Goal: Contribute content: Contribute content

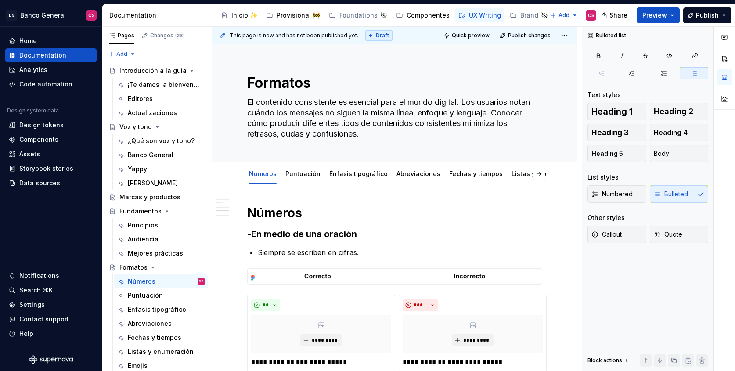
scroll to position [1001, 0]
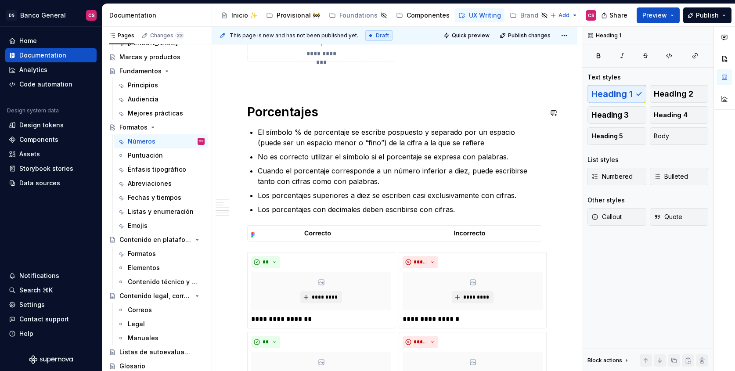
type textarea "*"
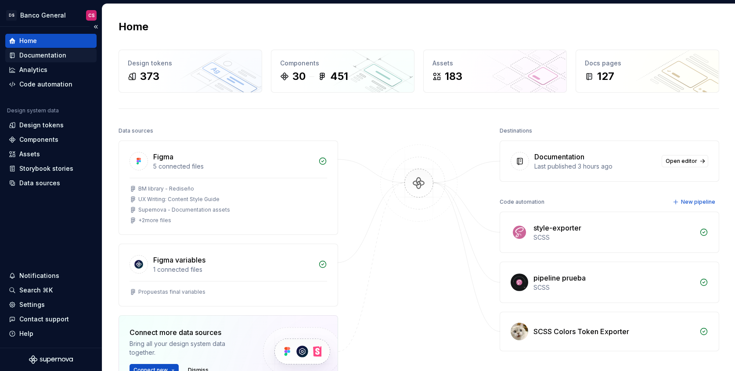
click at [62, 55] on div "Documentation" at bounding box center [42, 55] width 47 height 9
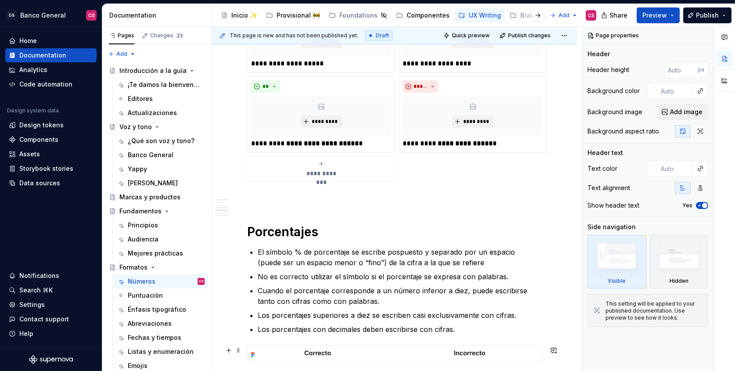
scroll to position [957, 0]
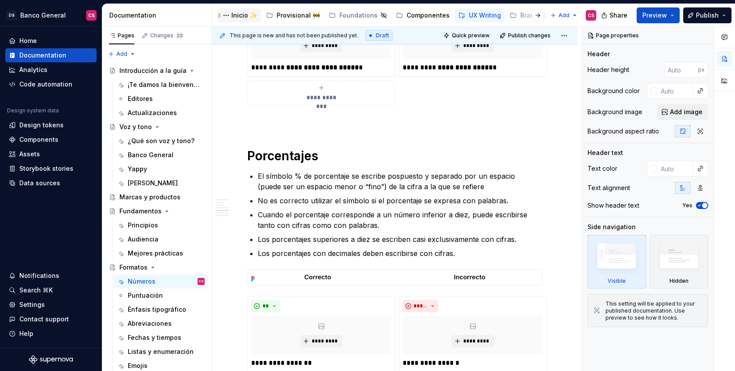
type textarea "*"
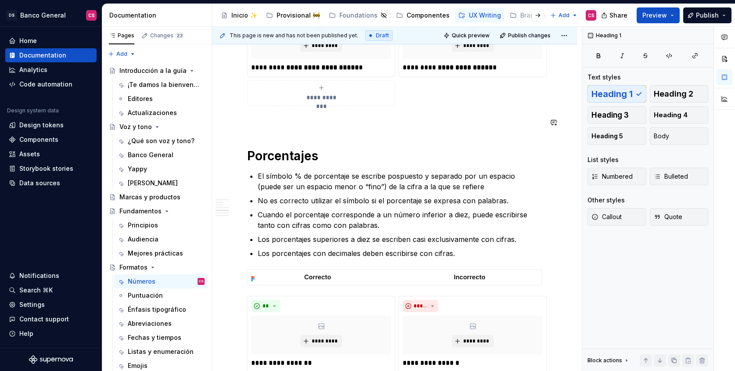
click at [286, 122] on p at bounding box center [394, 121] width 295 height 11
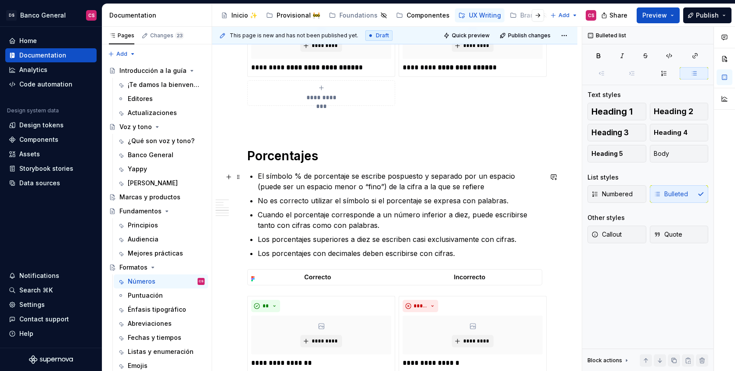
click at [296, 178] on p "El símbolo % de porcentaje se escribe pospuesto y separado por un espacio (pued…" at bounding box center [400, 181] width 285 height 21
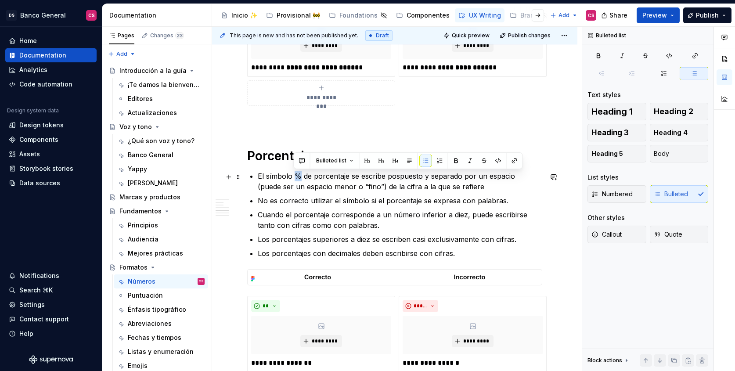
click at [296, 177] on p "El símbolo % de porcentaje se escribe pospuesto y separado por un espacio (pued…" at bounding box center [400, 181] width 285 height 21
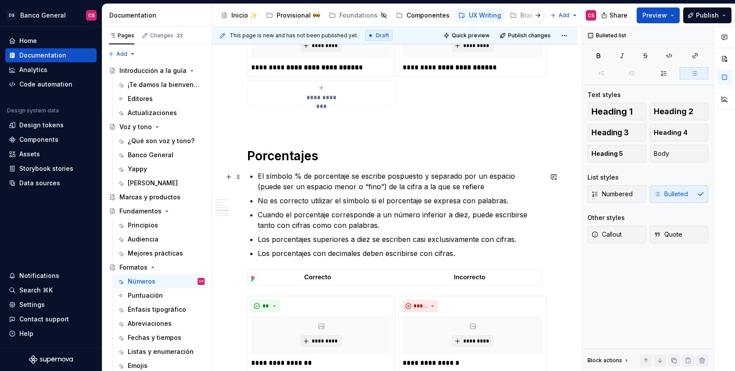
click at [430, 177] on p "El símbolo % de porcentaje se escribe pospuesto y separado por un espacio (pued…" at bounding box center [400, 181] width 285 height 21
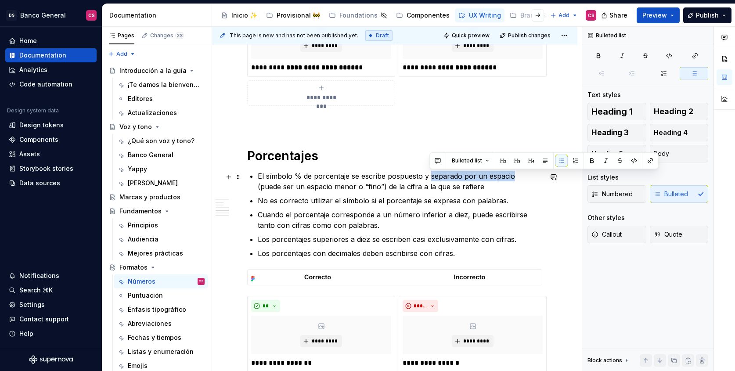
drag, startPoint x: 430, startPoint y: 177, endPoint x: 491, endPoint y: 181, distance: 61.6
click at [491, 181] on p "El símbolo % de porcentaje se escribe pospuesto y separado por un espacio (pued…" at bounding box center [400, 181] width 285 height 21
click at [465, 190] on p "El símbolo % de porcentaje se escribe pospuesto y separado por un espacio (pued…" at bounding box center [400, 181] width 285 height 21
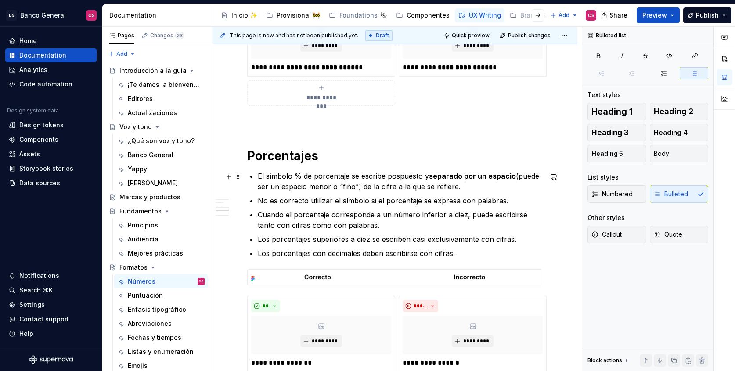
click at [463, 177] on strong "separado por un espacio" at bounding box center [472, 176] width 87 height 9
click at [415, 189] on p "El símbolo % de porcentaje se escribe pospuesto y separado de la cigra por un e…" at bounding box center [400, 181] width 285 height 21
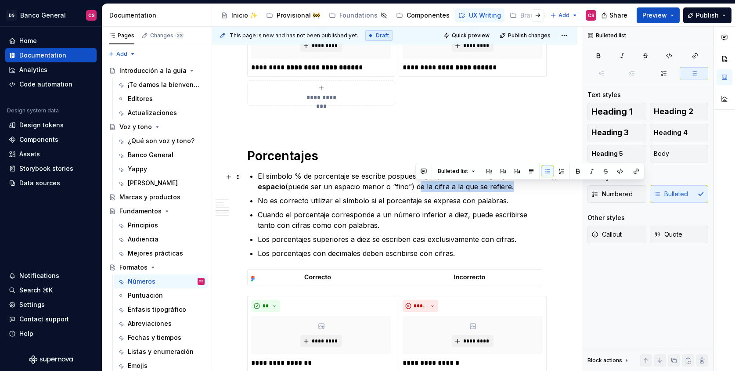
drag, startPoint x: 415, startPoint y: 189, endPoint x: 494, endPoint y: 192, distance: 79.1
click at [494, 192] on p "El símbolo % de porcentaje se escribe pospuesto y separado de la cigra por un e…" at bounding box center [400, 181] width 285 height 21
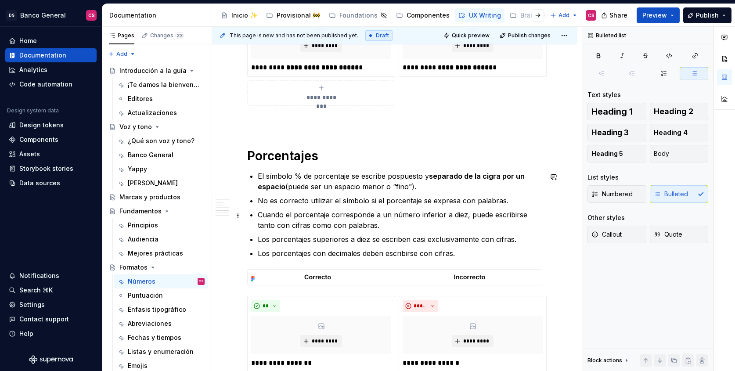
click at [429, 214] on p "Cuando el porcentaje corresponde a un número inferior a diez, puede escribirse …" at bounding box center [400, 219] width 285 height 21
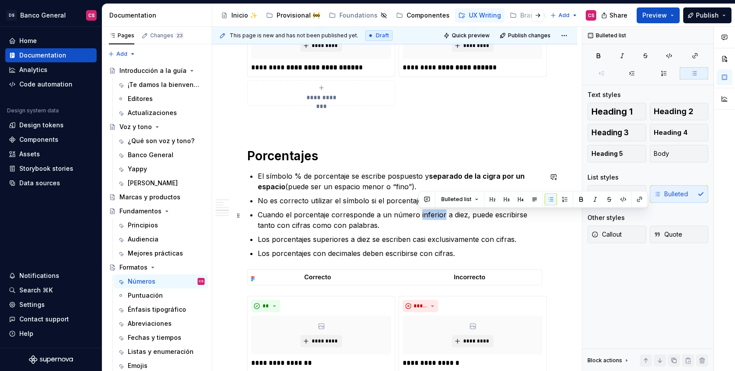
click at [429, 214] on p "Cuando el porcentaje corresponde a un número inferior a diez, puede escribirse …" at bounding box center [400, 219] width 285 height 21
click at [277, 199] on p "No es correcto utilizar el símbolo si el porcentaje se expresa con palabras." at bounding box center [400, 200] width 285 height 11
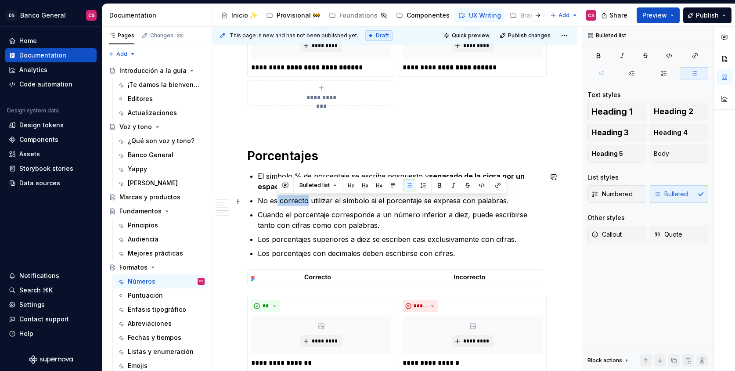
drag, startPoint x: 277, startPoint y: 199, endPoint x: 292, endPoint y: 200, distance: 15.4
click at [292, 200] on p "No es correcto utilizar el símbolo si el porcentaje se expresa con palabras." at bounding box center [400, 200] width 285 height 11
click at [273, 198] on p "No es correcto utilizar el símbolo si el porcentaje se expresa con palabras." at bounding box center [400, 200] width 285 height 11
drag, startPoint x: 273, startPoint y: 198, endPoint x: 311, endPoint y: 202, distance: 38.4
click at [311, 202] on p "No es correcto utilizar el símbolo si el porcentaje se expresa con palabras." at bounding box center [400, 200] width 285 height 11
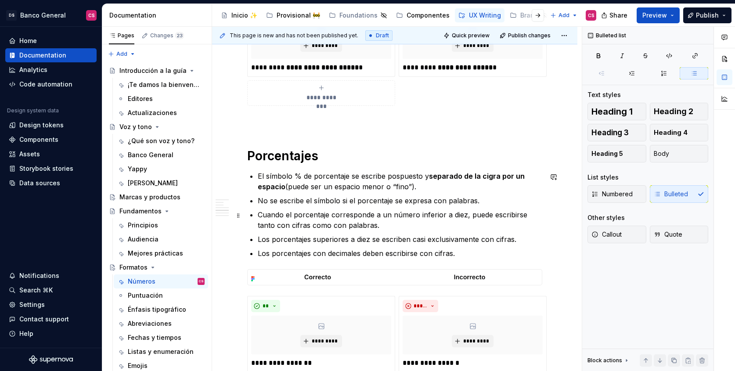
click at [274, 213] on p "Cuando el porcentaje corresponde a un número inferior a diez, puede escribirse …" at bounding box center [400, 219] width 285 height 21
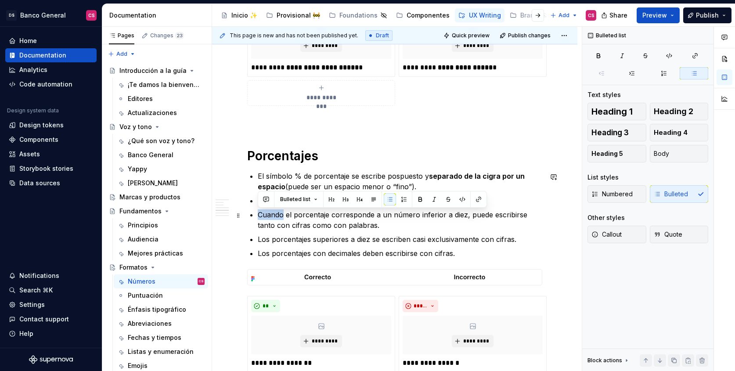
click at [274, 213] on p "Cuando el porcentaje corresponde a un número inferior a diez, puede escribirse …" at bounding box center [400, 219] width 285 height 21
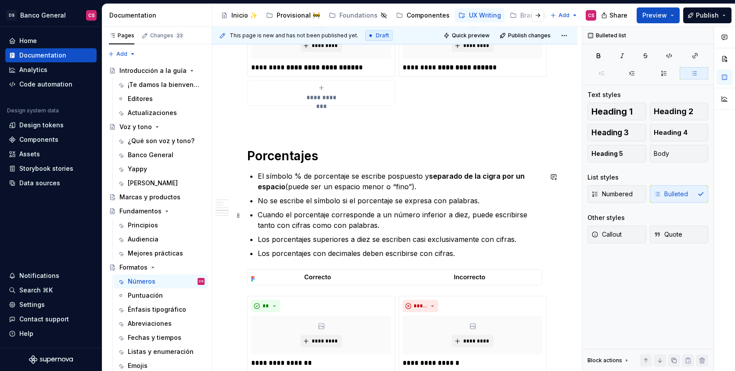
click at [330, 220] on p "Cuando el porcentaje corresponde a un número inferior a diez, puede escribirse …" at bounding box center [400, 219] width 285 height 21
click at [431, 213] on p "Cuando el porcentaje corresponde a un número inferior a diez, puede escribirse …" at bounding box center [400, 219] width 285 height 21
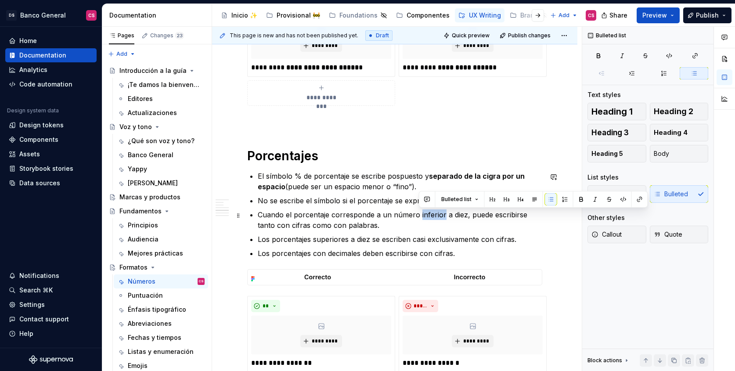
click at [431, 213] on p "Cuando el porcentaje corresponde a un número inferior a diez, puede escribirse …" at bounding box center [400, 219] width 285 height 21
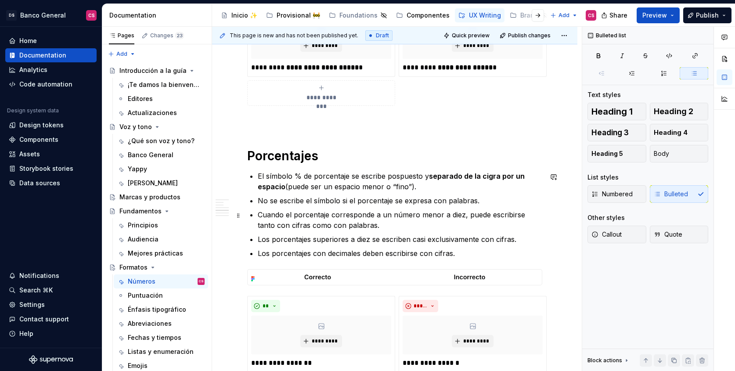
click at [454, 217] on p "Cuando el porcentaje corresponde a un número menor a diez, puede escribirse tan…" at bounding box center [400, 219] width 285 height 21
click at [526, 214] on p "Cuando el porcentaje corresponde a un número menor a 10, puede escribirse tanto…" at bounding box center [400, 219] width 285 height 21
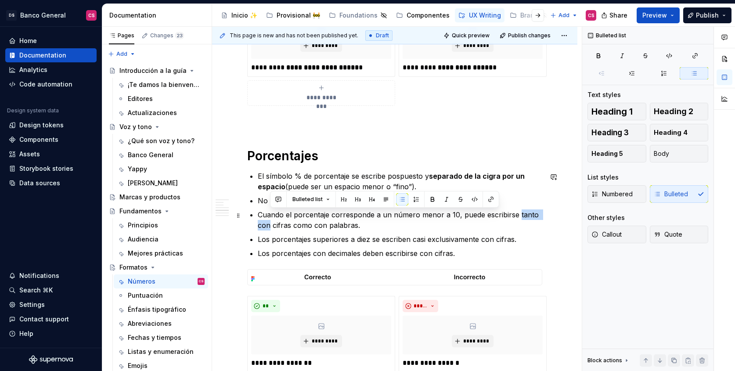
drag, startPoint x: 526, startPoint y: 214, endPoint x: 263, endPoint y: 227, distance: 263.8
click at [263, 227] on p "Cuando el porcentaje corresponde a un número menor a 10, puede escribirse tanto…" at bounding box center [400, 219] width 285 height 21
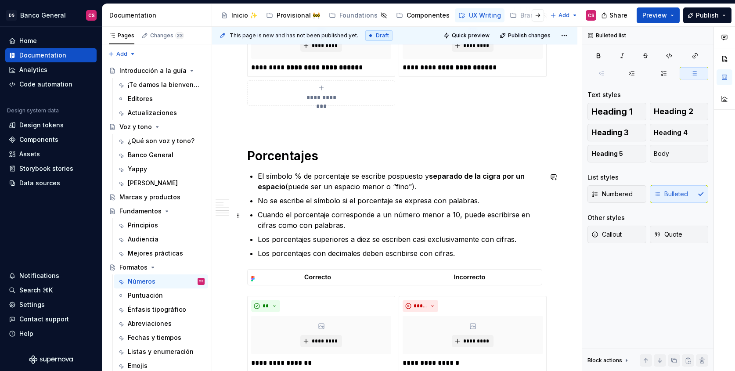
click at [284, 223] on p "Cuando el porcentaje corresponde a un número menor a 10, puede escribirse en ci…" at bounding box center [400, 219] width 285 height 21
drag, startPoint x: 284, startPoint y: 223, endPoint x: 320, endPoint y: 227, distance: 36.2
click at [320, 227] on p "Cuando el porcentaje corresponde a un número menor a 10, puede escribirse en ci…" at bounding box center [400, 219] width 285 height 21
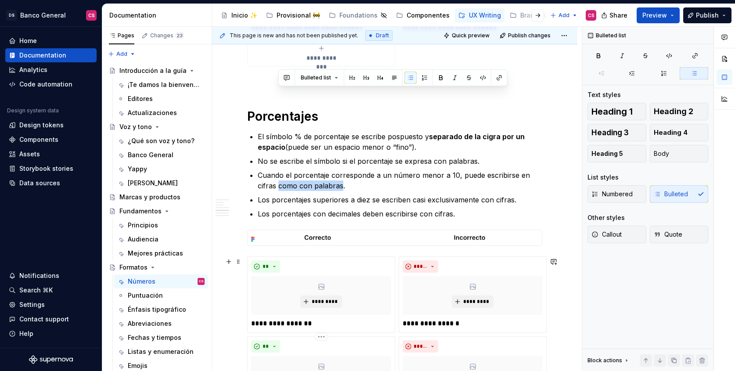
scroll to position [954, 0]
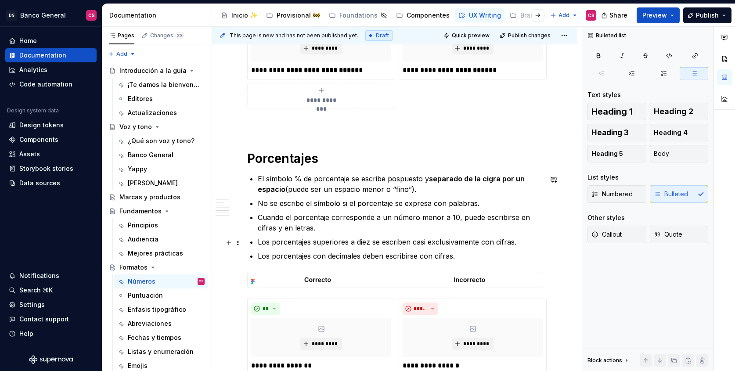
click at [332, 242] on p "Los porcentajes superiores a diez se escriben casi exclusivamente con cifras." at bounding box center [400, 242] width 285 height 11
click at [359, 239] on p "Los porcentajes mayores a diez se escriben casi exclusivamente con cifras." at bounding box center [400, 242] width 285 height 11
click at [336, 219] on p "Cuando el porcentaje corresponde a un número menor a 10, puede escribirse en ci…" at bounding box center [400, 222] width 285 height 21
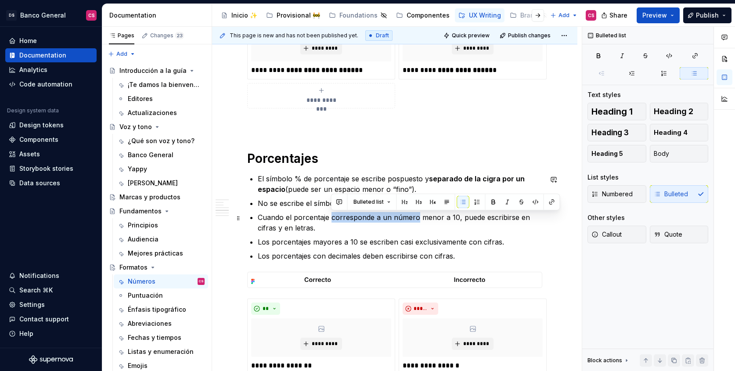
drag, startPoint x: 336, startPoint y: 219, endPoint x: 398, endPoint y: 219, distance: 61.9
click at [398, 219] on p "Cuando el porcentaje corresponde a un número menor a 10, puede escribirse en ci…" at bounding box center [400, 222] width 285 height 21
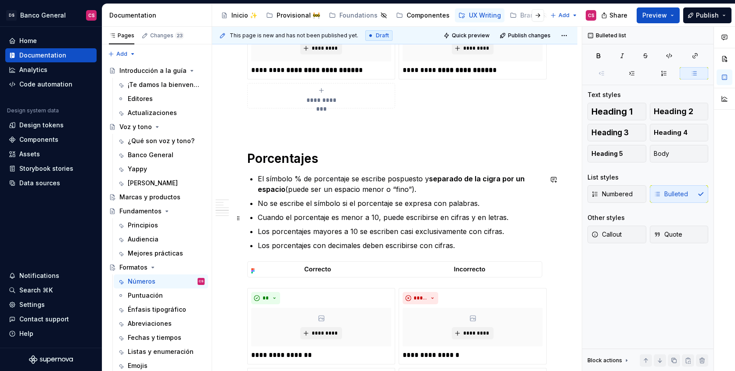
click at [353, 220] on p "Cuando el porcentaje es menor a 10, puede escribirse en cifras y en letras." at bounding box center [400, 217] width 285 height 11
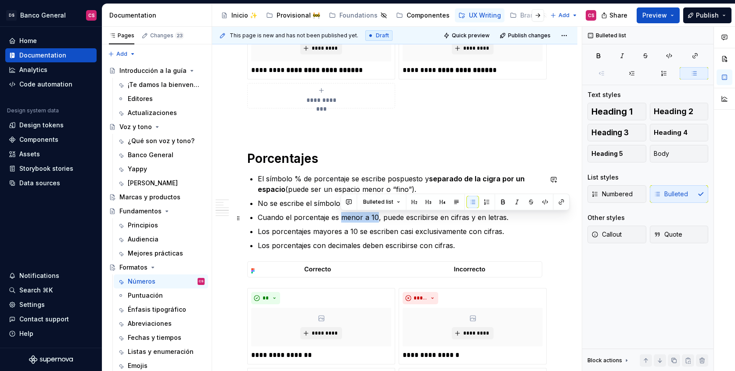
drag, startPoint x: 353, startPoint y: 220, endPoint x: 372, endPoint y: 220, distance: 19.3
click at [372, 220] on p "Cuando el porcentaje es menor a 10, puede escribirse en cifras y en letras." at bounding box center [400, 217] width 285 height 11
click at [290, 217] on p "Cuando el porcentaje es menor a 10 , puede escribirse en cifras y en letras." at bounding box center [400, 217] width 285 height 11
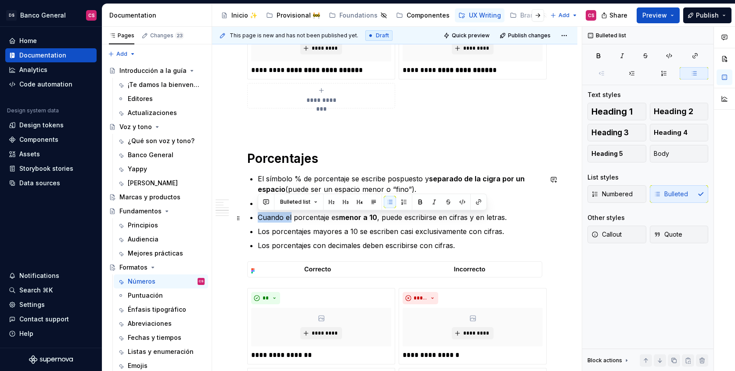
drag, startPoint x: 290, startPoint y: 217, endPoint x: 263, endPoint y: 214, distance: 27.4
click at [263, 214] on p "Cuando el porcentaje es menor a 10 , puede escribirse en cifras y en letras." at bounding box center [400, 217] width 285 height 11
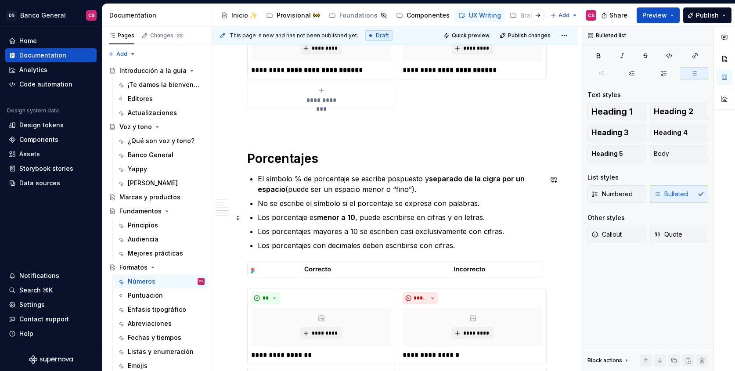
click at [307, 219] on p "Los porcentaje es menor a 10 , puede escribirse en cifras y en letras." at bounding box center [400, 217] width 285 height 11
click at [317, 219] on p "Los porcentajes es menor a 10 , puede escribirse en cifras y en letras." at bounding box center [400, 217] width 285 height 11
click at [321, 216] on strong "menor a 10" at bounding box center [330, 217] width 38 height 9
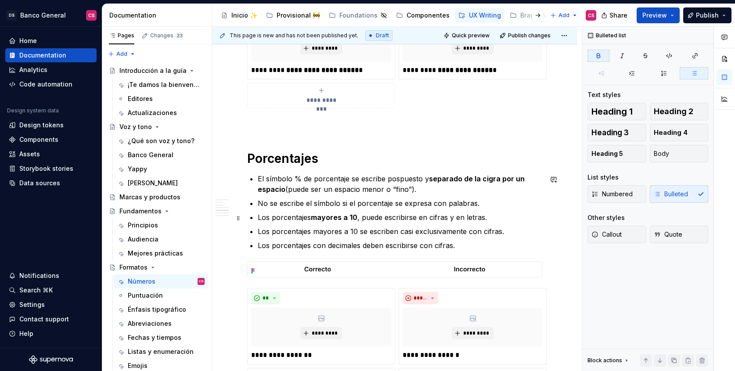
click at [327, 216] on strong "mayores a 10" at bounding box center [334, 217] width 47 height 9
click at [319, 234] on p "Los porcentajes mayores a 10 se escriben casi exclusivamente con cifras." at bounding box center [400, 231] width 285 height 11
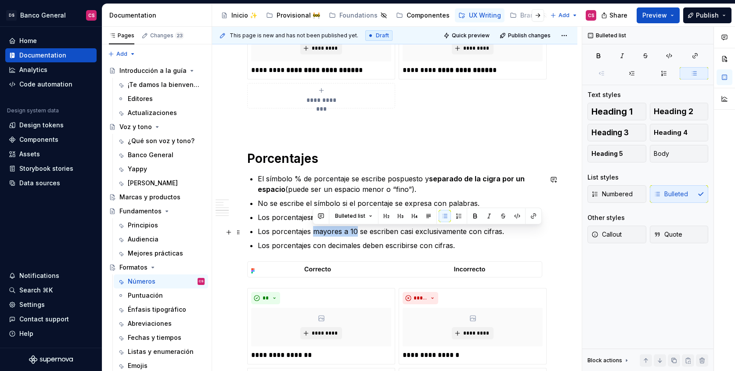
drag, startPoint x: 319, startPoint y: 234, endPoint x: 350, endPoint y: 235, distance: 31.6
click at [350, 235] on p "Los porcentajes mayores a 10 se escriben casi exclusivamente con cifras." at bounding box center [400, 231] width 285 height 11
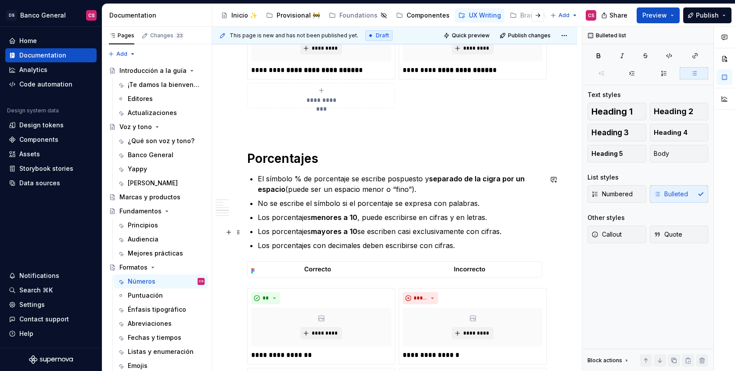
click at [394, 233] on p "Los porcentajes mayores a 10 se escriben casi exclusivamente con cifras." at bounding box center [400, 231] width 285 height 11
click at [364, 218] on p "Los porcentajes menores a 10 , puede escribirse en cifras y en letras." at bounding box center [400, 217] width 285 height 11
click at [404, 219] on p "Los porcentajes menores a 10 , se escribirse en cifras y en letras." at bounding box center [400, 217] width 285 height 11
click at [360, 217] on p "Los porcentajes menores a 10 , se escriben en cifras y en letras." at bounding box center [400, 217] width 285 height 11
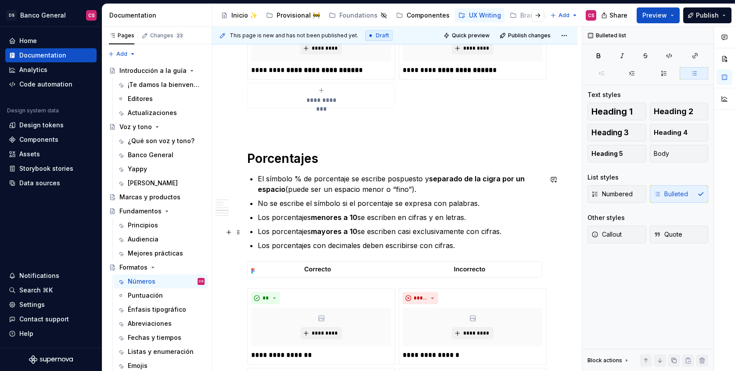
click at [403, 233] on p "Los porcentajes mayores a 10 se escriben casi exclusivamente con cifras." at bounding box center [400, 231] width 285 height 11
click at [461, 232] on p "Los porcentajes mayores a 10 se escriben exclusivamente con cifras." at bounding box center [400, 231] width 285 height 11
click at [455, 232] on p "Los porcentajes mayores a 10 se escriben exclusivamente en cifras." at bounding box center [400, 231] width 285 height 11
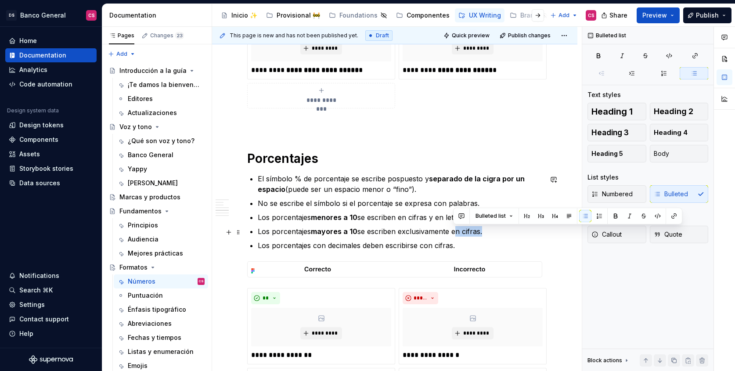
drag, startPoint x: 455, startPoint y: 232, endPoint x: 470, endPoint y: 232, distance: 14.9
click at [470, 232] on p "Los porcentajes mayores a 10 se escriben exclusivamente en cifras." at bounding box center [400, 231] width 285 height 11
click at [404, 217] on p "Los porcentajes menores a 10 se escriben en cifras y en letras." at bounding box center [400, 217] width 285 height 11
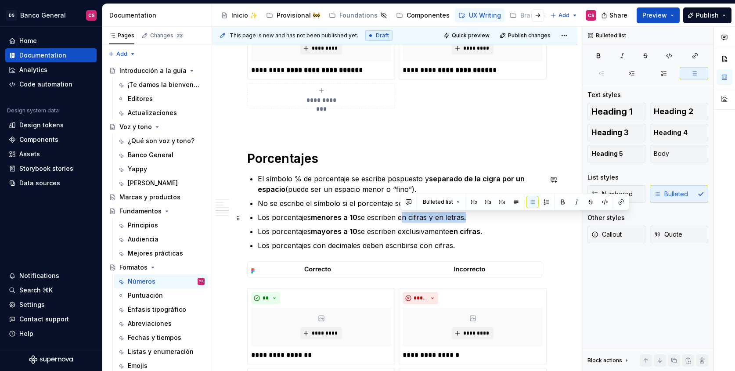
drag, startPoint x: 404, startPoint y: 217, endPoint x: 447, endPoint y: 219, distance: 43.1
click at [447, 219] on p "Los porcentajes menores a 10 se escriben en cifras y en letras." at bounding box center [400, 217] width 285 height 11
click at [348, 248] on p "Los porcentajes con decimales deben escribirse con cifras." at bounding box center [400, 245] width 285 height 11
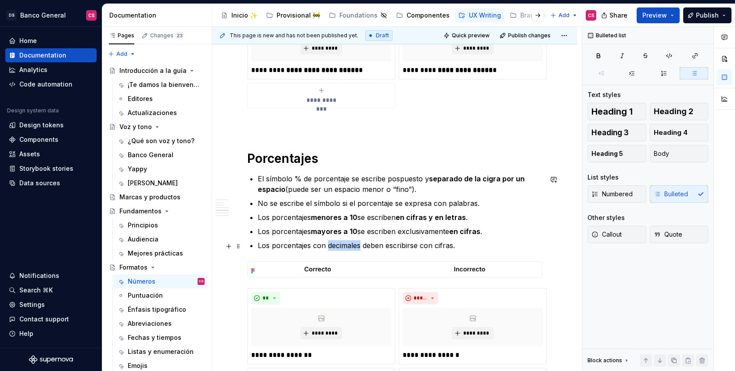
click at [348, 248] on p "Los porcentajes con decimales deben escribirse con cifras." at bounding box center [400, 245] width 285 height 11
click at [433, 246] on p "Los porcentajes con decimales deben escribirse con cifras." at bounding box center [400, 245] width 285 height 11
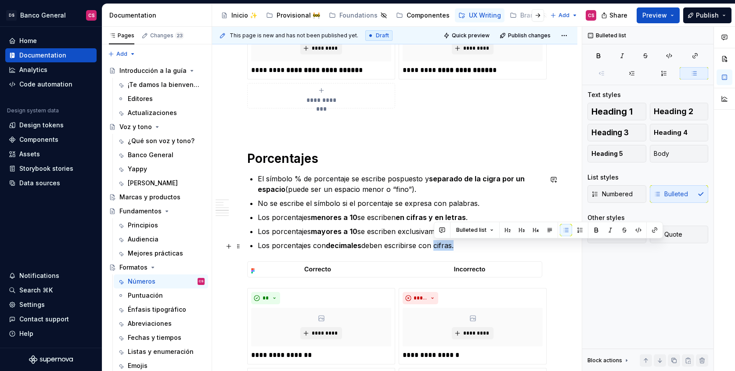
drag, startPoint x: 433, startPoint y: 246, endPoint x: 441, endPoint y: 247, distance: 8.9
click at [441, 247] on p "Los porcentajes con decimales deben escribirse con cifras." at bounding box center [400, 245] width 285 height 11
click at [429, 247] on p "Los porcentajes con decimales deben escribirse con cifras." at bounding box center [400, 245] width 285 height 11
drag, startPoint x: 429, startPoint y: 247, endPoint x: 441, endPoint y: 247, distance: 11.4
click at [441, 247] on p "Los porcentajes con decimales deben escribirse con cifras." at bounding box center [400, 245] width 285 height 11
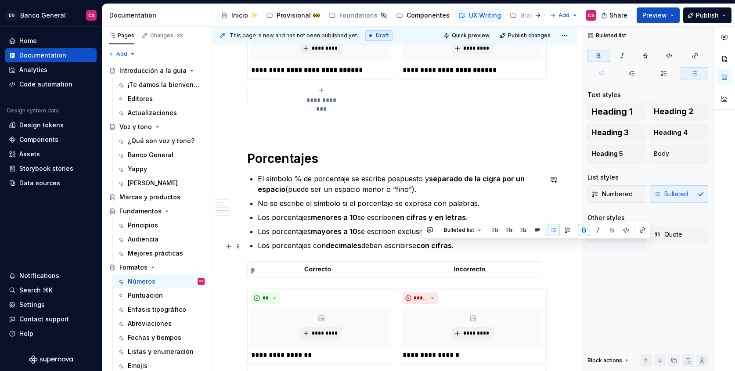
click at [353, 234] on strong "mayores a 10" at bounding box center [334, 231] width 47 height 9
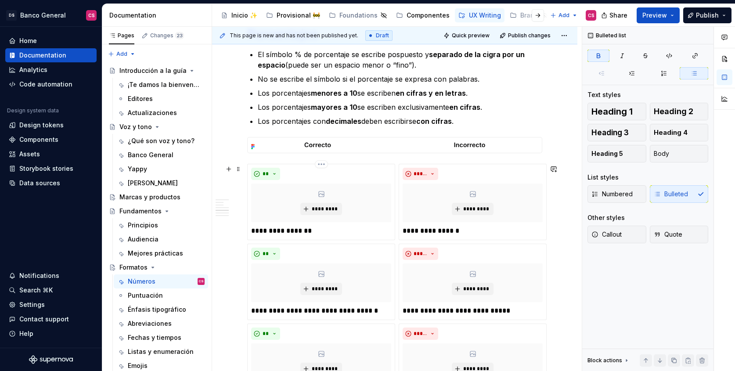
scroll to position [1087, 0]
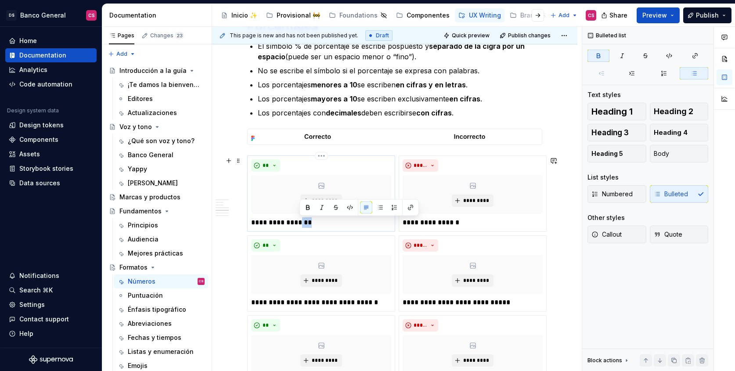
drag, startPoint x: 299, startPoint y: 223, endPoint x: 311, endPoint y: 226, distance: 12.7
click at [311, 226] on p "**********" at bounding box center [321, 222] width 140 height 11
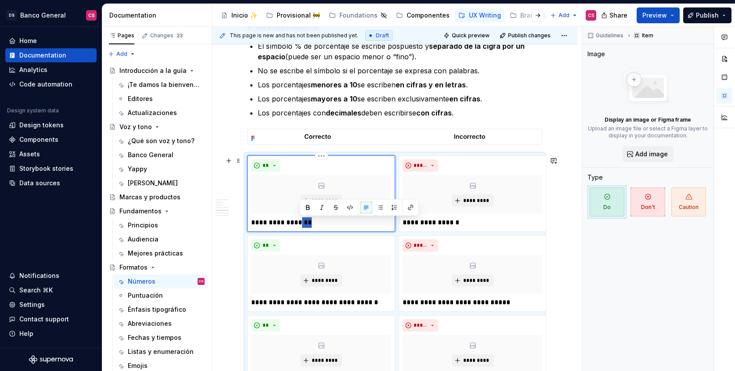
click at [311, 226] on p "**********" at bounding box center [321, 222] width 140 height 11
drag, startPoint x: 296, startPoint y: 222, endPoint x: 315, endPoint y: 225, distance: 19.6
click at [315, 225] on p "**********" at bounding box center [321, 222] width 140 height 11
click at [445, 223] on p "**********" at bounding box center [473, 222] width 140 height 11
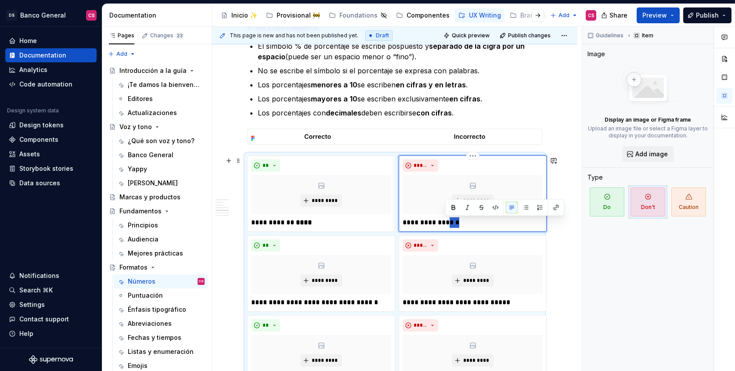
drag, startPoint x: 445, startPoint y: 223, endPoint x: 456, endPoint y: 224, distance: 11.1
click at [456, 224] on p "**********" at bounding box center [473, 222] width 140 height 11
click at [282, 304] on p "**********" at bounding box center [321, 302] width 140 height 11
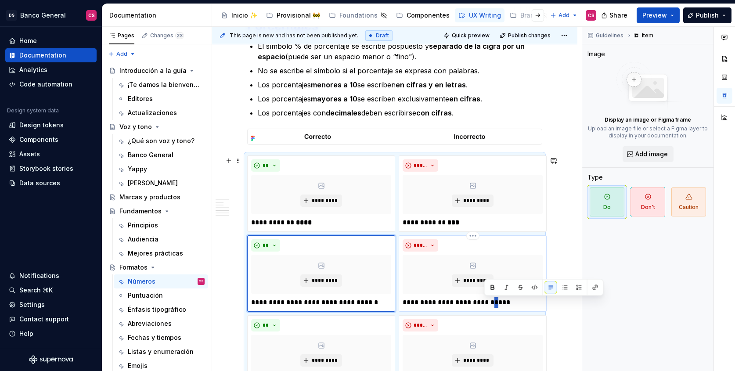
click at [489, 304] on p "**********" at bounding box center [473, 302] width 140 height 11
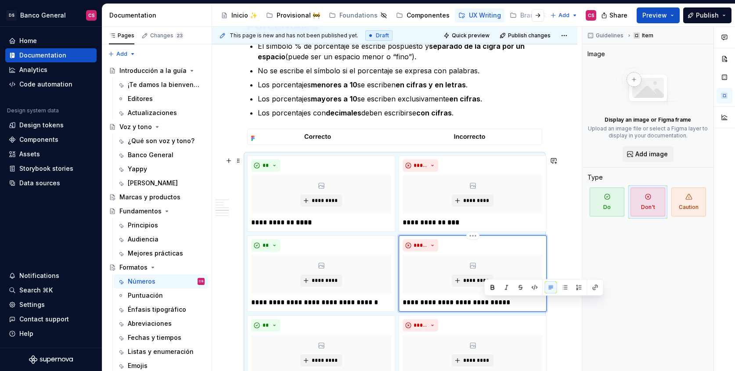
click at [481, 303] on p "**********" at bounding box center [473, 302] width 140 height 11
drag, startPoint x: 481, startPoint y: 303, endPoint x: 501, endPoint y: 306, distance: 19.9
click at [501, 306] on p "**********" at bounding box center [473, 302] width 140 height 11
click at [326, 303] on p "**********" at bounding box center [321, 302] width 140 height 11
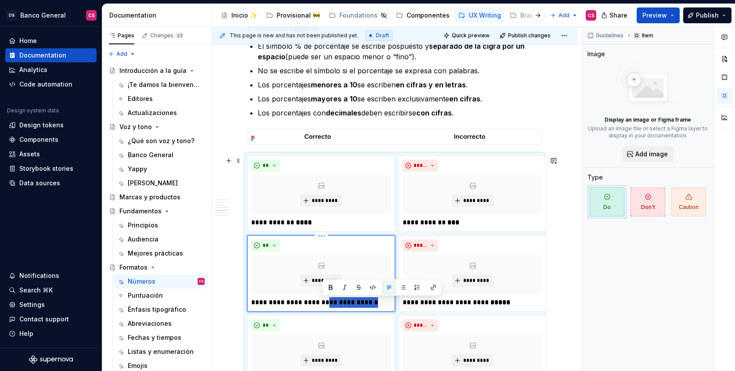
drag, startPoint x: 326, startPoint y: 303, endPoint x: 368, endPoint y: 308, distance: 42.0
click at [368, 308] on p "**********" at bounding box center [321, 302] width 140 height 11
click at [328, 301] on strong "**********" at bounding box center [352, 302] width 51 height 7
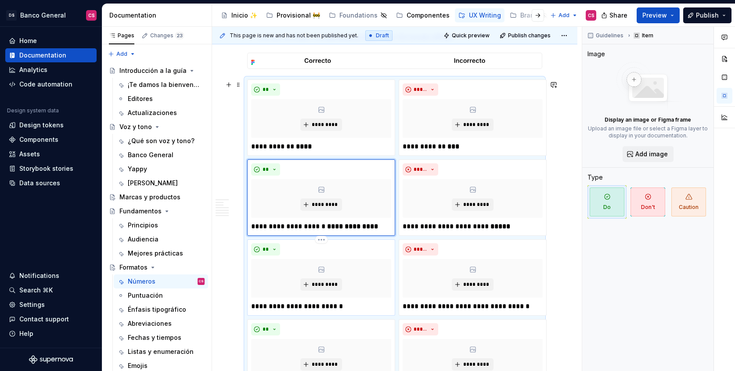
scroll to position [1176, 0]
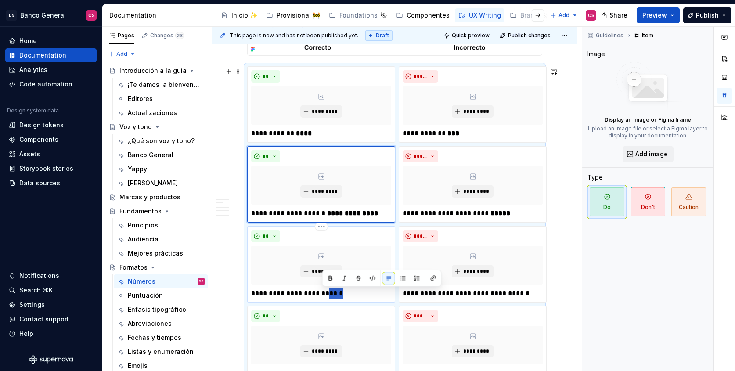
drag, startPoint x: 323, startPoint y: 292, endPoint x: 338, endPoint y: 292, distance: 14.5
click at [338, 292] on p "**********" at bounding box center [321, 293] width 140 height 11
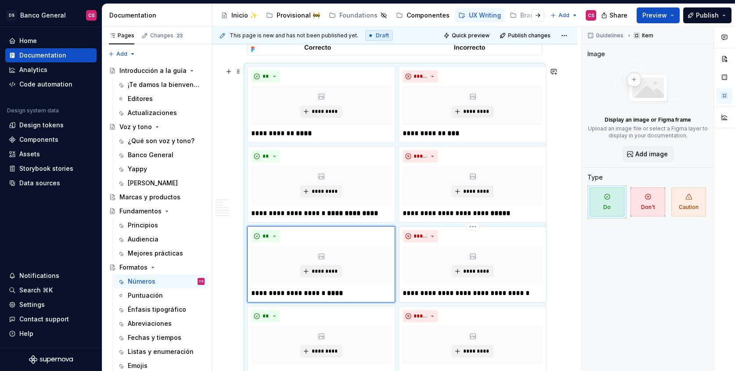
click at [484, 293] on p "**********" at bounding box center [473, 293] width 140 height 11
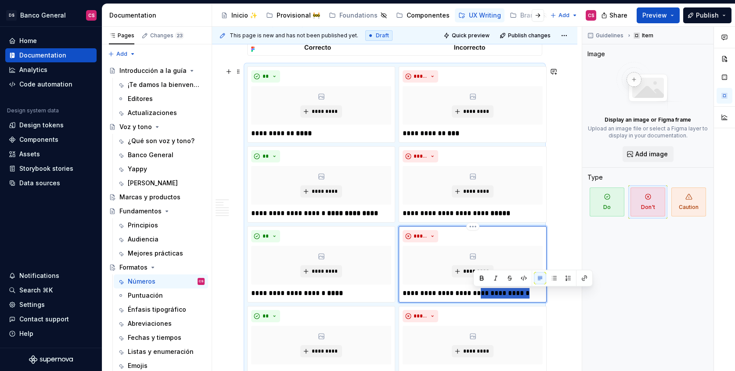
drag, startPoint x: 484, startPoint y: 293, endPoint x: 505, endPoint y: 293, distance: 21.5
click at [505, 293] on p "**********" at bounding box center [473, 293] width 140 height 11
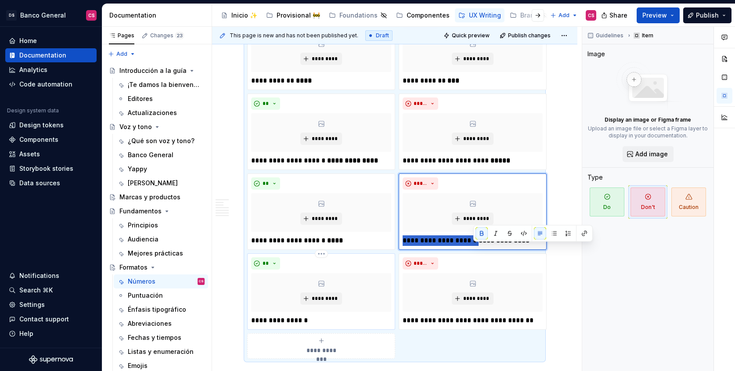
scroll to position [1238, 0]
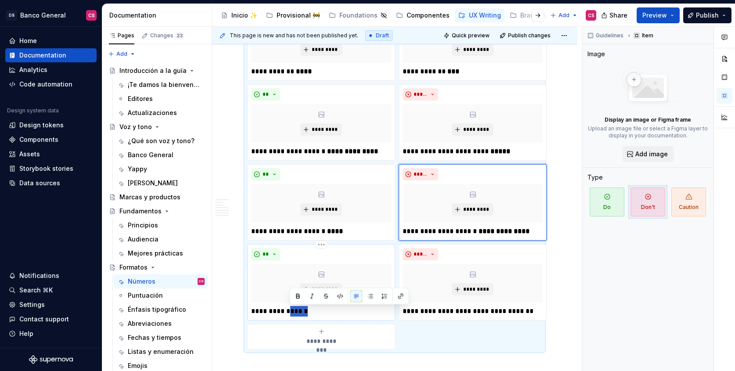
drag, startPoint x: 290, startPoint y: 311, endPoint x: 312, endPoint y: 314, distance: 21.8
click at [312, 314] on p "**********" at bounding box center [321, 311] width 140 height 11
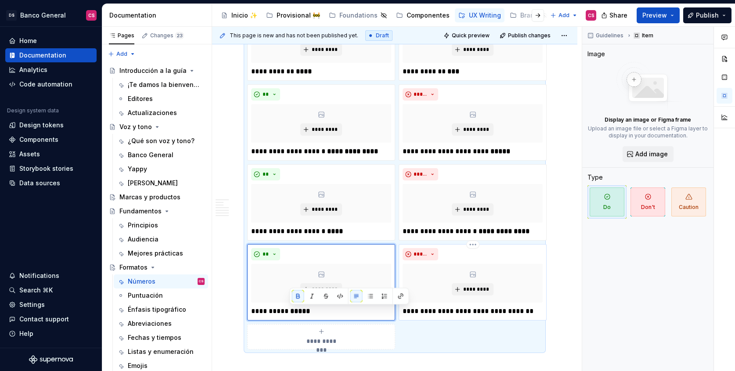
click at [452, 312] on p "**********" at bounding box center [473, 311] width 140 height 11
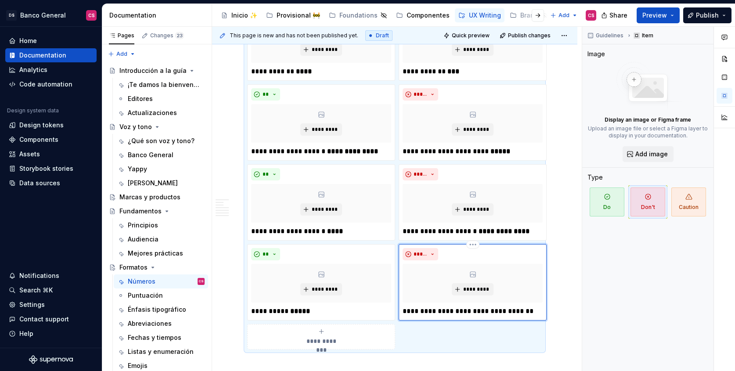
click at [445, 312] on p "**********" at bounding box center [473, 311] width 140 height 11
drag, startPoint x: 445, startPoint y: 312, endPoint x: 515, endPoint y: 316, distance: 69.5
click at [515, 316] on p "**********" at bounding box center [473, 311] width 140 height 11
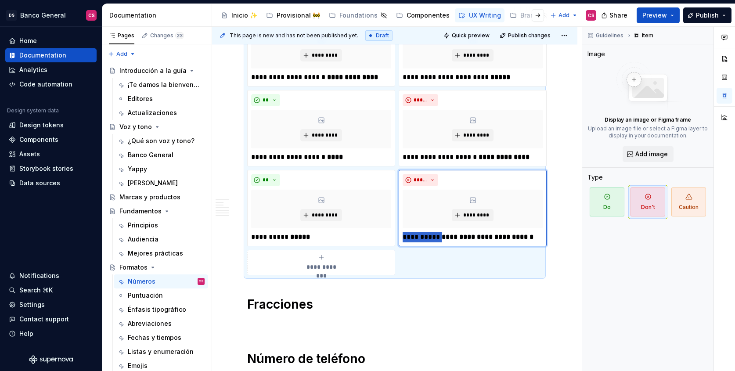
scroll to position [1430, 0]
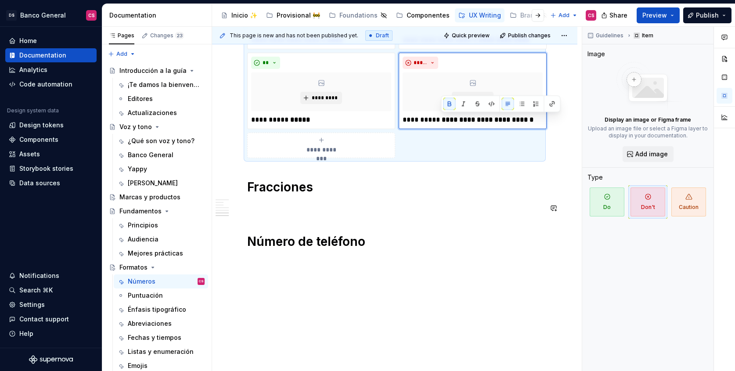
click at [306, 202] on p at bounding box center [394, 207] width 295 height 11
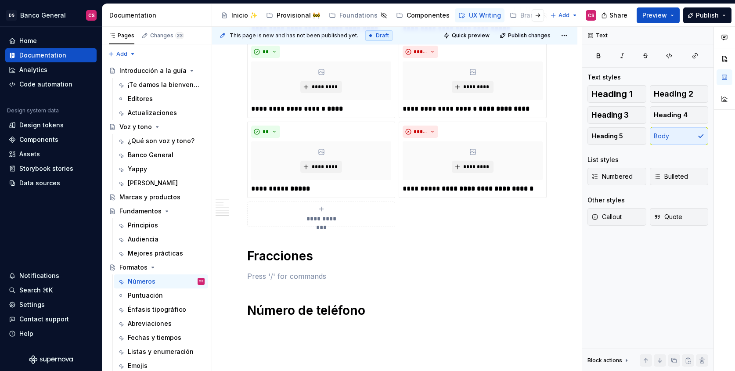
scroll to position [1367, 0]
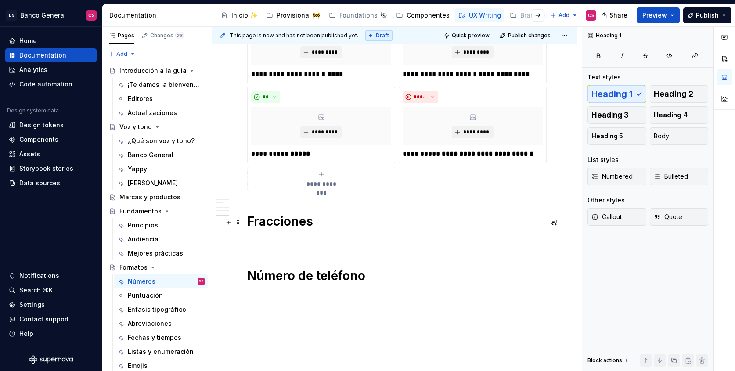
scroll to position [1430, 0]
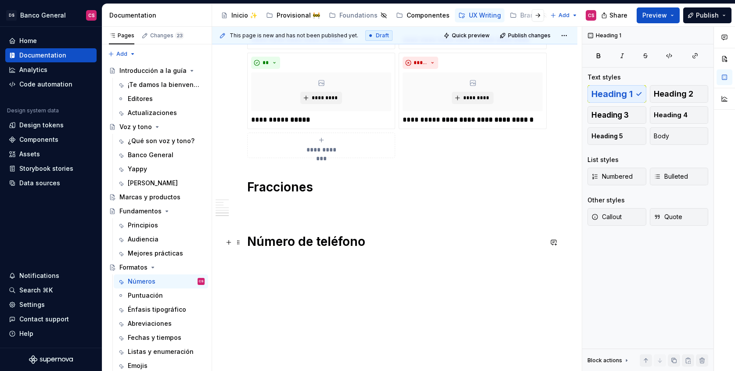
click at [291, 242] on h1 "Número de teléfono" at bounding box center [394, 242] width 295 height 16
click at [276, 188] on h1 "Fracciones" at bounding box center [394, 187] width 295 height 16
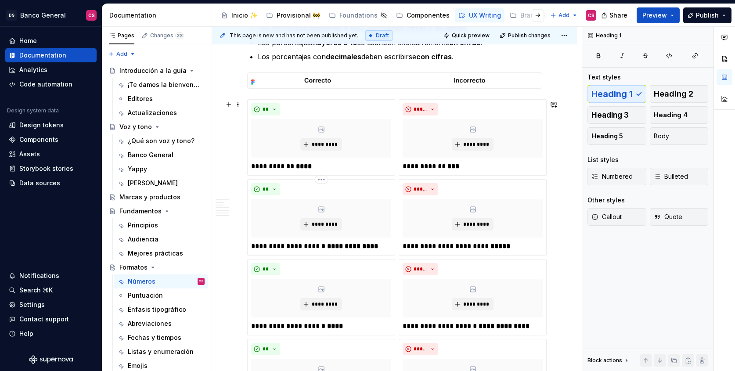
scroll to position [957, 0]
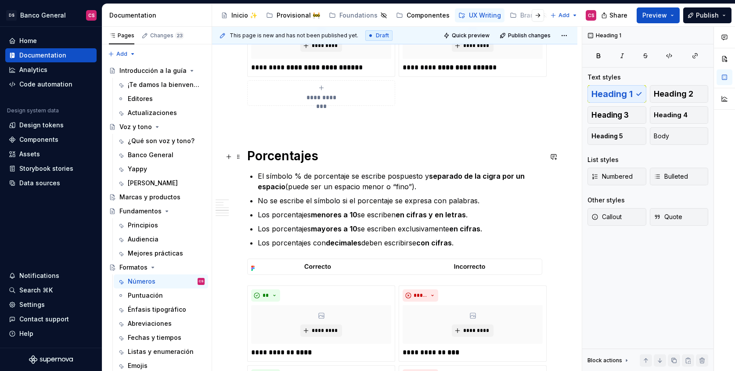
click at [279, 155] on h1 "Porcentajes" at bounding box center [394, 156] width 295 height 16
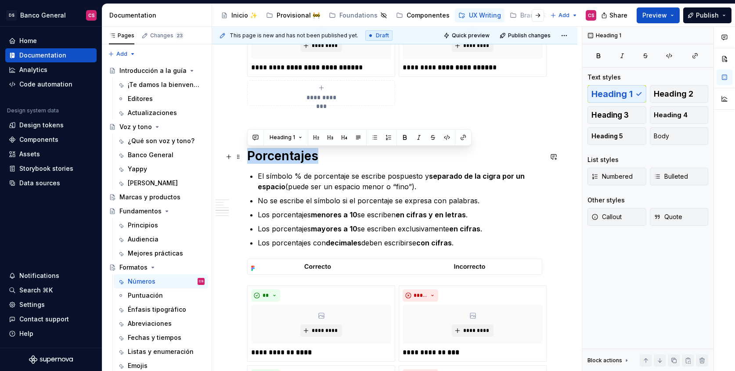
click at [279, 155] on h1 "Porcentajes" at bounding box center [394, 156] width 295 height 16
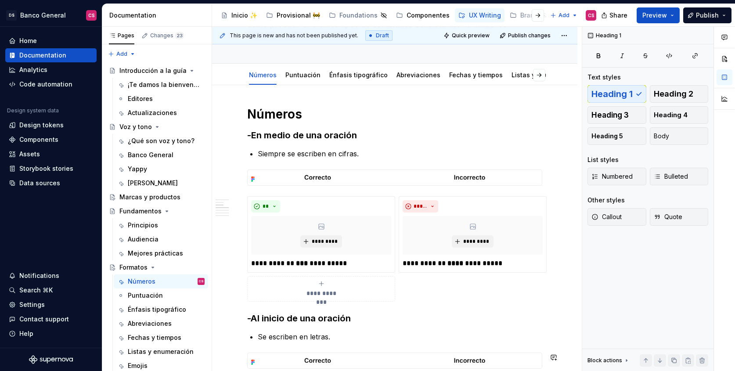
scroll to position [0, 0]
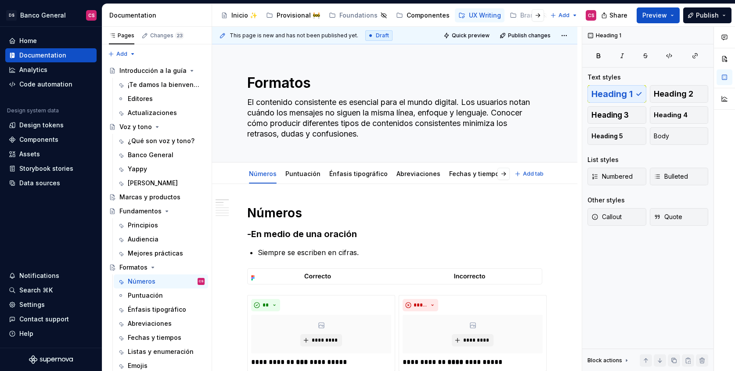
type textarea "*"
click at [258, 211] on h1 "Números" at bounding box center [394, 213] width 295 height 16
click at [282, 235] on h3 "-En medio de una oración" at bounding box center [394, 234] width 295 height 12
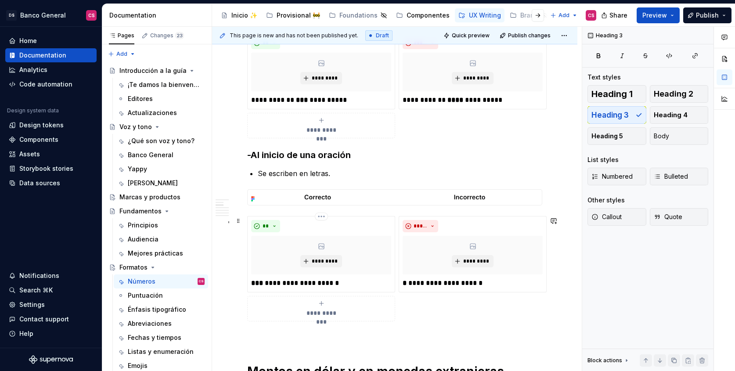
scroll to position [423, 0]
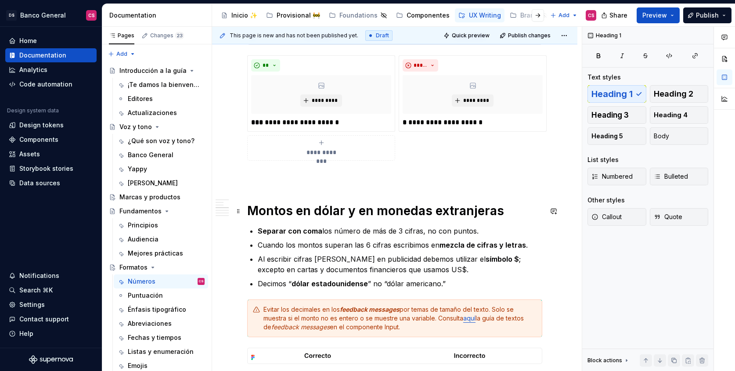
click at [276, 204] on h1 "Montos en dólar y en monedas extranjeras" at bounding box center [394, 211] width 295 height 16
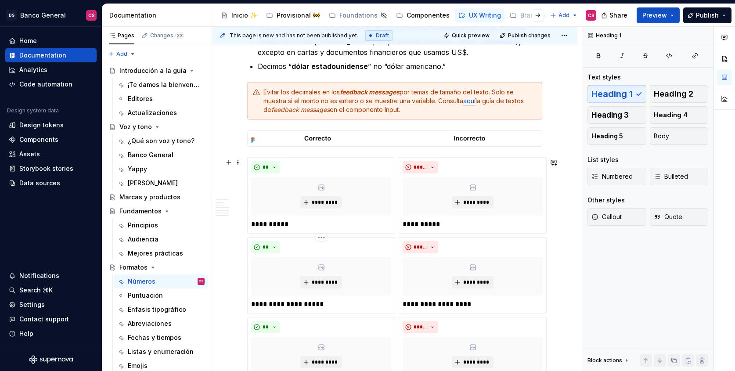
scroll to position [647, 0]
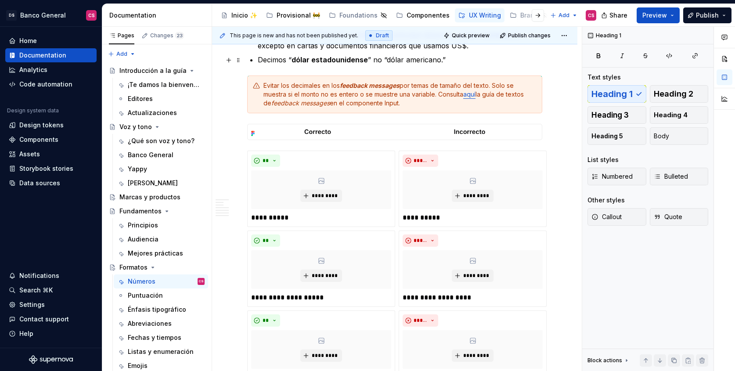
click at [267, 57] on p "Decimos “ dólar estadounidense ” no “dólar americano.”" at bounding box center [400, 59] width 285 height 11
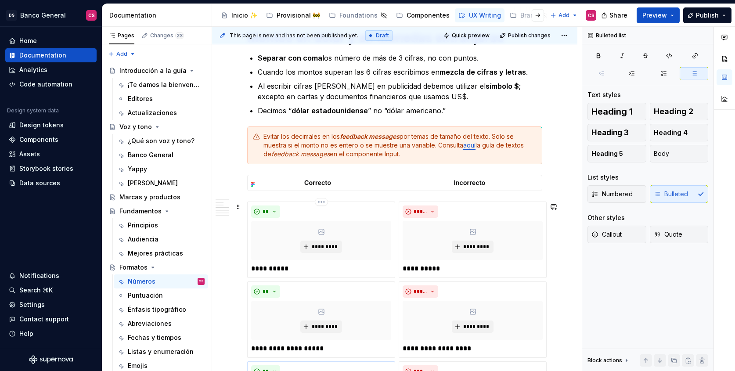
scroll to position [597, 0]
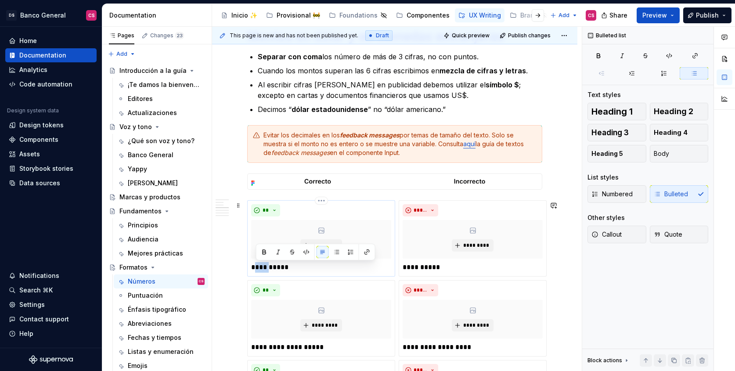
drag, startPoint x: 257, startPoint y: 267, endPoint x: 270, endPoint y: 269, distance: 13.7
click at [270, 269] on p "**********" at bounding box center [321, 267] width 140 height 11
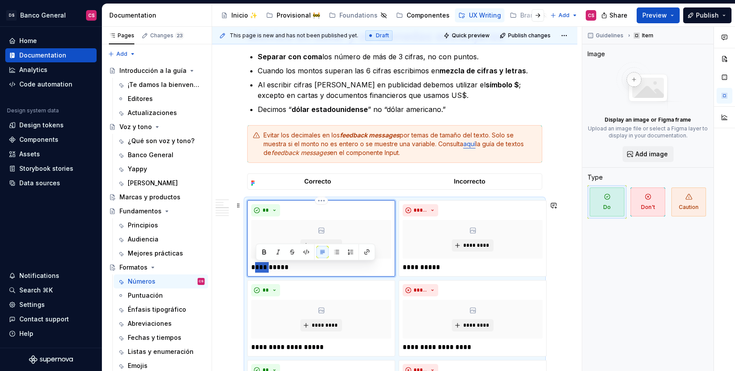
click at [265, 269] on p "**********" at bounding box center [321, 267] width 140 height 11
click at [266, 269] on p "**********" at bounding box center [321, 267] width 140 height 11
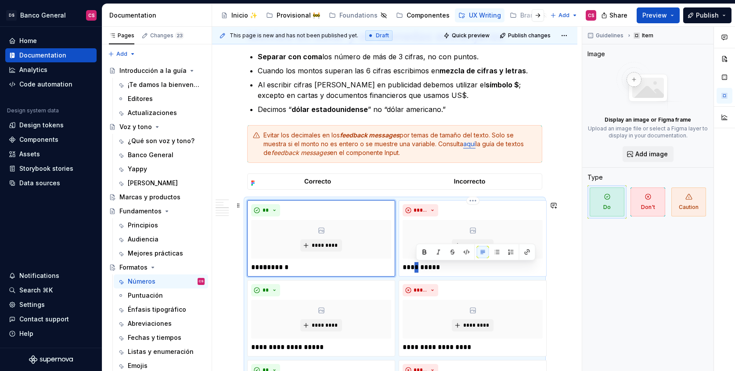
click at [419, 268] on p "**********" at bounding box center [473, 267] width 140 height 11
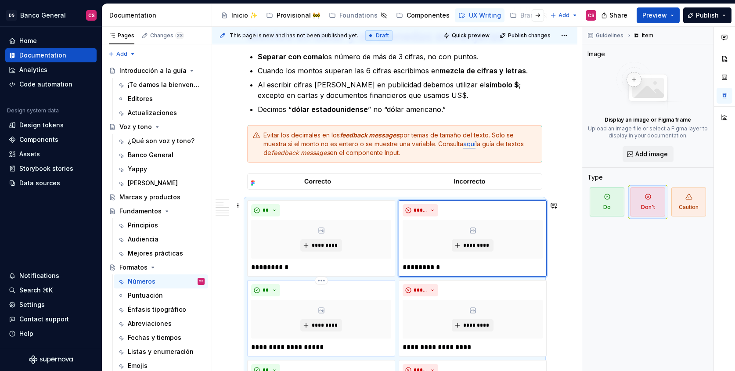
click at [282, 347] on p "**********" at bounding box center [321, 347] width 140 height 11
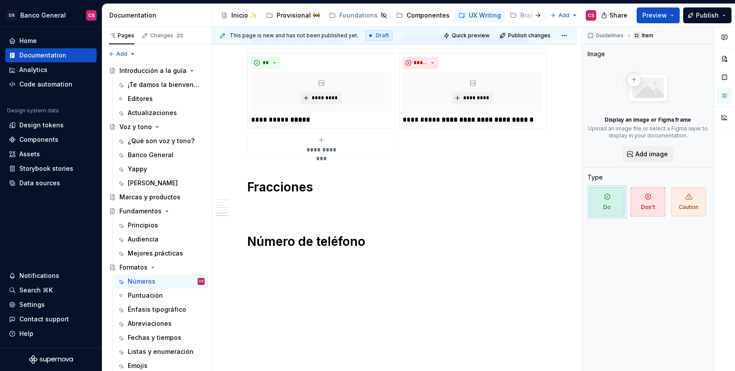
drag, startPoint x: 282, startPoint y: 347, endPoint x: 298, endPoint y: 350, distance: 16.5
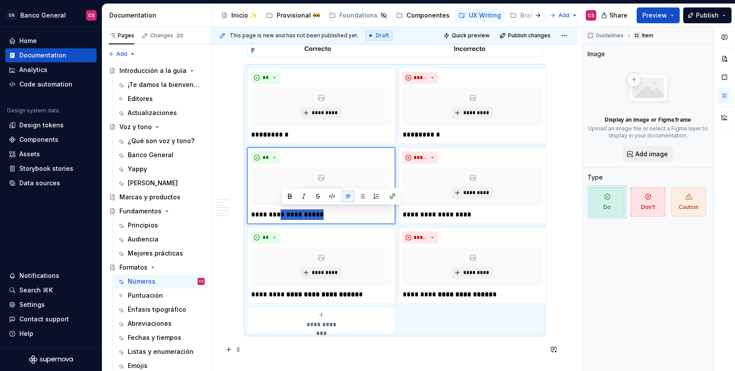
scroll to position [718, 0]
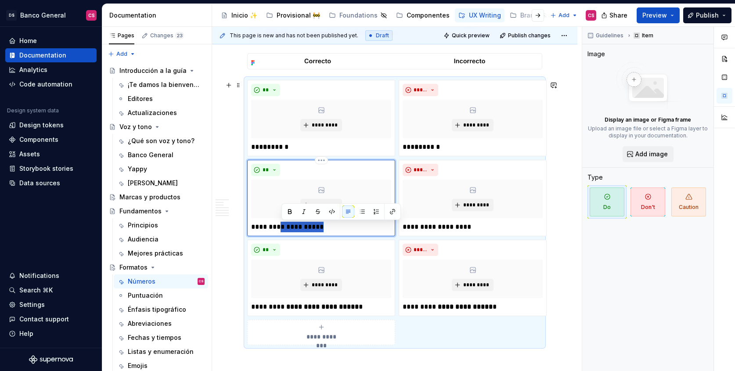
click at [302, 227] on p "**********" at bounding box center [321, 227] width 140 height 11
drag, startPoint x: 302, startPoint y: 227, endPoint x: 281, endPoint y: 227, distance: 20.2
click at [281, 227] on p "**********" at bounding box center [321, 227] width 140 height 11
click at [435, 227] on p "**********" at bounding box center [473, 227] width 140 height 11
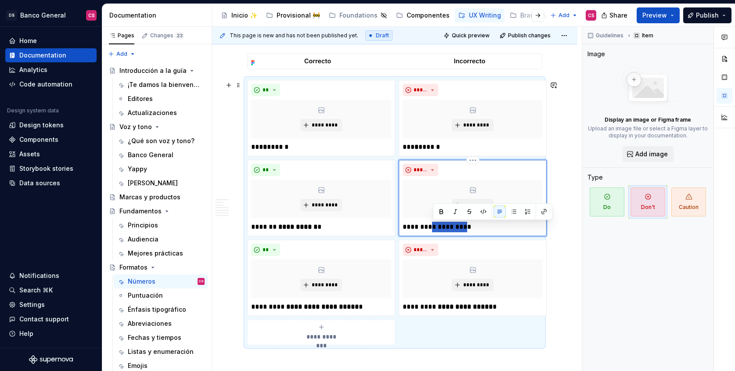
drag, startPoint x: 435, startPoint y: 227, endPoint x: 458, endPoint y: 228, distance: 23.7
click at [458, 228] on p "**********" at bounding box center [473, 227] width 140 height 11
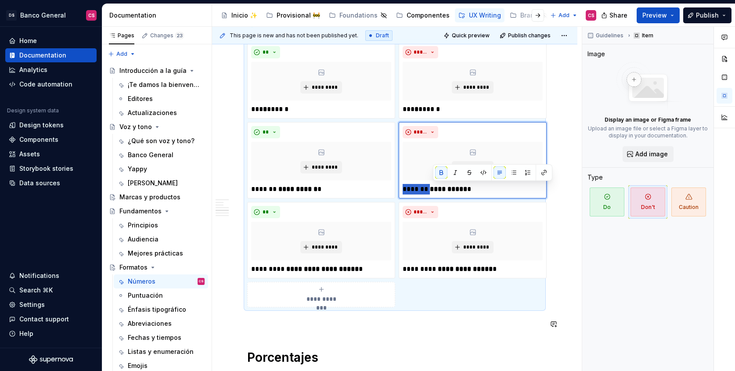
scroll to position [757, 0]
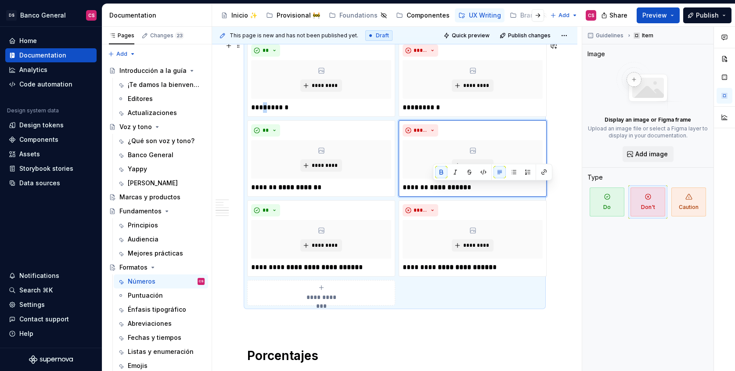
click at [357, 294] on div "**********" at bounding box center [321, 293] width 140 height 18
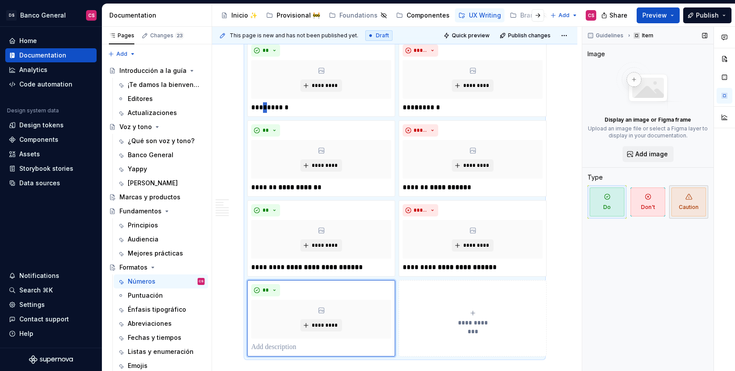
click at [688, 208] on span "Caution" at bounding box center [688, 201] width 35 height 29
click at [268, 347] on p at bounding box center [321, 347] width 140 height 11
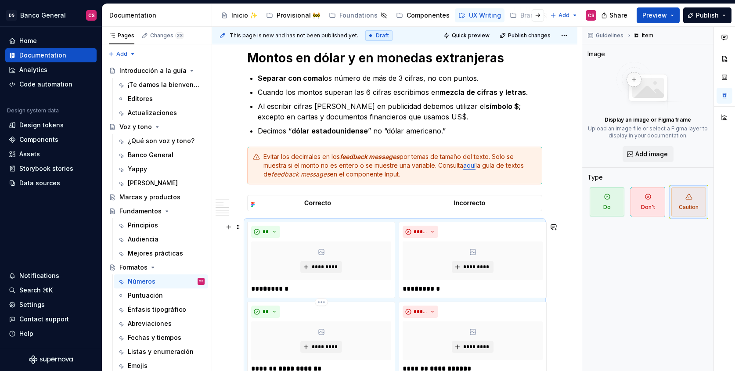
scroll to position [480, 0]
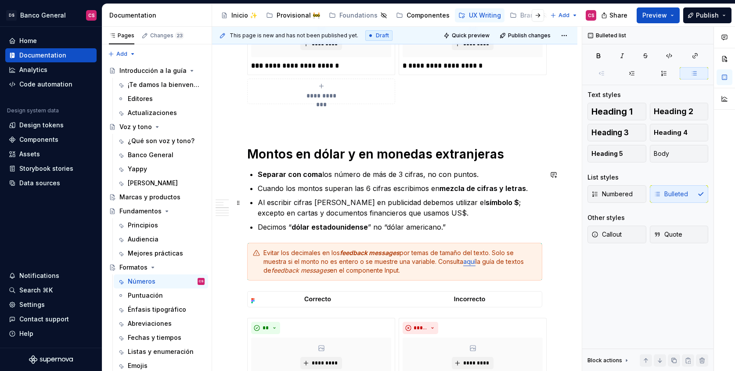
click at [411, 213] on p "Al escribir cifras [PERSON_NAME] en publicidad debemos utilizar el símbolo $ ; …" at bounding box center [400, 207] width 285 height 21
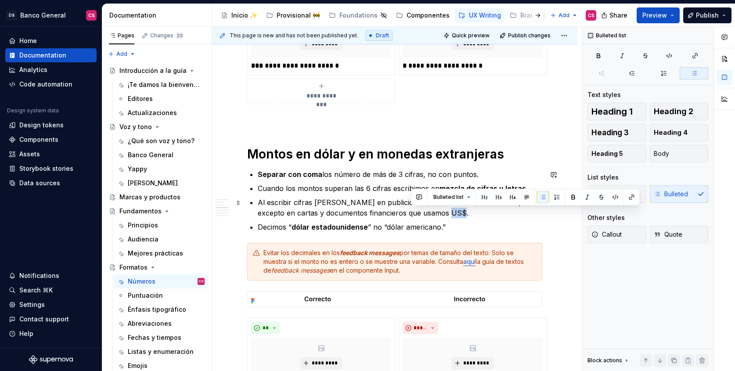
drag, startPoint x: 411, startPoint y: 213, endPoint x: 421, endPoint y: 213, distance: 10.1
click at [421, 213] on p "Al escribir cifras [PERSON_NAME] en publicidad debemos utilizar el símbolo $ ; …" at bounding box center [400, 207] width 285 height 21
copy p "US$"
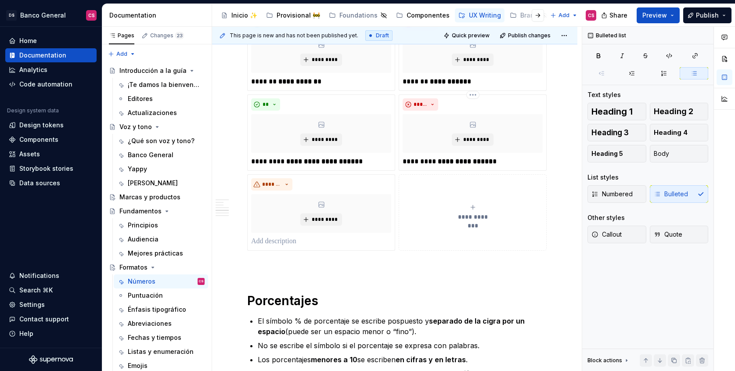
scroll to position [867, 0]
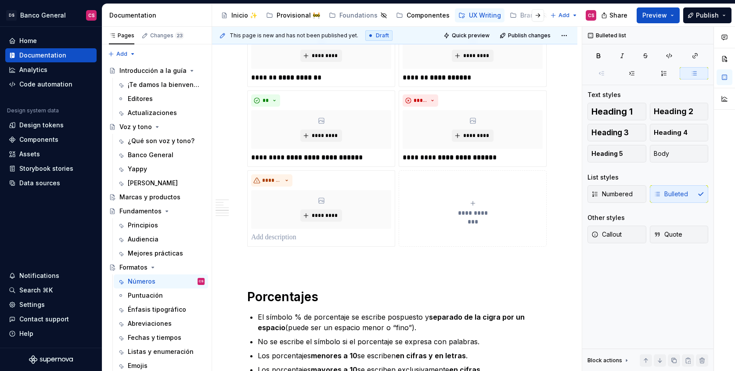
click at [431, 203] on div "**********" at bounding box center [473, 209] width 140 height 18
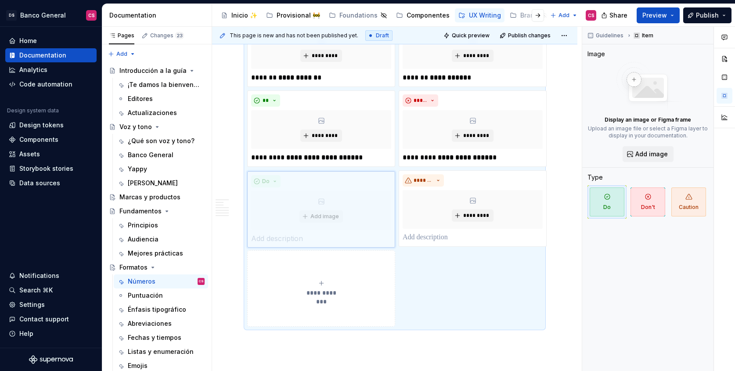
drag, startPoint x: 466, startPoint y: 183, endPoint x: 326, endPoint y: 179, distance: 140.1
click at [326, 179] on body "DS Banco General CS Home Documentation Analytics Code automation Design system …" at bounding box center [367, 185] width 735 height 371
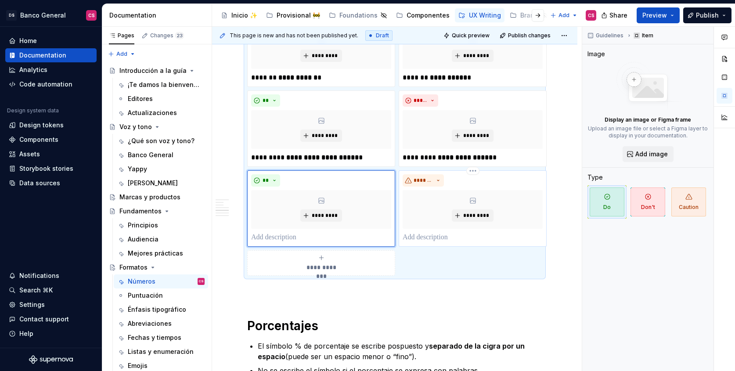
click at [417, 233] on p at bounding box center [473, 237] width 140 height 11
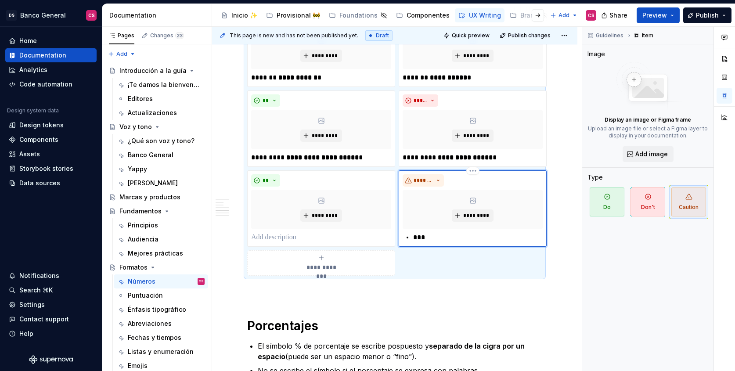
click at [412, 238] on div "***" at bounding box center [473, 237] width 140 height 11
click at [445, 238] on p "***" at bounding box center [473, 237] width 140 height 11
click at [416, 238] on p "**********" at bounding box center [473, 237] width 140 height 11
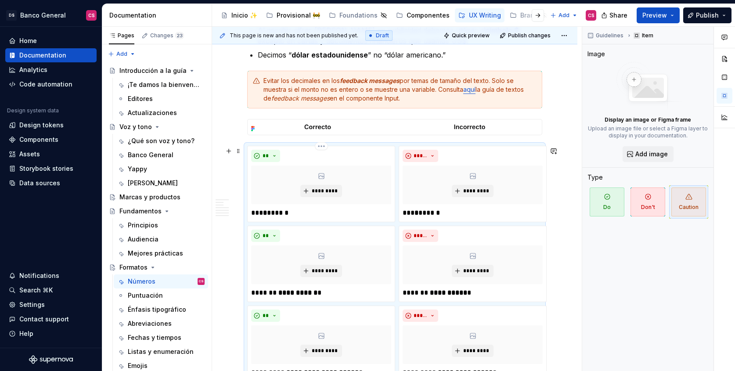
scroll to position [718, 0]
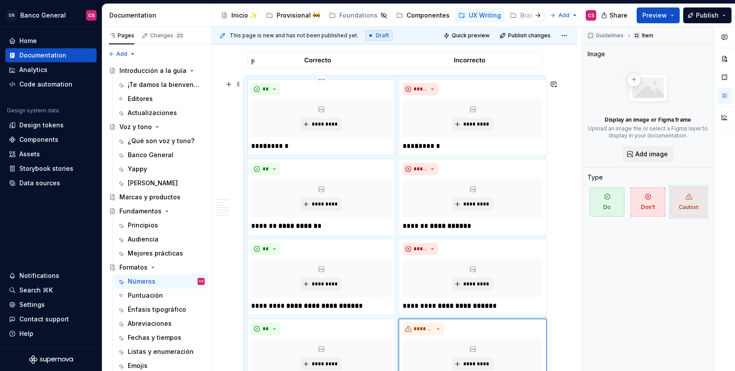
click at [255, 148] on p "*** * ******" at bounding box center [321, 146] width 140 height 11
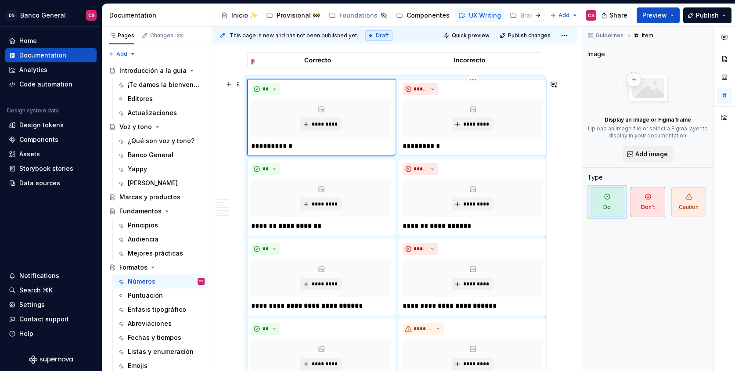
click at [408, 148] on p "*** * ******" at bounding box center [473, 146] width 140 height 11
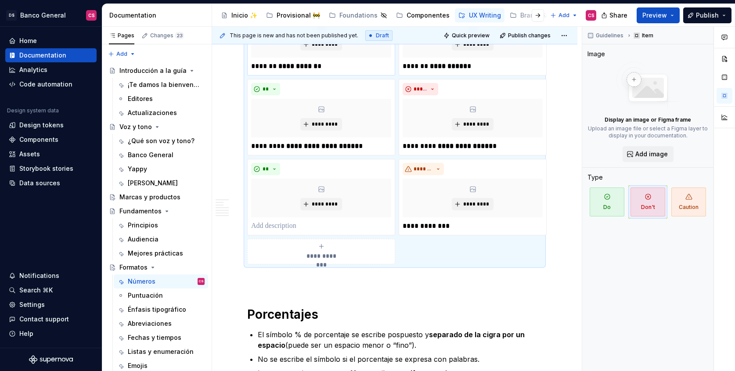
scroll to position [1000, 0]
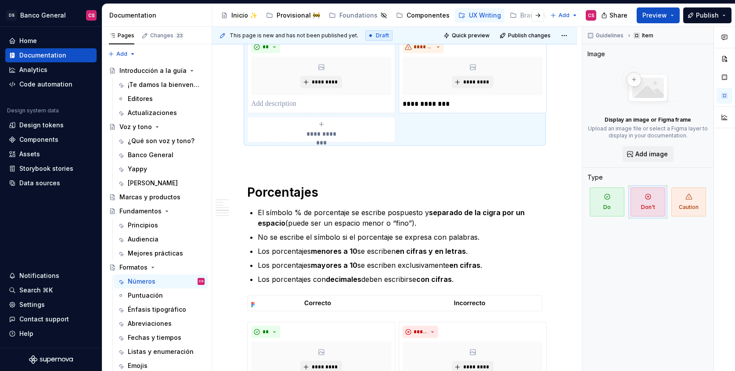
click at [433, 108] on p "**********" at bounding box center [473, 104] width 140 height 11
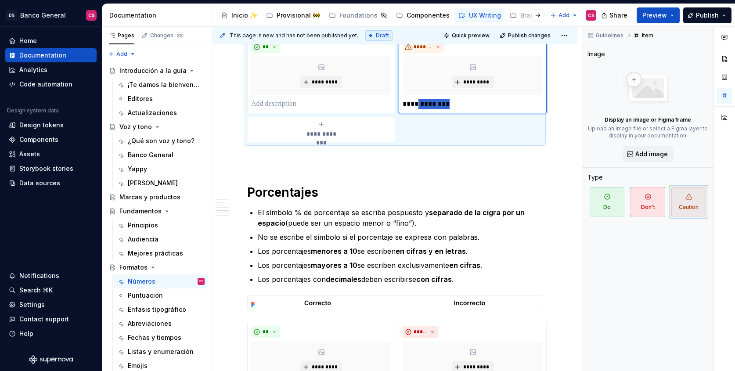
click at [433, 108] on p "**********" at bounding box center [473, 104] width 140 height 11
drag, startPoint x: 457, startPoint y: 104, endPoint x: 469, endPoint y: 106, distance: 12.4
click at [469, 106] on p "**********" at bounding box center [473, 104] width 140 height 11
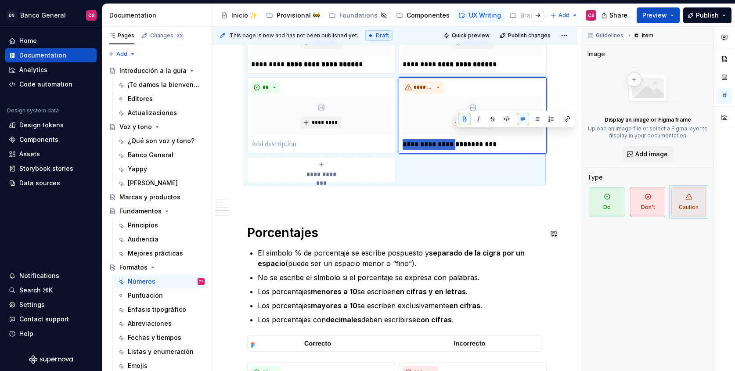
scroll to position [945, 0]
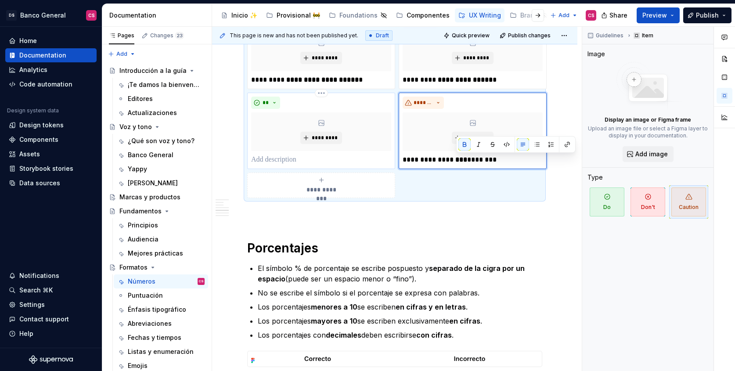
click at [332, 160] on p at bounding box center [321, 160] width 140 height 11
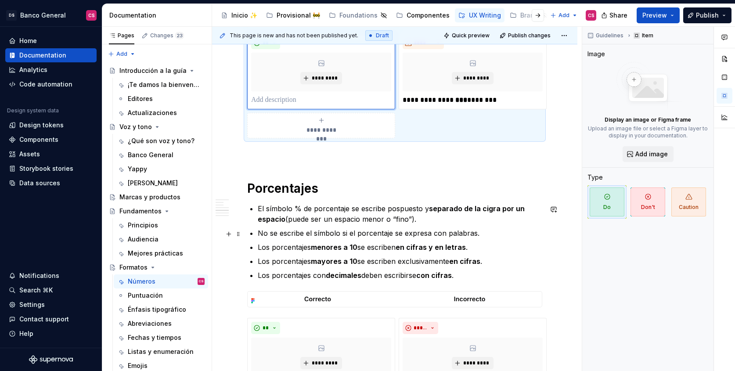
scroll to position [1053, 0]
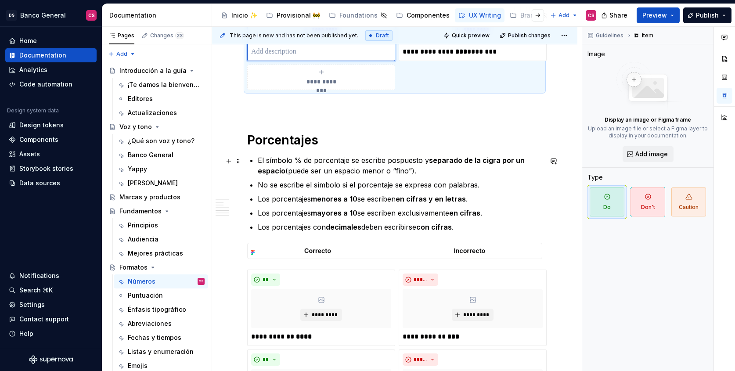
click at [492, 160] on strong "separado de la cigra por un espacio" at bounding box center [392, 165] width 269 height 19
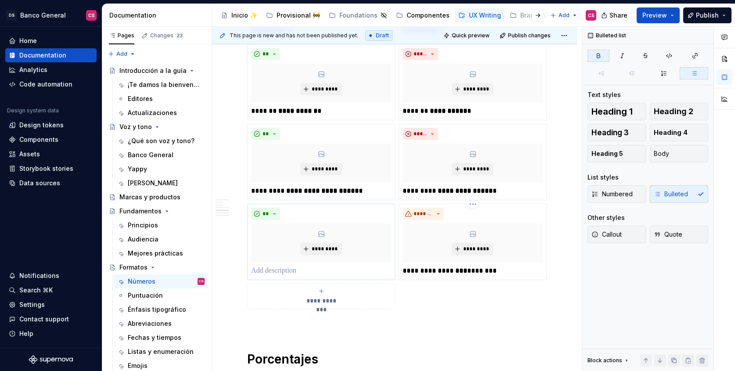
scroll to position [833, 0]
click at [307, 270] on p at bounding box center [321, 271] width 140 height 11
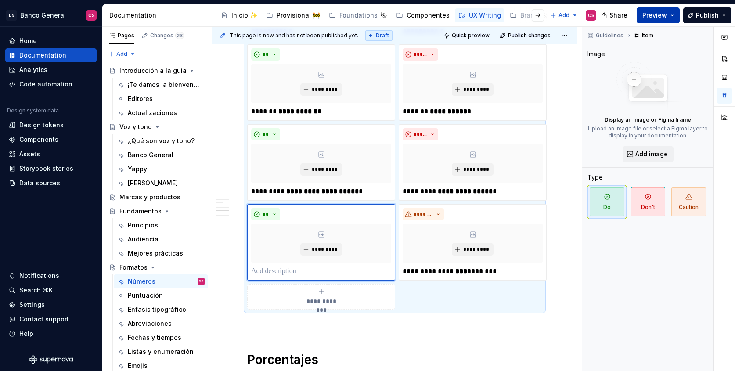
type textarea "*"
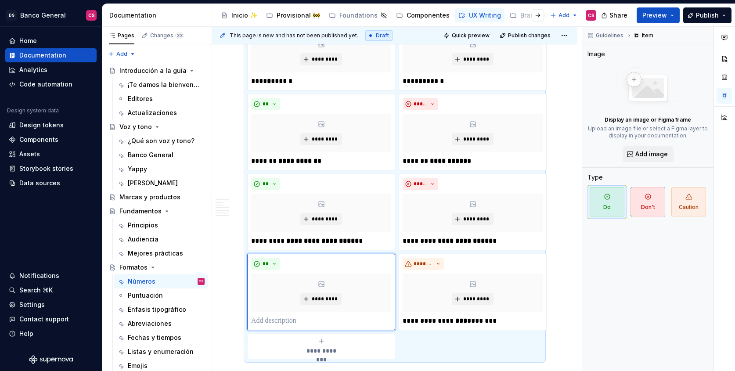
scroll to position [782, 0]
click at [343, 321] on p "**********" at bounding box center [321, 322] width 140 height 11
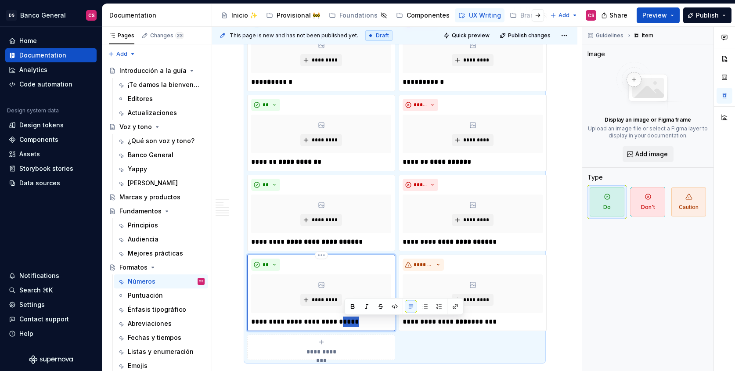
drag, startPoint x: 343, startPoint y: 321, endPoint x: 353, endPoint y: 322, distance: 9.7
click at [353, 322] on p "**********" at bounding box center [321, 322] width 140 height 11
click at [373, 327] on p "**********" at bounding box center [321, 322] width 140 height 11
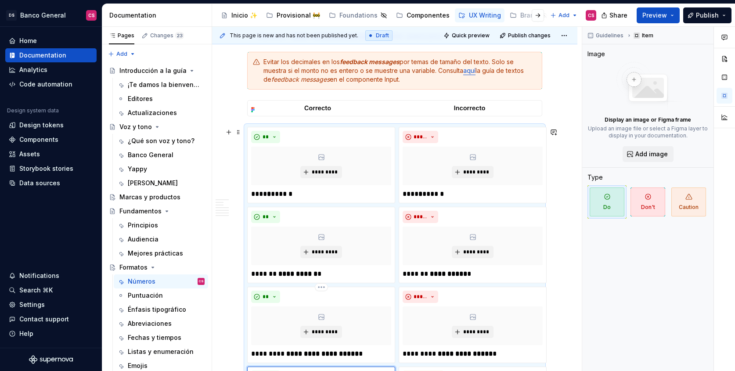
scroll to position [669, 0]
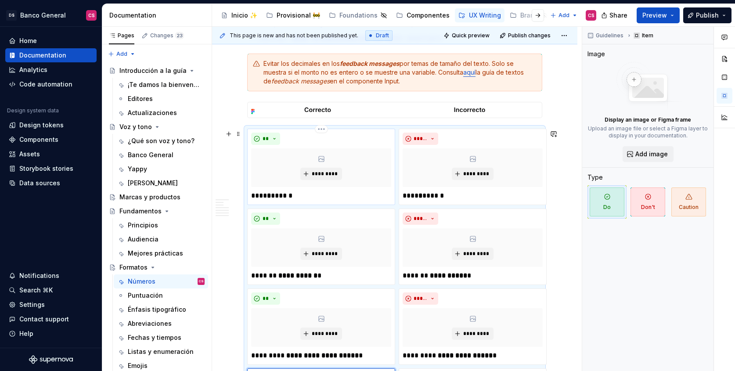
click at [251, 196] on p "**** * ******" at bounding box center [321, 196] width 140 height 11
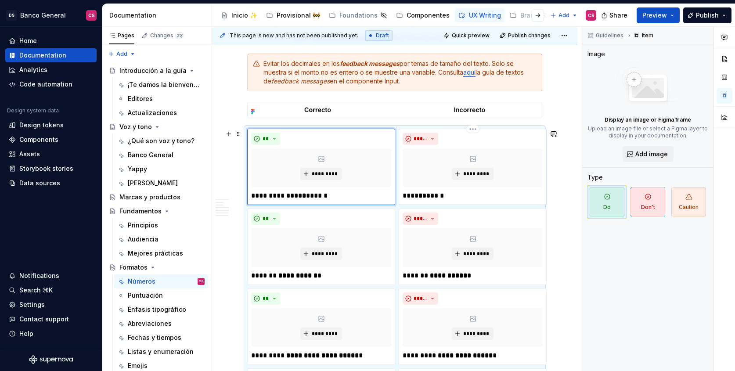
click at [404, 194] on p "**** * ******" at bounding box center [473, 196] width 140 height 11
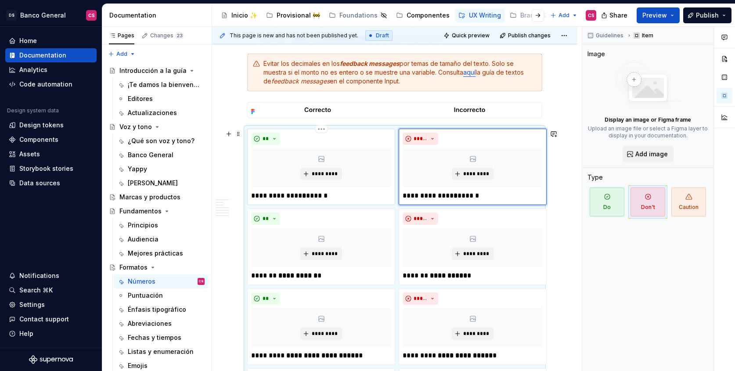
click at [298, 198] on p "**********" at bounding box center [321, 196] width 140 height 11
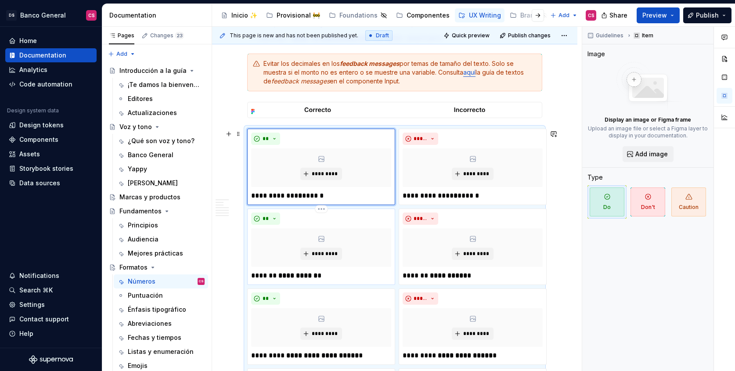
click at [280, 277] on p "**********" at bounding box center [321, 275] width 140 height 11
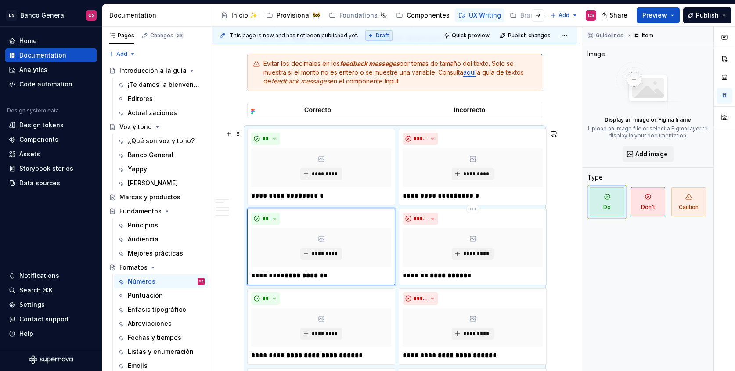
click at [433, 276] on strong "**********" at bounding box center [448, 275] width 37 height 7
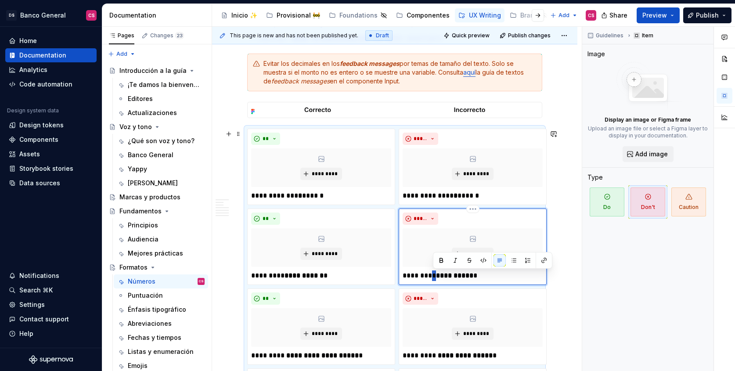
click at [433, 278] on p "**********" at bounding box center [473, 275] width 140 height 11
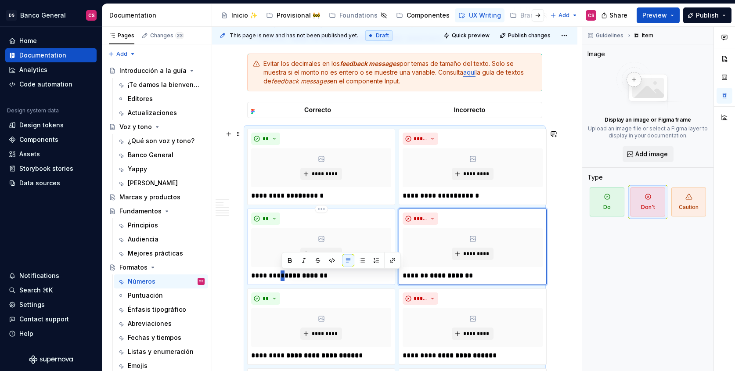
click at [284, 275] on p "**********" at bounding box center [321, 275] width 140 height 11
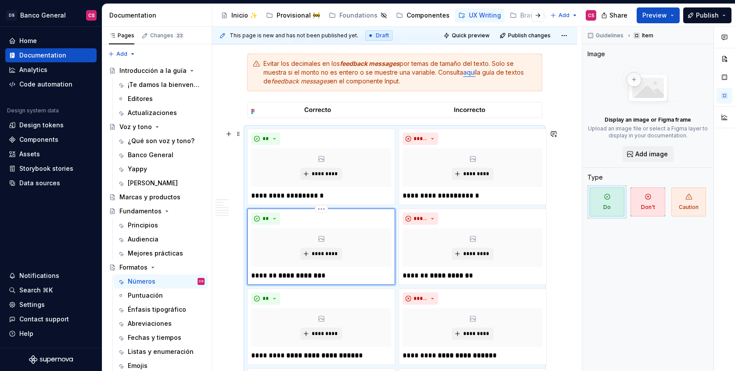
click at [274, 278] on p "**********" at bounding box center [321, 275] width 140 height 11
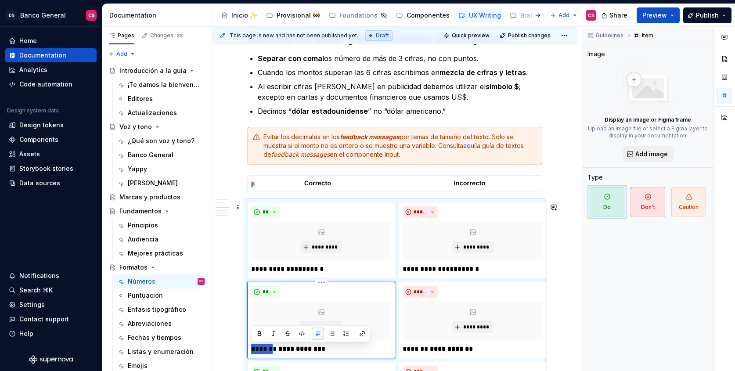
scroll to position [624, 0]
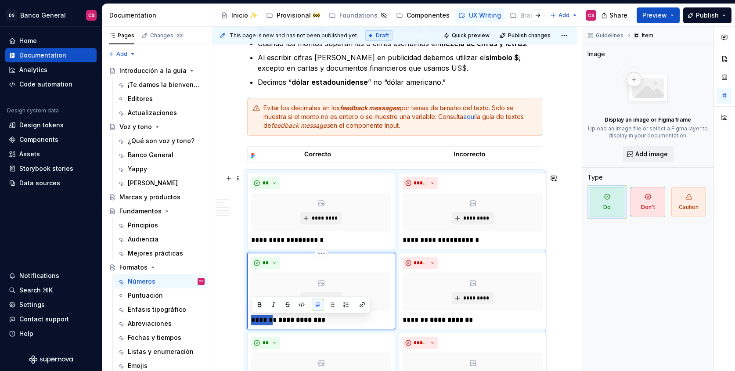
click at [261, 325] on p "**********" at bounding box center [321, 320] width 140 height 11
click at [266, 321] on p "**********" at bounding box center [321, 320] width 140 height 11
drag, startPoint x: 338, startPoint y: 321, endPoint x: 243, endPoint y: 320, distance: 94.4
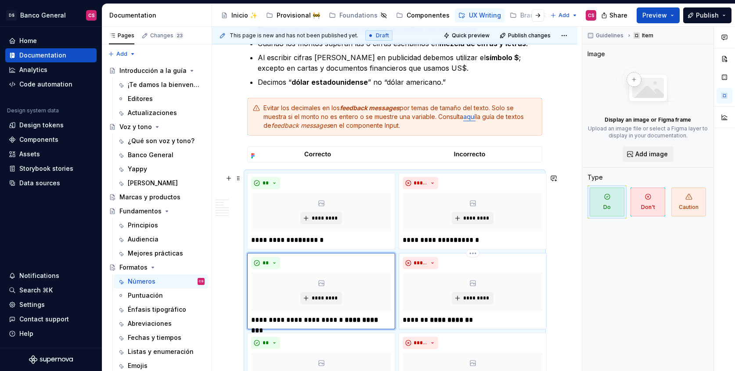
click at [418, 320] on p "**********" at bounding box center [473, 320] width 140 height 11
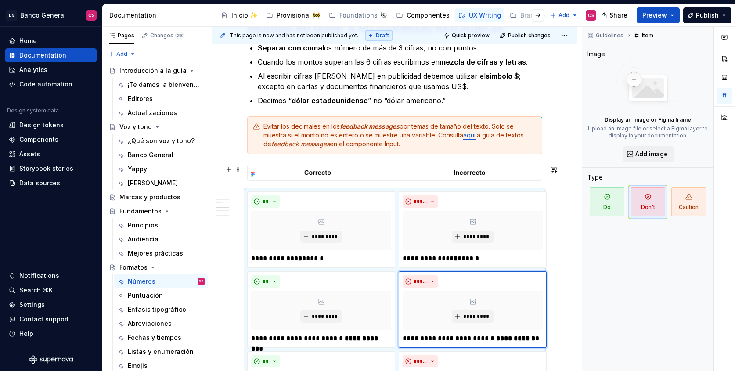
scroll to position [799, 0]
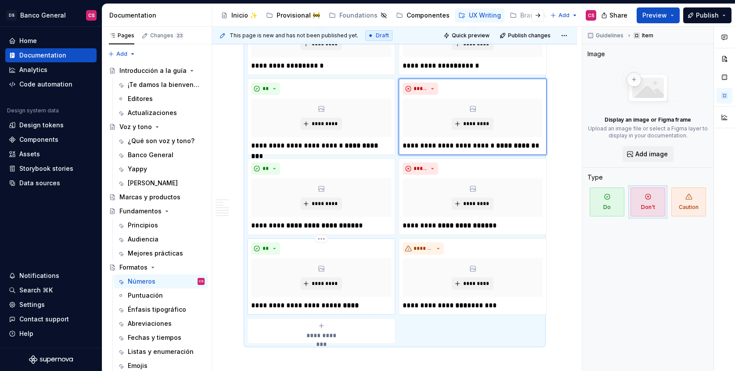
click at [371, 304] on p "**********" at bounding box center [321, 305] width 140 height 11
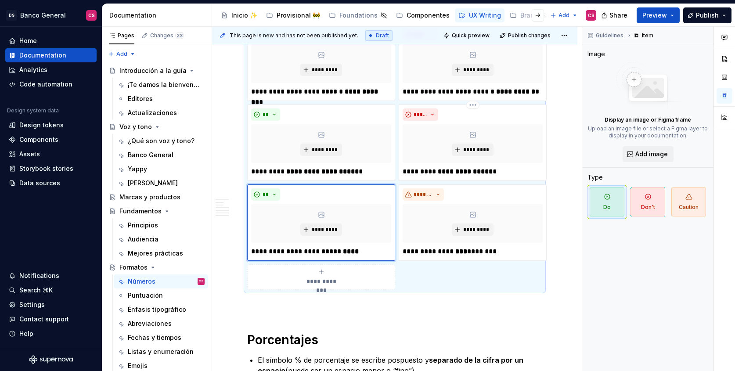
scroll to position [869, 0]
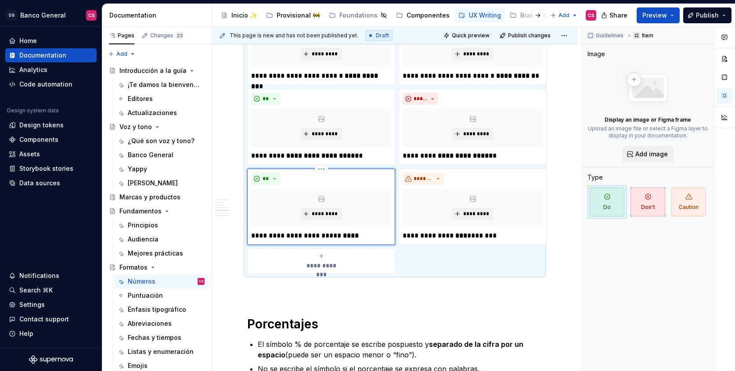
click at [353, 180] on div "**" at bounding box center [321, 179] width 140 height 12
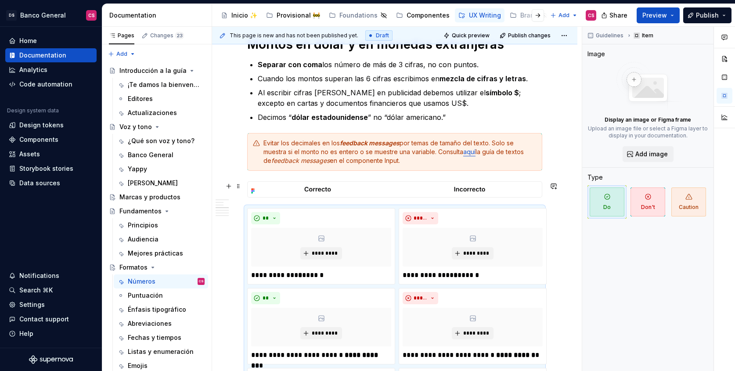
scroll to position [570, 0]
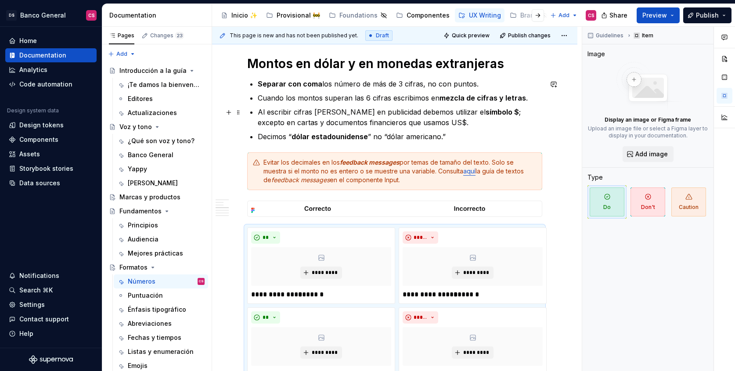
click at [415, 123] on p "Al escribir cifras [PERSON_NAME] en publicidad debemos utilizar el símbolo $ ; …" at bounding box center [400, 117] width 285 height 21
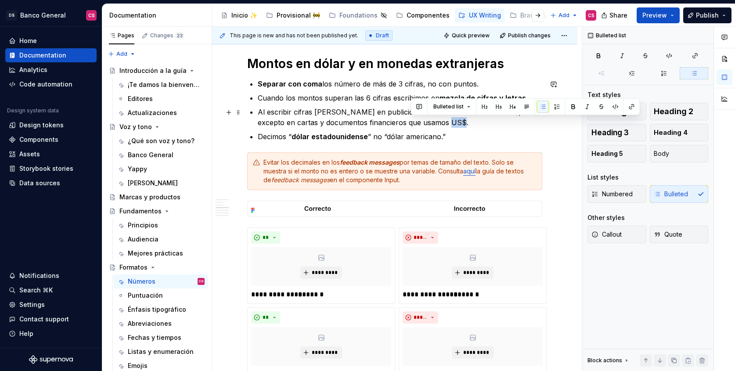
drag, startPoint x: 415, startPoint y: 123, endPoint x: 422, endPoint y: 123, distance: 7.0
click at [422, 123] on p "Al escribir cifras [PERSON_NAME] en publicidad debemos utilizar el símbolo $ ; …" at bounding box center [400, 117] width 285 height 21
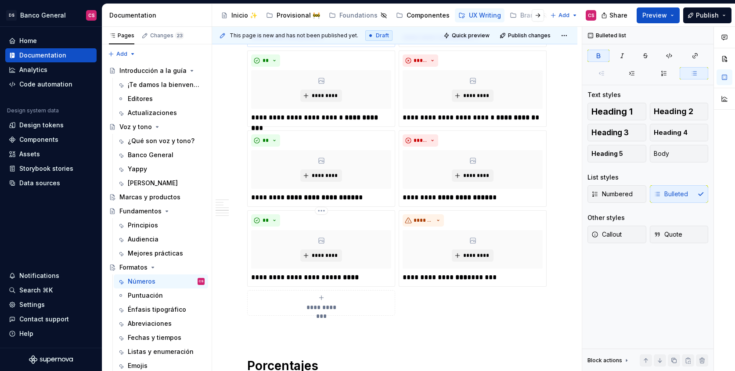
scroll to position [835, 0]
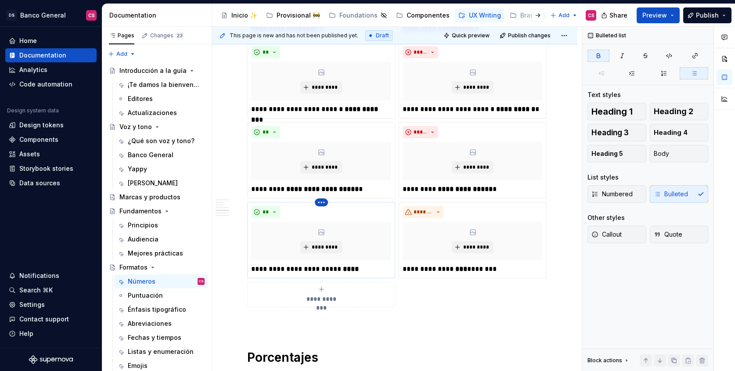
click at [317, 204] on html "DS Banco General CS Home Documentation Analytics Code automation Design system …" at bounding box center [367, 185] width 735 height 371
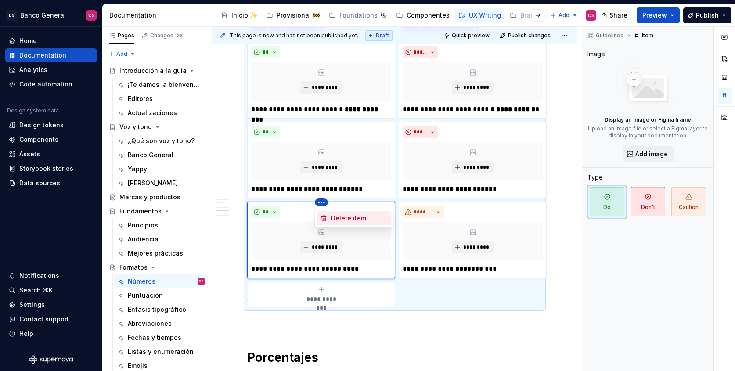
click at [331, 219] on div "Delete item" at bounding box center [359, 218] width 57 height 9
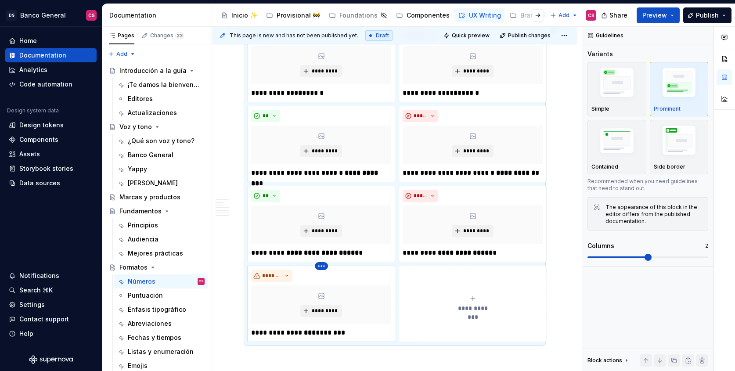
click at [321, 268] on html "DS Banco General CS Home Documentation Analytics Code automation Design system …" at bounding box center [367, 185] width 735 height 371
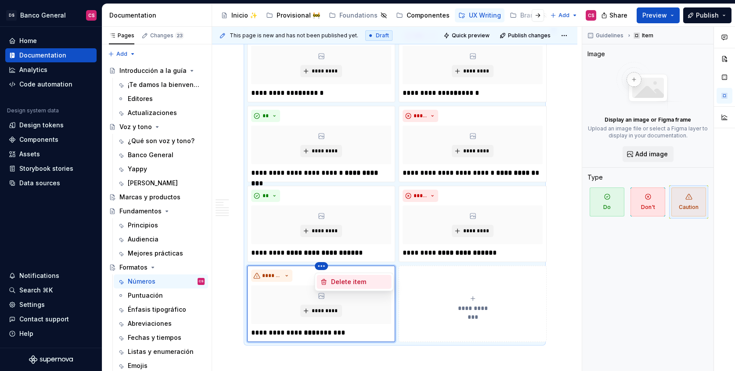
click at [333, 282] on div "Delete item" at bounding box center [359, 282] width 57 height 9
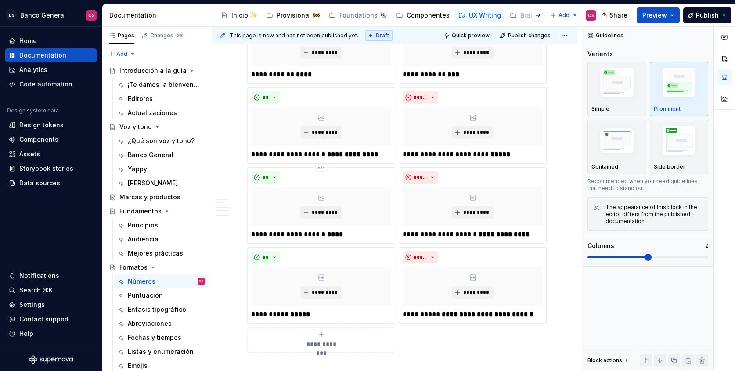
scroll to position [1291, 0]
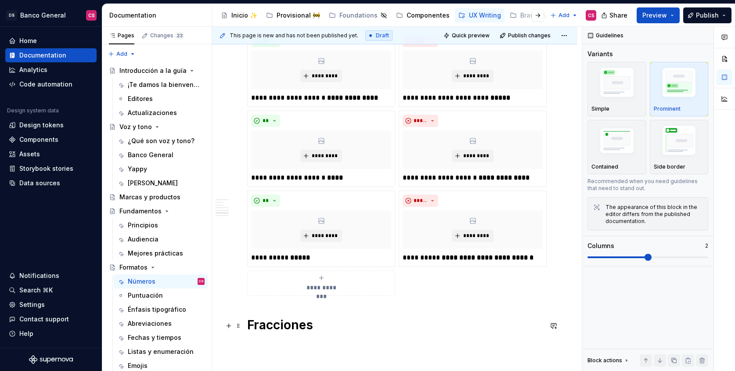
click at [360, 318] on h1 "Fracciones" at bounding box center [394, 325] width 295 height 16
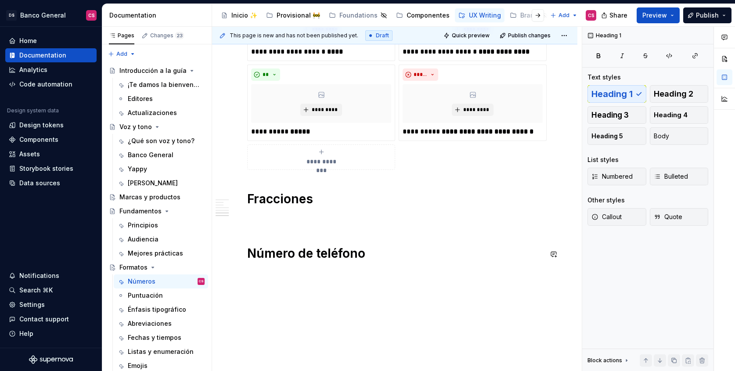
scroll to position [1419, 0]
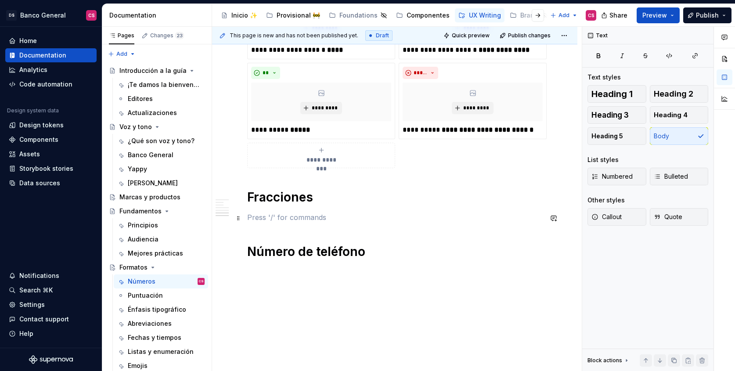
click at [294, 221] on p at bounding box center [394, 217] width 295 height 11
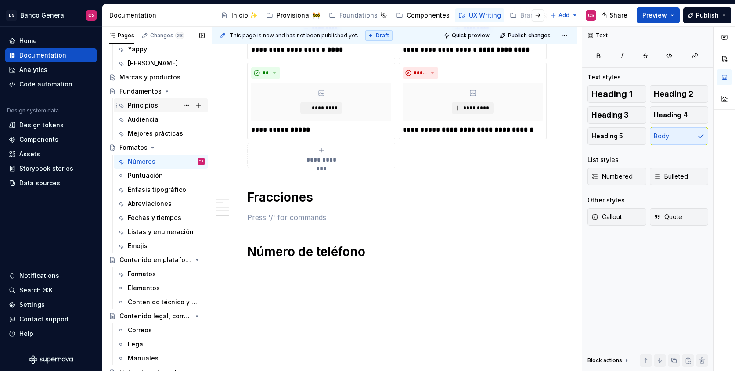
scroll to position [140, 0]
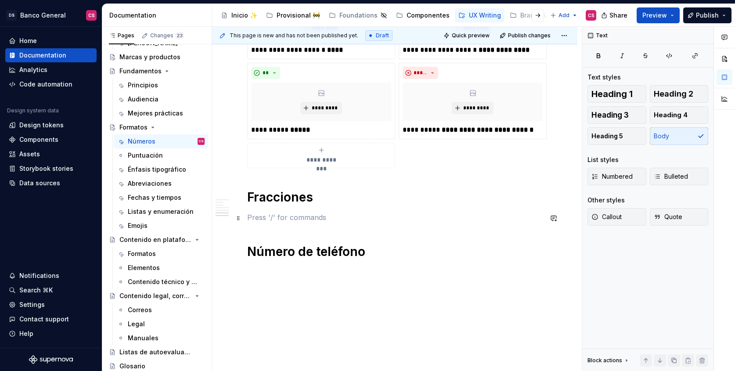
click at [273, 216] on p at bounding box center [394, 217] width 295 height 11
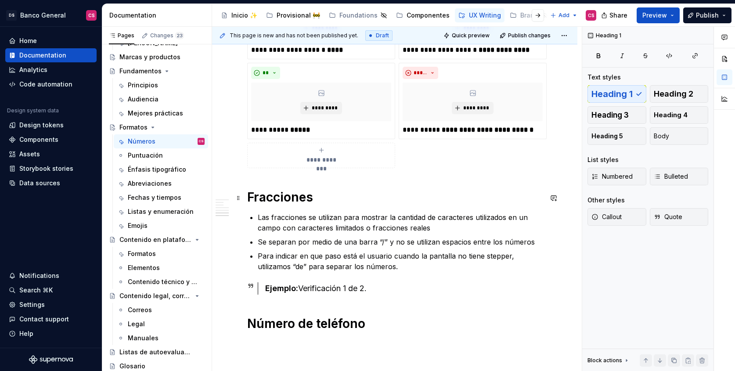
click at [261, 197] on h1 "Fracciones" at bounding box center [394, 197] width 295 height 16
click at [432, 228] on p "Las fracciones se utilizan para mostrar la cantidad de caracteres utilizados en…" at bounding box center [400, 222] width 285 height 21
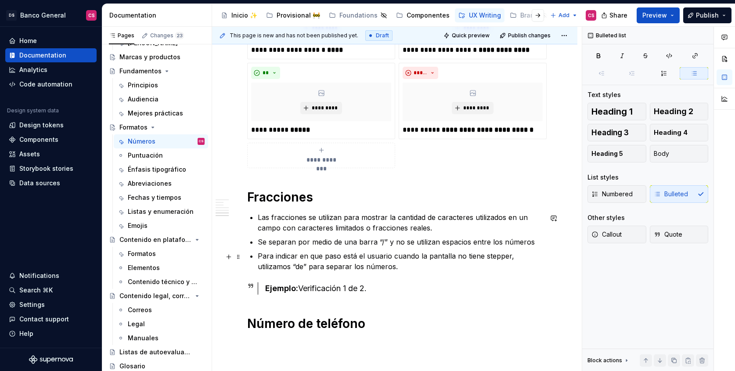
click at [407, 270] on p "Para indicar en que paso está el usuario cuando la pantalla no tiene stepper, u…" at bounding box center [400, 261] width 285 height 21
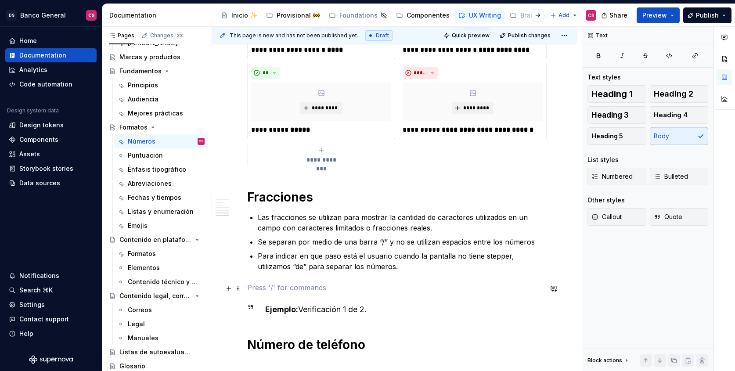
click at [250, 290] on p at bounding box center [394, 287] width 295 height 11
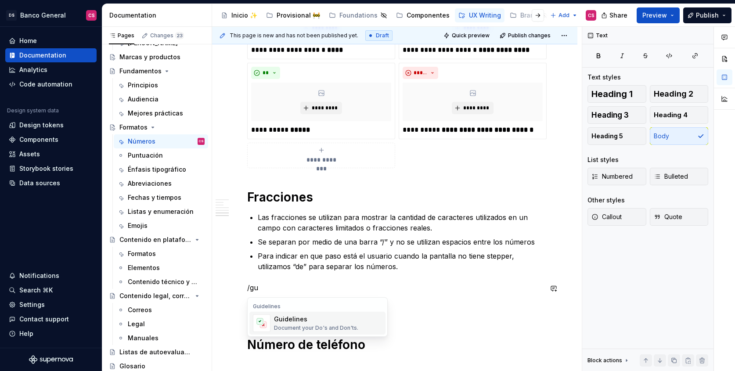
click at [287, 321] on div "Guidelines" at bounding box center [316, 319] width 84 height 9
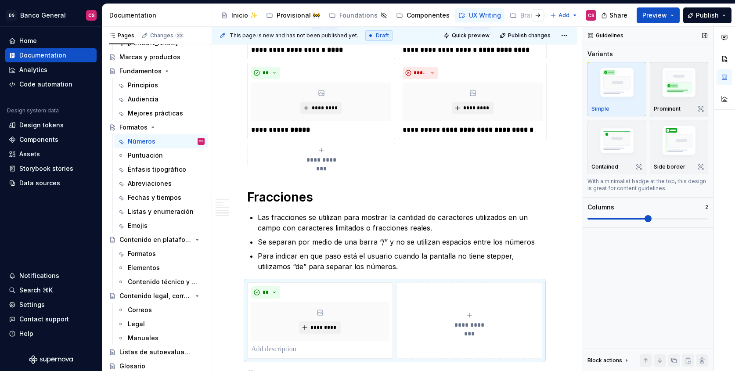
click at [678, 92] on img "button" at bounding box center [679, 84] width 51 height 38
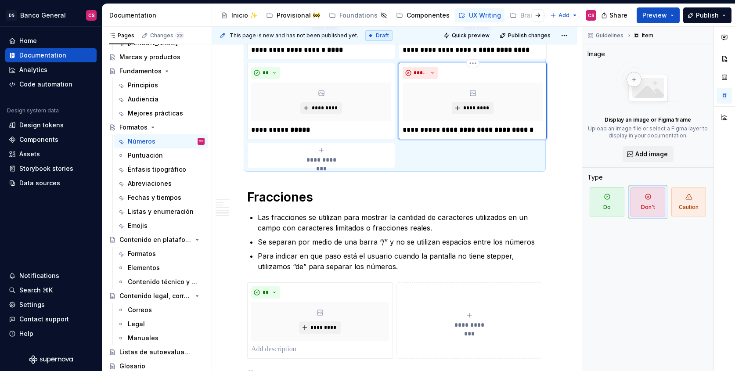
click at [399, 135] on div "**********" at bounding box center [473, 101] width 148 height 76
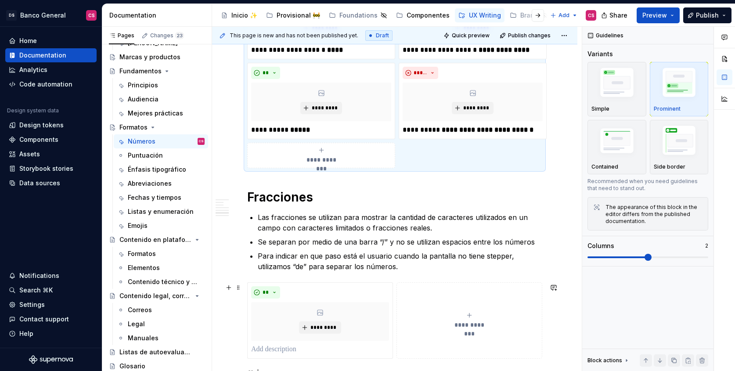
click at [450, 317] on div "**********" at bounding box center [469, 321] width 138 height 18
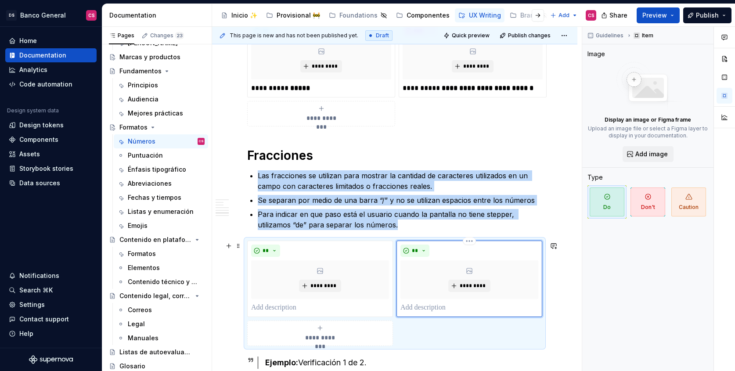
scroll to position [1469, 0]
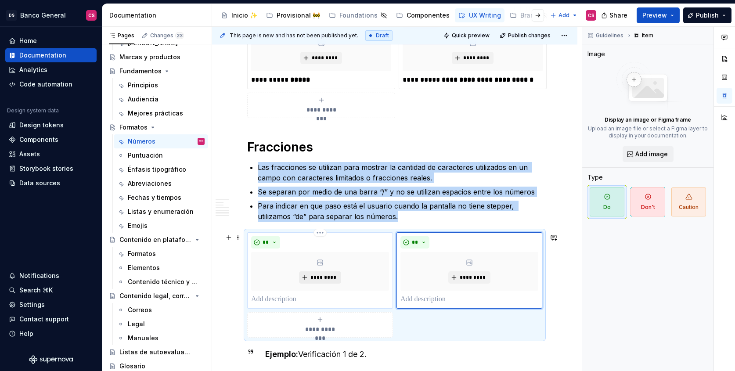
click at [323, 273] on button "*********" at bounding box center [320, 277] width 42 height 12
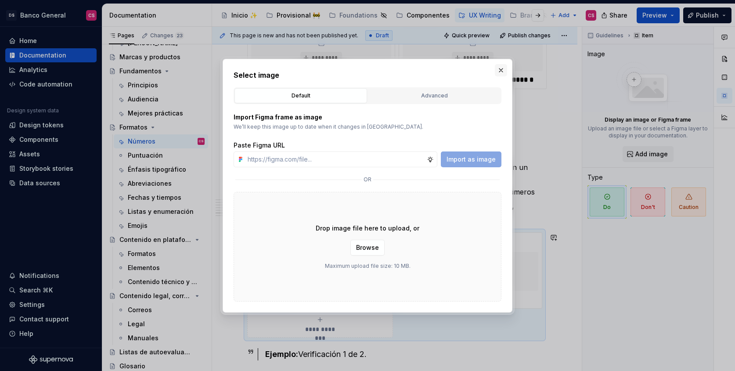
type textarea "*"
click at [499, 71] on button "button" at bounding box center [501, 70] width 12 height 12
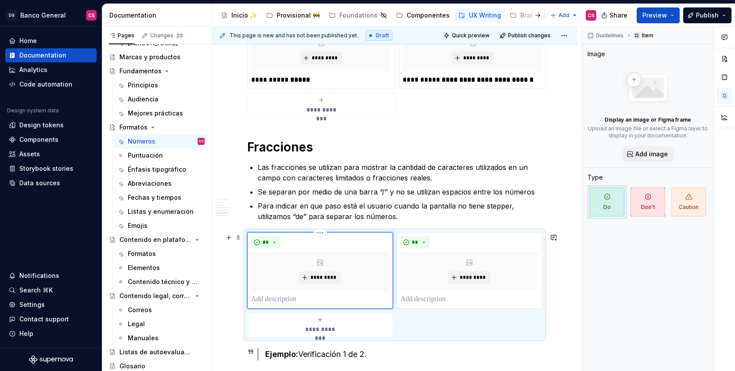
click at [270, 301] on p at bounding box center [320, 299] width 138 height 11
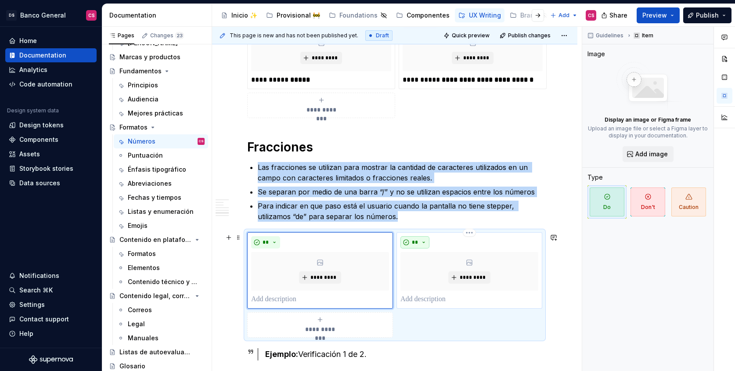
click at [426, 242] on button "**" at bounding box center [414, 242] width 29 height 12
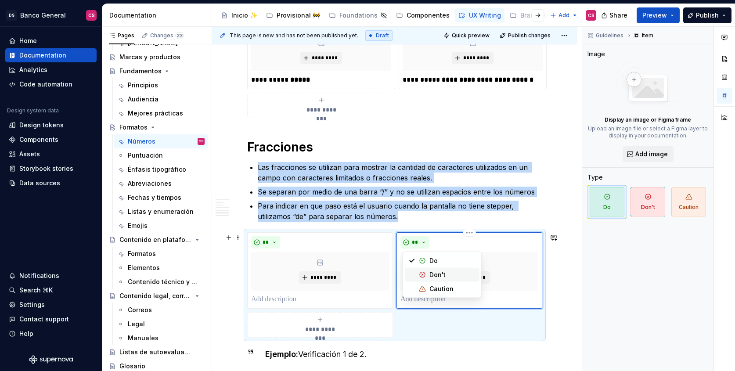
click at [429, 275] on span "Don't" at bounding box center [442, 275] width 75 height 14
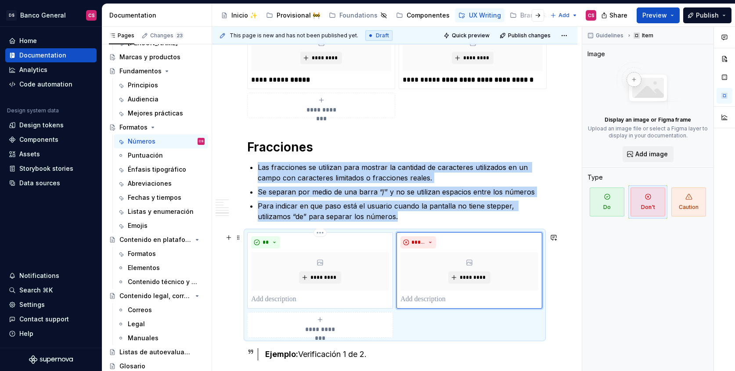
click at [273, 302] on p at bounding box center [320, 299] width 138 height 11
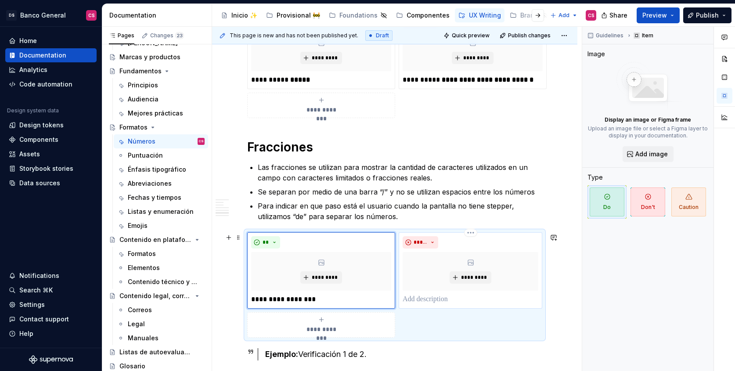
click at [438, 302] on p at bounding box center [471, 299] width 136 height 11
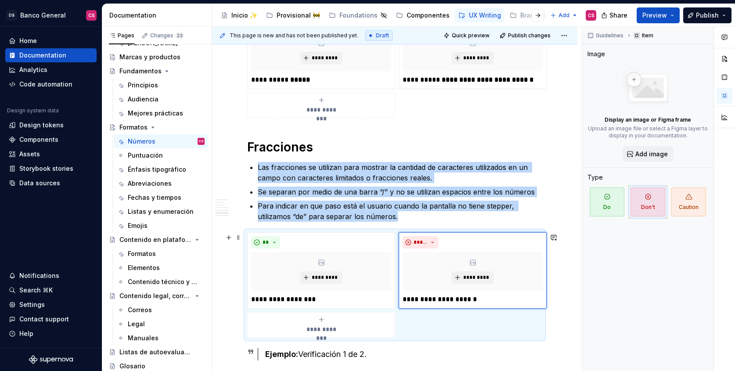
click at [325, 334] on span "**********" at bounding box center [321, 329] width 40 height 9
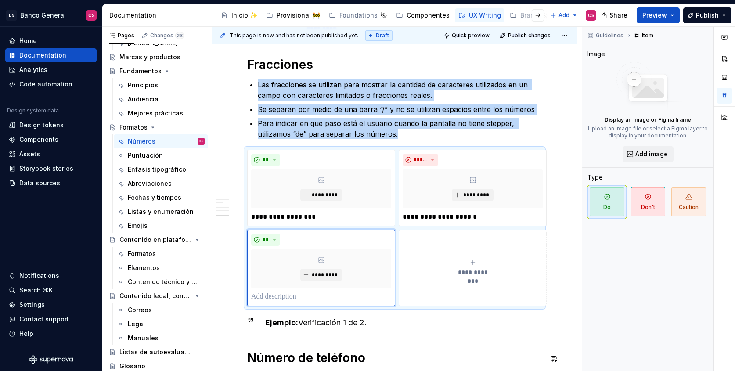
scroll to position [1547, 0]
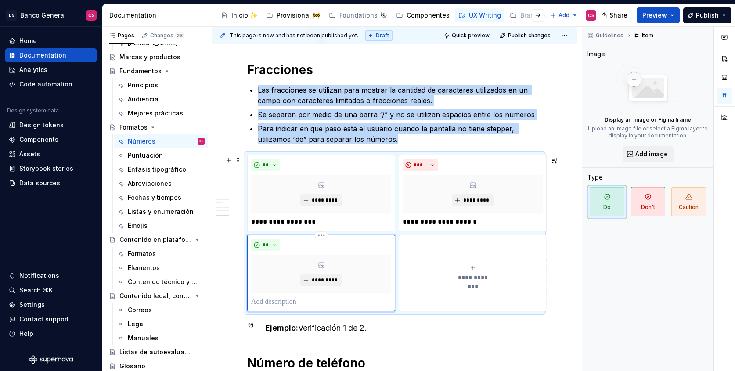
click at [282, 310] on div "** *********" at bounding box center [321, 273] width 148 height 76
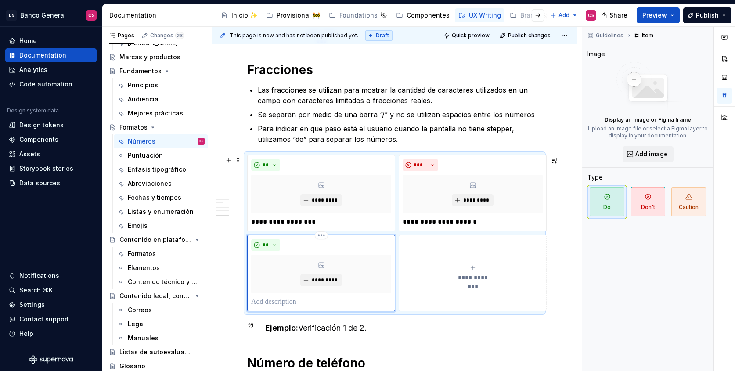
click at [279, 304] on p at bounding box center [321, 302] width 140 height 11
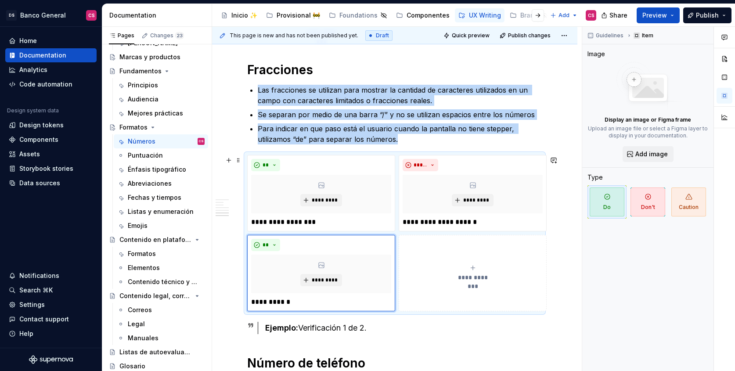
click at [493, 274] on span "**********" at bounding box center [473, 277] width 40 height 9
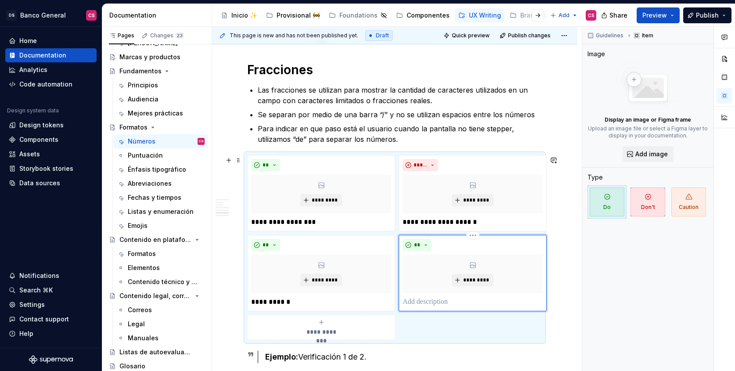
click at [410, 305] on p at bounding box center [473, 302] width 140 height 11
click at [418, 242] on button "**" at bounding box center [417, 245] width 29 height 12
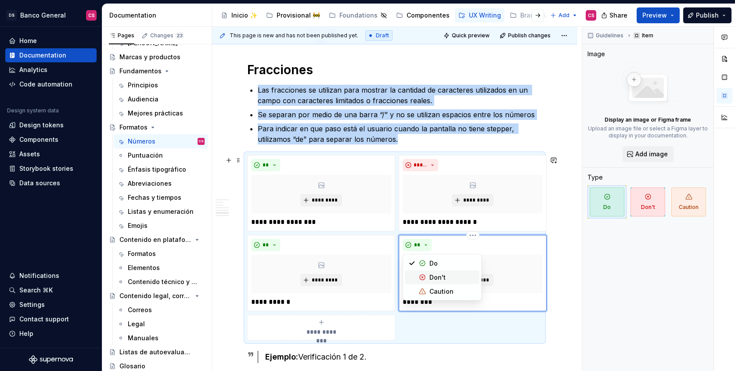
click at [424, 278] on div "Suggestions" at bounding box center [422, 277] width 7 height 7
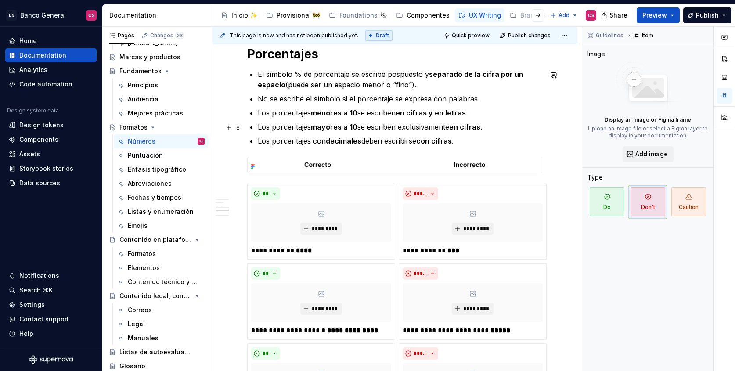
scroll to position [1040, 0]
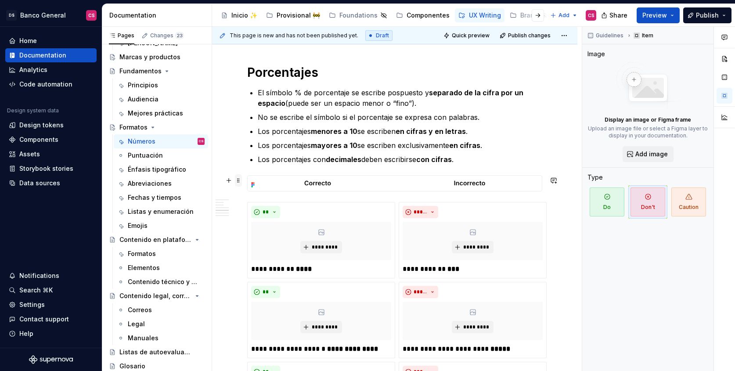
click at [240, 180] on span at bounding box center [238, 180] width 7 height 12
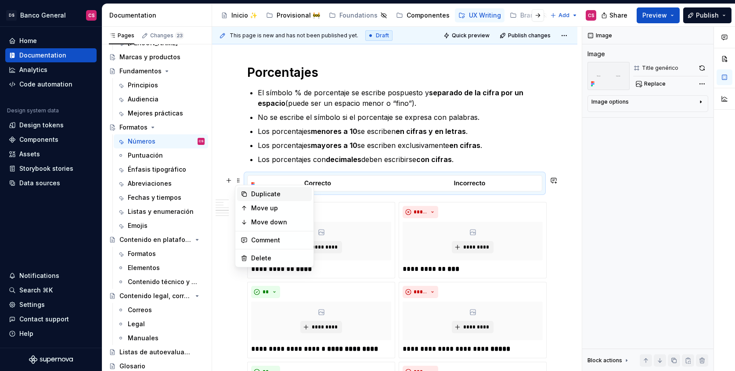
click at [245, 199] on div "Duplicate" at bounding box center [274, 194] width 75 height 14
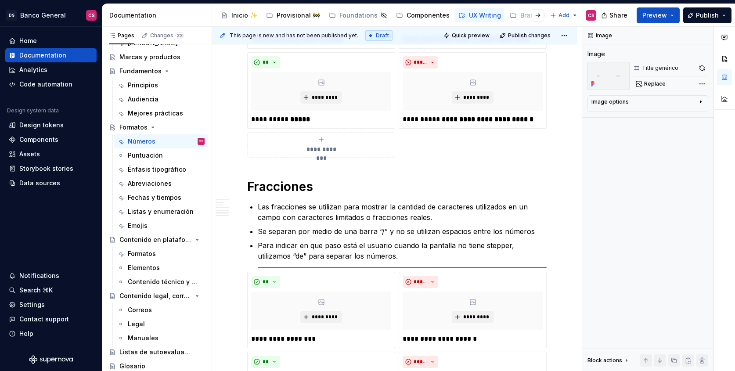
scroll to position [1429, 0]
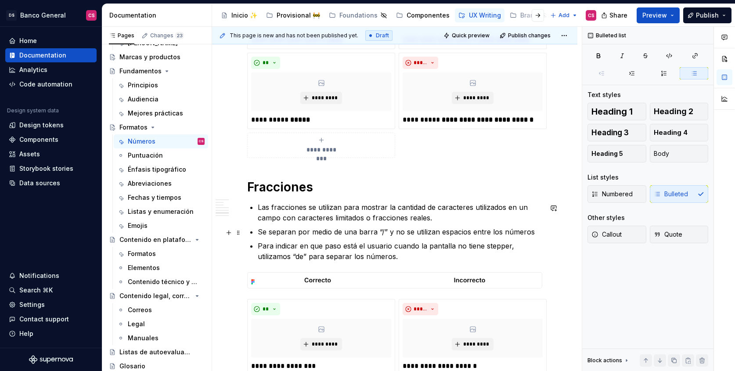
click at [347, 236] on p "Se separan por medio de una barra “/” y no se utilizan espacios entre los númer…" at bounding box center [400, 232] width 285 height 11
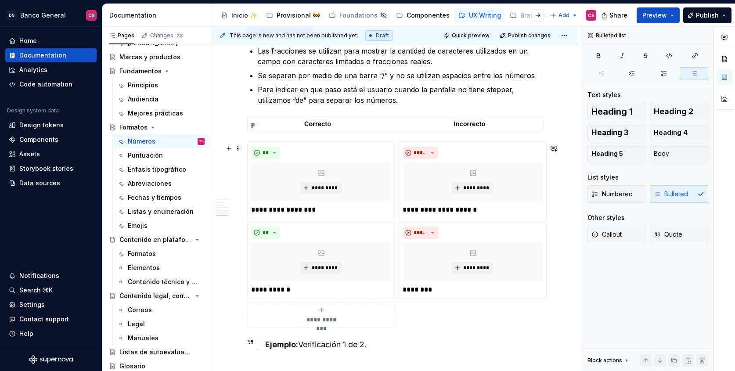
scroll to position [1615, 0]
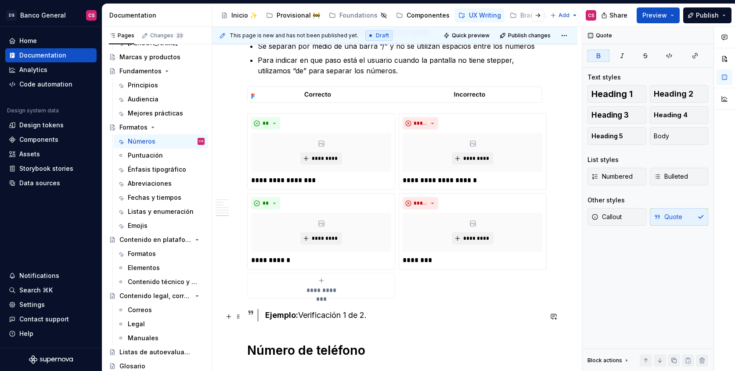
click at [266, 319] on strong "Ejemplo:" at bounding box center [281, 314] width 33 height 9
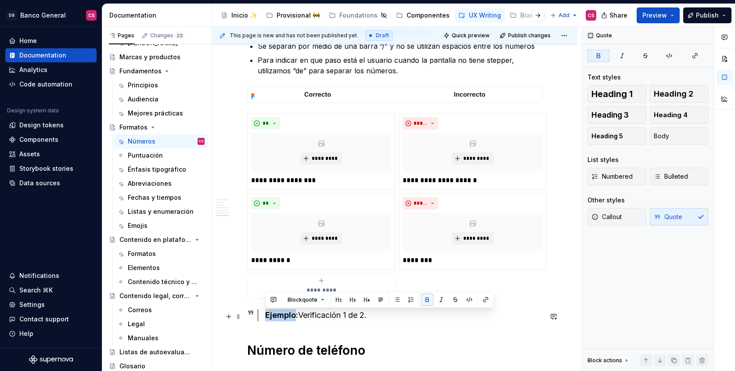
click at [266, 319] on strong "Ejemplo:" at bounding box center [281, 314] width 33 height 9
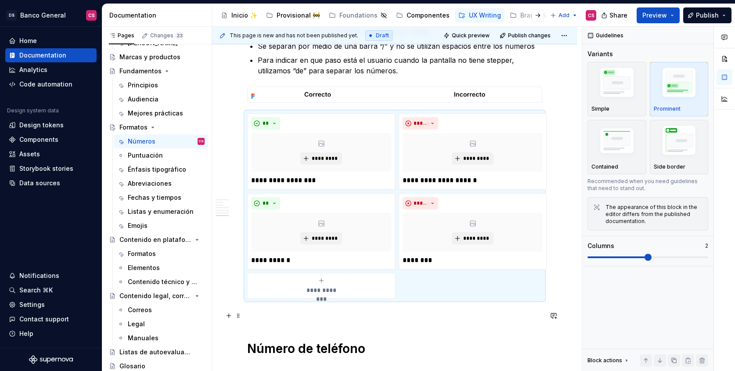
click at [274, 316] on p at bounding box center [394, 314] width 295 height 11
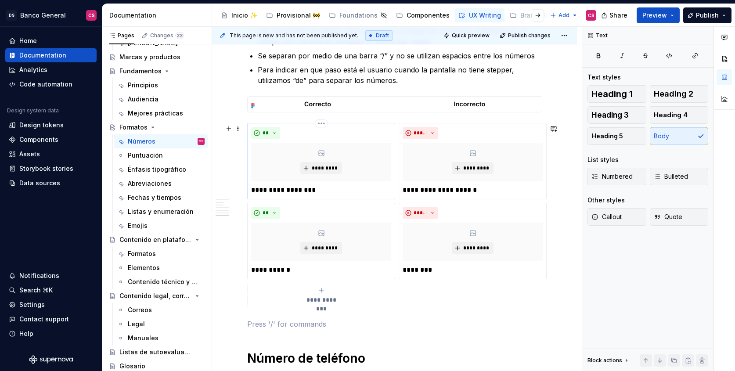
scroll to position [1601, 0]
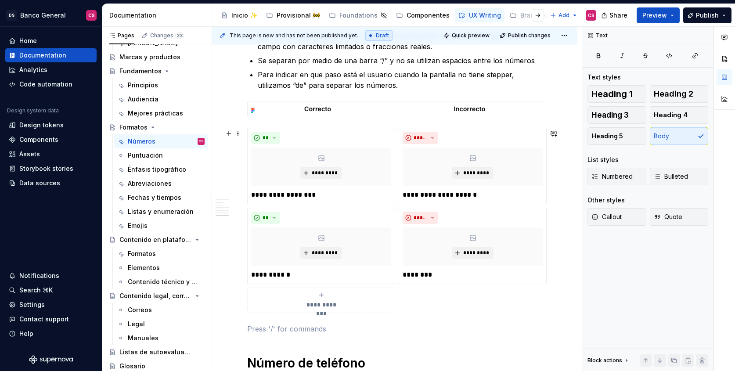
click at [396, 207] on div "**********" at bounding box center [394, 220] width 295 height 185
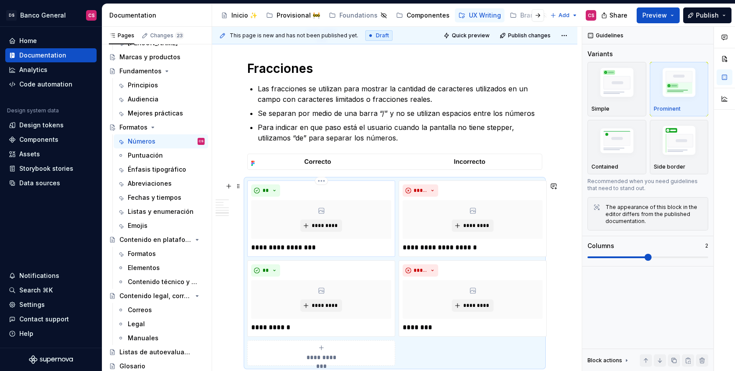
scroll to position [1547, 0]
click at [400, 89] on p "Las fracciones se utilizan para mostrar la cantidad de caracteres utilizados en…" at bounding box center [400, 94] width 285 height 21
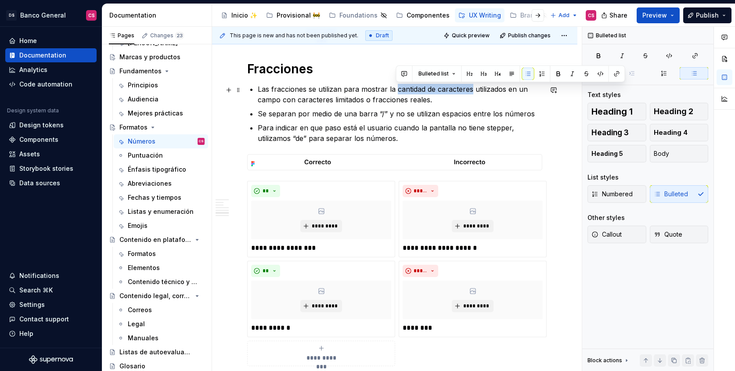
drag, startPoint x: 400, startPoint y: 89, endPoint x: 445, endPoint y: 92, distance: 44.9
click at [445, 92] on p "Las fracciones se utilizan para mostrar la cantidad de caracteres utilizados en…" at bounding box center [400, 94] width 285 height 21
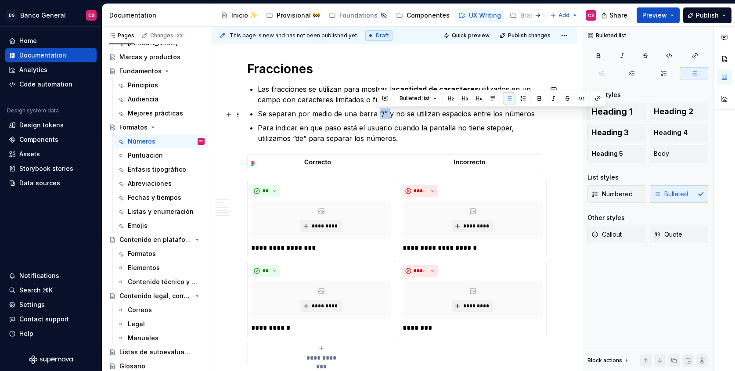
drag, startPoint x: 377, startPoint y: 113, endPoint x: 387, endPoint y: 113, distance: 10.1
click at [387, 113] on p "Se separan por medio de una barra “/” y no se utilizan espacios entre los númer…" at bounding box center [400, 113] width 285 height 11
click at [361, 113] on p "Se separan por medio de una barra “/” y no se utilizan espacios entre los númer…" at bounding box center [400, 113] width 285 height 11
drag, startPoint x: 361, startPoint y: 113, endPoint x: 374, endPoint y: 113, distance: 13.6
click at [374, 113] on p "Se separan por medio de una barra “/” y no se utilizan espacios entre los númer…" at bounding box center [400, 113] width 285 height 11
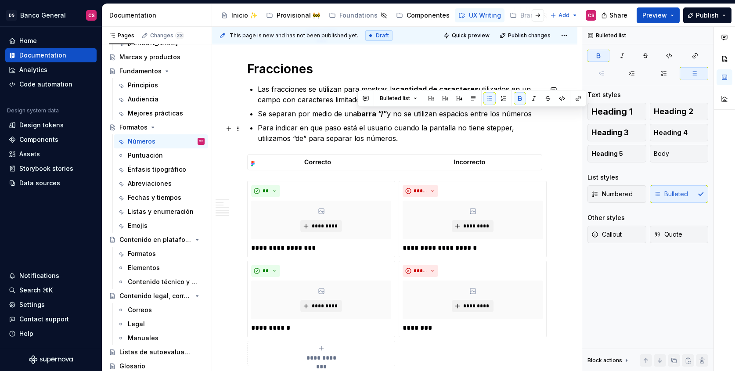
click at [314, 129] on p "Para indicar en que paso está el usuario cuando la pantalla no tiene stepper, u…" at bounding box center [400, 133] width 285 height 21
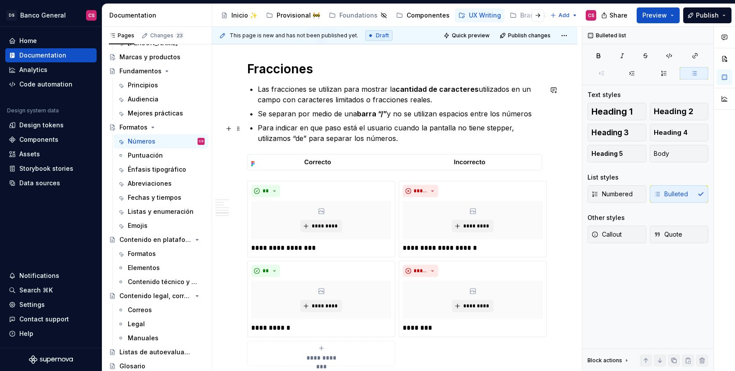
click at [323, 128] on p "Para indicar en que paso está el usuario cuando la pantalla no tiene stepper, u…" at bounding box center [400, 133] width 285 height 21
click at [290, 128] on p "Para indicar en qué paso está el usuario cuando la pantalla no tiene stepper, u…" at bounding box center [400, 133] width 285 height 21
drag, startPoint x: 290, startPoint y: 128, endPoint x: 343, endPoint y: 130, distance: 53.2
click at [343, 130] on p "Para indicar en qué paso está el usuario cuando la pantalla no tiene stepper, u…" at bounding box center [400, 133] width 285 height 21
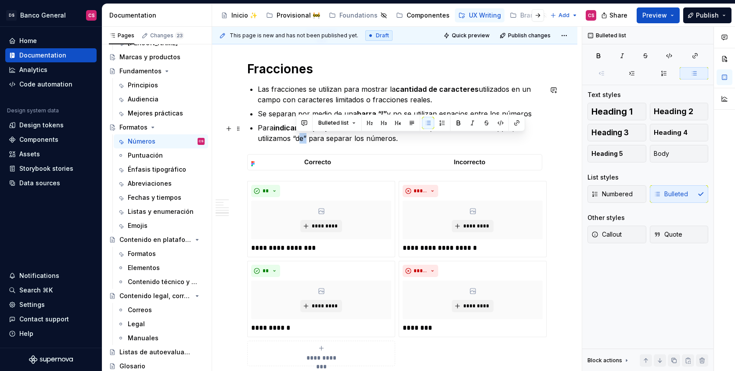
drag, startPoint x: 295, startPoint y: 138, endPoint x: 304, endPoint y: 139, distance: 9.7
click at [304, 139] on p "Para indicar en qué paso está el usuario cuando la pantalla no tiene stepper, u…" at bounding box center [400, 133] width 285 height 21
drag, startPoint x: 306, startPoint y: 139, endPoint x: 295, endPoint y: 139, distance: 11.0
click at [295, 139] on p "Para indicar en qué paso está el usuario cuando la pantalla no tiene stepper, u…" at bounding box center [400, 133] width 285 height 21
drag, startPoint x: 293, startPoint y: 138, endPoint x: 307, endPoint y: 139, distance: 14.5
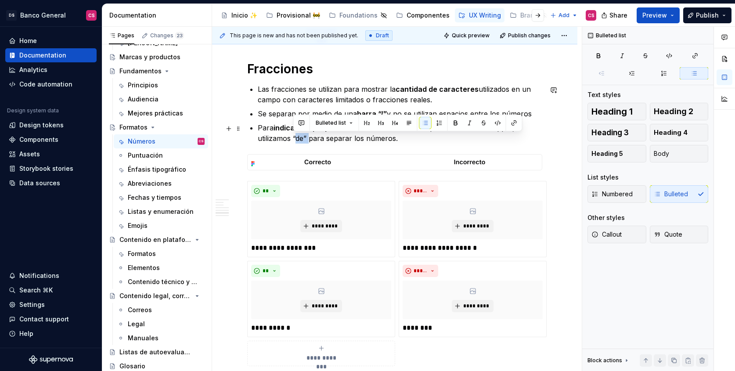
click at [307, 139] on p "Para indicar en qué paso está el usuario cuando la pantalla no tiene stepper, u…" at bounding box center [400, 133] width 285 height 21
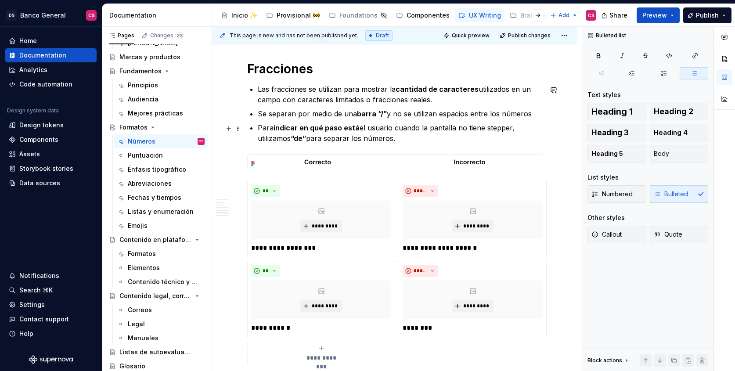
click at [332, 142] on p "Para indicar en qué paso está el usuario cuando la pantalla no tiene stepper, u…" at bounding box center [400, 133] width 285 height 21
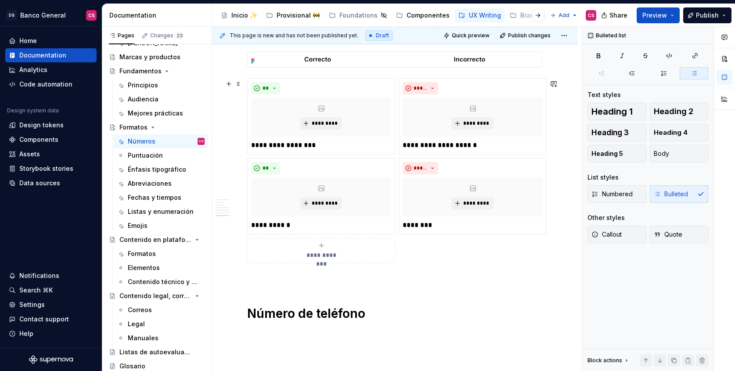
scroll to position [1723, 0]
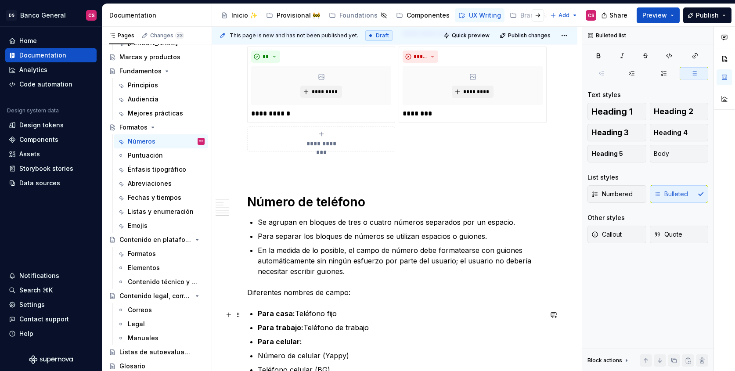
scroll to position [1763, 0]
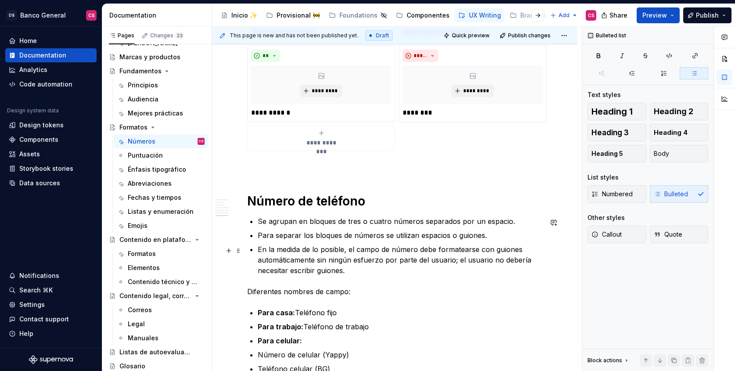
click at [302, 245] on p "En la medida de lo posible, el campo de número debe formatearse con guiones aut…" at bounding box center [400, 260] width 285 height 32
click at [284, 233] on p "Para separar los bloques de números se utilizan espacios o guiones." at bounding box center [400, 235] width 285 height 11
click at [268, 221] on p "Se agrupan en bloques de tres o cuatro números separados por un espacio." at bounding box center [400, 221] width 285 height 11
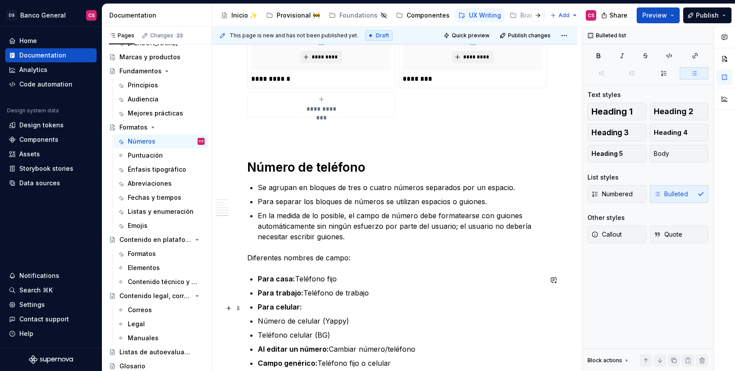
scroll to position [1806, 0]
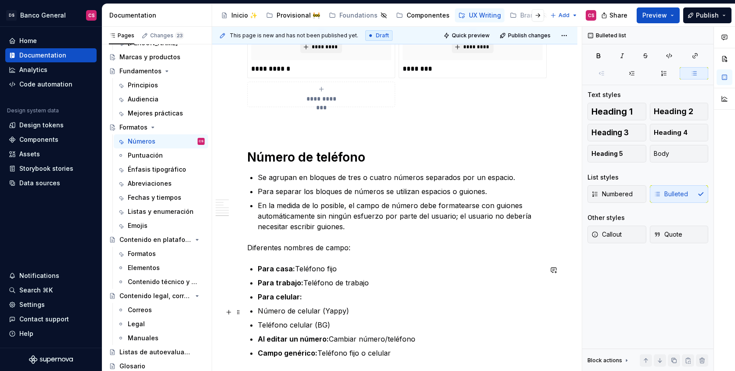
click at [258, 308] on li "Número de celular (Yappy)" at bounding box center [400, 311] width 285 height 11
click at [259, 325] on p "Teléfono celular (BG)" at bounding box center [400, 325] width 285 height 11
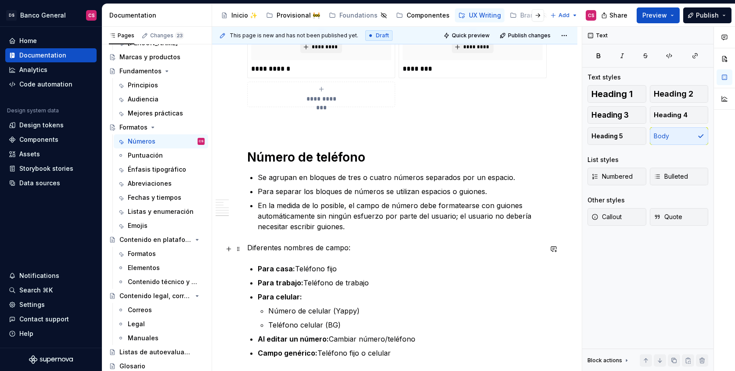
click at [255, 247] on p "Diferentes nombres de campo:" at bounding box center [394, 247] width 295 height 11
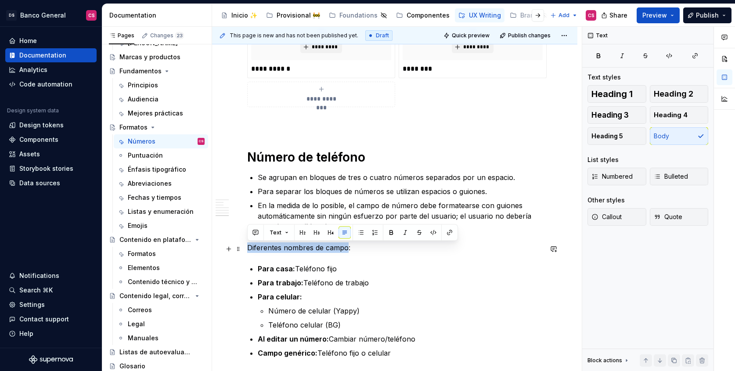
drag, startPoint x: 255, startPoint y: 247, endPoint x: 339, endPoint y: 252, distance: 84.0
click at [339, 252] on p "Diferentes nombres de campo:" at bounding box center [394, 247] width 295 height 11
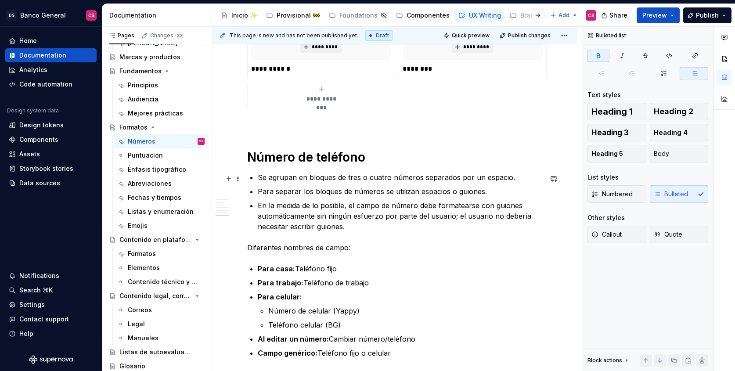
click at [285, 179] on p "Se agrupan en bloques de tres o cuatro números separados por un espacio." at bounding box center [400, 177] width 285 height 11
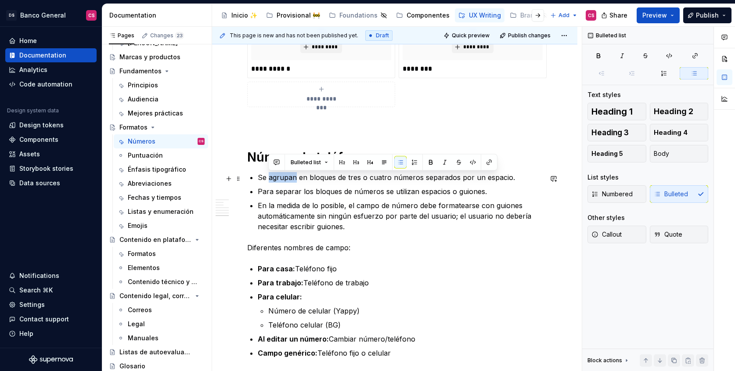
click at [286, 179] on p "Se agrupan en bloques de tres o cuatro números separados por un espacio." at bounding box center [400, 177] width 285 height 11
drag, startPoint x: 286, startPoint y: 179, endPoint x: 312, endPoint y: 178, distance: 25.9
click at [312, 178] on p "Se agrupan en bloques de tres o cuatro números separados por un espacio." at bounding box center [400, 177] width 285 height 11
click at [285, 178] on p "Se agrupan en bloques de tres o cuatro números separados por un espacio." at bounding box center [400, 177] width 285 height 11
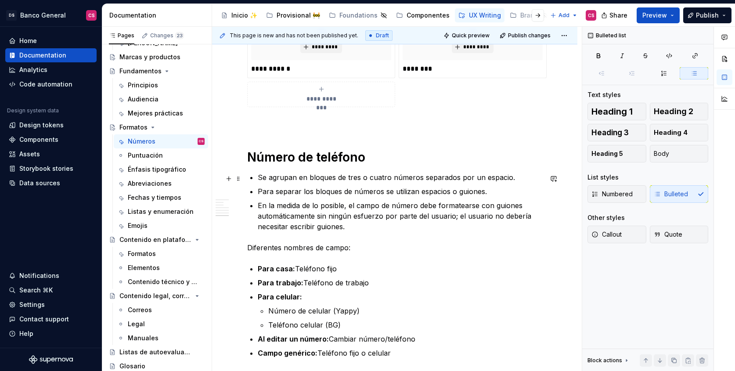
click at [311, 180] on p "Se agrupan en bloques de tres o cuatro números separados por un espacio." at bounding box center [400, 177] width 285 height 11
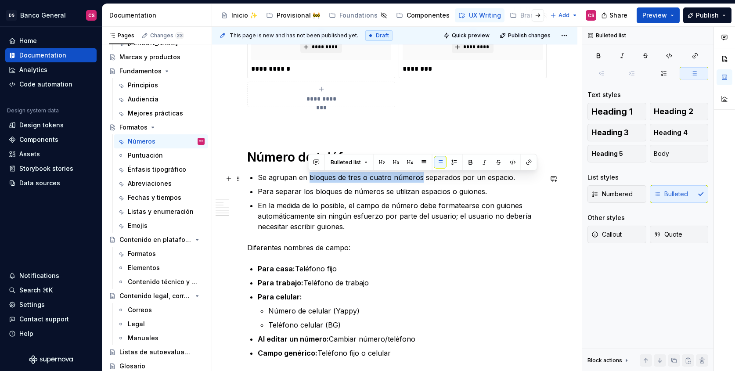
drag, startPoint x: 311, startPoint y: 180, endPoint x: 393, endPoint y: 182, distance: 82.1
click at [393, 182] on p "Se agrupan en bloques de tres o cuatro números separados por un espacio." at bounding box center [400, 177] width 285 height 11
click at [430, 193] on p "Para separar los bloques de números se utilizan espacios o guiones." at bounding box center [400, 191] width 285 height 11
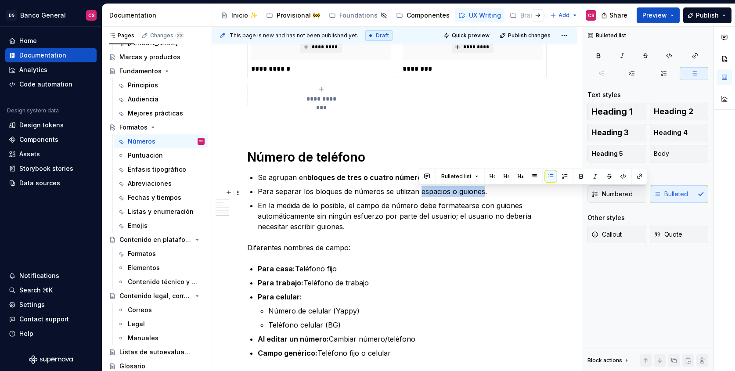
drag, startPoint x: 430, startPoint y: 193, endPoint x: 462, endPoint y: 193, distance: 32.1
click at [462, 193] on p "Para separar los bloques de números se utilizan espacios o guiones." at bounding box center [400, 191] width 285 height 11
click at [451, 207] on p "En la medida de lo posible, el campo de número debe formatearse con guiones aut…" at bounding box center [400, 216] width 285 height 32
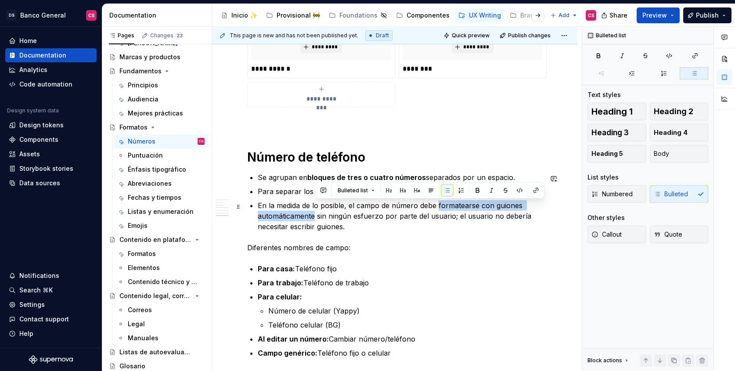
drag, startPoint x: 451, startPoint y: 207, endPoint x: 295, endPoint y: 219, distance: 156.8
click at [295, 219] on p "En la medida de lo posible, el campo de número debe formatearse con guiones aut…" at bounding box center [400, 216] width 285 height 32
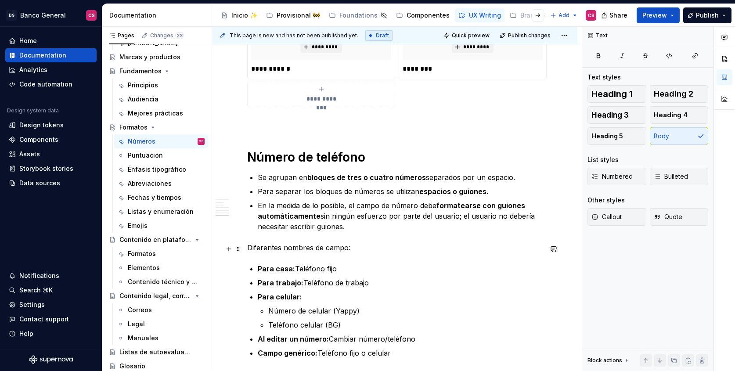
click at [343, 249] on p "Diferentes nombres de campo:" at bounding box center [394, 247] width 295 height 11
click at [259, 251] on p "Diferentes nombres de campo:" at bounding box center [394, 247] width 295 height 11
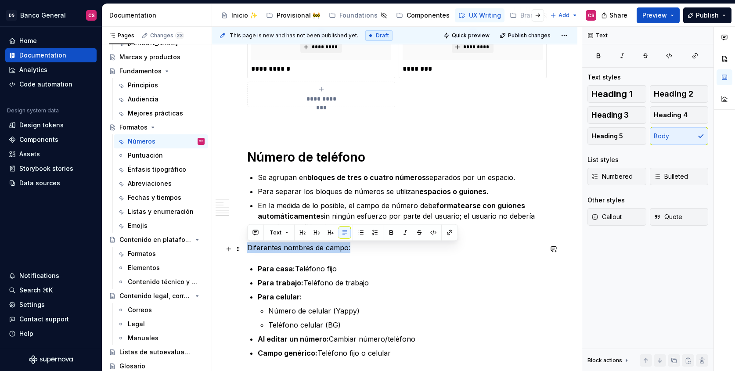
click at [259, 251] on p "Diferentes nombres de campo:" at bounding box center [394, 247] width 295 height 11
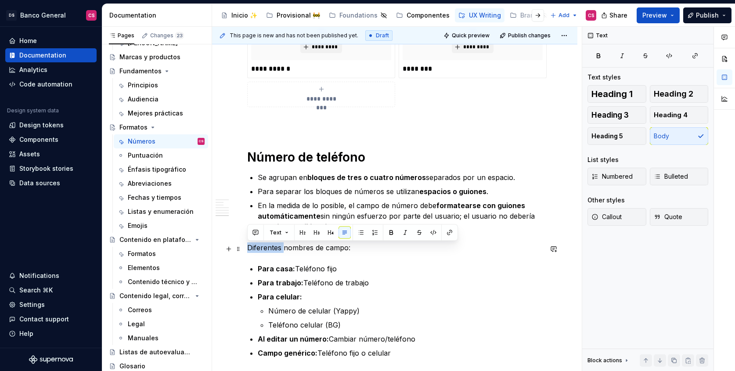
drag, startPoint x: 285, startPoint y: 249, endPoint x: 247, endPoint y: 248, distance: 38.2
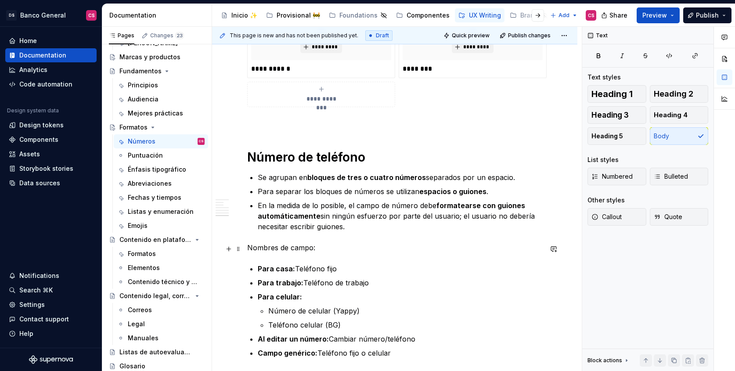
click at [285, 248] on p "Nombres de campo:" at bounding box center [394, 247] width 295 height 11
click at [298, 247] on p "Nombres por defecto del campo:" at bounding box center [394, 247] width 295 height 11
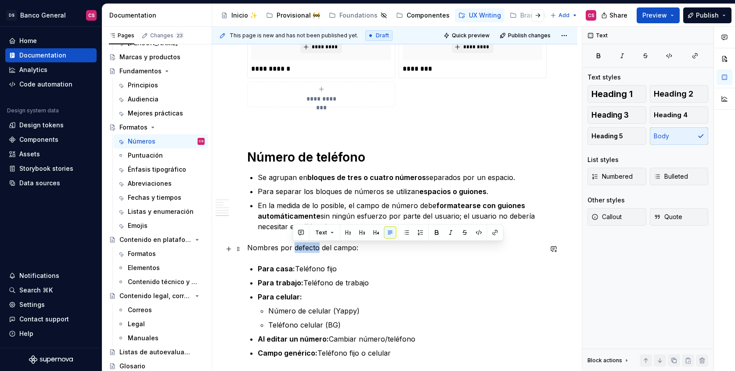
click at [298, 247] on p "Nombres por defecto del campo:" at bounding box center [394, 247] width 295 height 11
click at [628, 118] on button "Heading 3" at bounding box center [617, 115] width 59 height 18
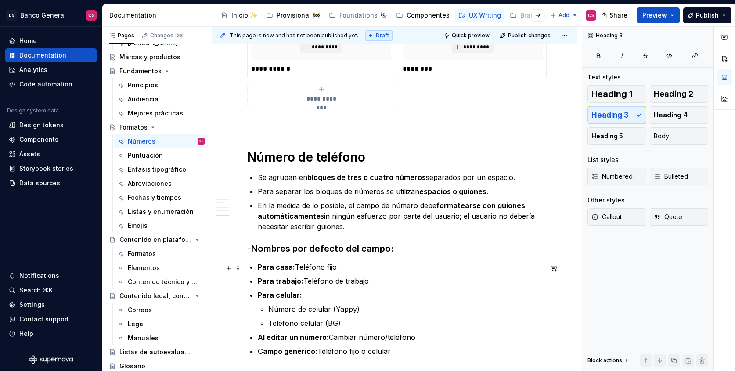
click at [264, 268] on strong "Para casa:" at bounding box center [276, 267] width 37 height 9
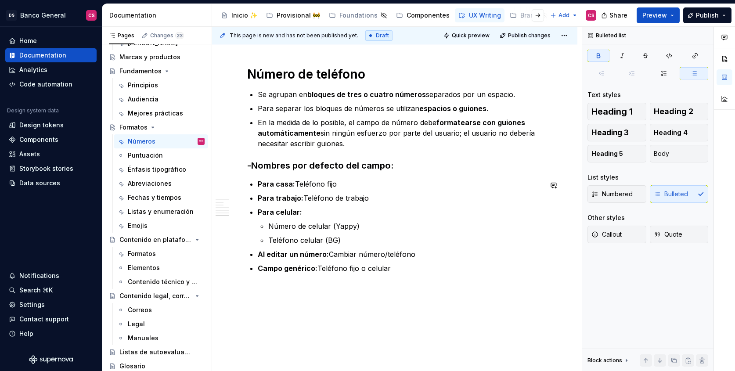
scroll to position [1896, 0]
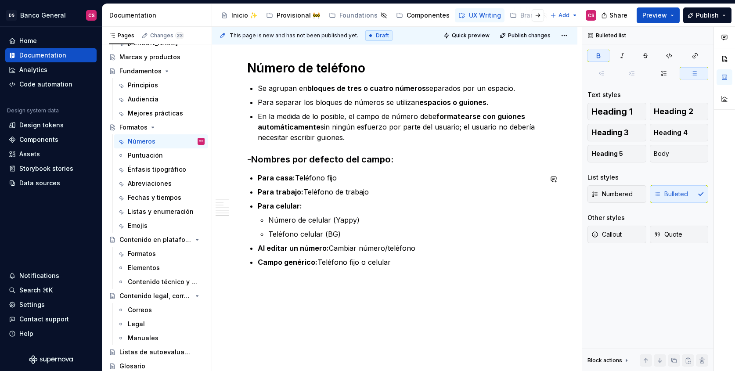
click at [393, 162] on h3 "-Nombres por defecto del campo:" at bounding box center [394, 159] width 295 height 12
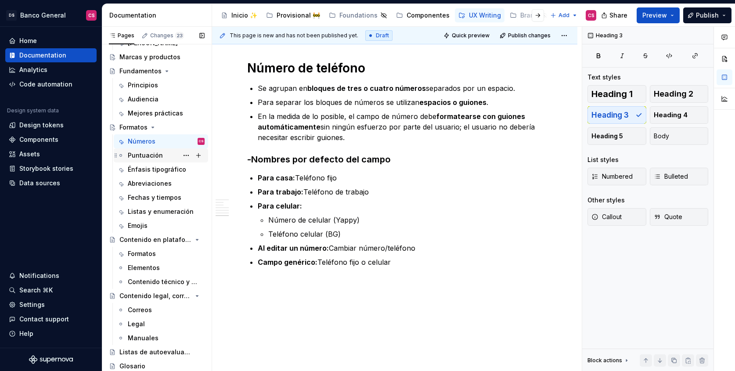
click at [141, 155] on div "Puntuación" at bounding box center [145, 155] width 35 height 9
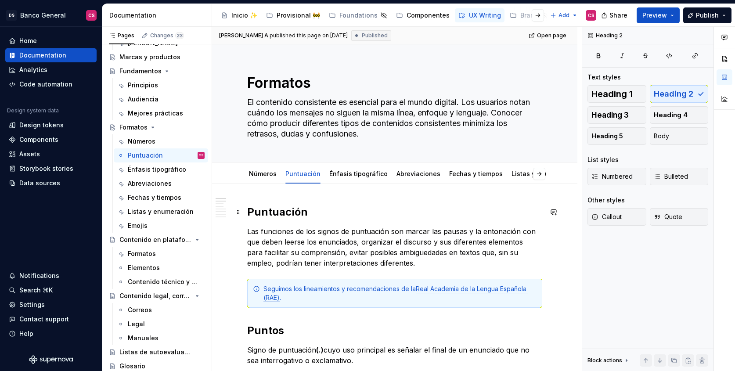
click at [270, 216] on h2 "Puntuación" at bounding box center [394, 212] width 295 height 14
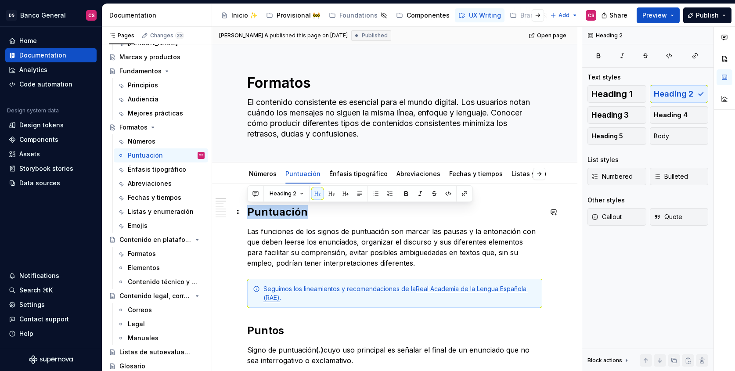
click at [270, 216] on h2 "Puntuación" at bounding box center [394, 212] width 295 height 14
click at [628, 97] on span "Heading 1" at bounding box center [611, 94] width 41 height 9
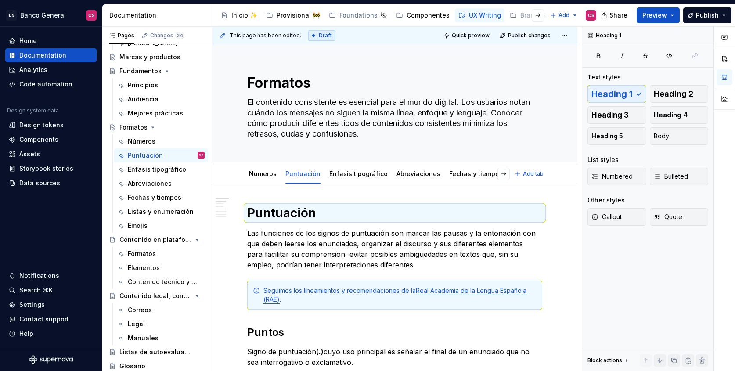
type textarea "*"
click at [352, 239] on p "Las funciones de los signos de puntuación son marcar las pausas y la entonación…" at bounding box center [394, 249] width 295 height 42
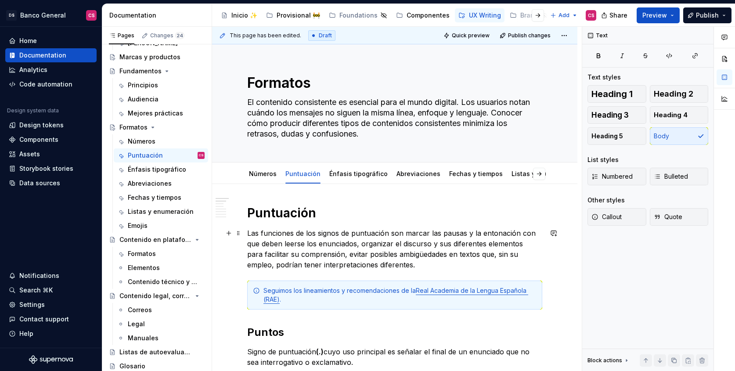
click at [252, 232] on p "Las funciones de los signos de puntuación son marcar las pausas y la entonación…" at bounding box center [394, 249] width 295 height 42
click at [667, 178] on span "Bulleted" at bounding box center [671, 176] width 34 height 9
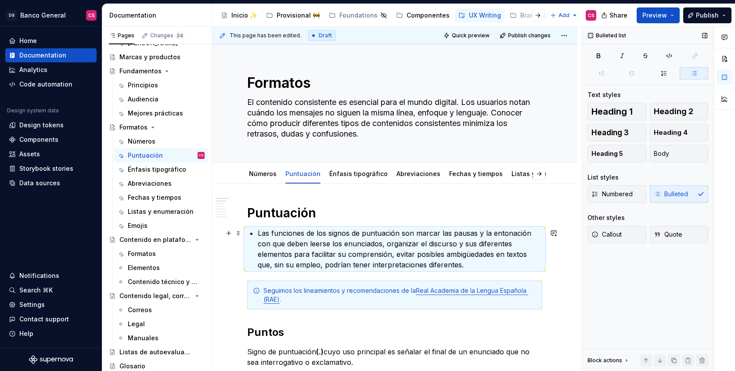
click at [287, 230] on p "Las funciones de los signos de puntuación son marcar las pausas y la entonación…" at bounding box center [400, 249] width 285 height 42
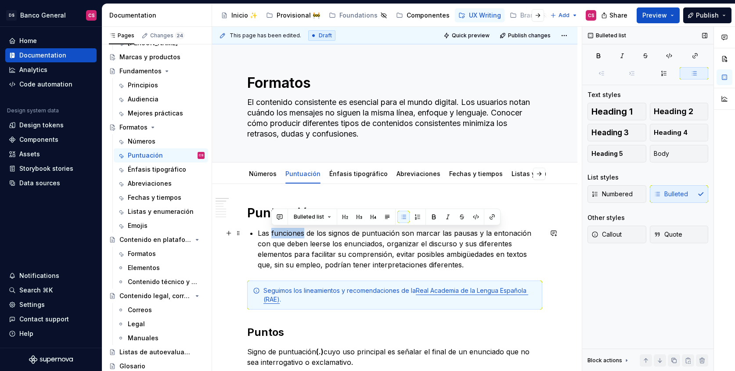
click at [287, 230] on p "Las funciones de los signos de puntuación son marcar las pausas y la entonación…" at bounding box center [400, 249] width 285 height 42
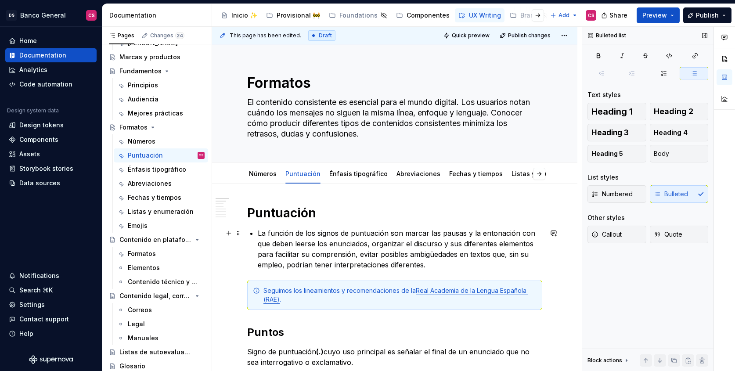
click at [396, 234] on p "La función de los signos de puntuación son marcar las pausas y la entonación co…" at bounding box center [400, 249] width 285 height 42
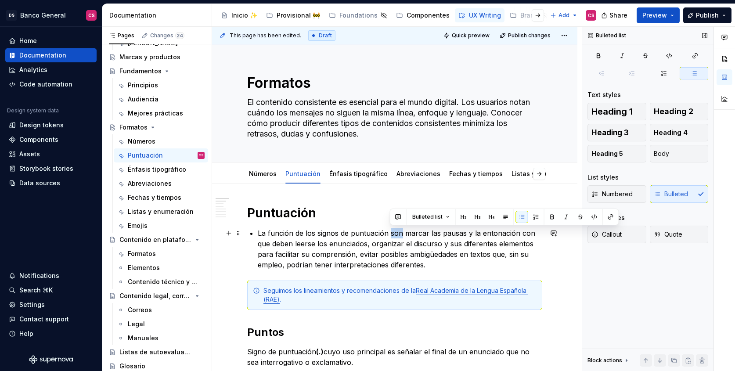
click at [396, 234] on p "La función de los signos de puntuación son marcar las pausas y la entonación co…" at bounding box center [400, 249] width 285 height 42
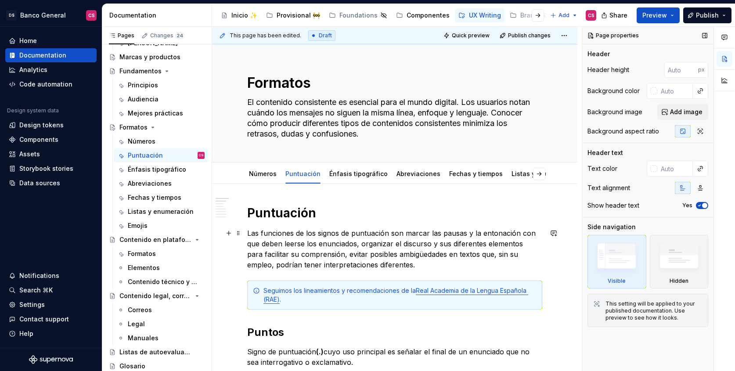
click at [400, 233] on p "Las funciones de los signos de puntuación son marcar las pausas y la entonación…" at bounding box center [394, 249] width 295 height 42
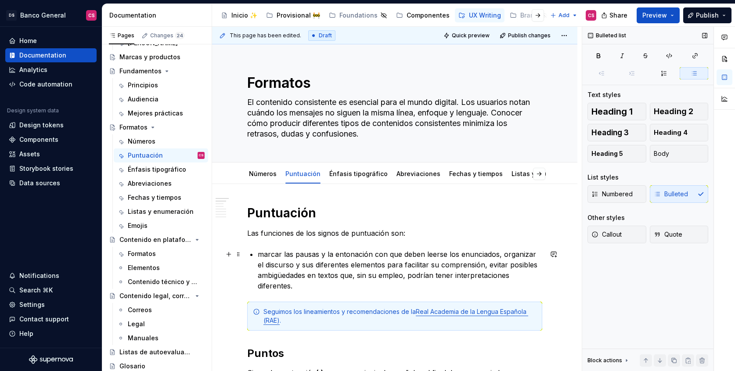
click at [268, 252] on p "marcar las pausas y la entonación con que deben leerse los enunciados, organiza…" at bounding box center [400, 270] width 285 height 42
click at [504, 254] on p "Marcar las pausas y la entonación con que deben leerse los enunciados, organiza…" at bounding box center [400, 270] width 285 height 42
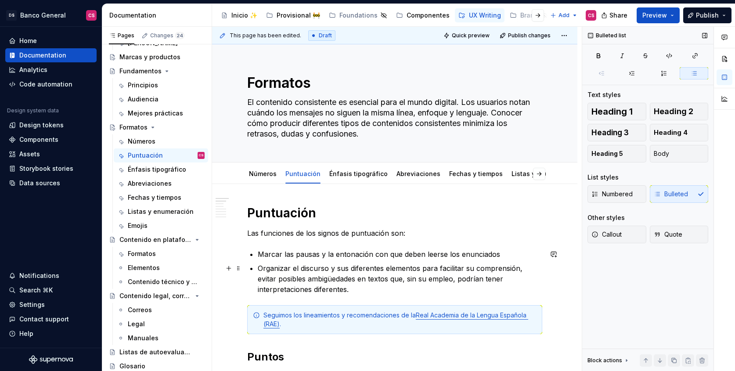
click at [525, 271] on p "Organizar el discurso y sus diferentes elementos para facilitar su comprensión,…" at bounding box center [400, 279] width 285 height 32
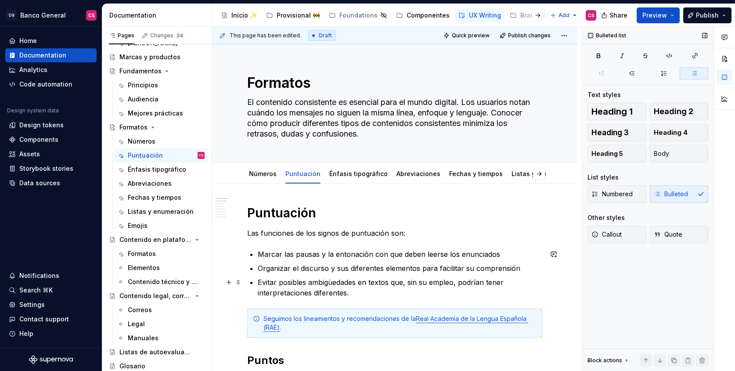
click at [361, 287] on p "Evitar posibles ambigüedades en textos que, sin su empleo, podrían tener interp…" at bounding box center [400, 287] width 285 height 21
click at [275, 234] on p "Las funciones de los signos de puntuación son:" at bounding box center [394, 233] width 295 height 11
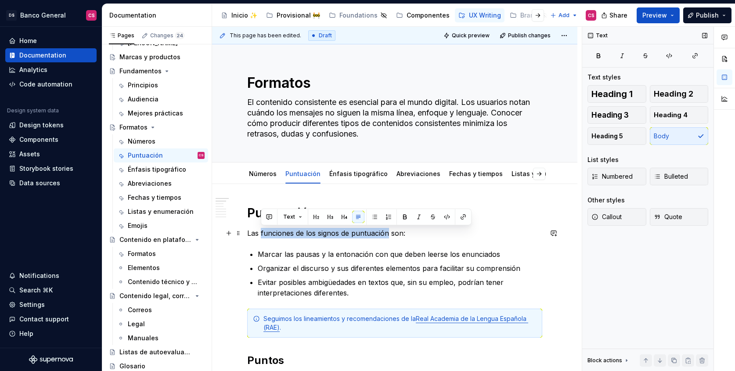
drag, startPoint x: 275, startPoint y: 234, endPoint x: 368, endPoint y: 236, distance: 92.7
click at [368, 236] on p "Las funciones de los signos de puntuación son:" at bounding box center [394, 233] width 295 height 11
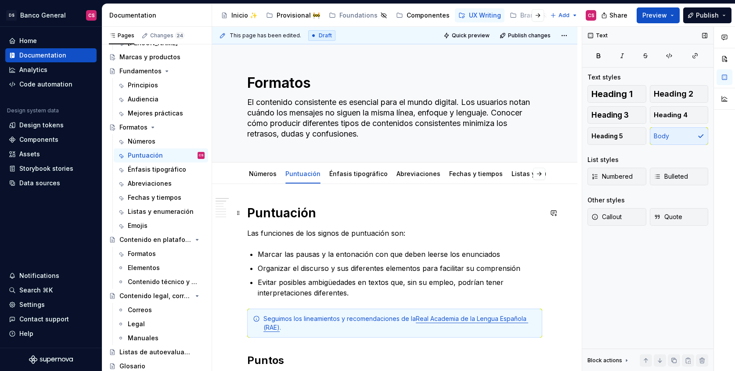
click at [260, 217] on h1 "Puntuación" at bounding box center [394, 213] width 295 height 16
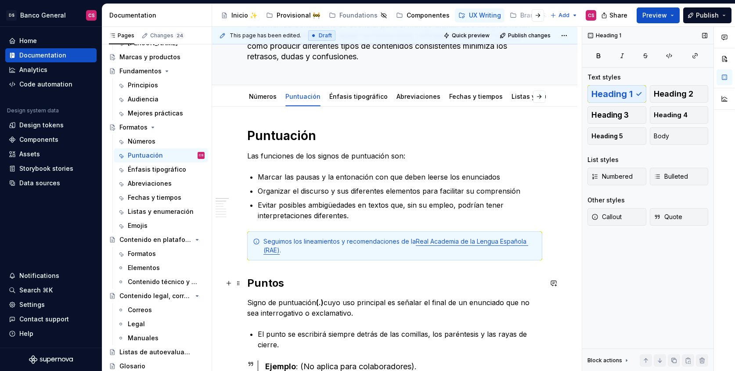
scroll to position [103, 0]
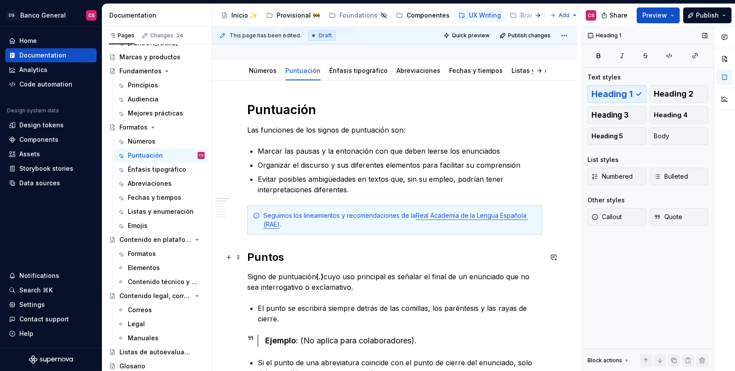
click at [254, 259] on h2 "Puntos" at bounding box center [394, 257] width 295 height 14
click at [275, 261] on h2 "1.Puntos" at bounding box center [394, 257] width 295 height 14
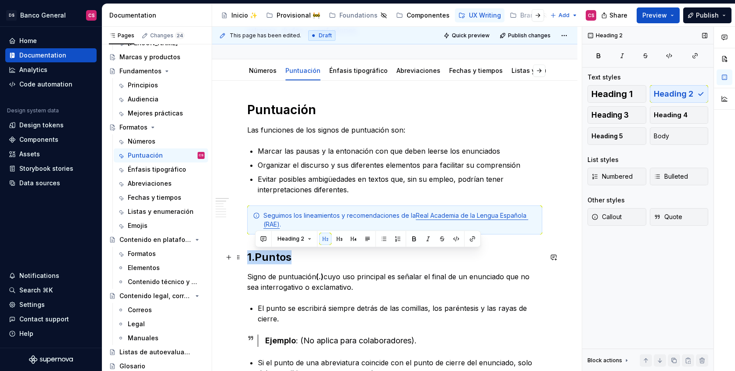
click at [275, 261] on h2 "1.Puntos" at bounding box center [394, 257] width 295 height 14
click at [256, 256] on h2 "1.Puntos" at bounding box center [394, 257] width 295 height 14
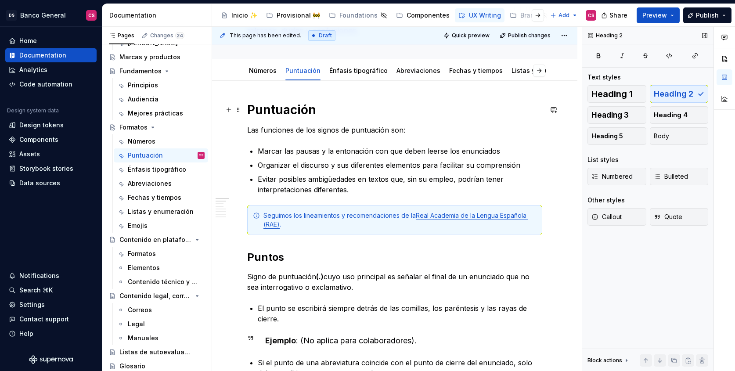
click at [292, 108] on h1 "Puntuación" at bounding box center [394, 110] width 295 height 16
click at [259, 71] on link "Números" at bounding box center [263, 70] width 28 height 7
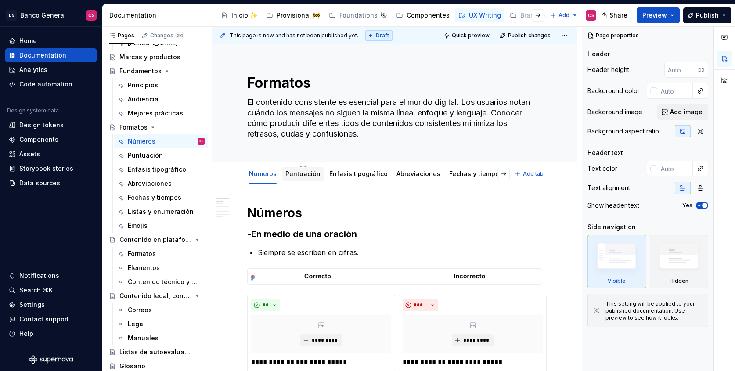
click at [295, 173] on link "Puntuación" at bounding box center [302, 173] width 35 height 7
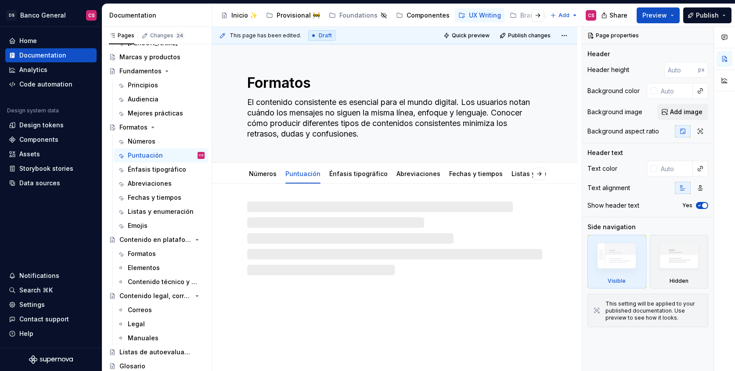
type textarea "*"
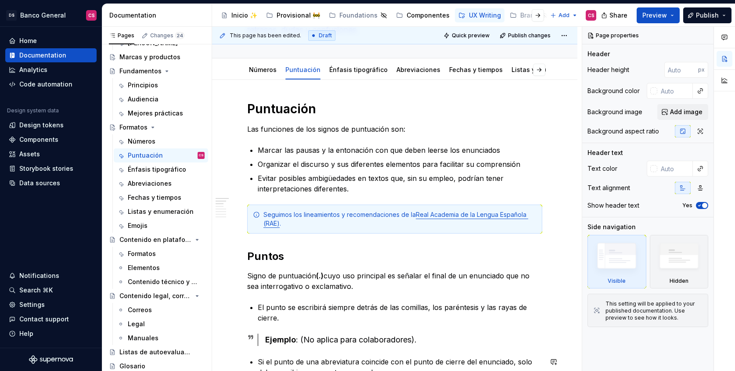
scroll to position [194, 0]
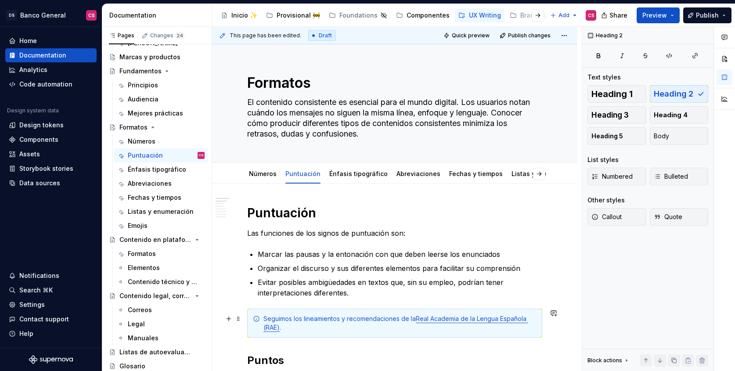
scroll to position [43, 0]
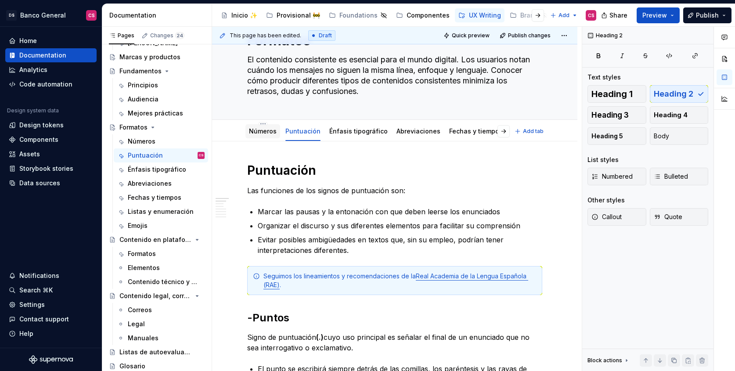
click at [257, 131] on link "Números" at bounding box center [263, 130] width 28 height 7
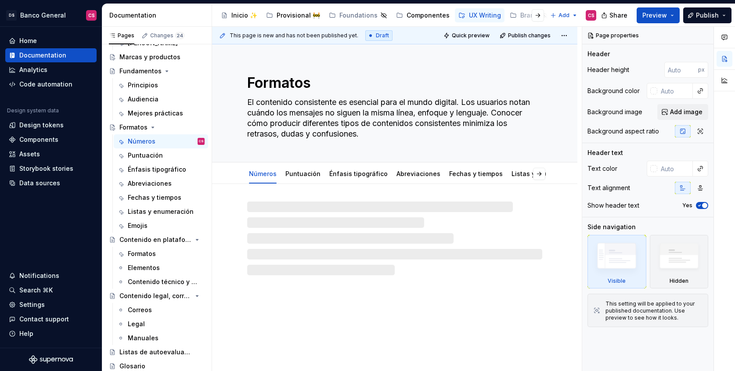
type textarea "*"
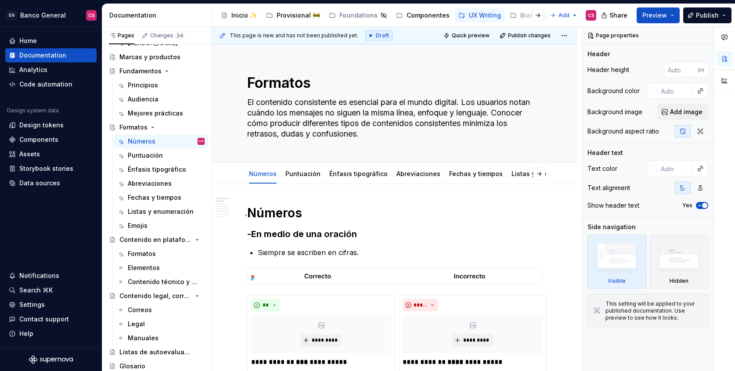
click at [245, 214] on div "**********" at bounding box center [397, 199] width 370 height 345
click at [247, 212] on h1 "Números" at bounding box center [394, 213] width 295 height 16
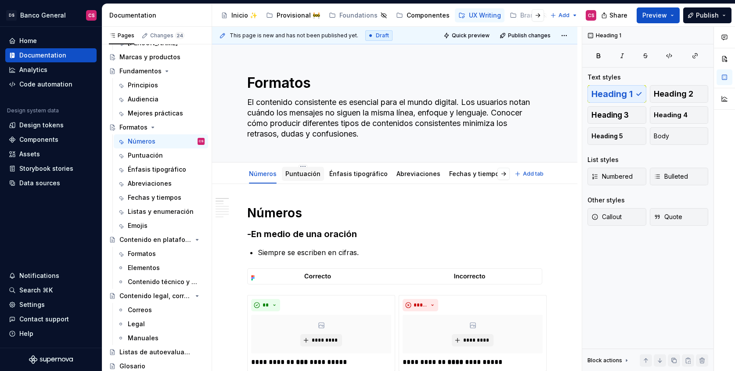
click at [296, 171] on link "Puntuación" at bounding box center [302, 173] width 35 height 7
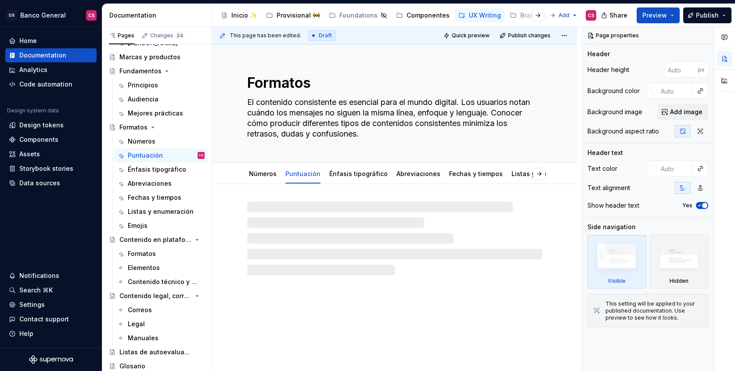
type textarea "*"
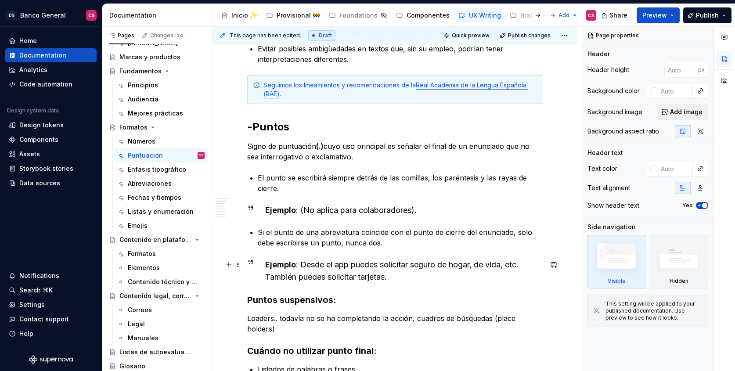
scroll to position [235, 0]
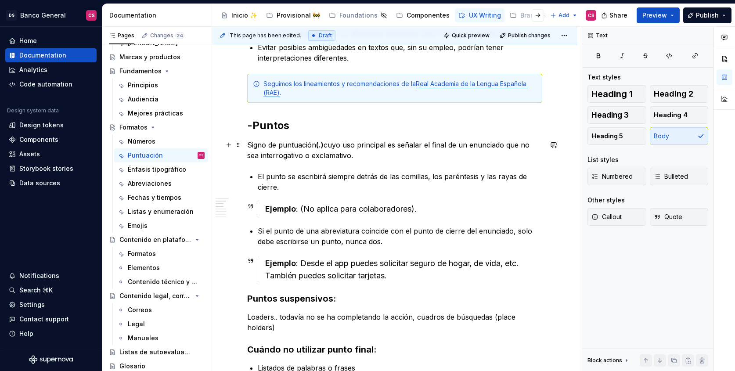
click at [249, 146] on p "Signo de puntuación (.) cuyo uso principal es señalar el final de un enunciado …" at bounding box center [394, 150] width 295 height 21
click at [669, 181] on button "Bulleted" at bounding box center [679, 177] width 59 height 18
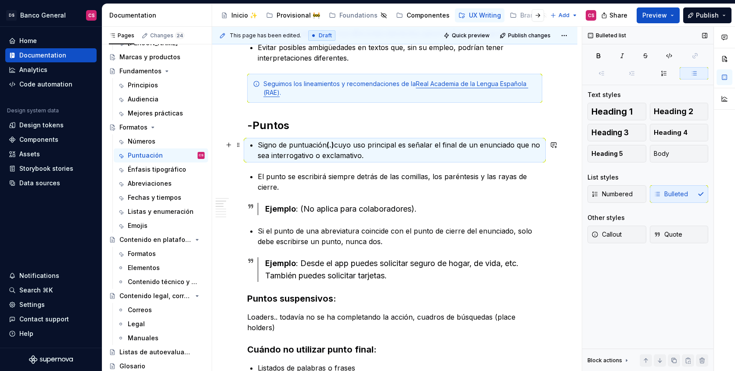
click at [339, 149] on p "Signo de puntuación (.) cuyo uso principal es señalar el final de un enunciado …" at bounding box center [400, 150] width 285 height 21
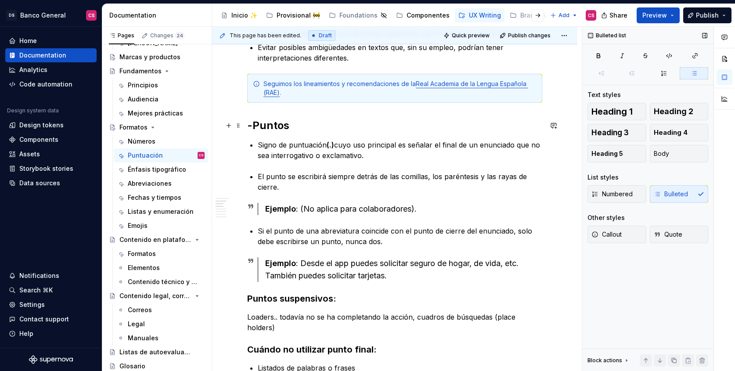
click at [291, 123] on h2 "-Puntos" at bounding box center [394, 126] width 295 height 14
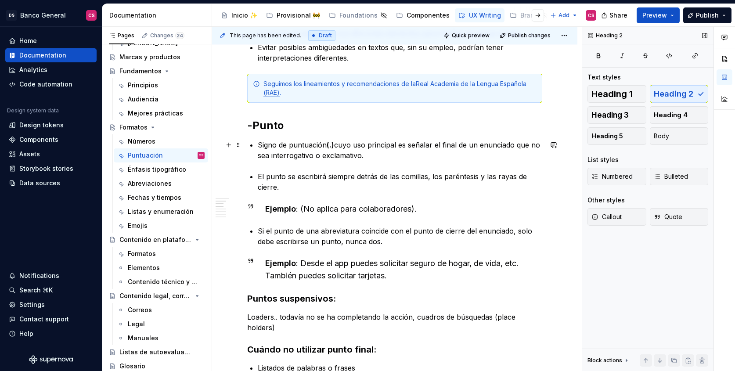
click at [363, 141] on p "Signo de puntuación (.) cuyo uso principal es señalar el final de un enunciado …" at bounding box center [400, 150] width 285 height 21
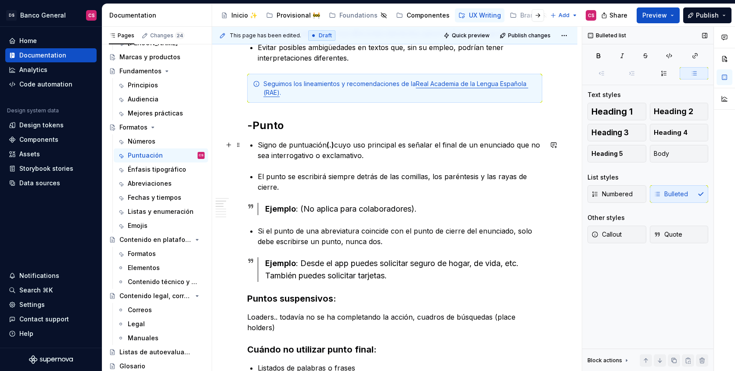
click at [415, 147] on p "Signo de puntuación (.) cuyo uso principal es señalar el final de un enunciado …" at bounding box center [400, 150] width 285 height 21
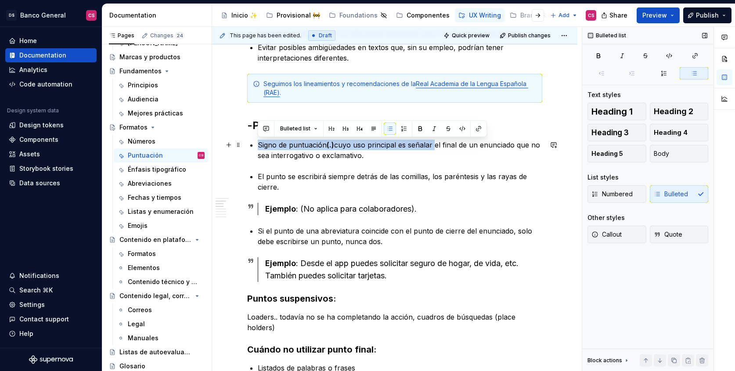
drag, startPoint x: 415, startPoint y: 147, endPoint x: 264, endPoint y: 142, distance: 151.6
click at [264, 142] on p "Signo de puntuación (.) cuyo uso principal es señalar el final de un enunciado …" at bounding box center [400, 150] width 285 height 21
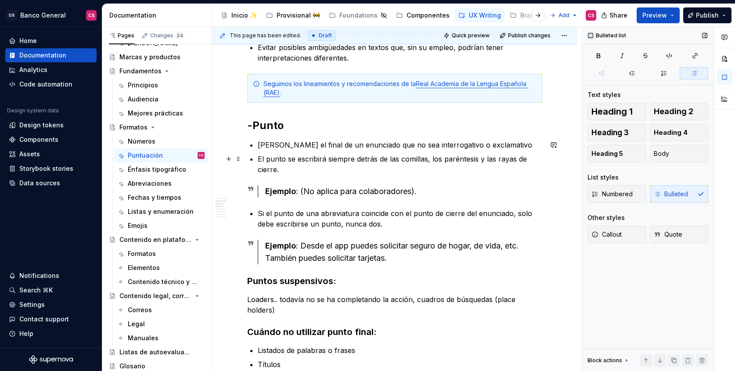
click at [259, 161] on p "El punto se escribirá siempre detrás de las comillas, los paréntesis y las raya…" at bounding box center [400, 164] width 285 height 21
drag, startPoint x: 259, startPoint y: 161, endPoint x: 314, endPoint y: 156, distance: 55.1
click at [314, 156] on p "El punto se escribirá siempre detrás de las comillas, los paréntesis y las raya…" at bounding box center [400, 164] width 285 height 21
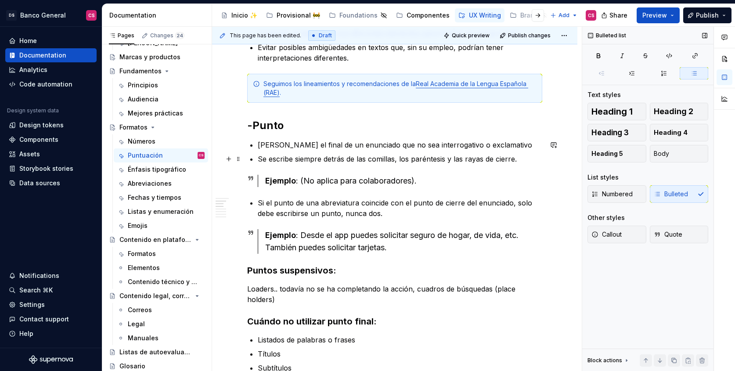
click at [305, 161] on p "Se escribe siempre detrás de las comillas, los paréntesis y las rayas de cierre." at bounding box center [400, 159] width 285 height 11
click at [467, 159] on p "Se escribe siempre detrás de las comillas, los paréntesis y las rayas de cierre." at bounding box center [400, 159] width 285 height 11
click at [520, 156] on p "Se escribe siempre detrás de las comillas, los paréntesis y las rayas de cierre." at bounding box center [400, 159] width 285 height 11
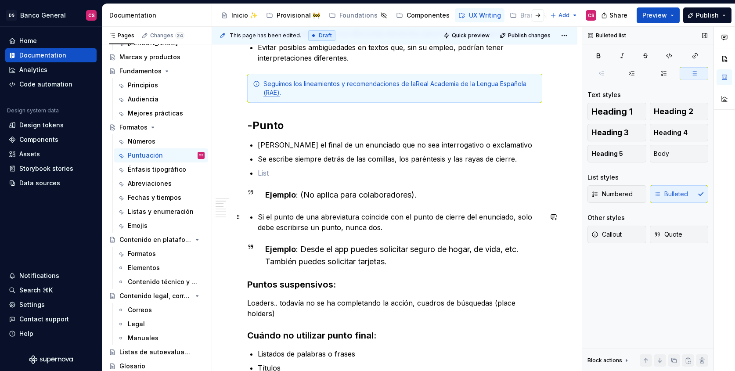
click at [355, 222] on p "Si el punto de una abreviatura coincide con el punto de cierre del enunciado, s…" at bounding box center [400, 222] width 285 height 21
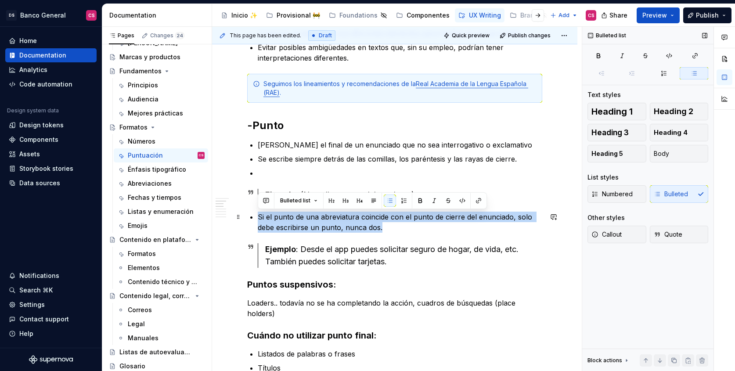
click at [355, 222] on p "Si el punto de una abreviatura coincide con el punto de cierre del enunciado, s…" at bounding box center [400, 222] width 285 height 21
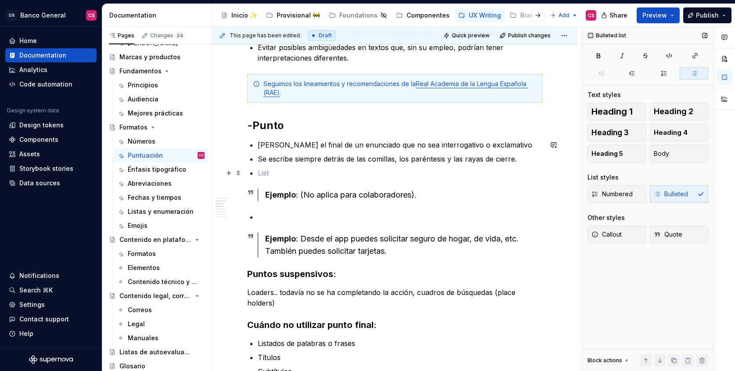
click at [287, 167] on ul "[PERSON_NAME] el final de un enunciado que no sea interrogativo o exclamativo S…" at bounding box center [400, 159] width 285 height 39
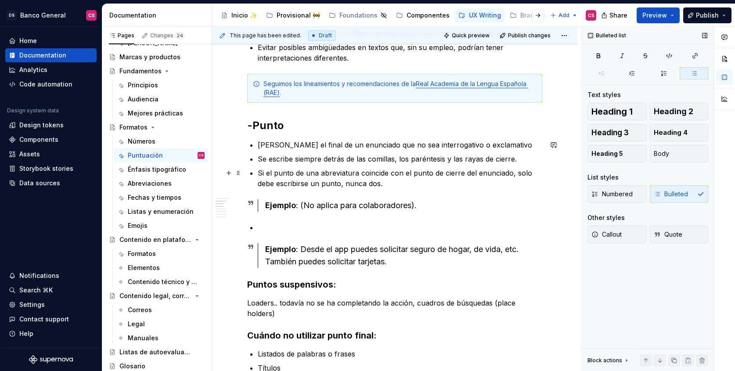
click at [523, 173] on p "Si el punto de una abreviatura coincide con el punto de cierre del enunciado, s…" at bounding box center [400, 178] width 285 height 21
drag, startPoint x: 523, startPoint y: 173, endPoint x: 327, endPoint y: 183, distance: 196.5
click at [327, 183] on p "Si el punto de una abreviatura coincide con el punto de cierre del enunciado, s…" at bounding box center [400, 178] width 285 height 21
click at [293, 151] on ul "[PERSON_NAME] el final de un enunciado que no sea interrogativo o exclamativo S…" at bounding box center [400, 164] width 285 height 49
click at [331, 160] on p "Se escribe siempre detrás de las comillas, los paréntesis y las rayas de cierre." at bounding box center [400, 159] width 285 height 11
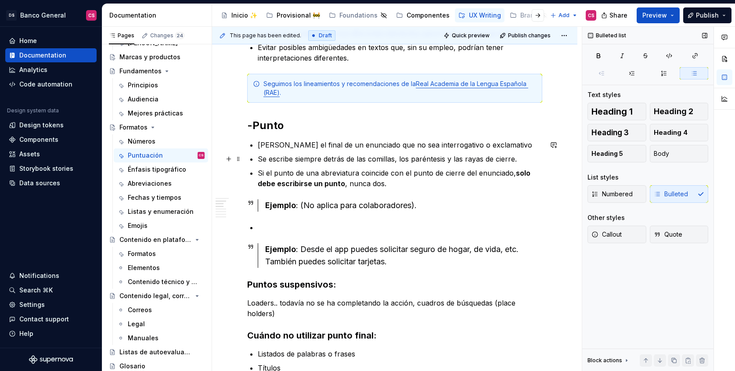
click at [331, 162] on p "Se escribe siempre detrás de las comillas, los paréntesis y las rayas de cierre." at bounding box center [400, 159] width 285 height 11
click at [490, 158] on p "Se escribe siempre detrás de las comillas, los paréntesis y las rayas de cierre." at bounding box center [400, 159] width 285 height 11
drag, startPoint x: 490, startPoint y: 158, endPoint x: 506, endPoint y: 158, distance: 16.7
click at [506, 158] on p "Se escribe siempre detrás de las comillas, los paréntesis y las rayas de cierre." at bounding box center [400, 159] width 285 height 11
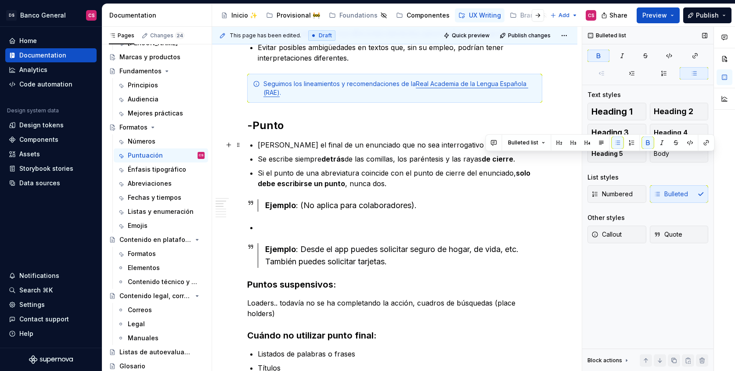
click at [287, 145] on p "[PERSON_NAME] el final de un enunciado que no sea interrogativo o exclamativo" at bounding box center [400, 145] width 285 height 11
click at [498, 143] on p "[PERSON_NAME] el final de un enunciado que no sea interrogativo o exclamativo" at bounding box center [400, 145] width 285 height 11
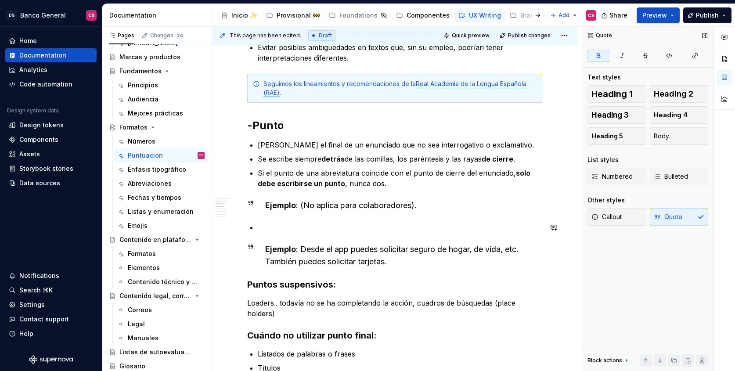
click at [301, 227] on p at bounding box center [400, 227] width 285 height 11
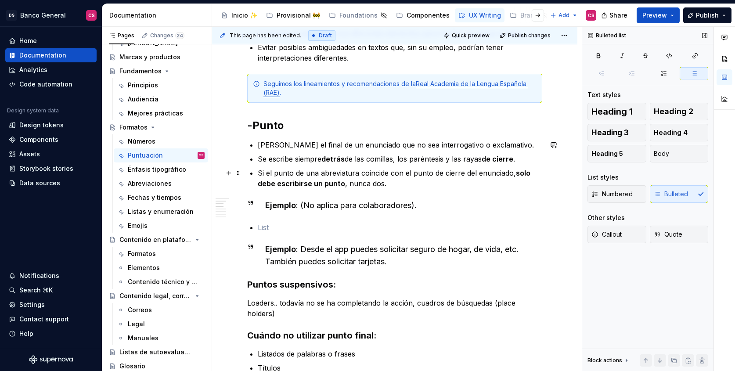
click at [391, 187] on p "Si el punto de una abreviatura coincide con el punto de cierre del enunciado, s…" at bounding box center [400, 178] width 285 height 21
click at [405, 262] on div "Ejemplo : Desde el app puedes solicitar seguro de hogar, de vida, etc. También …" at bounding box center [403, 255] width 277 height 25
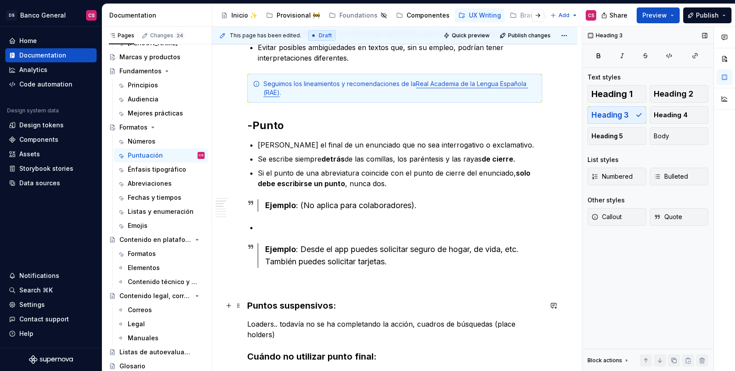
click at [283, 304] on h3 "Puntos suspensivos:" at bounding box center [394, 305] width 295 height 12
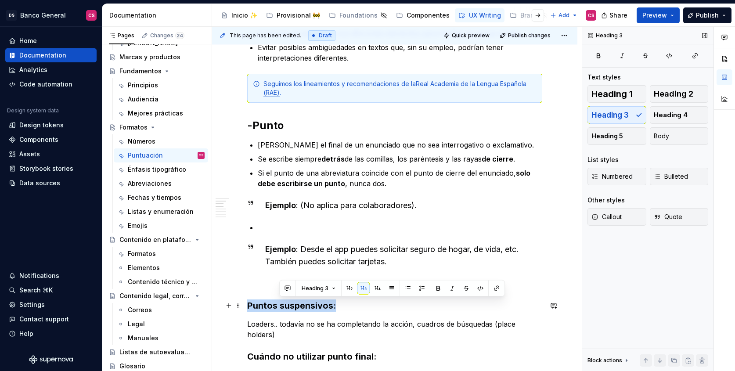
click at [283, 304] on h3 "Puntos suspensivos:" at bounding box center [394, 305] width 295 height 12
click at [303, 126] on h2 "-Punto" at bounding box center [394, 126] width 295 height 14
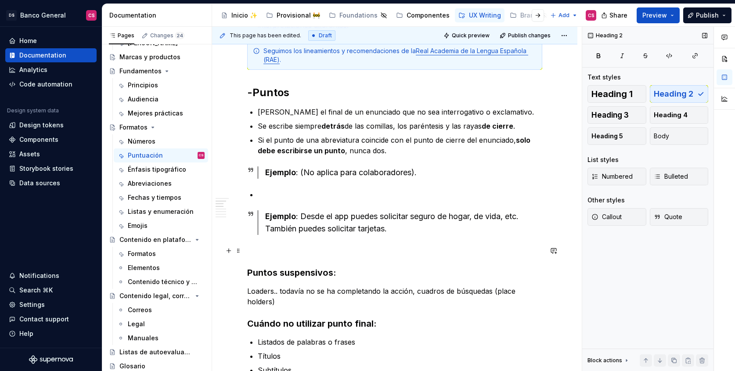
scroll to position [291, 0]
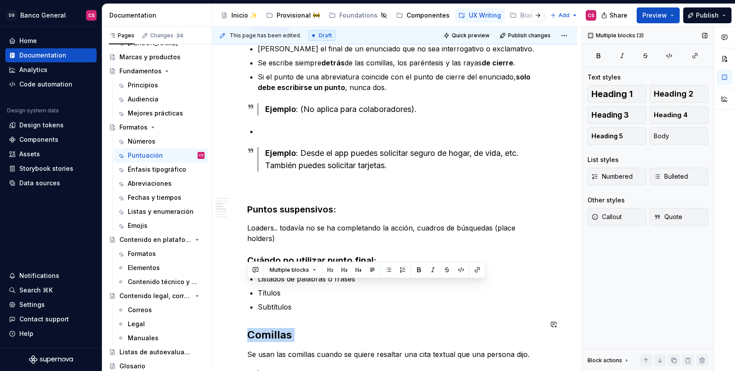
scroll to position [341, 0]
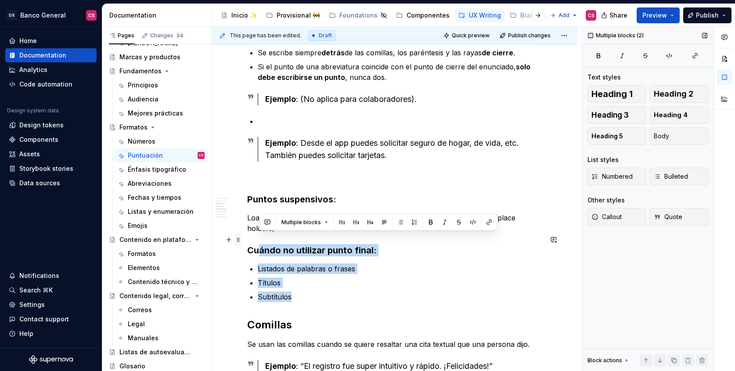
drag, startPoint x: 300, startPoint y: 339, endPoint x: 241, endPoint y: 241, distance: 114.2
click at [247, 240] on div "Puntuación Las funciones de los signos de puntuación son: Marcar las pausas y l…" at bounding box center [394, 346] width 295 height 965
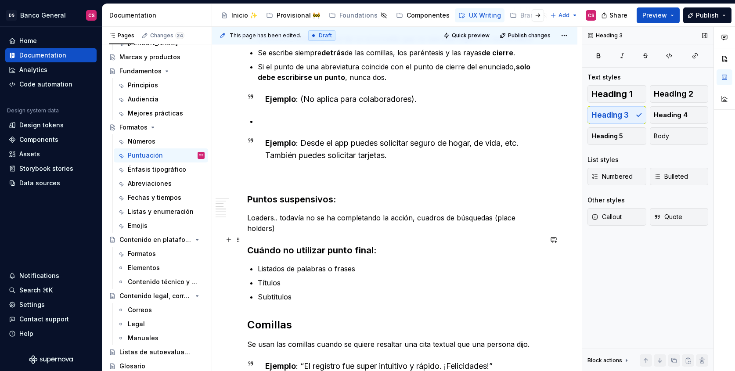
click at [260, 244] on h3 "Cuándo no utilizar punto final:" at bounding box center [394, 250] width 295 height 12
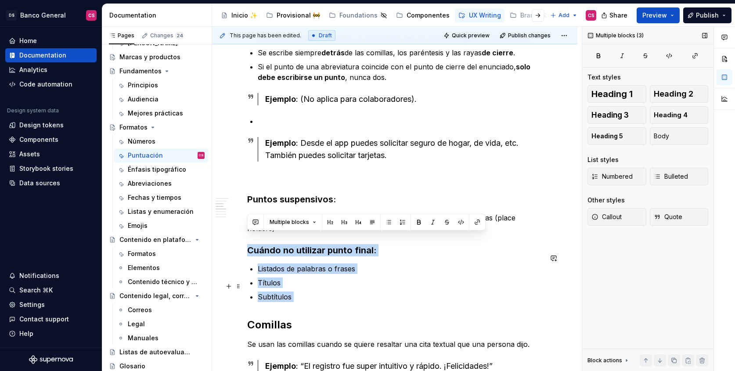
drag, startPoint x: 260, startPoint y: 242, endPoint x: 296, endPoint y: 281, distance: 54.1
click at [296, 281] on div "Puntuación Las funciones de los signos de puntuación son: Marcar las pausas y l…" at bounding box center [394, 341] width 295 height 955
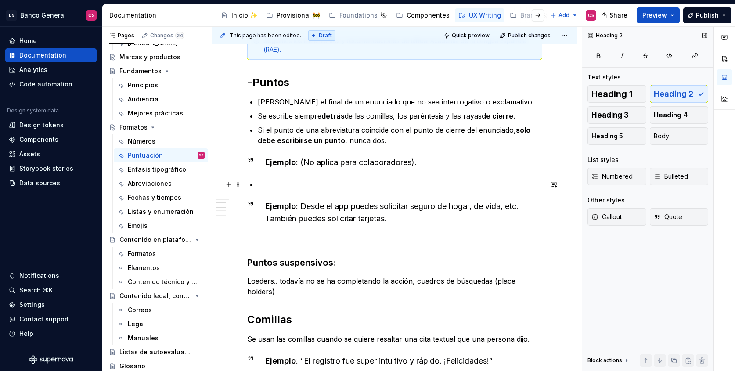
scroll to position [274, 0]
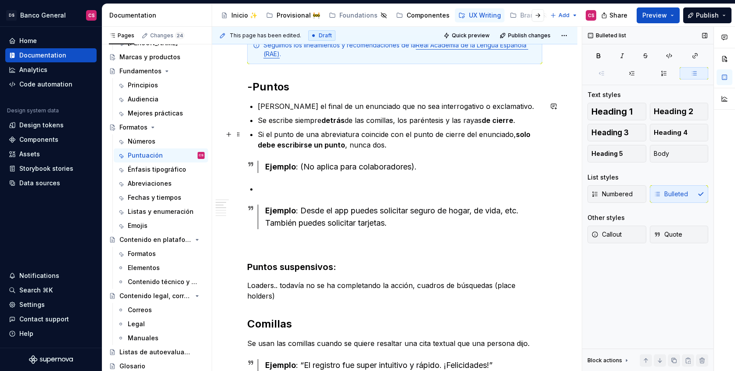
click at [414, 148] on p "Si el punto de una abreviatura coincide con el punto de cierre del enunciado, s…" at bounding box center [400, 139] width 285 height 21
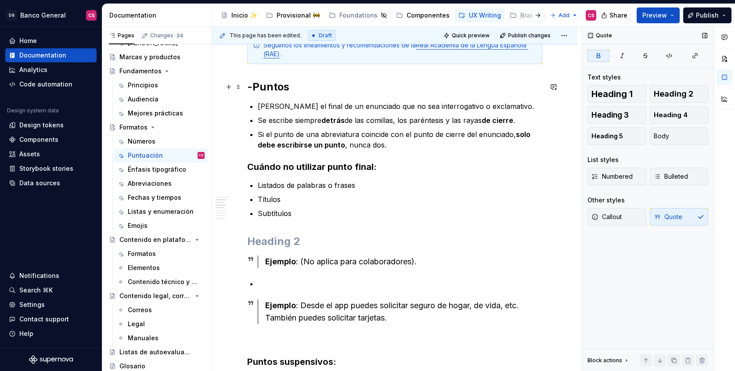
click at [260, 90] on h2 "-Puntos" at bounding box center [394, 87] width 295 height 14
click at [260, 165] on h3 "Cuándo no utilizar punto final:" at bounding box center [394, 167] width 295 height 12
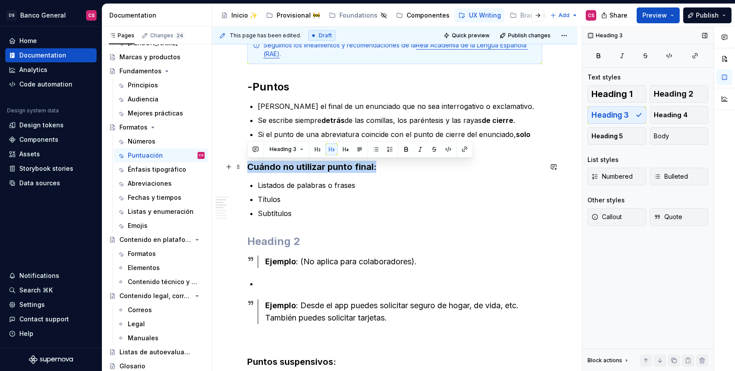
click at [260, 165] on h3 "Cuándo no utilizar punto final:" at bounding box center [394, 167] width 295 height 12
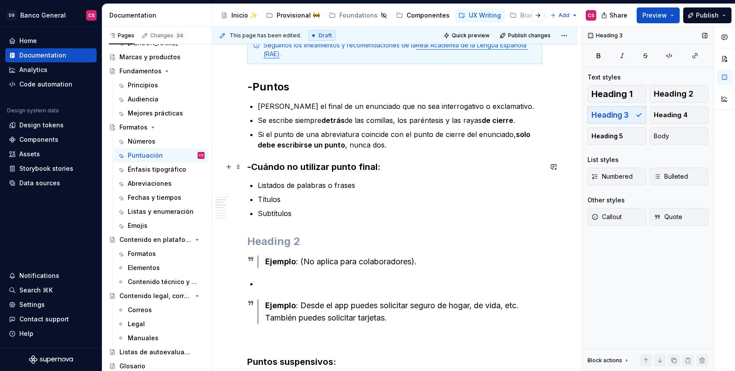
click at [292, 165] on h3 "-Cuándo no utilizar punto final:" at bounding box center [394, 167] width 295 height 12
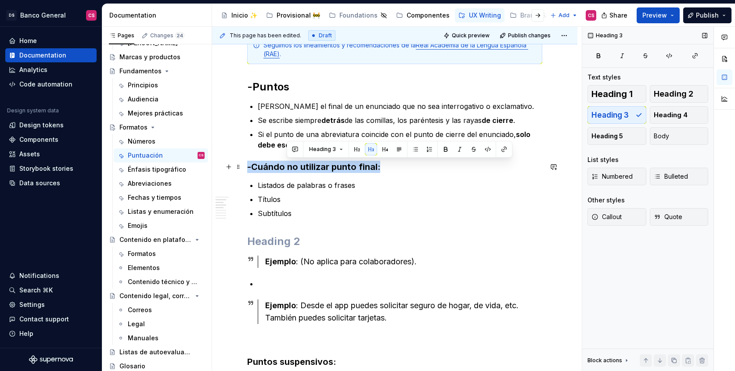
click at [292, 165] on h3 "-Cuándo no utilizar punto final:" at bounding box center [394, 167] width 295 height 12
click at [663, 116] on span "Heading 4" at bounding box center [671, 115] width 34 height 9
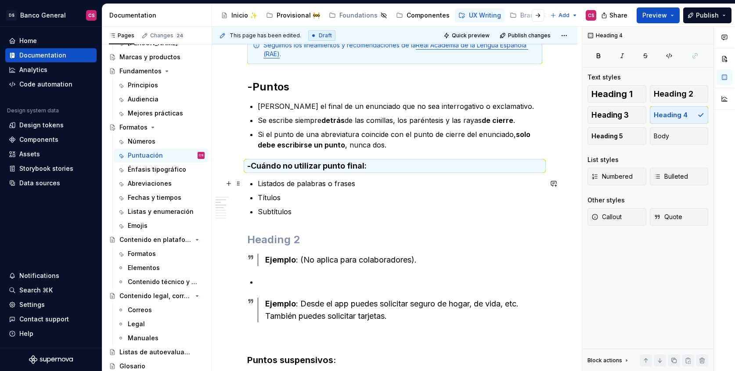
click at [273, 184] on p "Listados de palabras o frases" at bounding box center [400, 183] width 285 height 11
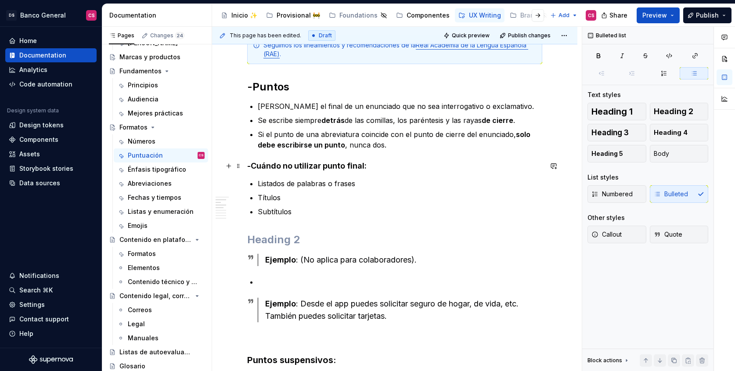
click at [277, 167] on h4 "-Cuándo no utilizar punto final:" at bounding box center [394, 166] width 295 height 11
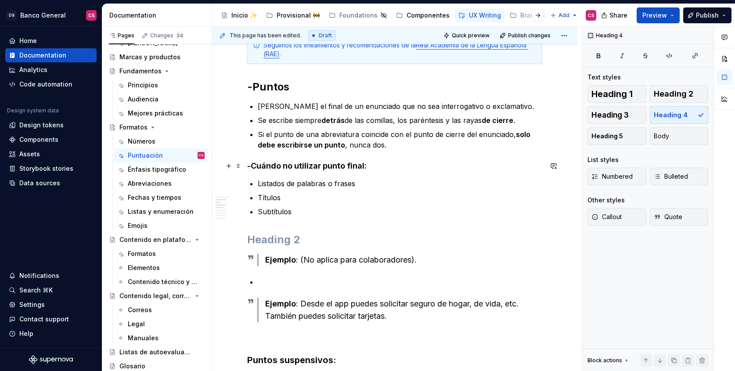
click at [369, 162] on h4 "-Cuándo no utilizar punto final:" at bounding box center [394, 166] width 295 height 11
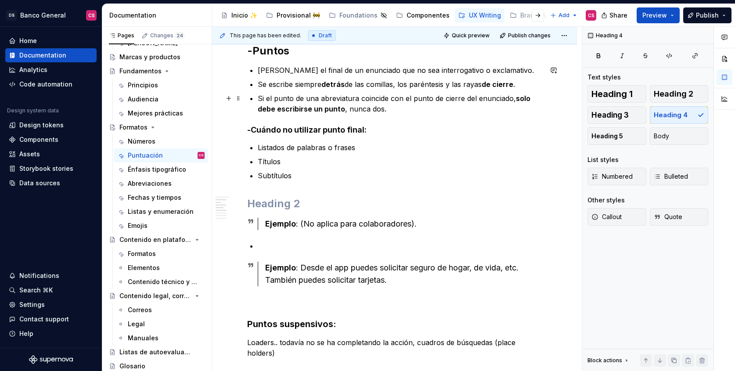
click at [404, 109] on p "Si el punto de una abreviatura coincide con el punto de cierre del enunciado, s…" at bounding box center [400, 103] width 285 height 21
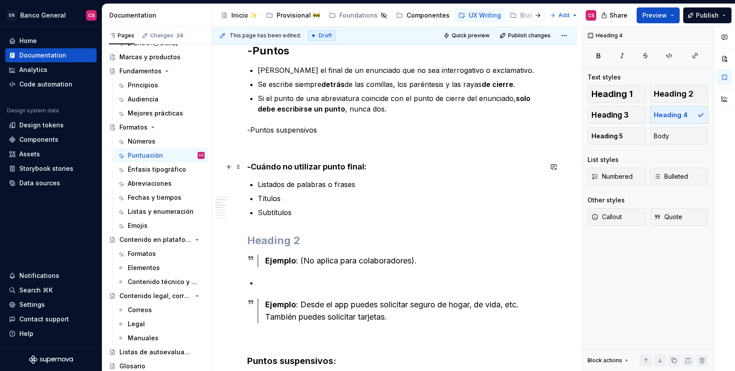
click at [369, 166] on h4 "-Cuándo no utilizar punto final:" at bounding box center [394, 167] width 295 height 11
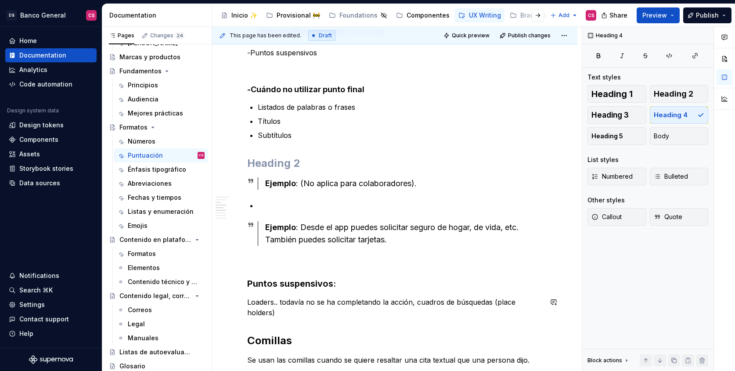
scroll to position [388, 0]
click at [277, 302] on p "Loaders.. todavía no se ha completando la acción, cuadros de búsquedas (place h…" at bounding box center [394, 306] width 295 height 21
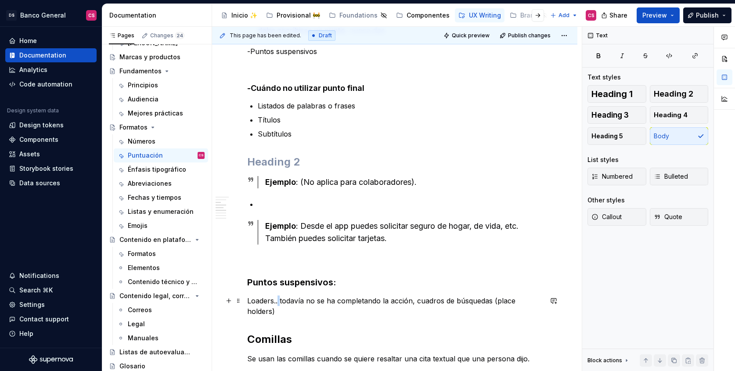
click at [277, 302] on p "Loaders.. todavía no se ha completando la acción, cuadros de búsquedas (place h…" at bounding box center [394, 306] width 295 height 21
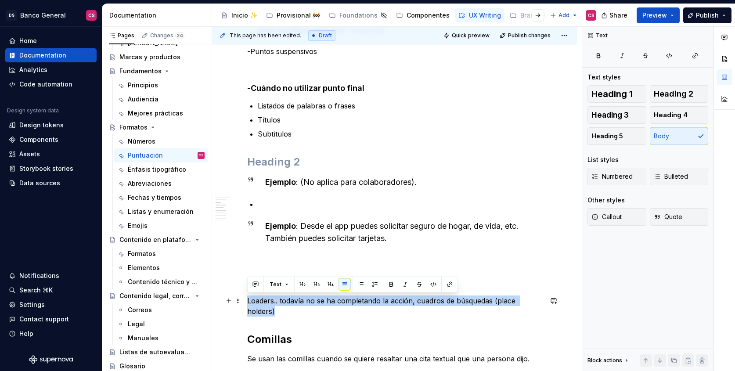
click at [277, 302] on p "Loaders.. todavía no se ha completando la acción, cuadros de búsquedas (place h…" at bounding box center [394, 306] width 295 height 21
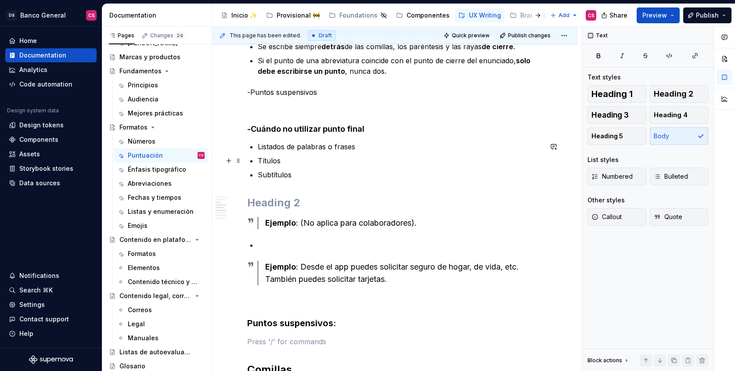
scroll to position [344, 0]
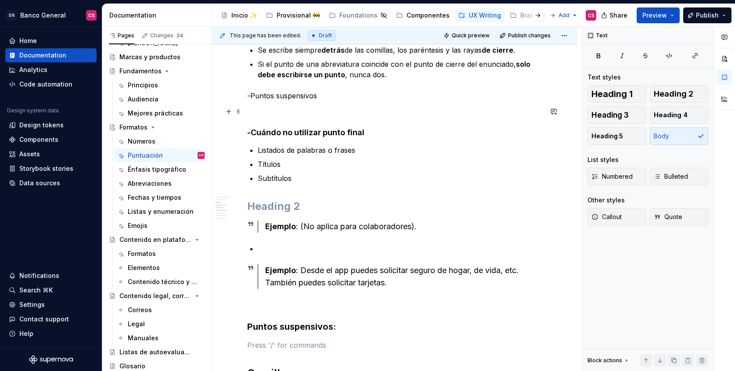
click at [265, 109] on p at bounding box center [394, 111] width 295 height 11
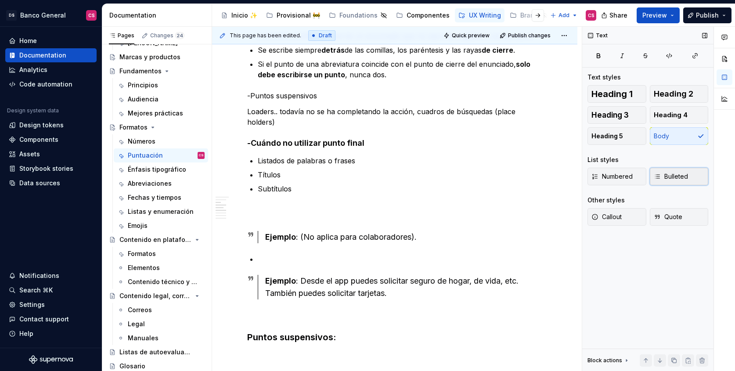
click at [679, 173] on span "Bulleted" at bounding box center [671, 176] width 34 height 9
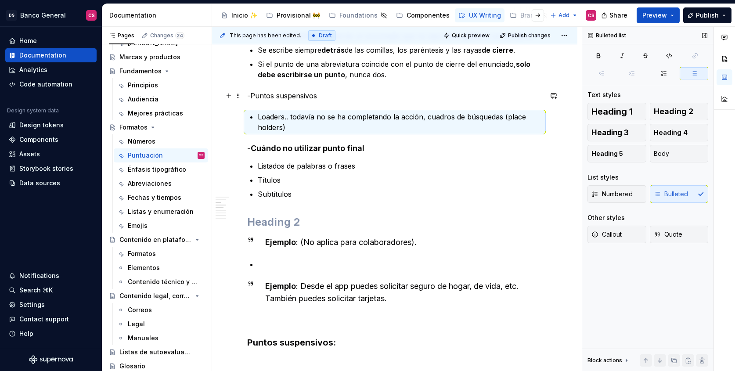
click at [269, 95] on p "-Puntos suspensivos" at bounding box center [394, 95] width 295 height 11
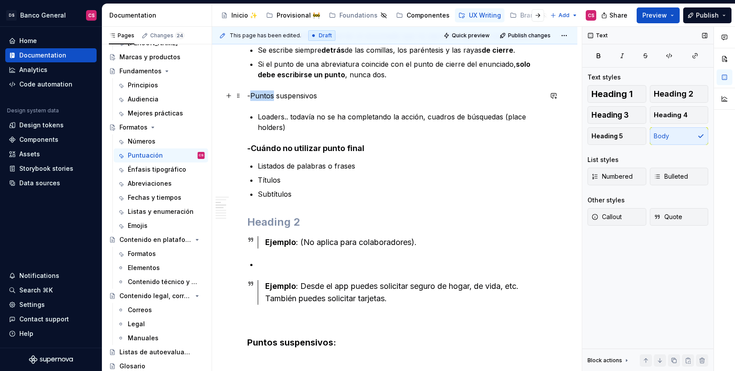
click at [269, 95] on p "-Puntos suspensivos" at bounding box center [394, 95] width 295 height 11
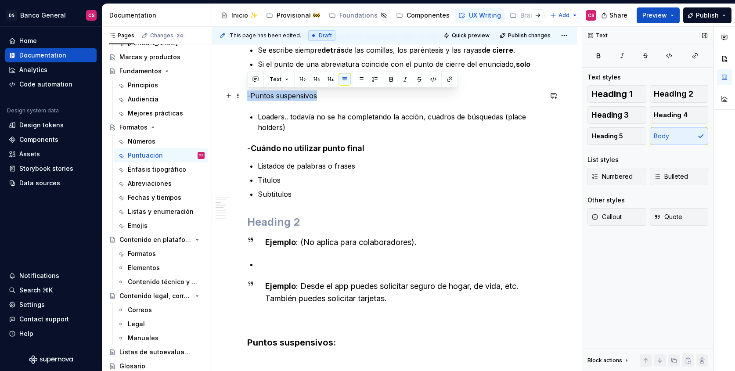
click at [269, 95] on p "-Puntos suspensivos" at bounding box center [394, 95] width 295 height 11
click at [685, 97] on span "Heading 2" at bounding box center [674, 94] width 40 height 9
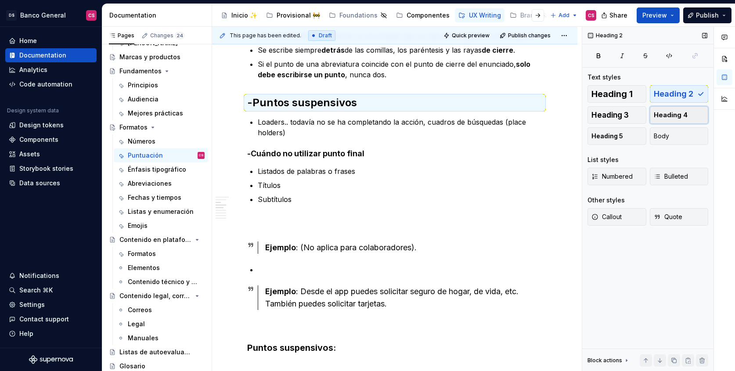
click at [683, 108] on button "Heading 4" at bounding box center [679, 115] width 59 height 18
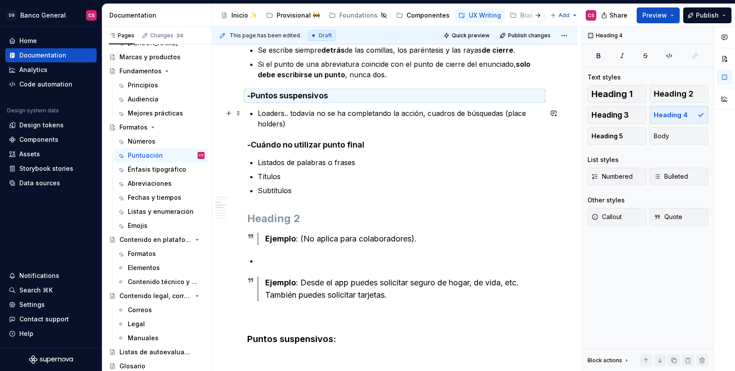
click at [259, 114] on p "Loaders.. todavía no se ha completando la acción, cuadros de búsquedas (place h…" at bounding box center [400, 118] width 285 height 21
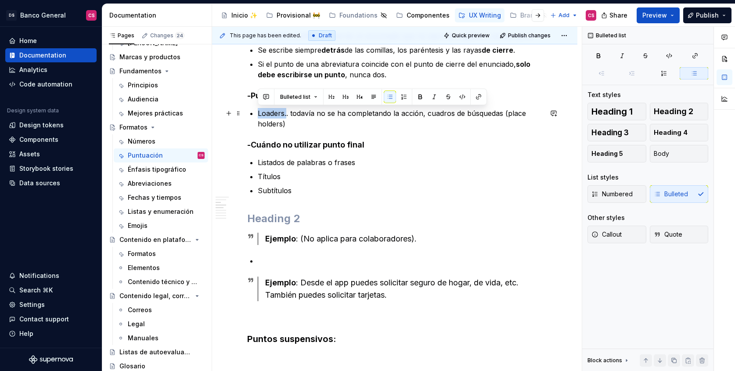
drag, startPoint x: 259, startPoint y: 114, endPoint x: 283, endPoint y: 115, distance: 23.7
click at [283, 115] on p "Loaders.. todavía no se ha completando la acción, cuadros de búsquedas (place h…" at bounding box center [400, 118] width 285 height 21
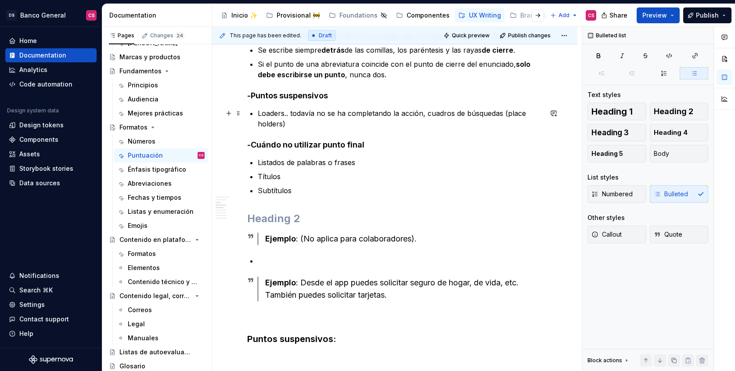
click at [258, 110] on p "Loaders.. todavía no se ha completando la acción, cuadros de búsquedas (place h…" at bounding box center [400, 118] width 285 height 21
click at [321, 114] on p "Se usa en Loaders.. todavía no se ha completando la acción, cuadros de búsqueda…" at bounding box center [400, 118] width 285 height 21
click at [292, 115] on p "Se usa en Loaders cuando todavía no se ha completando la acción, cuadros de bús…" at bounding box center [400, 118] width 285 height 21
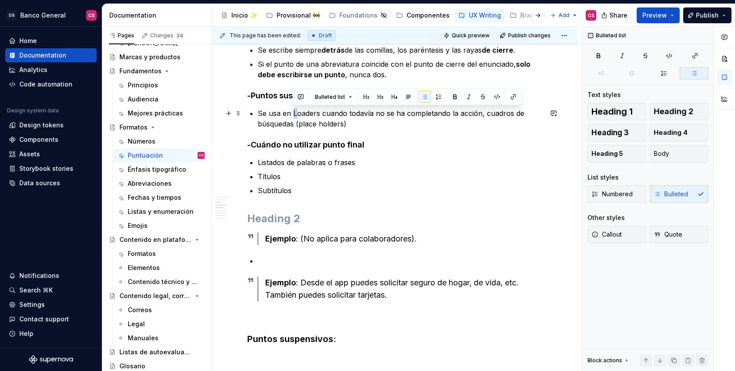
click at [293, 114] on p "Se usa en Loaders cuando todavía no se ha completando la acción, cuadros de bús…" at bounding box center [400, 118] width 285 height 21
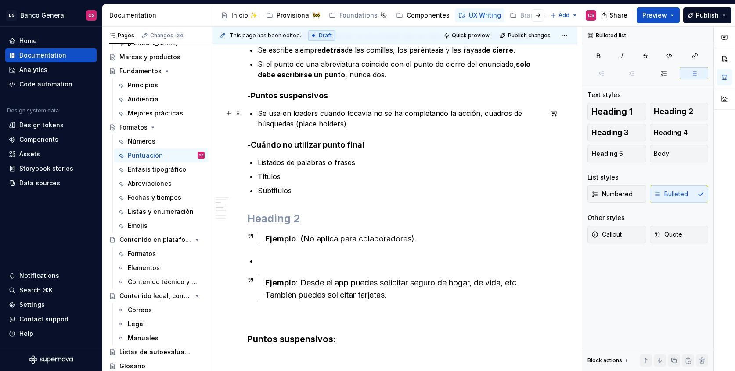
click at [280, 112] on p "Se usa en loaders cuando todavía no se ha completando la acción, cuadros de bús…" at bounding box center [400, 118] width 285 height 21
click at [309, 113] on p "Se usan en loaders cuando todavía no se ha completando la acción, cuadros de bú…" at bounding box center [400, 118] width 285 height 21
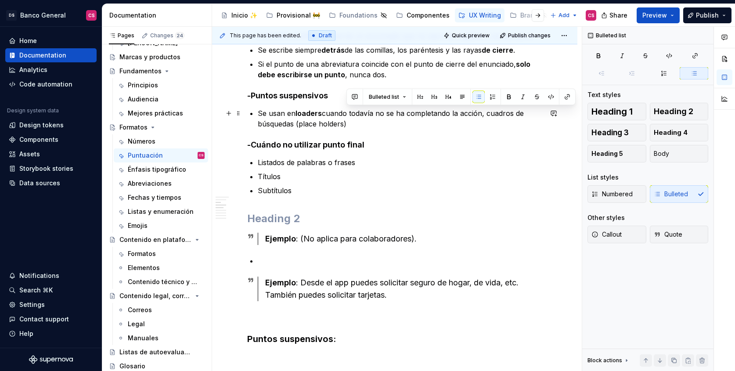
drag, startPoint x: 483, startPoint y: 113, endPoint x: 487, endPoint y: 122, distance: 10.2
click at [487, 122] on p "Se usan en loaders cuando todavía no se ha completando la acción, cuadros de bú…" at bounding box center [400, 118] width 285 height 21
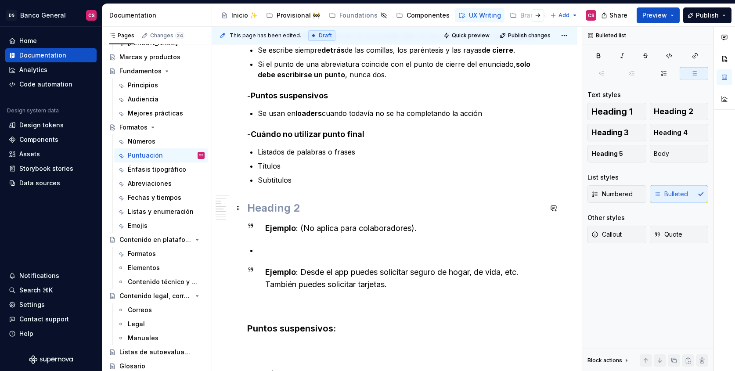
click at [271, 214] on h2 at bounding box center [394, 208] width 295 height 14
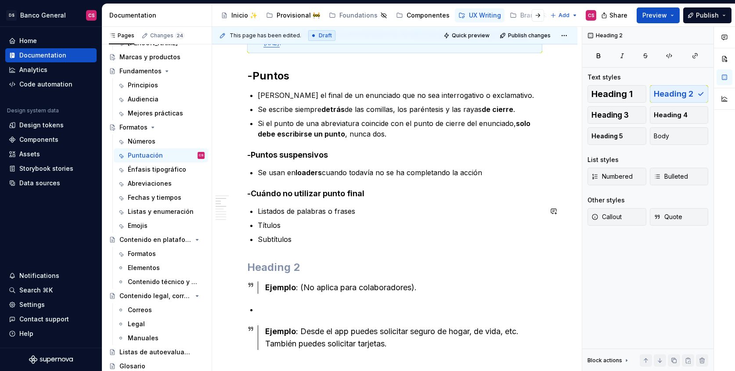
scroll to position [270, 0]
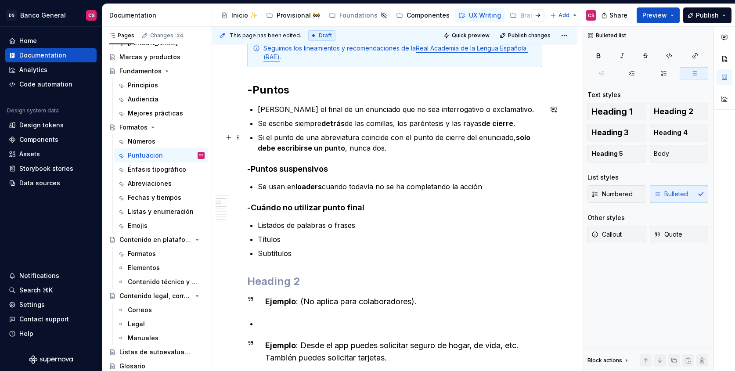
click at [402, 147] on p "Si el punto de una abreviatura coincide con el punto de cierre del enunciado, s…" at bounding box center [400, 142] width 285 height 21
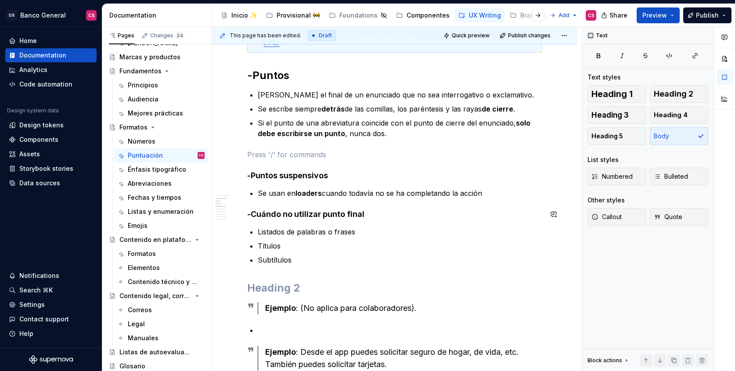
scroll to position [284, 0]
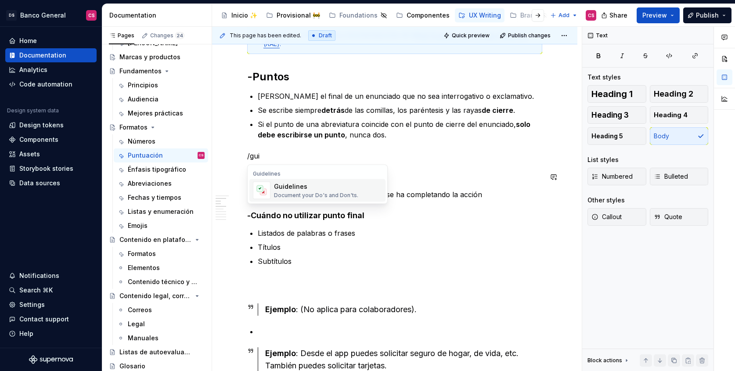
click at [299, 191] on div "Guidelines Document your Do's and Don'ts." at bounding box center [316, 190] width 84 height 17
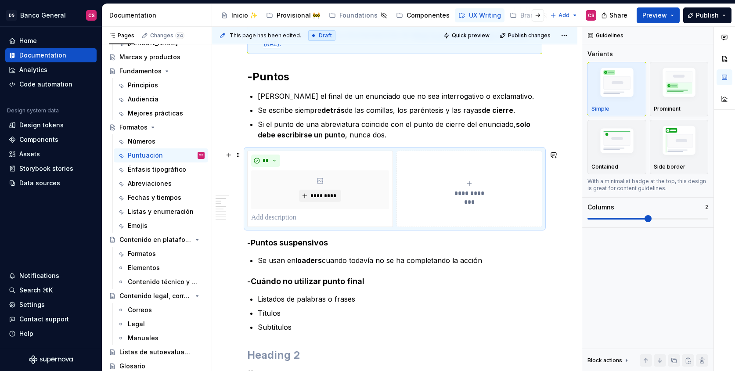
click at [450, 159] on button "**********" at bounding box center [470, 189] width 146 height 76
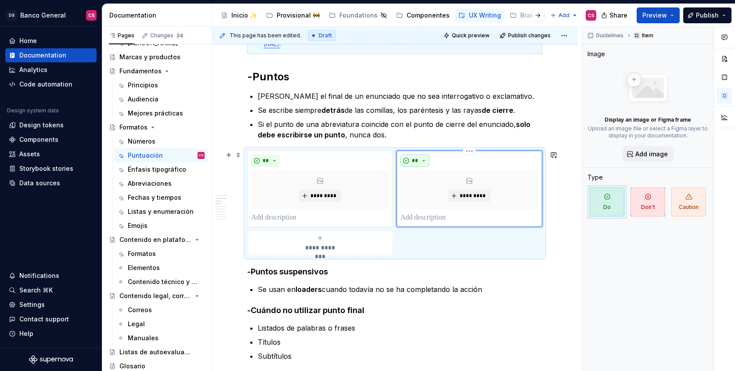
click at [418, 160] on span "**" at bounding box center [414, 160] width 7 height 7
click at [417, 191] on span "Don't" at bounding box center [442, 192] width 75 height 14
click at [424, 137] on p "Si el punto de una abreviatura coincide con el punto de cierre del enunciado, s…" at bounding box center [400, 129] width 285 height 21
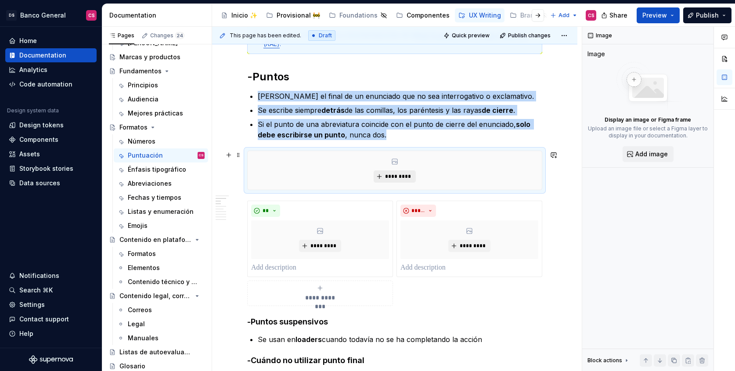
click at [400, 175] on span "*********" at bounding box center [398, 176] width 27 height 7
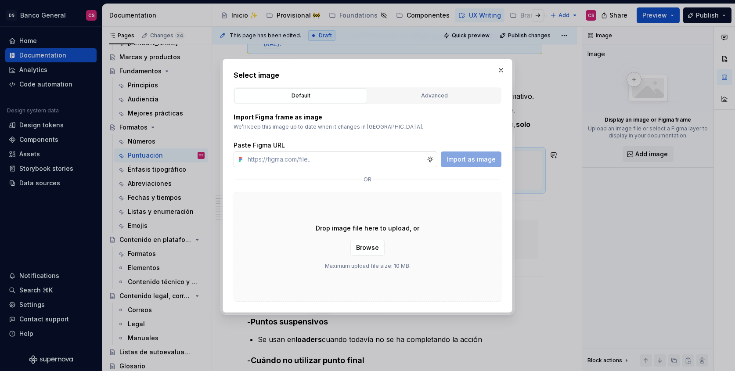
type textarea "*"
type input "[URL][DOMAIN_NAME]"
type textarea "*"
type input "[URL][DOMAIN_NAME]"
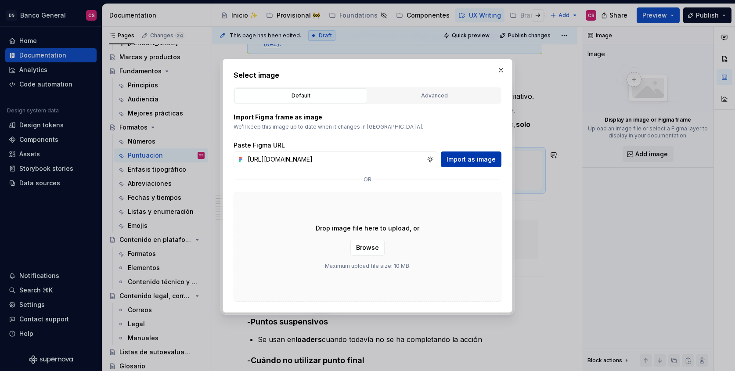
click at [458, 163] on button "Import as image" at bounding box center [471, 159] width 61 height 16
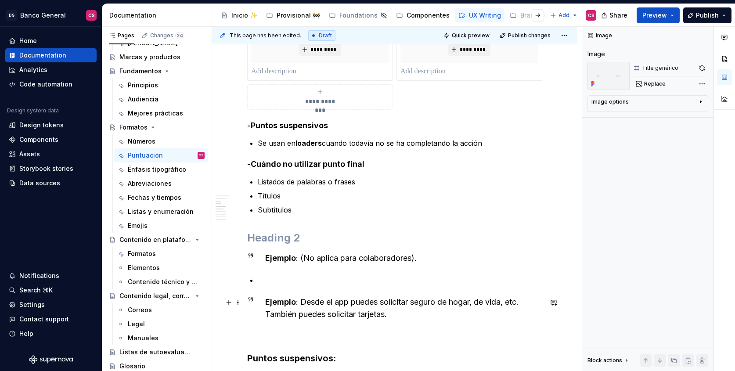
scroll to position [468, 0]
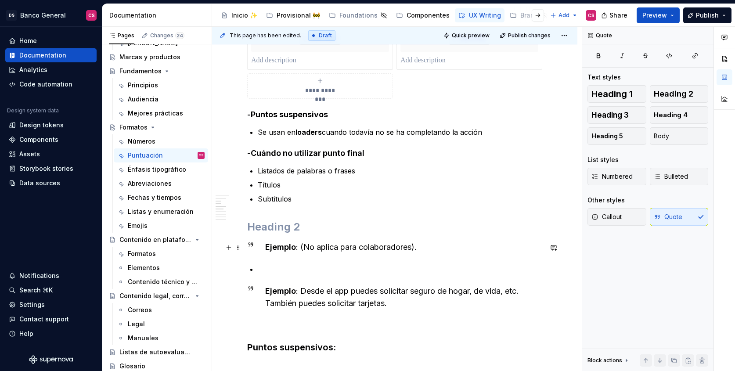
click at [302, 245] on div "Ejemplo : (No aplica para colaboradores)." at bounding box center [403, 247] width 277 height 12
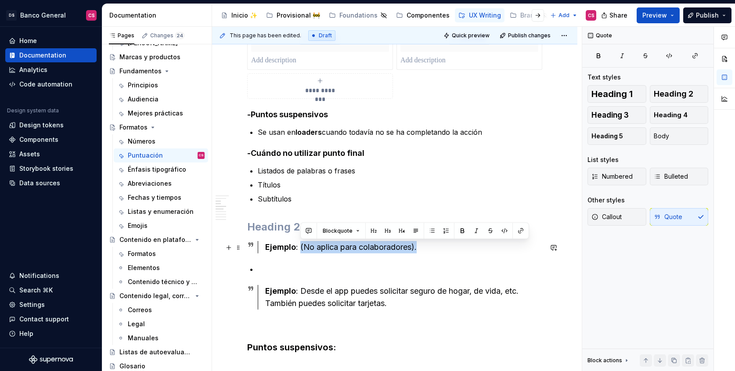
type textarea "*"
drag, startPoint x: 300, startPoint y: 245, endPoint x: 434, endPoint y: 251, distance: 134.1
click at [434, 251] on div "Ejemplo : (No aplica para colaboradores)." at bounding box center [403, 247] width 277 height 12
copy div "(No aplica para colaboradores)."
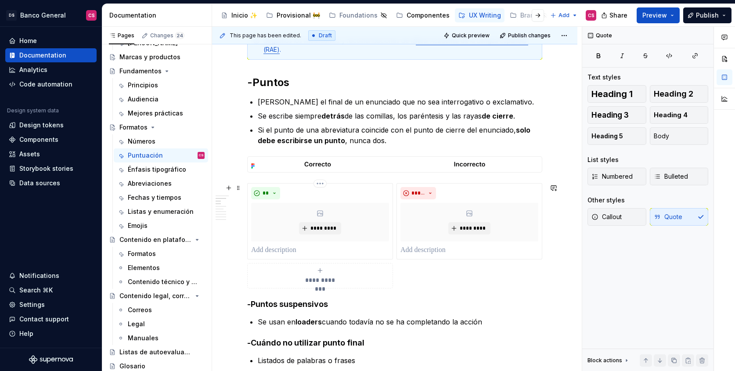
scroll to position [274, 0]
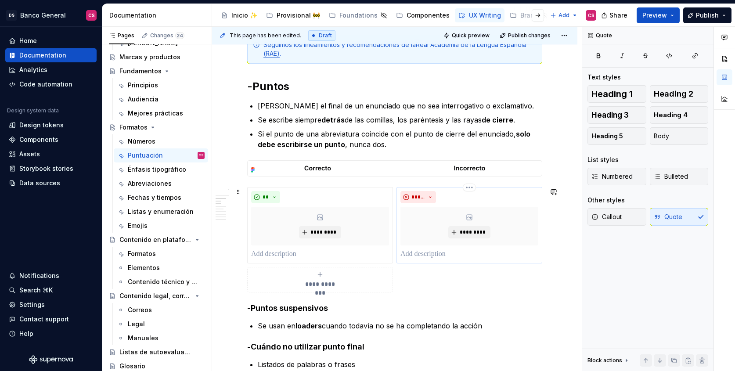
click at [431, 257] on p at bounding box center [469, 254] width 138 height 11
paste div
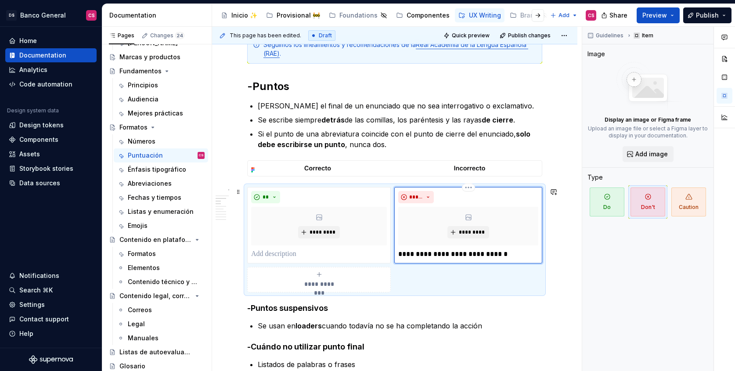
click at [502, 254] on p "**********" at bounding box center [468, 254] width 140 height 11
click at [508, 256] on p "**********" at bounding box center [468, 254] width 140 height 11
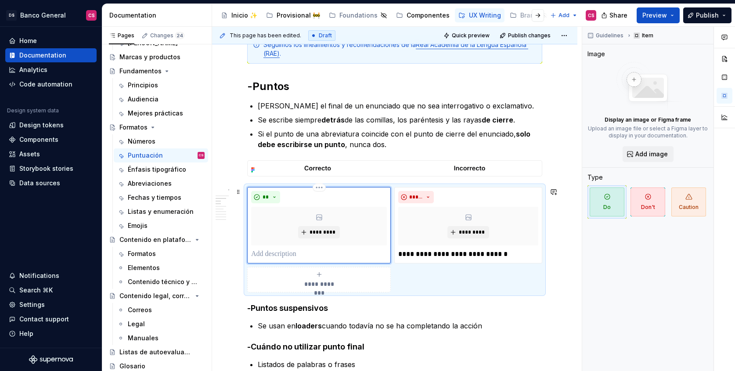
click at [304, 246] on div "** *********" at bounding box center [319, 225] width 136 height 69
click at [303, 252] on p at bounding box center [319, 254] width 136 height 11
click at [397, 133] on p "Si el punto de una abreviatura coincide con el punto de cierre del enunciado, s…" at bounding box center [400, 139] width 285 height 21
click at [317, 287] on span "**********" at bounding box center [321, 284] width 40 height 9
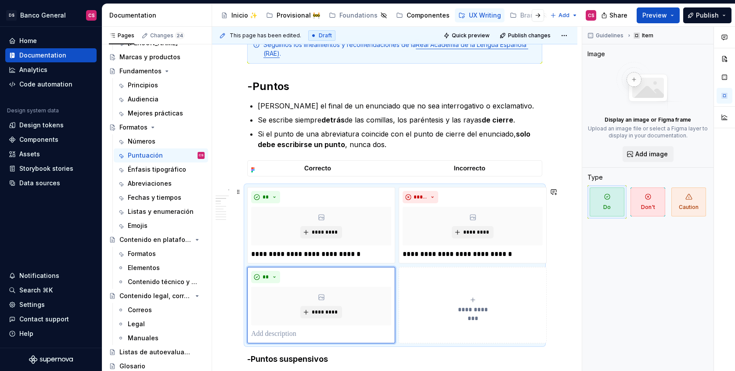
click at [471, 312] on span "**********" at bounding box center [473, 309] width 40 height 9
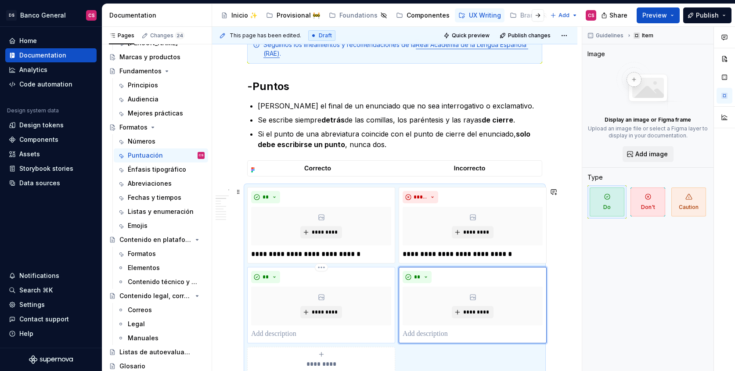
click at [297, 334] on p at bounding box center [321, 334] width 140 height 11
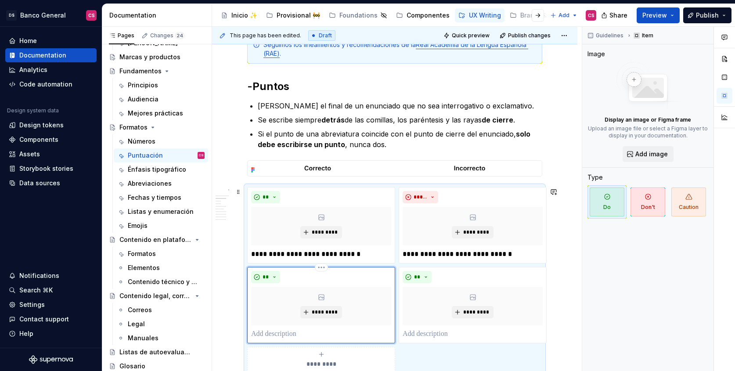
scroll to position [285, 0]
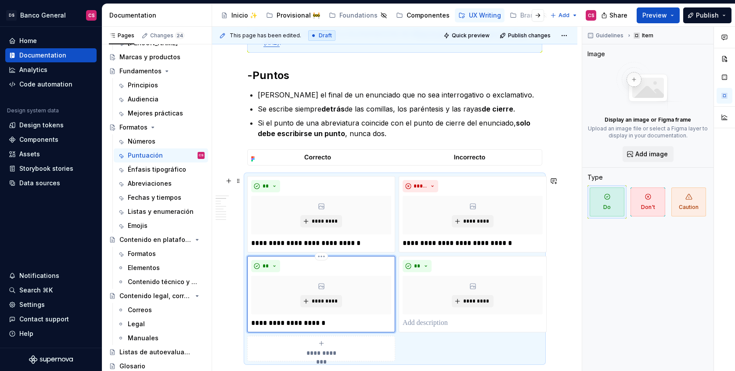
click at [310, 321] on p "**********" at bounding box center [321, 323] width 140 height 11
click at [335, 325] on p "**********" at bounding box center [321, 323] width 140 height 11
click at [374, 322] on p "**********" at bounding box center [321, 323] width 140 height 11
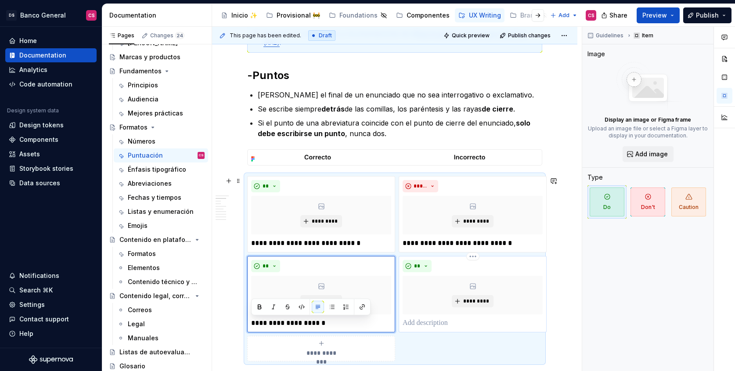
click at [439, 327] on p at bounding box center [473, 323] width 140 height 11
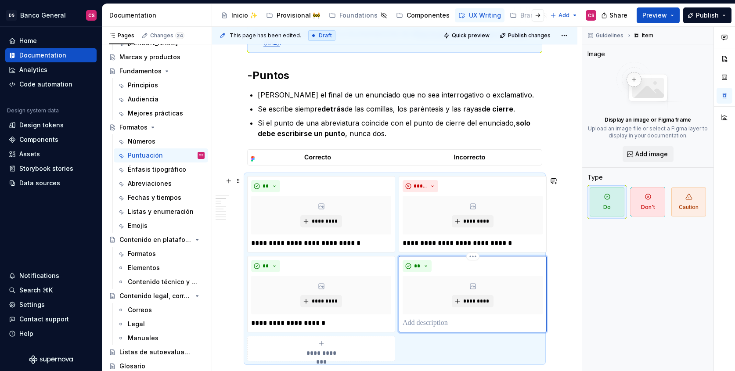
paste div
click at [419, 263] on span "**" at bounding box center [417, 266] width 7 height 7
click at [426, 298] on span "Don't" at bounding box center [442, 297] width 75 height 14
click at [468, 323] on p "**********" at bounding box center [473, 323] width 140 height 11
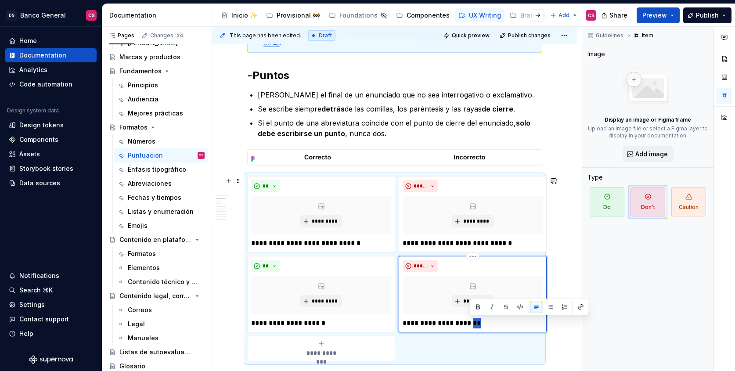
drag, startPoint x: 469, startPoint y: 323, endPoint x: 475, endPoint y: 323, distance: 6.1
click at [475, 323] on p "**********" at bounding box center [473, 323] width 140 height 11
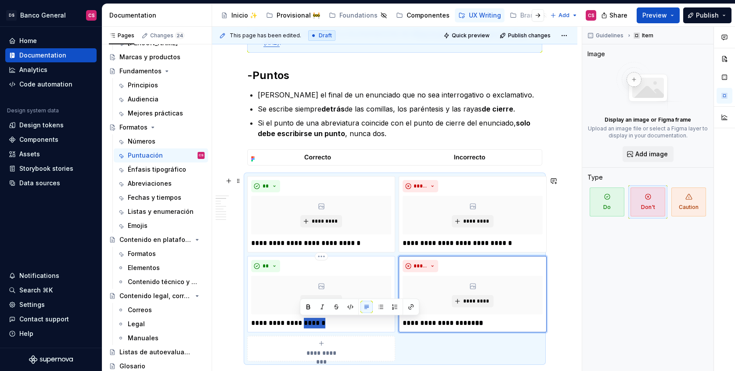
drag, startPoint x: 300, startPoint y: 322, endPoint x: 323, endPoint y: 322, distance: 23.3
click at [323, 322] on p "**********" at bounding box center [321, 323] width 140 height 11
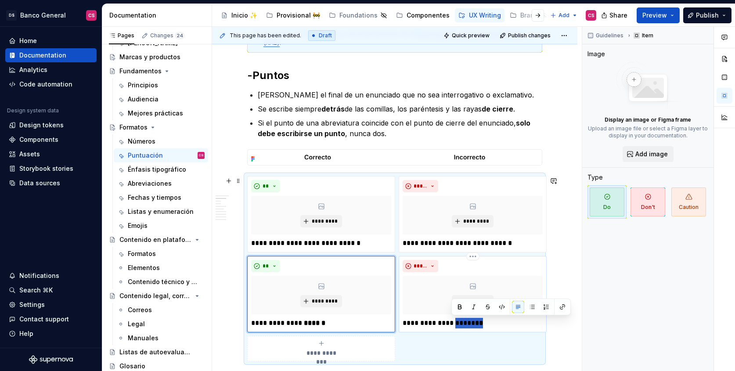
drag, startPoint x: 452, startPoint y: 322, endPoint x: 481, endPoint y: 321, distance: 29.0
click at [481, 321] on p "**********" at bounding box center [473, 323] width 140 height 11
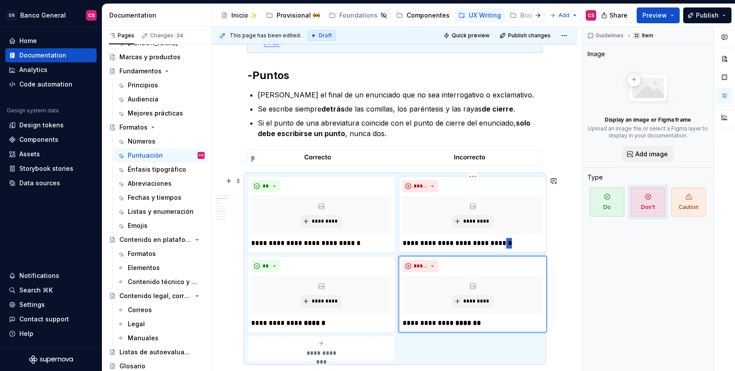
drag, startPoint x: 502, startPoint y: 242, endPoint x: 511, endPoint y: 241, distance: 8.8
click at [511, 242] on p "**********" at bounding box center [473, 243] width 140 height 11
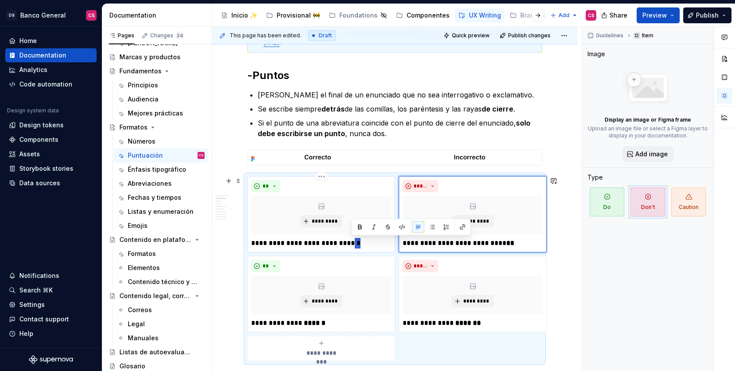
drag, startPoint x: 350, startPoint y: 242, endPoint x: 381, endPoint y: 244, distance: 30.8
click at [381, 244] on p "**********" at bounding box center [321, 243] width 140 height 11
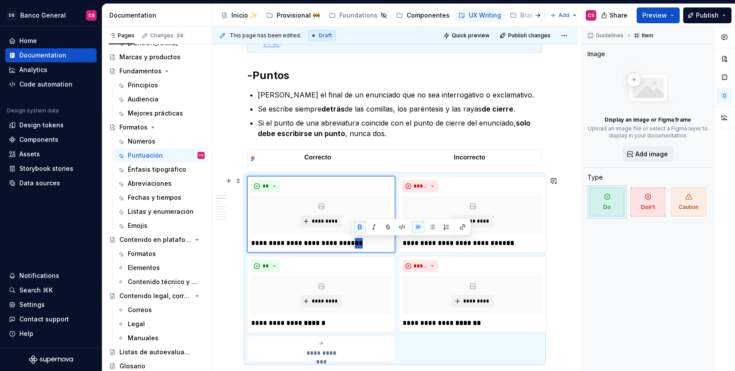
click at [450, 360] on div "**********" at bounding box center [394, 268] width 295 height 185
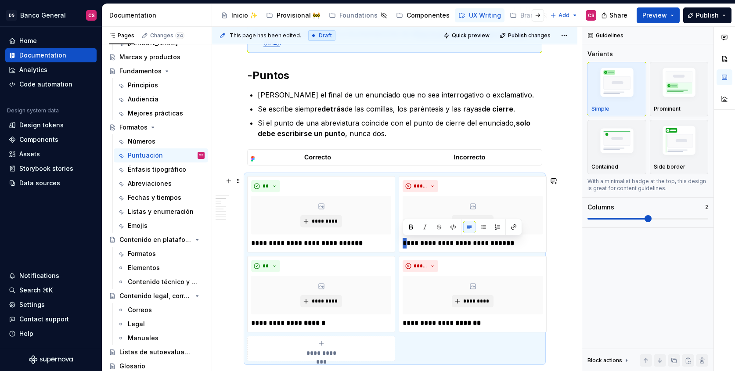
drag, startPoint x: 404, startPoint y: 242, endPoint x: 397, endPoint y: 241, distance: 8.0
click at [397, 241] on div "**********" at bounding box center [394, 268] width 295 height 185
drag, startPoint x: 256, startPoint y: 242, endPoint x: 243, endPoint y: 242, distance: 12.3
click at [247, 242] on div "**********" at bounding box center [394, 268] width 295 height 185
click at [401, 241] on div "**********" at bounding box center [473, 214] width 148 height 76
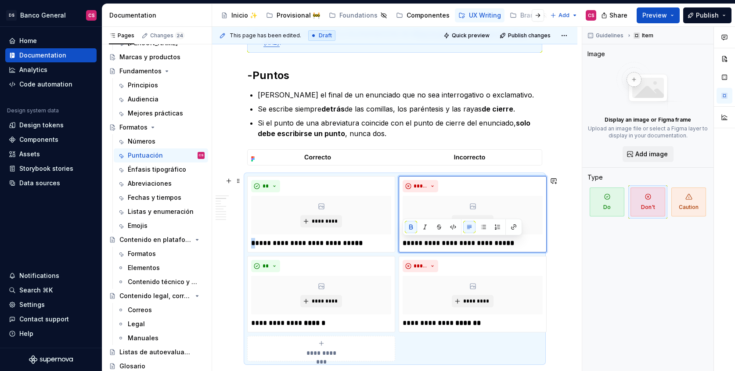
click at [414, 345] on div "**********" at bounding box center [394, 268] width 295 height 185
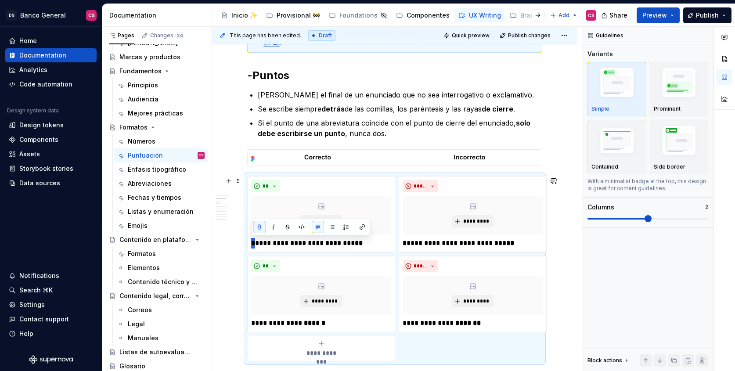
click at [424, 346] on div "**********" at bounding box center [394, 268] width 295 height 185
click at [260, 94] on p "[PERSON_NAME] el final de un enunciado que no sea interrogativo o exclamativo." at bounding box center [400, 95] width 285 height 11
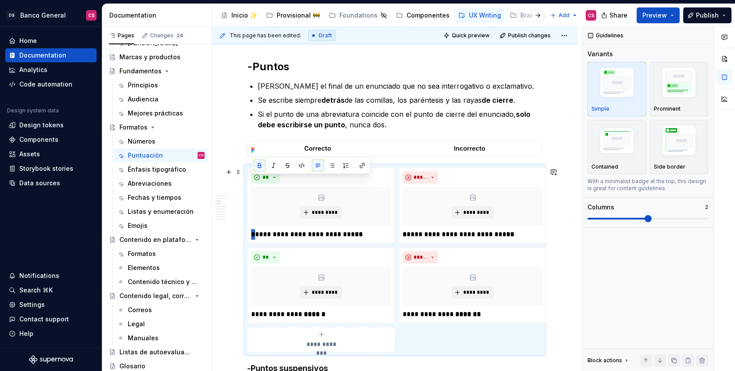
scroll to position [267, 0]
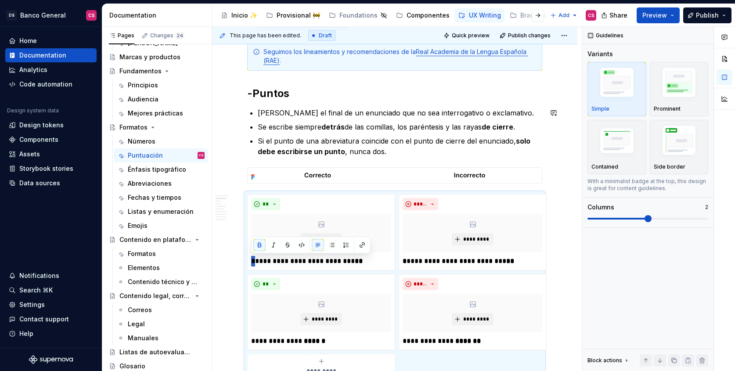
click at [404, 155] on p "Si el punto de una abreviatura coincide con el punto de cierre del enunciado, s…" at bounding box center [400, 146] width 285 height 21
click at [402, 149] on p "Si el punto de una abreviatura coincide con el punto de cierre del enunciado, s…" at bounding box center [400, 146] width 285 height 21
click at [362, 139] on p "Si el punto de una abreviatura coincide con el punto de cierre del enunciado, s…" at bounding box center [400, 146] width 285 height 21
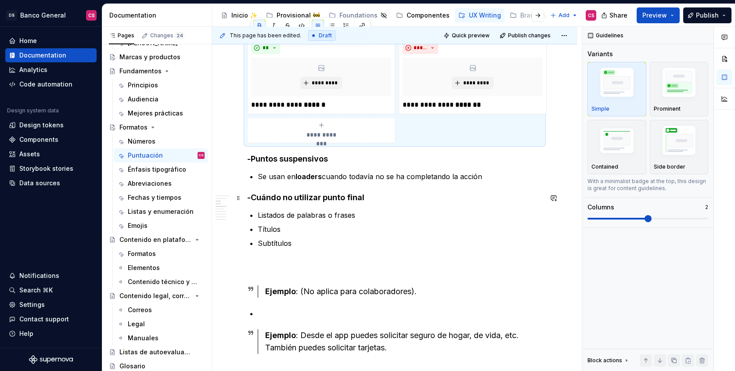
scroll to position [490, 0]
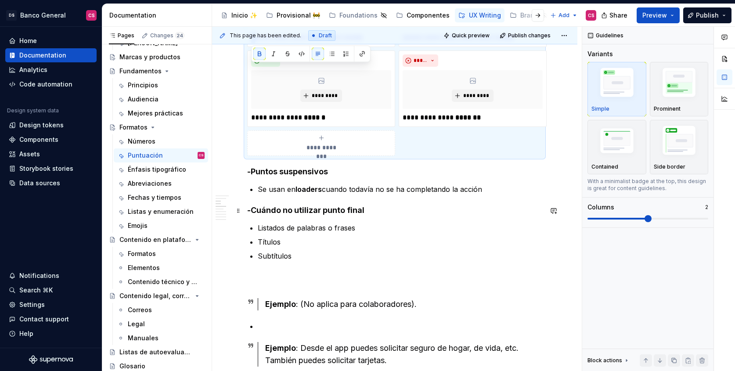
drag, startPoint x: 325, startPoint y: 210, endPoint x: 249, endPoint y: 209, distance: 75.5
click at [249, 209] on h4 "-Cuándo no utilizar punto final" at bounding box center [394, 210] width 295 height 11
click at [252, 211] on h4 "-Cuándo no utilizar punto final" at bounding box center [394, 210] width 295 height 11
click at [256, 211] on h4 "-Cuándo no utilizar punto final" at bounding box center [394, 210] width 295 height 11
click at [286, 216] on div "**********" at bounding box center [394, 330] width 295 height 1230
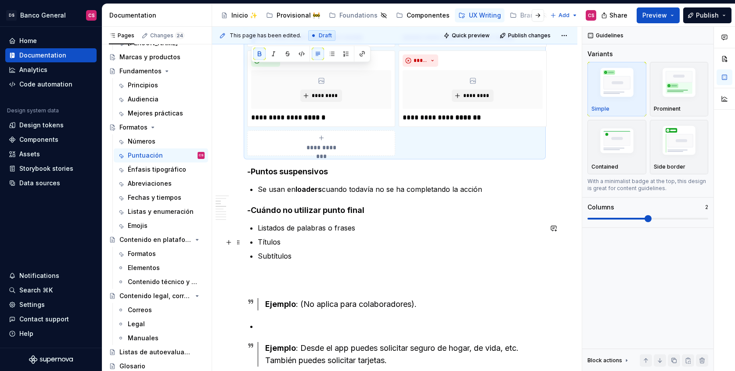
click at [288, 245] on p "Títulos" at bounding box center [400, 242] width 285 height 11
click at [314, 169] on h4 "-Puntos suspensivos" at bounding box center [394, 171] width 295 height 11
click at [333, 267] on div "**********" at bounding box center [394, 330] width 295 height 1230
click at [312, 228] on p "Listados de palabras o frases" at bounding box center [400, 228] width 285 height 11
click at [318, 55] on button "button" at bounding box center [318, 54] width 12 height 12
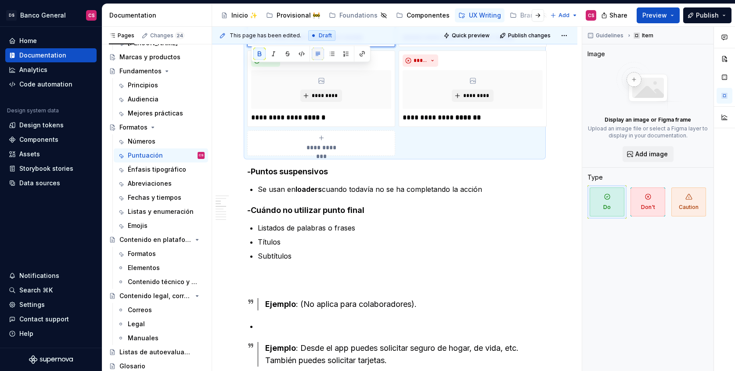
click at [318, 55] on button "button" at bounding box center [318, 54] width 12 height 12
click at [292, 116] on p "**********" at bounding box center [321, 117] width 140 height 11
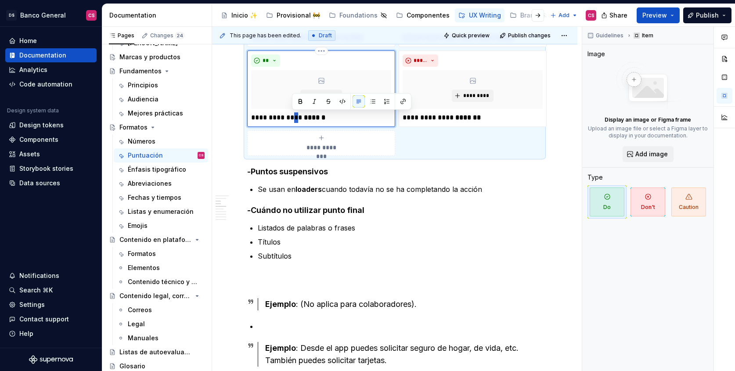
click at [292, 116] on p "**********" at bounding box center [321, 117] width 140 height 11
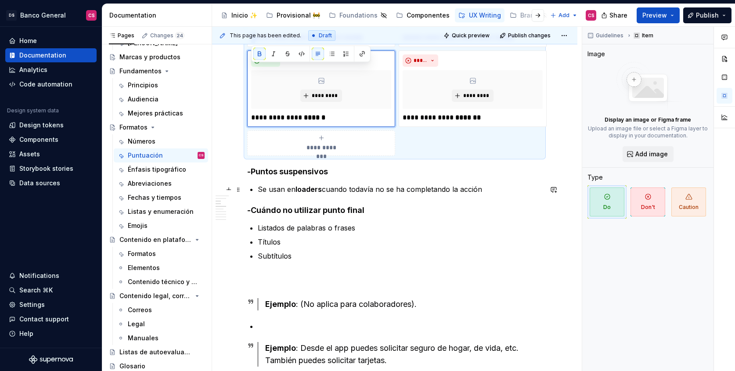
click at [293, 195] on div "**********" at bounding box center [394, 330] width 295 height 1230
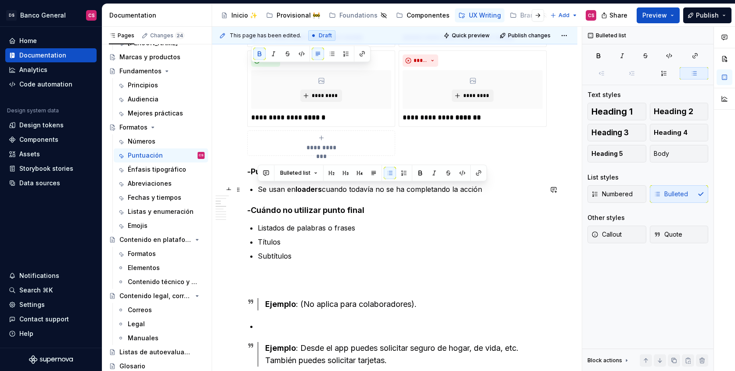
click at [293, 195] on div "**********" at bounding box center [394, 330] width 295 height 1230
click at [292, 209] on h4 "-Cuándo no utilizar punto final" at bounding box center [394, 210] width 295 height 11
click at [318, 211] on h4 "-Cuándo no utilizar punto final" at bounding box center [394, 210] width 295 height 11
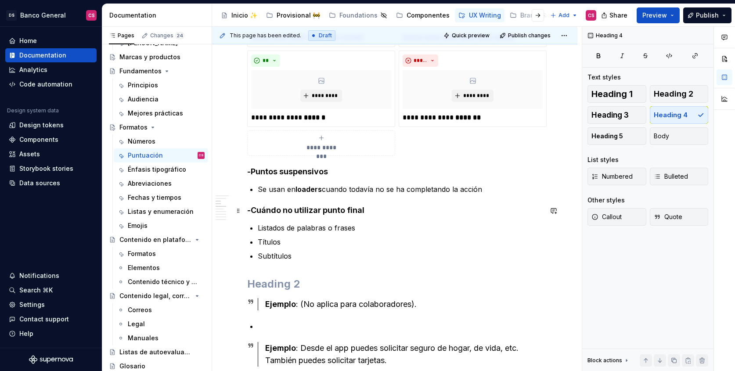
click at [335, 210] on h4 "-Cuándo no utilizar punto final" at bounding box center [394, 210] width 295 height 11
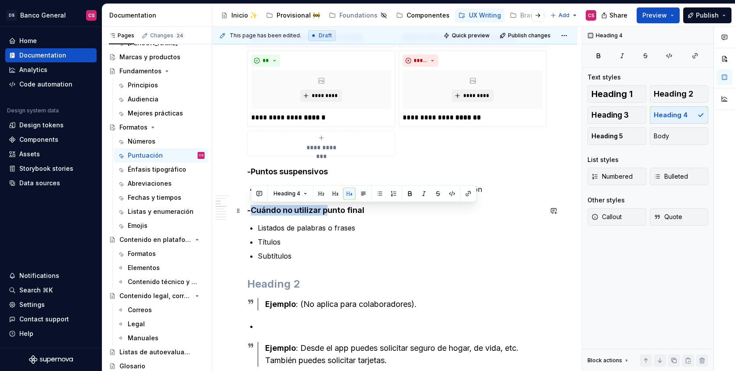
drag, startPoint x: 326, startPoint y: 210, endPoint x: 254, endPoint y: 208, distance: 72.0
click at [253, 208] on h4 "-Cuándo no utilizar punto final" at bounding box center [394, 210] width 295 height 11
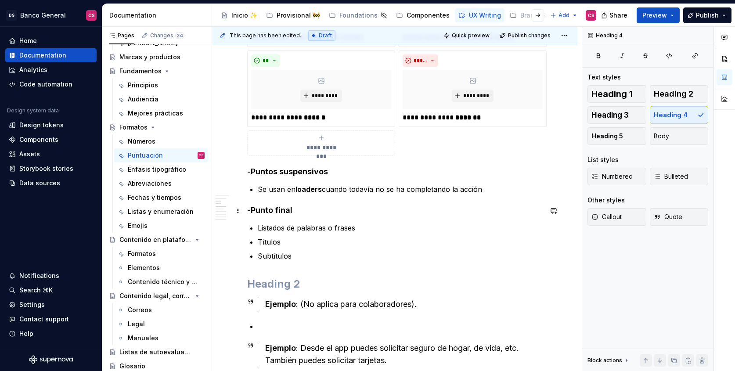
click at [303, 212] on h4 "-Punto final" at bounding box center [394, 210] width 295 height 11
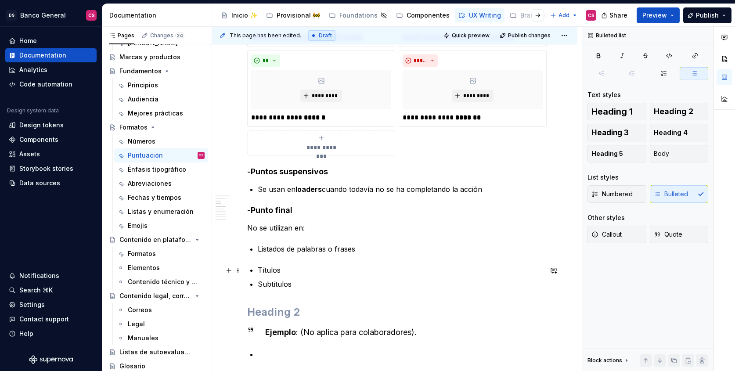
click at [258, 267] on p "Títulos" at bounding box center [400, 270] width 285 height 11
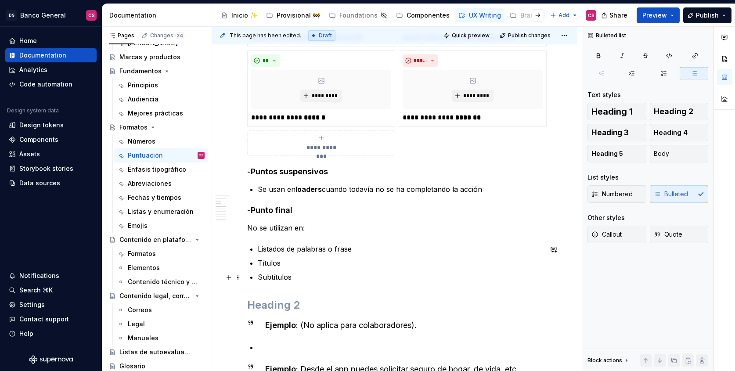
click at [306, 271] on ul "Listados de palabras o frase Títulos Subtítulos" at bounding box center [400, 263] width 285 height 39
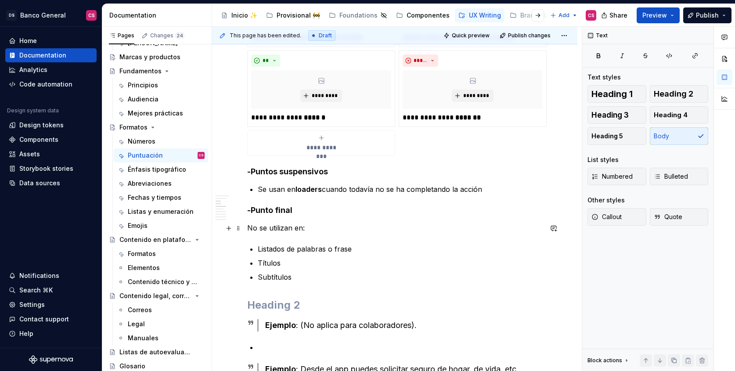
click at [276, 230] on p "No se utilizan en:" at bounding box center [394, 228] width 295 height 11
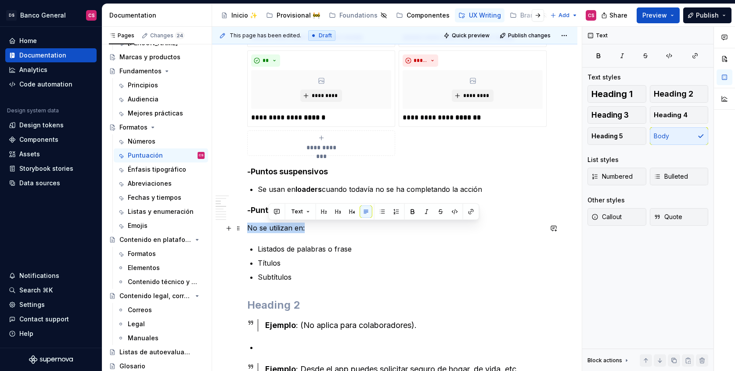
click at [276, 230] on p "No se utilizan en:" at bounding box center [394, 228] width 295 height 11
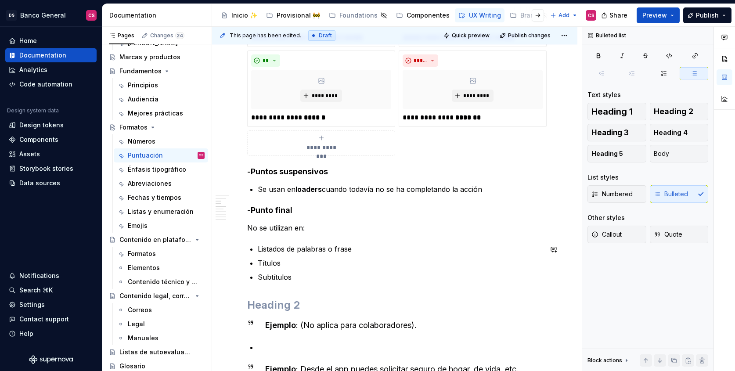
click at [267, 241] on div "**********" at bounding box center [394, 340] width 295 height 1251
click at [491, 188] on p "Se usan en loaders cuando todavía no se ha completando la acción" at bounding box center [400, 189] width 285 height 11
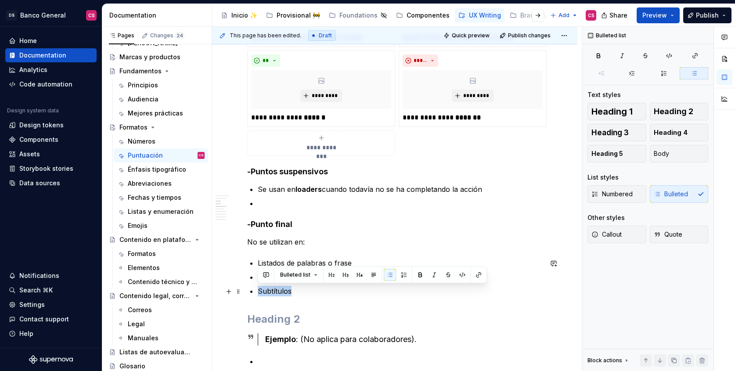
drag, startPoint x: 333, startPoint y: 284, endPoint x: 335, endPoint y: 292, distance: 8.2
click at [335, 292] on ul "Listados de palabras o frase Títulos Subtítulos" at bounding box center [400, 277] width 285 height 39
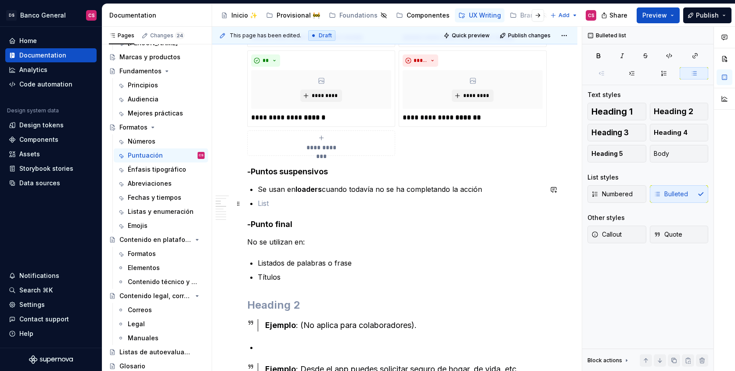
click at [315, 200] on p at bounding box center [400, 203] width 285 height 11
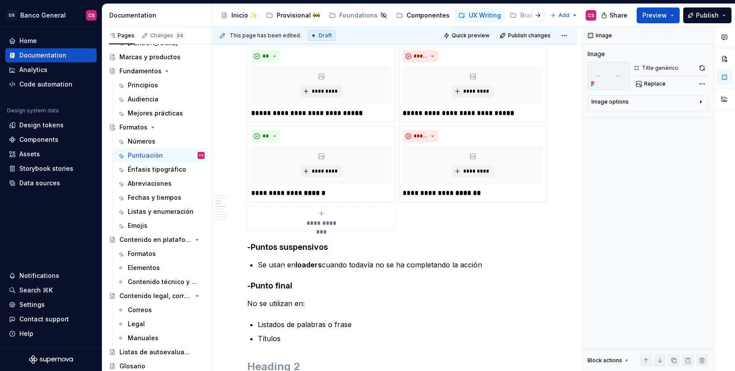
scroll to position [421, 0]
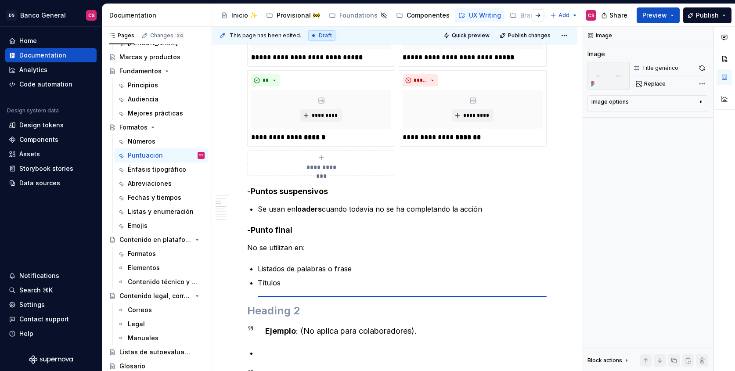
type textarea "*"
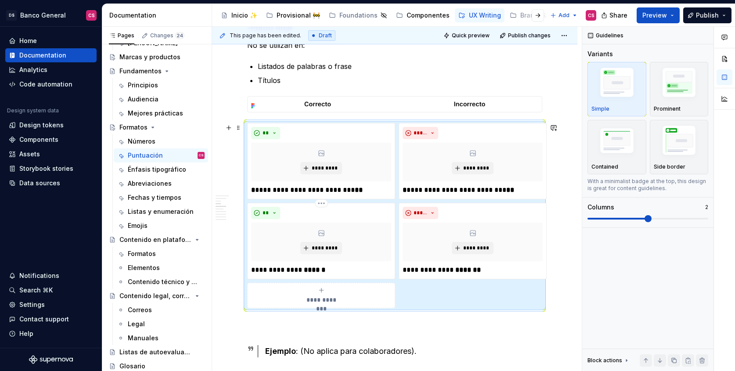
scroll to position [465, 0]
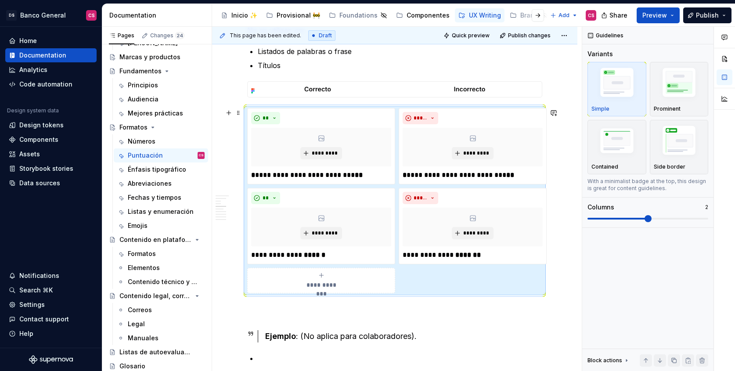
click at [396, 286] on div "**********" at bounding box center [394, 200] width 295 height 185
click at [417, 290] on div "**********" at bounding box center [394, 200] width 295 height 185
click at [302, 314] on h2 at bounding box center [394, 316] width 295 height 14
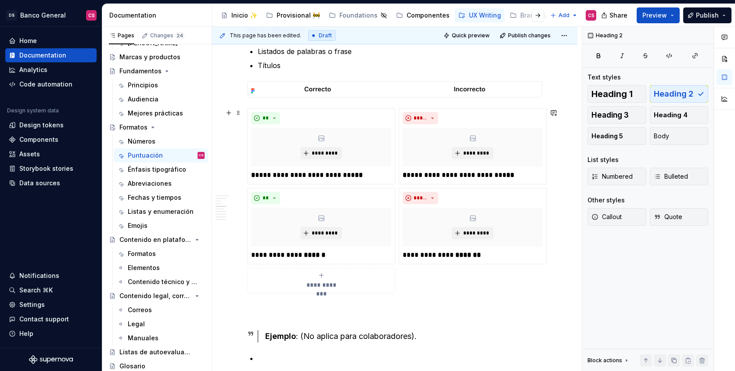
click at [332, 277] on div "**********" at bounding box center [321, 281] width 140 height 18
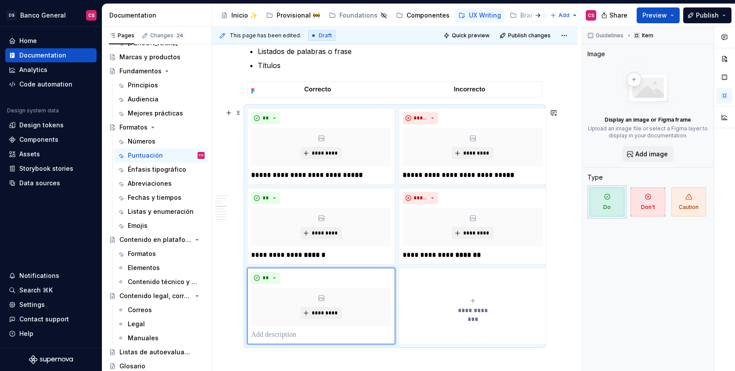
click at [433, 299] on div "**********" at bounding box center [473, 306] width 140 height 18
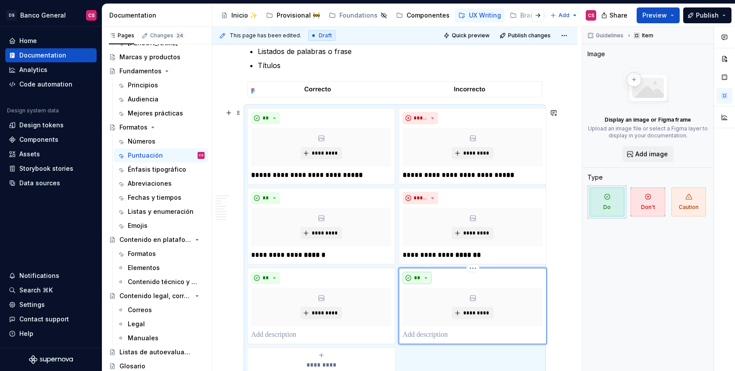
click at [418, 278] on span "**" at bounding box center [417, 277] width 7 height 7
click at [433, 306] on div "Don't" at bounding box center [437, 309] width 16 height 9
click at [423, 334] on p at bounding box center [473, 335] width 140 height 11
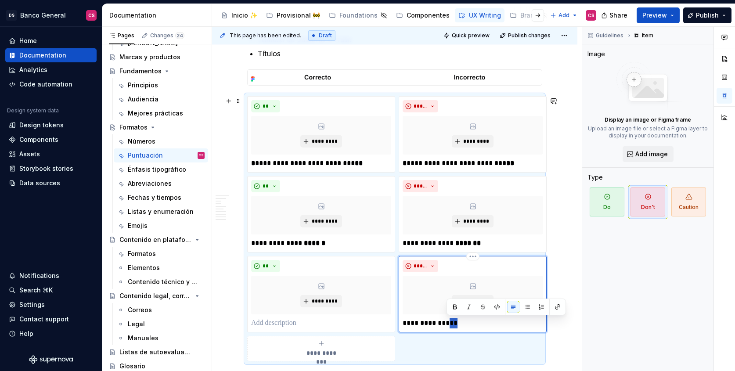
drag, startPoint x: 448, startPoint y: 325, endPoint x: 458, endPoint y: 325, distance: 9.2
click at [458, 325] on p "**********" at bounding box center [473, 323] width 140 height 11
click at [451, 323] on p "**********" at bounding box center [473, 323] width 140 height 11
drag, startPoint x: 450, startPoint y: 324, endPoint x: 455, endPoint y: 324, distance: 4.8
click at [455, 324] on p "**********" at bounding box center [473, 323] width 140 height 11
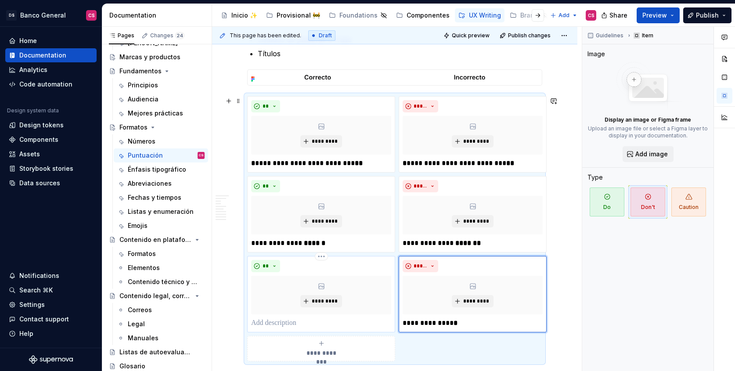
click at [353, 325] on p at bounding box center [321, 323] width 140 height 11
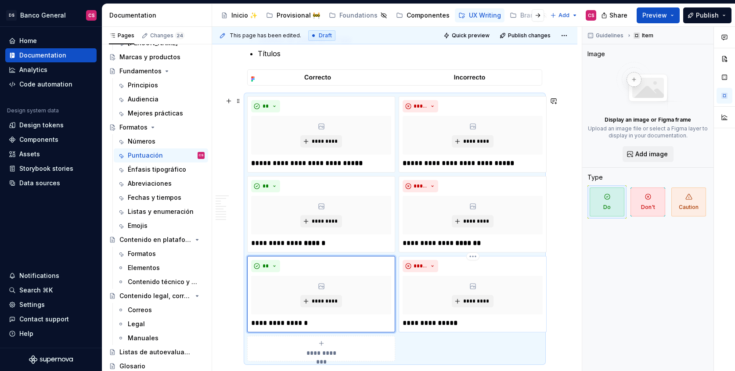
click at [427, 324] on p "**********" at bounding box center [473, 323] width 140 height 11
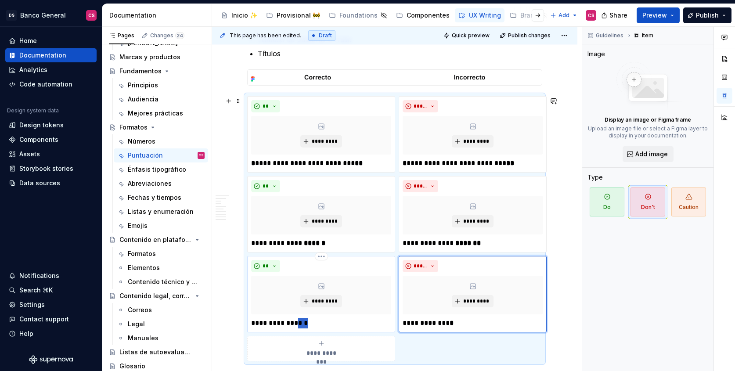
drag, startPoint x: 295, startPoint y: 321, endPoint x: 325, endPoint y: 325, distance: 30.1
click at [325, 325] on p "**********" at bounding box center [321, 323] width 140 height 11
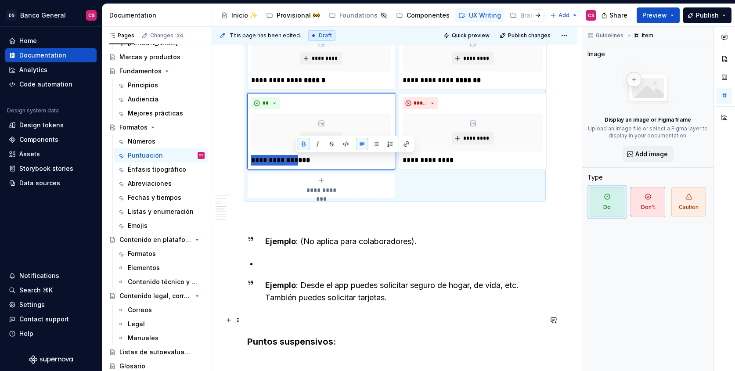
scroll to position [641, 0]
click at [303, 284] on div "Ejemplo : Desde el app puedes solicitar seguro de hogar, de vida, etc. También …" at bounding box center [403, 291] width 277 height 25
drag, startPoint x: 303, startPoint y: 284, endPoint x: 454, endPoint y: 293, distance: 151.3
click at [454, 293] on div "Ejemplo : Desde el app puedes solicitar seguro de hogar, de vida, etc. También …" at bounding box center [403, 291] width 277 height 25
click at [371, 280] on div "Ejemplo : Desde el app puedes solicitar seguro de hogar, de vida, etc. También …" at bounding box center [403, 291] width 277 height 25
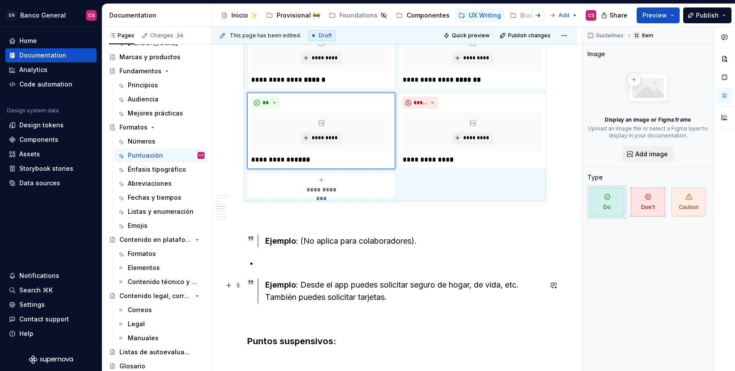
click at [306, 283] on div "Ejemplo : Desde el app puedes solicitar seguro de hogar, de vida, etc. También …" at bounding box center [403, 291] width 277 height 25
click at [311, 287] on div "Ejemplo : Desde el app puedes solicitar seguro de hogar, de vida, etc. También …" at bounding box center [403, 291] width 277 height 25
click at [280, 289] on strong "Ejemplo" at bounding box center [280, 284] width 31 height 9
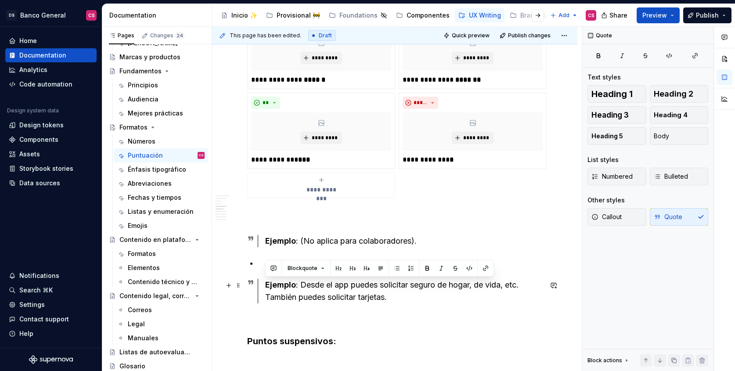
click at [280, 289] on strong "Ejemplo" at bounding box center [280, 284] width 31 height 9
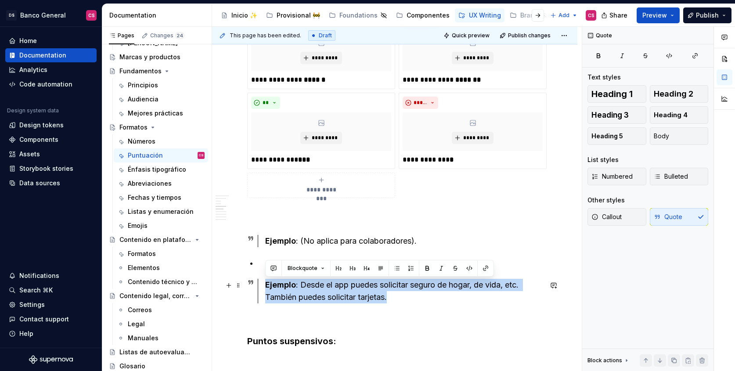
click at [308, 282] on div "Ejemplo : Desde el app puedes solicitar seguro de hogar, de vida, etc. También …" at bounding box center [403, 291] width 277 height 25
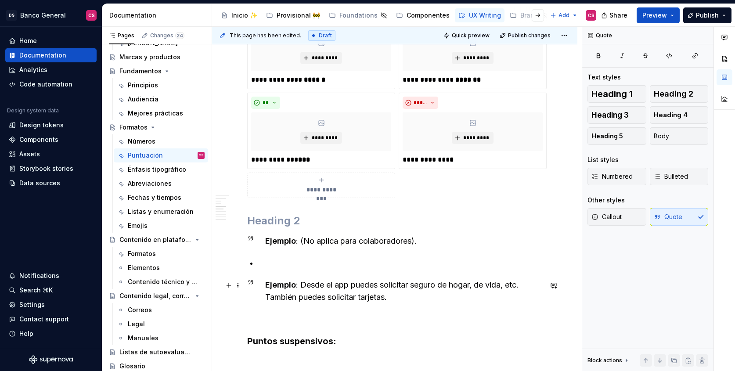
click at [308, 282] on div "Ejemplo : Desde el app puedes solicitar seguro de hogar, de vida, etc. También …" at bounding box center [403, 291] width 277 height 25
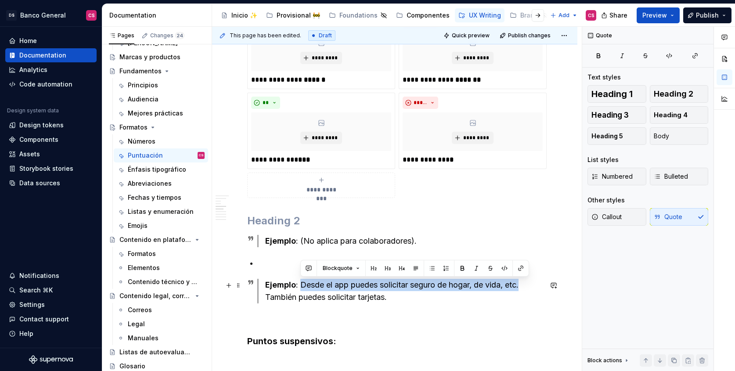
drag, startPoint x: 308, startPoint y: 282, endPoint x: 523, endPoint y: 290, distance: 214.9
click at [523, 290] on div "Ejemplo : Desde el app puedes solicitar seguro de hogar, de vida, etc. También …" at bounding box center [403, 291] width 277 height 25
copy div "Desde el app puedes solicitar seguro de hogar, de vida, etc."
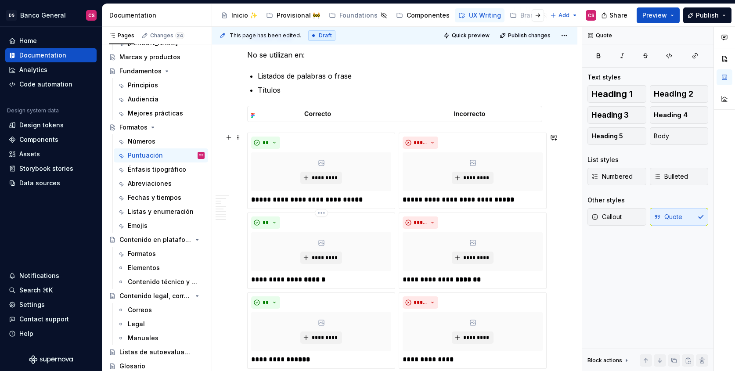
scroll to position [439, 0]
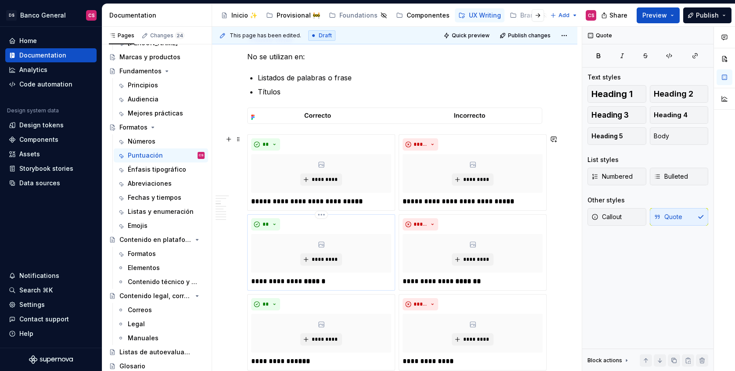
click at [277, 284] on p "**********" at bounding box center [321, 281] width 140 height 11
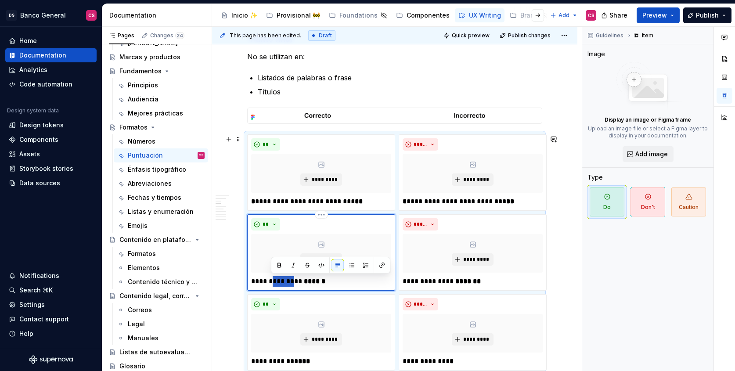
click at [277, 284] on p "**********" at bounding box center [321, 281] width 140 height 11
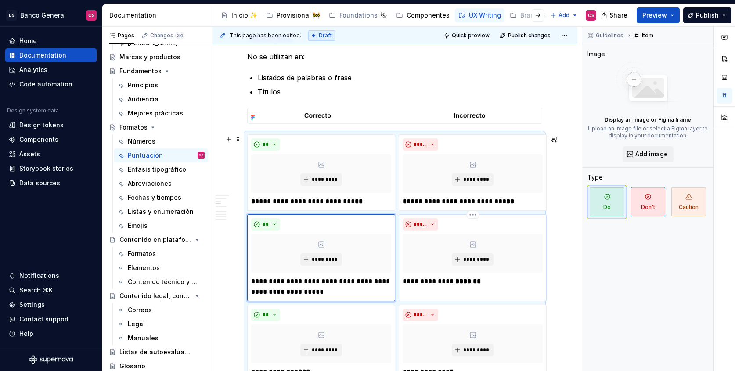
click at [425, 279] on p "**********" at bounding box center [473, 281] width 140 height 11
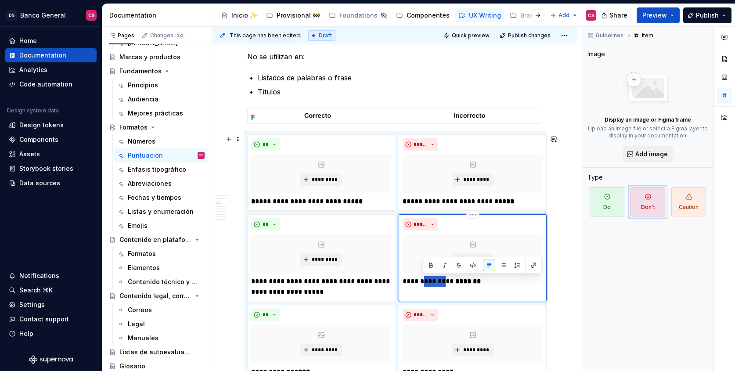
click at [425, 279] on p "**********" at bounding box center [473, 281] width 140 height 11
paste div
drag, startPoint x: 464, startPoint y: 292, endPoint x: 477, endPoint y: 292, distance: 12.7
click at [477, 292] on p "**********" at bounding box center [473, 286] width 140 height 21
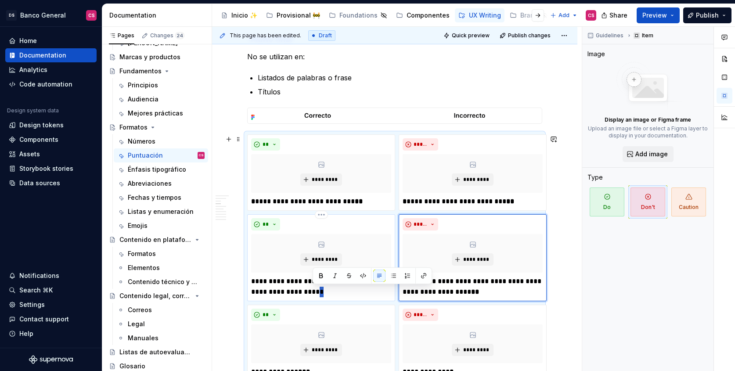
drag, startPoint x: 313, startPoint y: 292, endPoint x: 328, endPoint y: 292, distance: 15.4
click at [328, 292] on p "**********" at bounding box center [321, 286] width 140 height 21
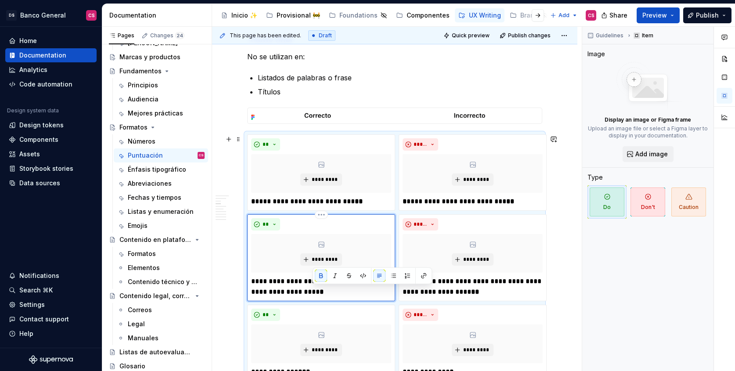
click at [320, 290] on strong "*" at bounding box center [322, 291] width 4 height 7
drag, startPoint x: 303, startPoint y: 290, endPoint x: 324, endPoint y: 292, distance: 21.2
click at [324, 292] on p "**********" at bounding box center [321, 286] width 140 height 21
click at [458, 290] on p "**********" at bounding box center [473, 286] width 140 height 21
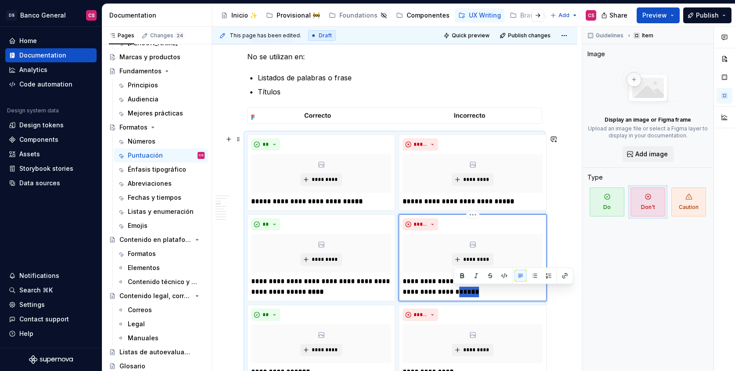
drag, startPoint x: 458, startPoint y: 290, endPoint x: 468, endPoint y: 290, distance: 9.7
click at [468, 290] on p "**********" at bounding box center [473, 286] width 140 height 21
click at [584, 308] on div "Guidelines Item Image Display an image or Figma frame Upload an image file or s…" at bounding box center [647, 199] width 131 height 345
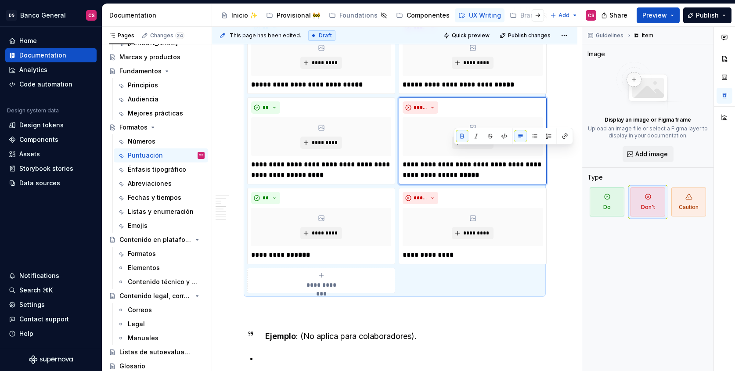
scroll to position [677, 0]
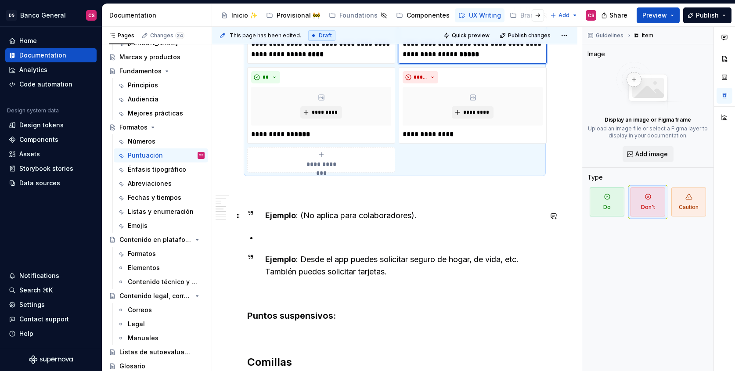
drag, startPoint x: 405, startPoint y: 272, endPoint x: 284, endPoint y: 217, distance: 133.0
click at [284, 217] on div "**********" at bounding box center [394, 191] width 295 height 1327
click at [239, 213] on span at bounding box center [238, 216] width 7 height 12
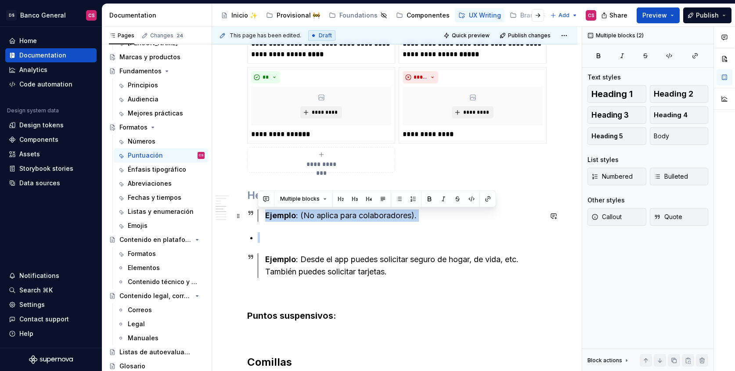
click at [366, 253] on div "Ejemplo : Desde el app puedes solicitar seguro de hogar, de vida, etc. También …" at bounding box center [403, 265] width 277 height 25
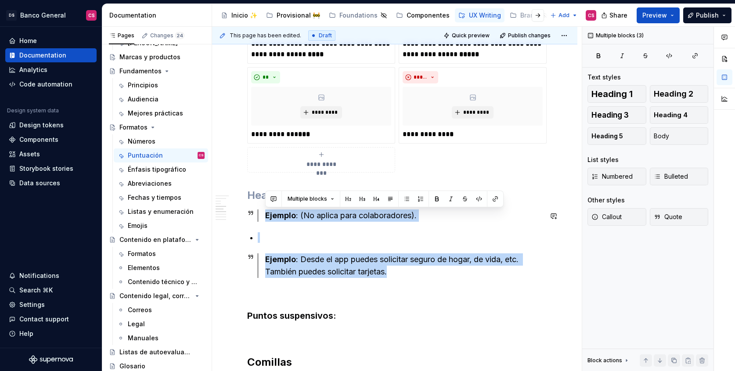
drag, startPoint x: 399, startPoint y: 272, endPoint x: 256, endPoint y: 203, distance: 159.5
click at [256, 203] on div "**********" at bounding box center [394, 191] width 295 height 1327
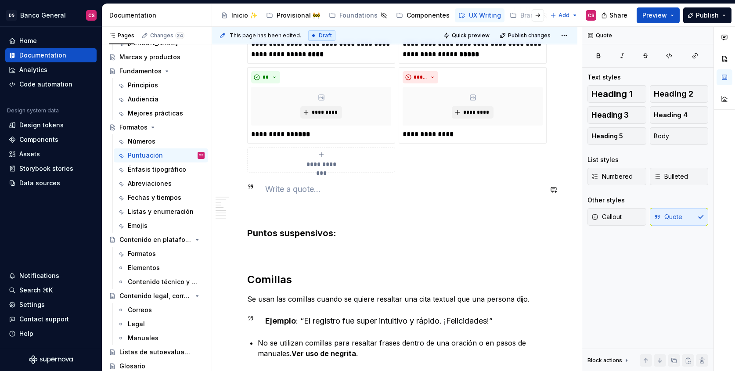
scroll to position [547, 0]
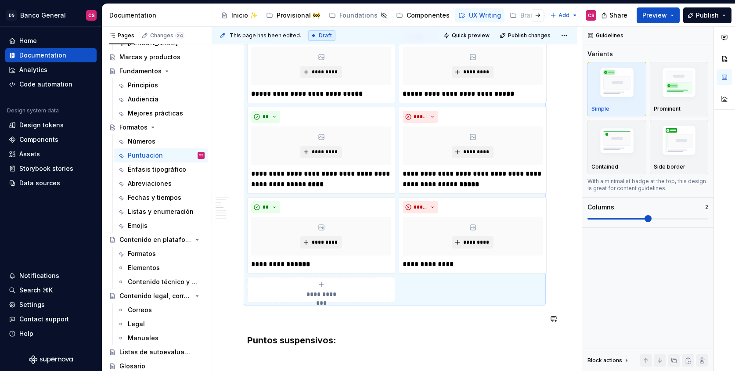
click at [252, 328] on div "**********" at bounding box center [394, 269] width 295 height 1222
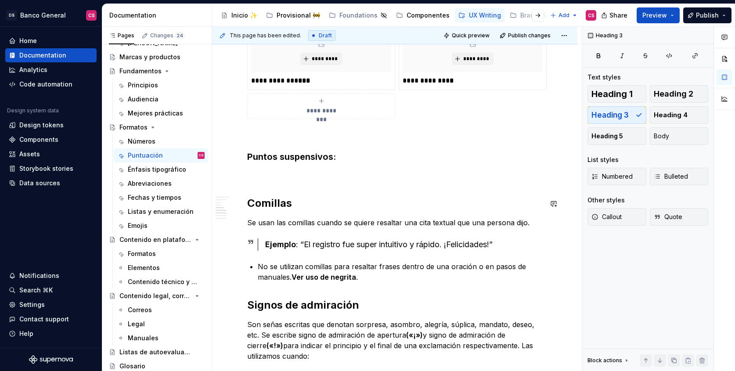
scroll to position [691, 0]
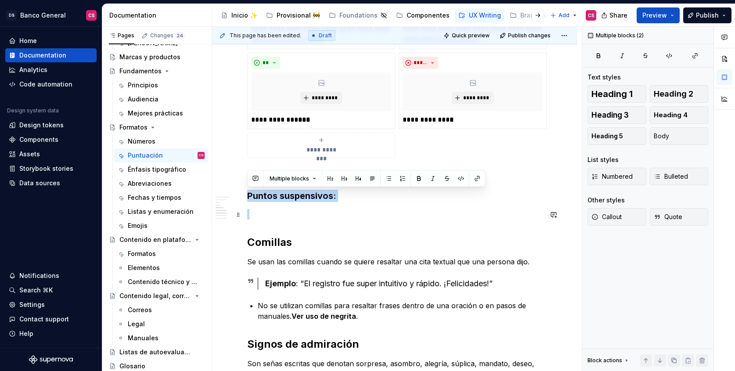
drag, startPoint x: 257, startPoint y: 185, endPoint x: 278, endPoint y: 209, distance: 31.8
click at [278, 209] on div "**********" at bounding box center [394, 125] width 295 height 1222
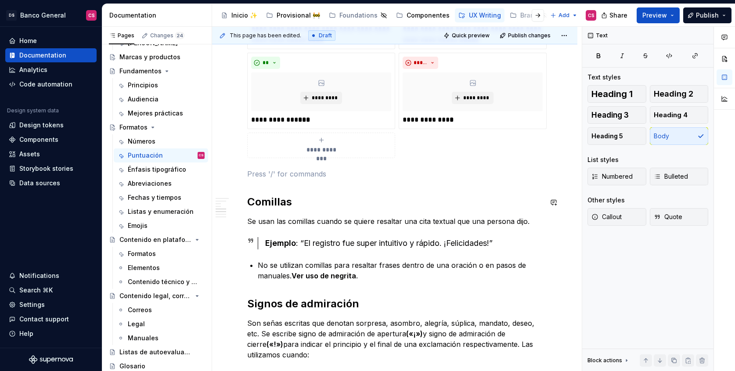
click at [278, 176] on p at bounding box center [394, 174] width 295 height 11
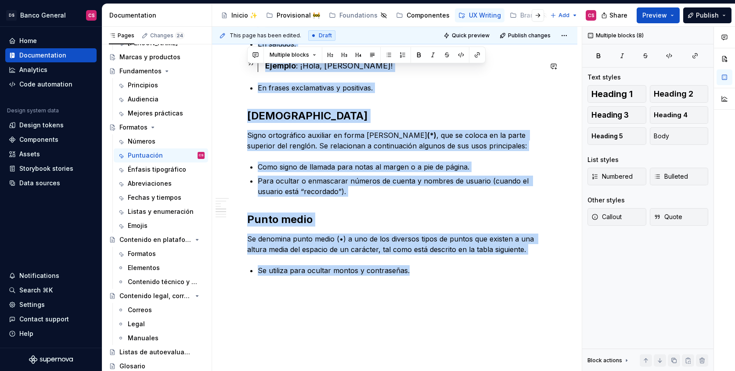
scroll to position [1137, 0]
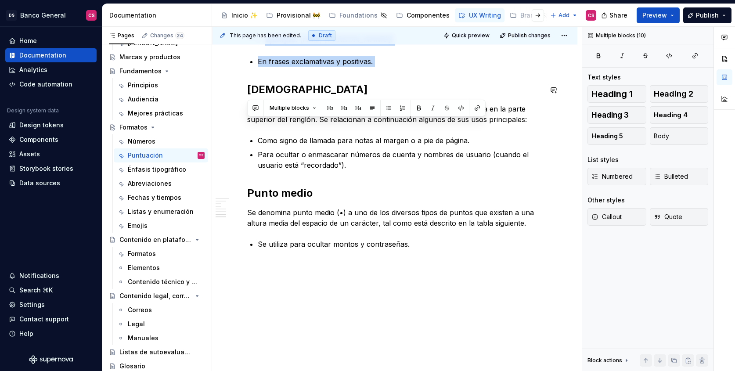
drag, startPoint x: 248, startPoint y: 230, endPoint x: 402, endPoint y: 76, distance: 218.0
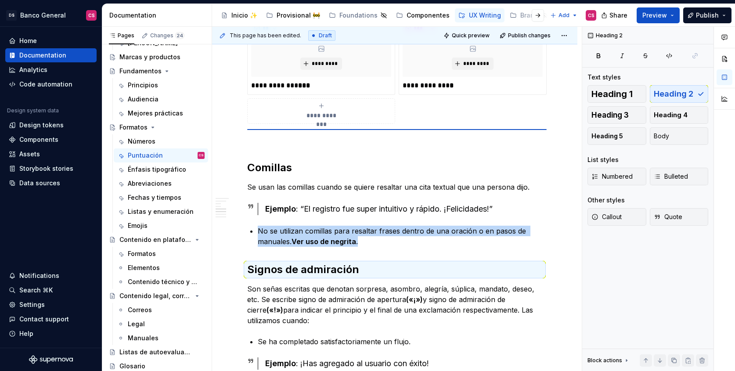
scroll to position [722, 0]
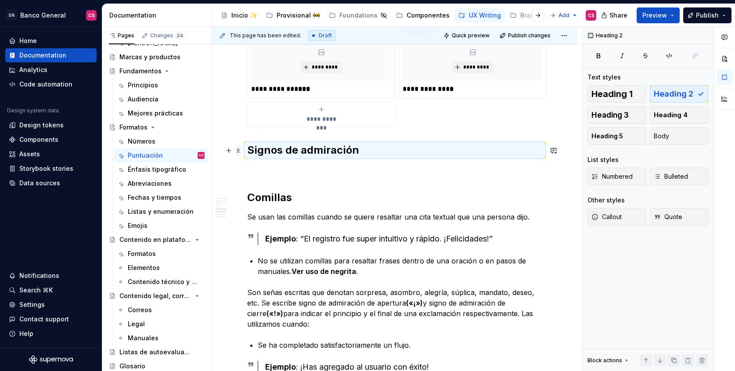
click at [236, 146] on span at bounding box center [238, 150] width 7 height 12
click at [247, 155] on div "Duplicate Move up Move down Comment Delete" at bounding box center [274, 196] width 79 height 83
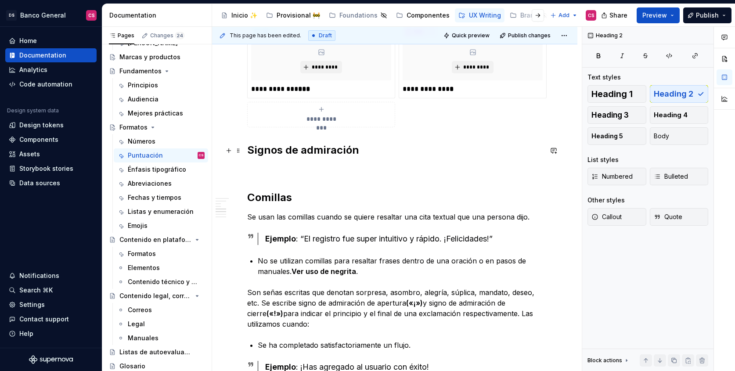
click at [248, 145] on h2 "Signos de admiración" at bounding box center [394, 150] width 295 height 14
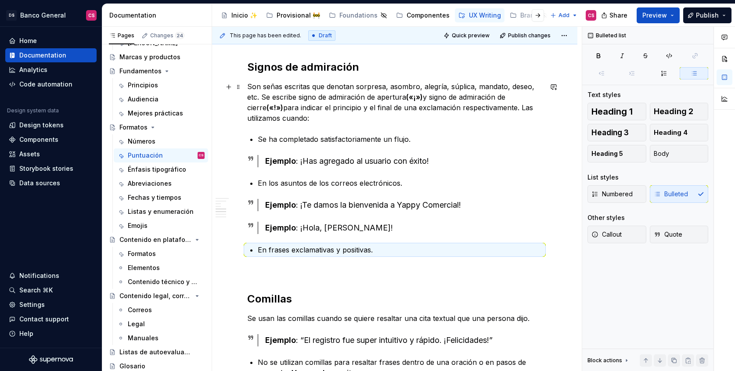
scroll to position [772, 0]
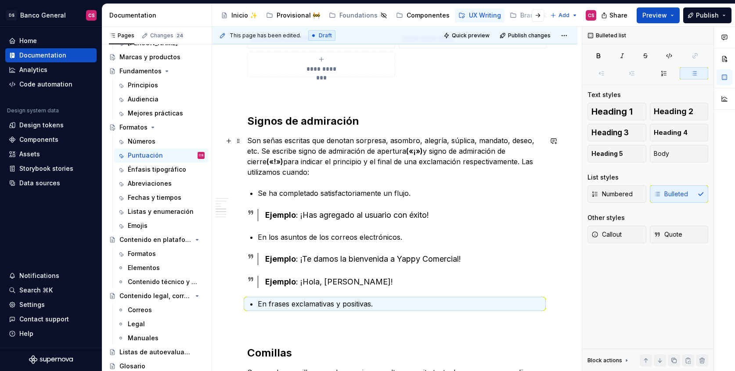
click at [245, 140] on div "**********" at bounding box center [394, 85] width 365 height 1346
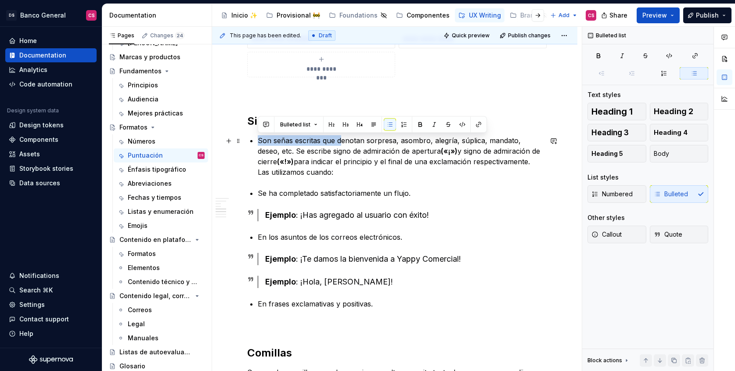
drag, startPoint x: 341, startPoint y: 140, endPoint x: 255, endPoint y: 142, distance: 86.5
click at [255, 142] on div "**********" at bounding box center [394, 34] width 295 height 1203
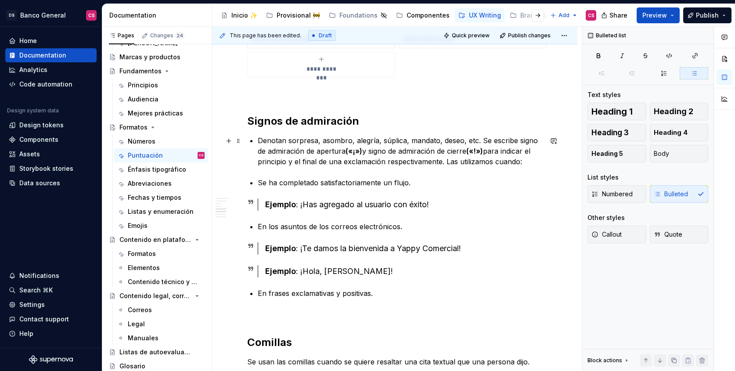
click at [480, 140] on p "Denotan sorpresa, asombro, alegría, súplica, mandato, deseo, etc. Se escribe si…" at bounding box center [400, 151] width 285 height 32
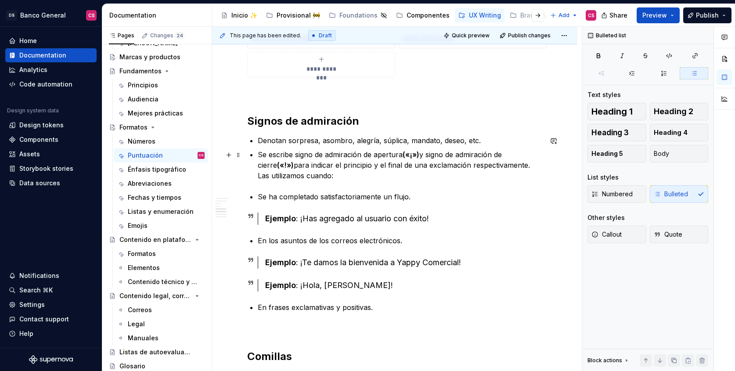
click at [514, 164] on p "Se escribe signo de admiración de apertura («¡») y signo de admiración de cierr…" at bounding box center [400, 165] width 285 height 32
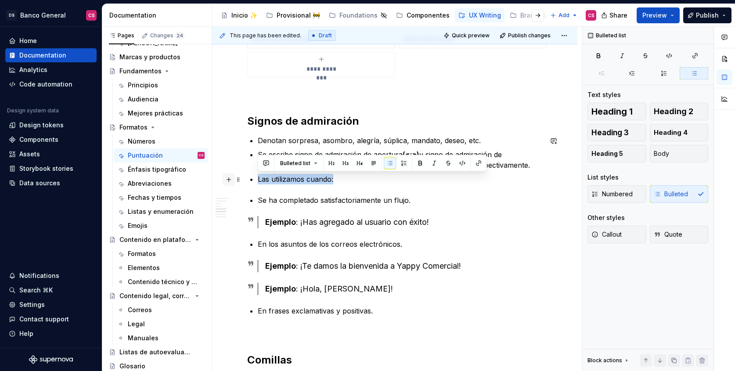
drag, startPoint x: 333, startPoint y: 180, endPoint x: 229, endPoint y: 180, distance: 104.5
click at [247, 180] on div "**********" at bounding box center [394, 43] width 295 height 1220
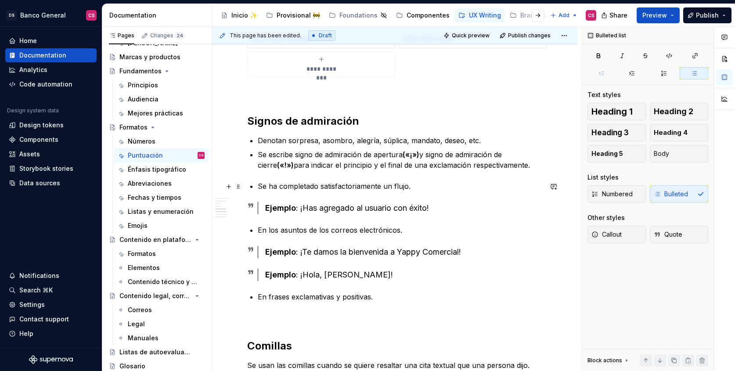
click at [255, 186] on div "**********" at bounding box center [394, 31] width 295 height 1196
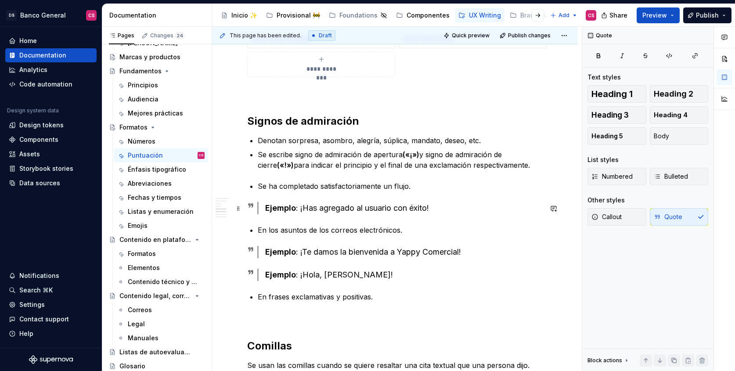
click at [310, 209] on div "Ejemplo : ¡Has agregado al usuario con éxito!" at bounding box center [403, 208] width 277 height 12
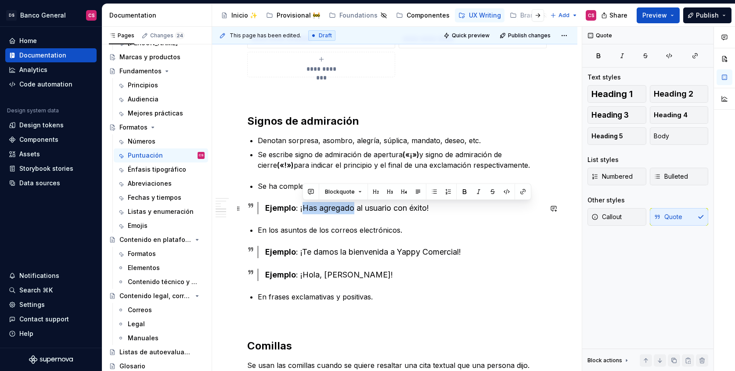
drag, startPoint x: 310, startPoint y: 209, endPoint x: 345, endPoint y: 211, distance: 35.6
click at [345, 211] on div "Ejemplo : ¡Has agregado al usuario con éxito!" at bounding box center [403, 208] width 277 height 12
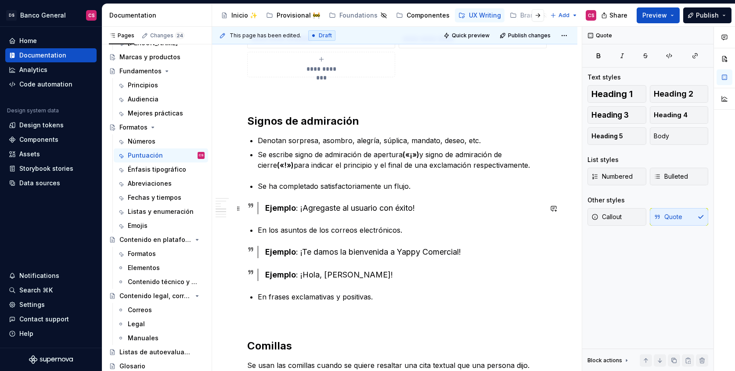
click at [318, 211] on div "Ejemplo : ¡Agregaste al usuario con éxito!" at bounding box center [403, 208] width 277 height 12
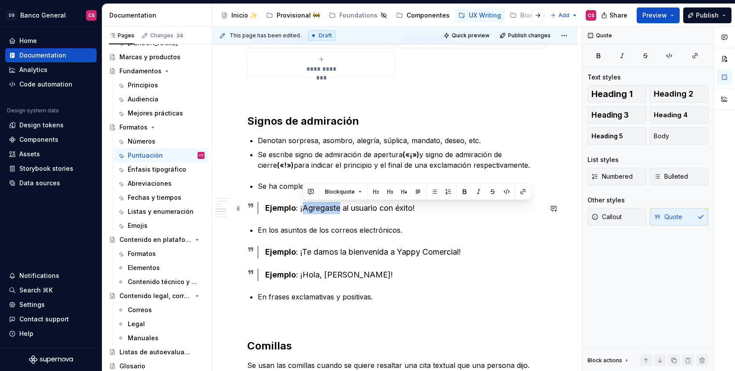
click at [318, 211] on div "Ejemplo : ¡Agregaste al usuario con éxito!" at bounding box center [403, 208] width 277 height 12
drag, startPoint x: 318, startPoint y: 211, endPoint x: 402, endPoint y: 205, distance: 84.5
click at [402, 205] on div "Ejemplo : ¡Agregaste al usuario con éxito!" at bounding box center [403, 208] width 277 height 12
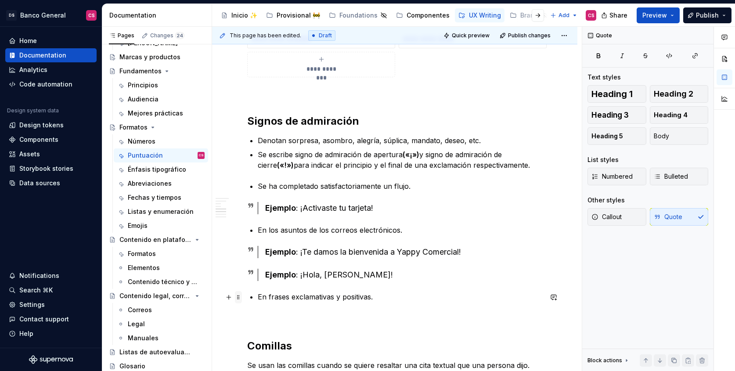
click at [238, 299] on span at bounding box center [238, 297] width 7 height 12
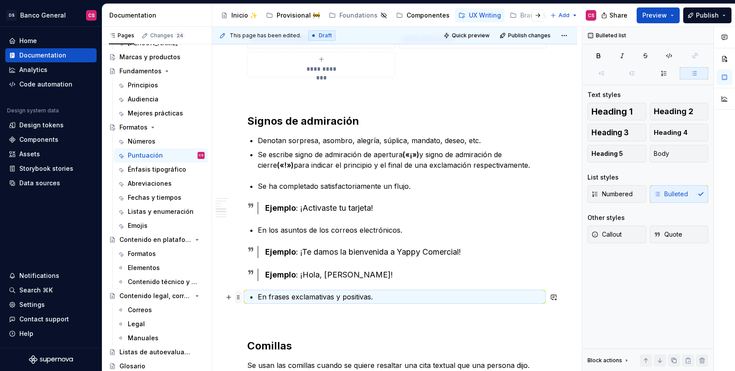
click at [238, 299] on span at bounding box center [238, 297] width 7 height 12
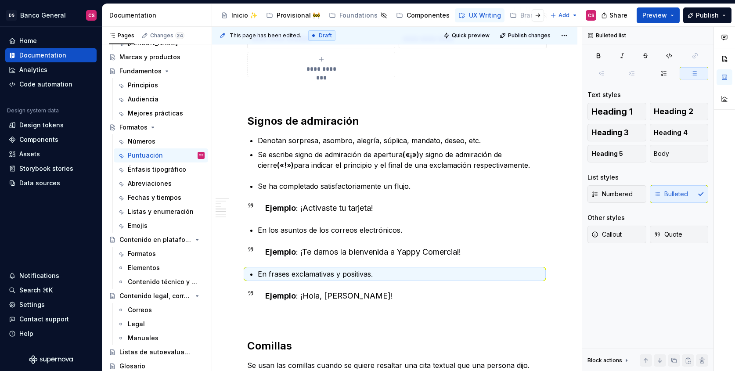
drag, startPoint x: 238, startPoint y: 299, endPoint x: 152, endPoint y: 5, distance: 306.0
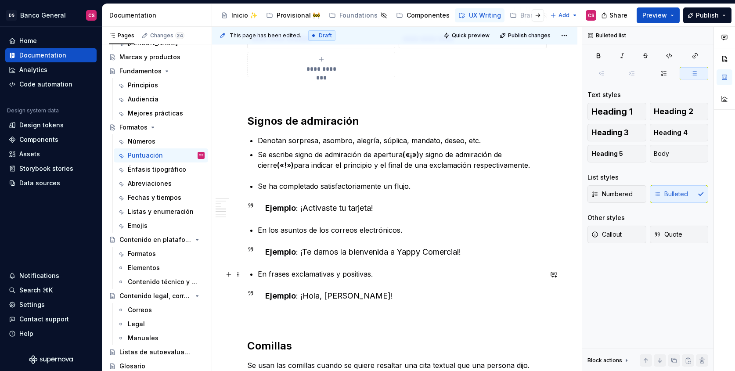
click at [268, 269] on p "En frases exclamativas y positivas." at bounding box center [400, 274] width 285 height 11
click at [270, 277] on p "En frases exclamativas y positivas." at bounding box center [400, 274] width 285 height 11
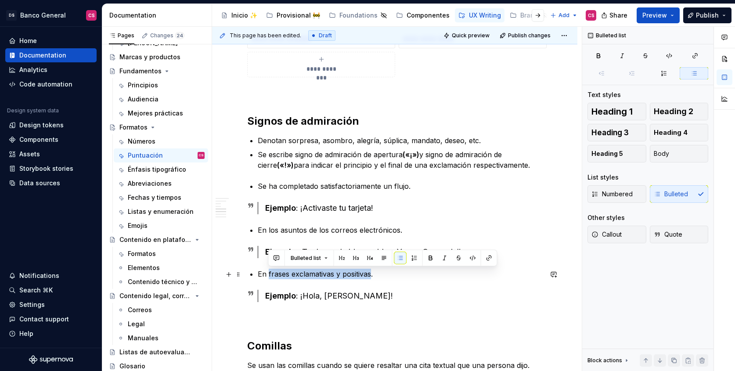
drag, startPoint x: 270, startPoint y: 277, endPoint x: 356, endPoint y: 271, distance: 85.4
click at [356, 271] on p "En frases exclamativas y positivas." at bounding box center [400, 274] width 285 height 11
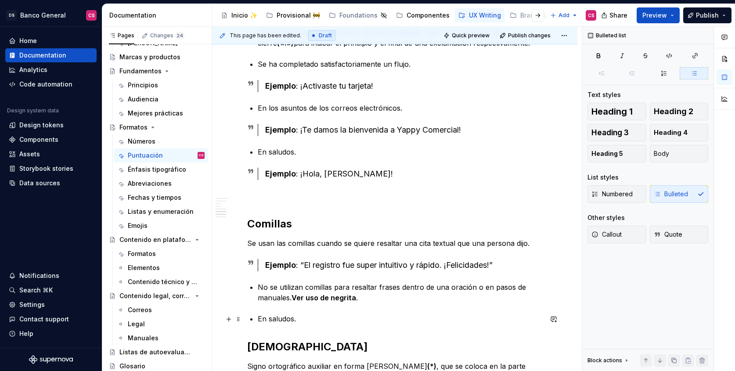
scroll to position [800, 0]
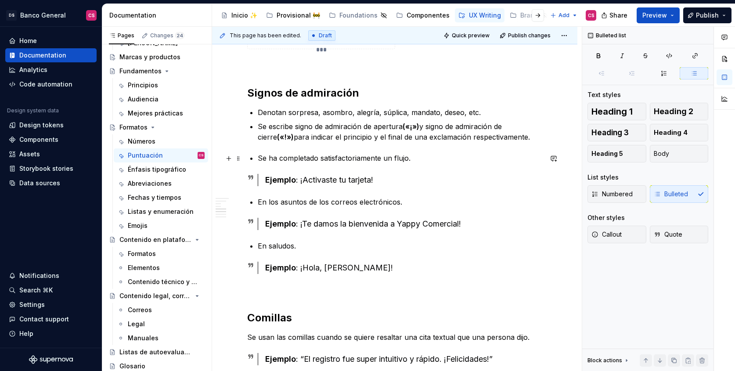
click at [444, 159] on p "Se ha completado satisfactoriamente un flujo." at bounding box center [400, 158] width 285 height 11
click at [300, 177] on div "Ejemplo : ¡Activaste tu tarjeta!" at bounding box center [403, 180] width 277 height 12
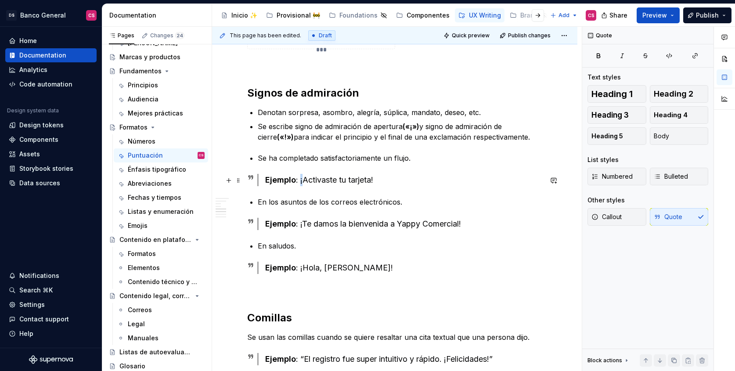
click at [300, 177] on div "Ejemplo : ¡Activaste tu tarjeta!" at bounding box center [403, 180] width 277 height 12
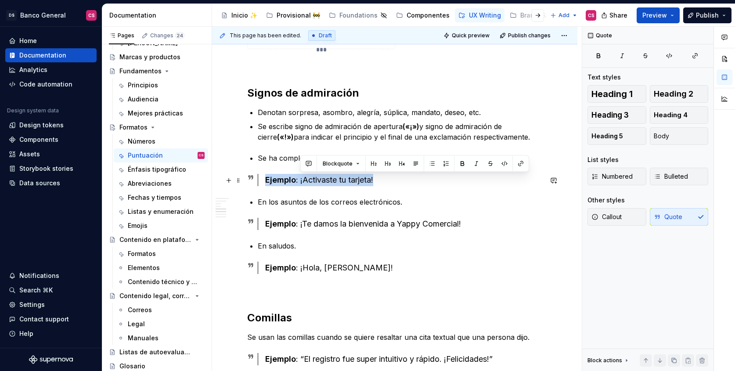
click at [300, 177] on div "Ejemplo : ¡Activaste tu tarjeta!" at bounding box center [403, 180] width 277 height 12
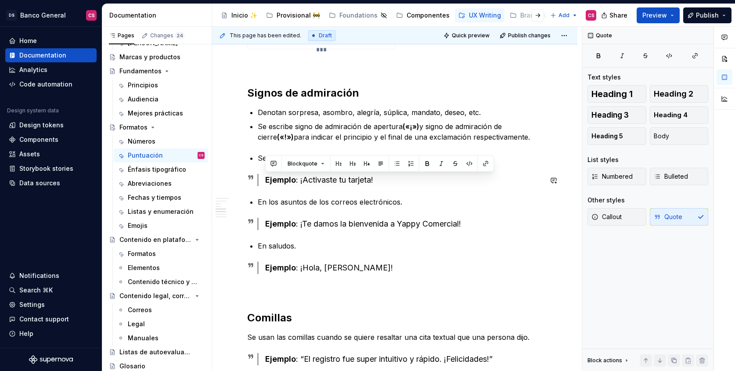
click at [389, 190] on div "**********" at bounding box center [394, 3] width 295 height 1196
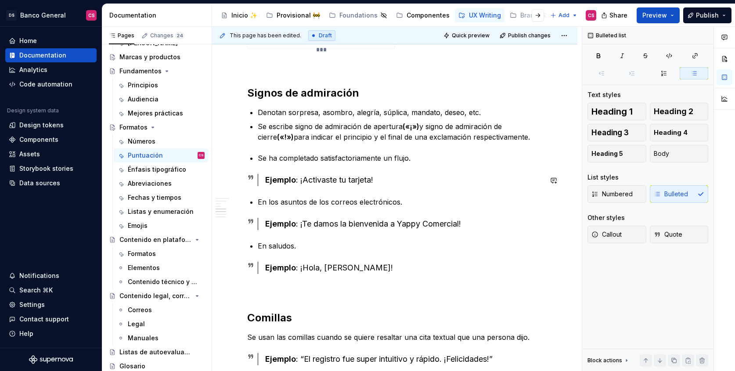
click at [417, 164] on div "**********" at bounding box center [394, 3] width 295 height 1196
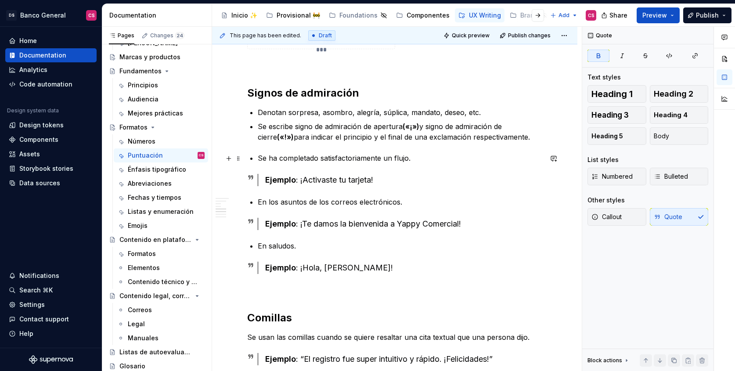
click at [420, 155] on p "Se ha completado satisfactoriamente un flujo." at bounding box center [400, 158] width 285 height 11
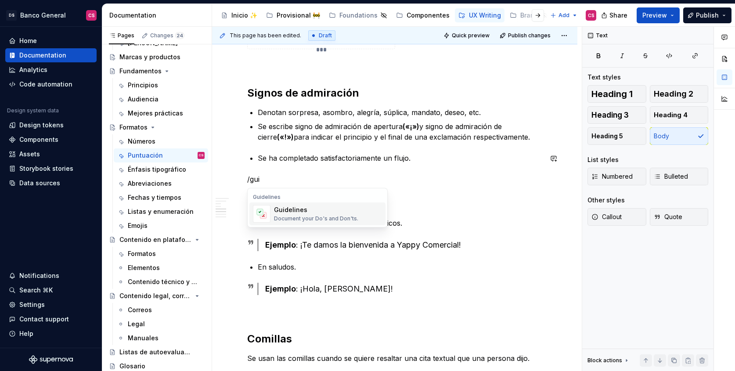
click at [353, 208] on div "Guidelines" at bounding box center [316, 210] width 84 height 9
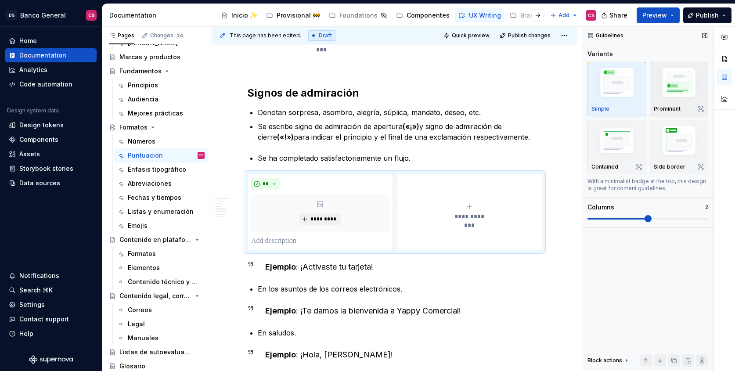
type textarea "*"
click at [660, 101] on img "button" at bounding box center [679, 84] width 51 height 38
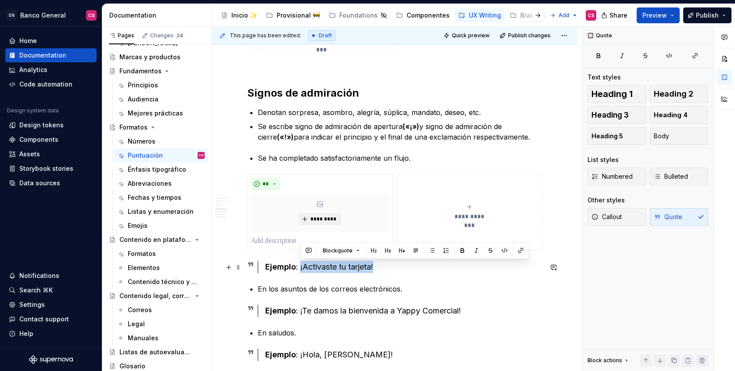
drag, startPoint x: 299, startPoint y: 268, endPoint x: 381, endPoint y: 270, distance: 82.1
click at [381, 270] on div "Ejemplo : ¡Activaste tu tarjeta!" at bounding box center [403, 267] width 277 height 12
copy div "¡Activaste tu tarjeta!"
click at [284, 241] on p at bounding box center [320, 241] width 138 height 11
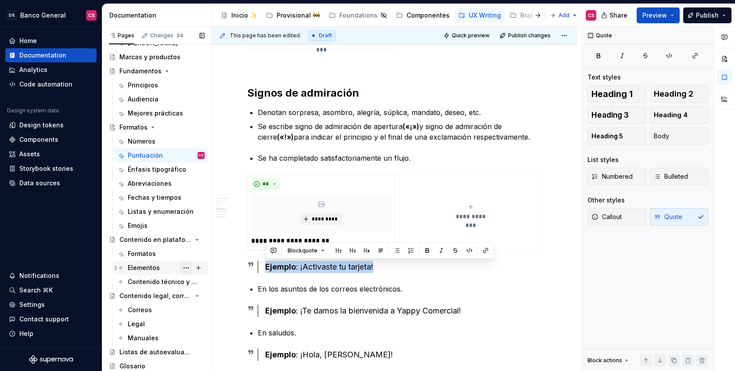
drag, startPoint x: 383, startPoint y: 269, endPoint x: 181, endPoint y: 271, distance: 201.6
click at [181, 271] on div "Pages Changes 24 Add Accessibility guide for tree Page tree. Navigate the tree …" at bounding box center [418, 201] width 633 height 348
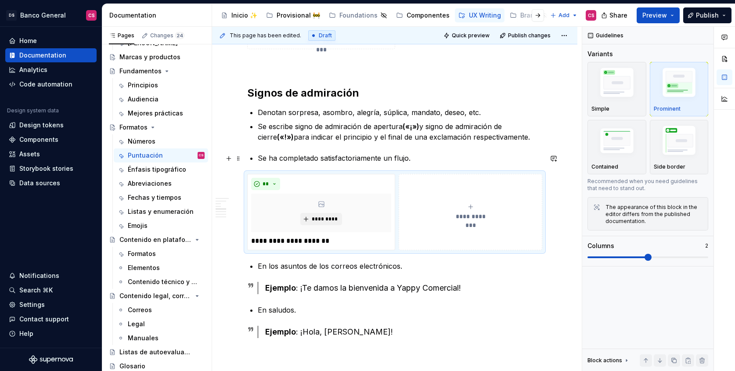
click at [258, 154] on p "Se ha completado satisfactoriamente un flujo." at bounding box center [400, 158] width 285 height 11
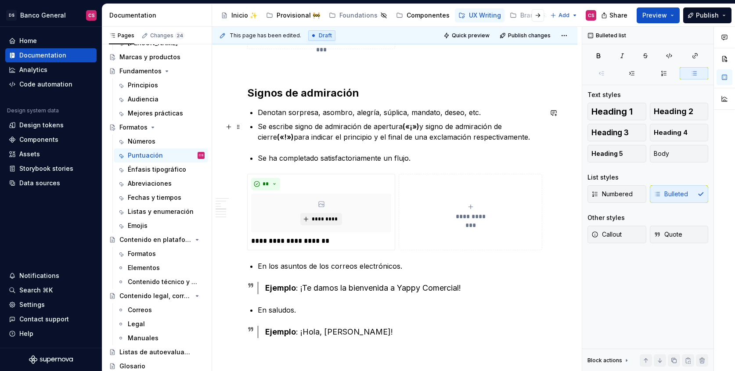
click at [516, 135] on p "Se escribe signo de admiración de apertura («¡») y signo de admiración de cierr…" at bounding box center [400, 131] width 285 height 21
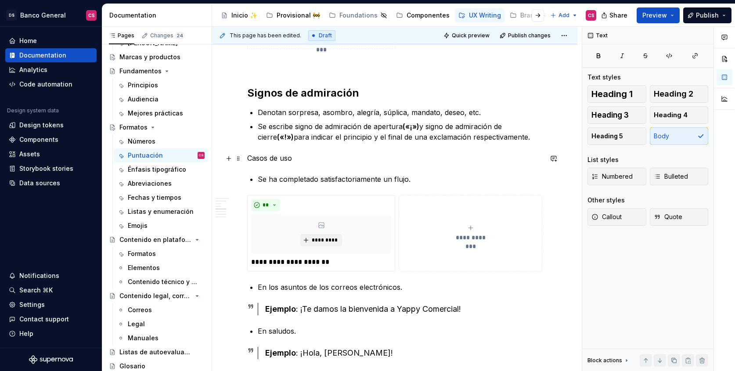
click at [256, 158] on p "Casos de uso" at bounding box center [394, 158] width 295 height 11
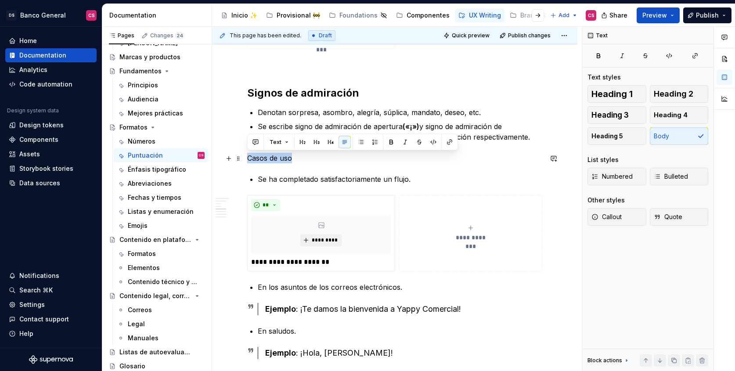
click at [256, 158] on p "Casos de uso" at bounding box center [394, 158] width 295 height 11
click at [660, 116] on span "Heading 4" at bounding box center [671, 115] width 34 height 9
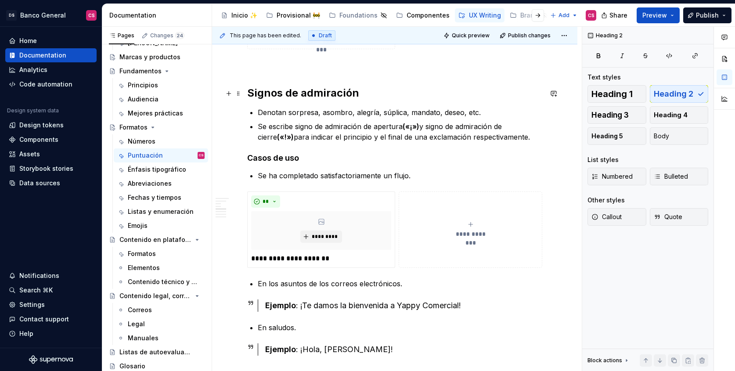
click at [291, 94] on h2 "Signos de admiración" at bounding box center [394, 93] width 295 height 14
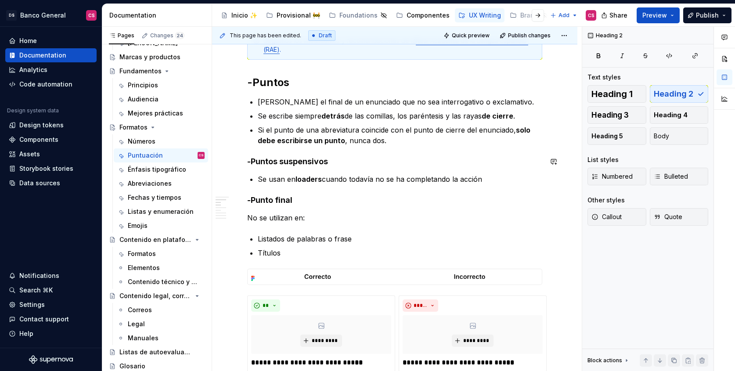
scroll to position [270, 0]
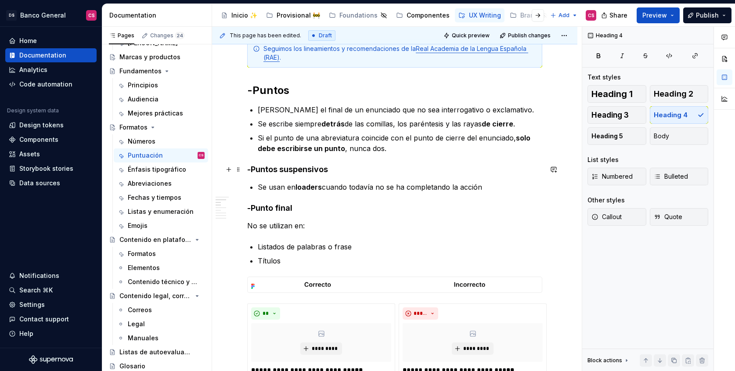
click at [261, 168] on h4 "-Puntos suspensivos" at bounding box center [394, 169] width 295 height 11
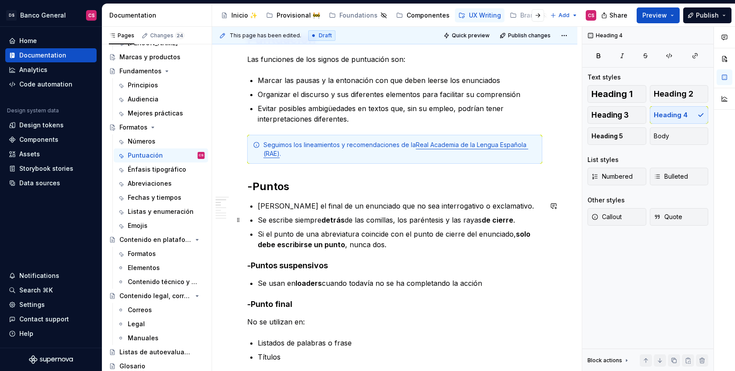
scroll to position [128, 0]
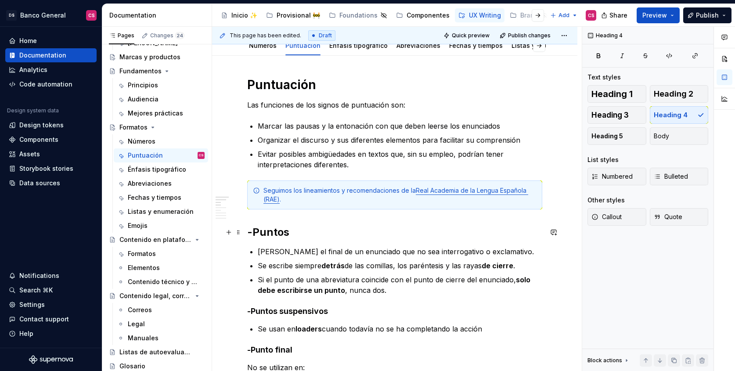
click at [254, 231] on h2 "-Puntos" at bounding box center [394, 232] width 295 height 14
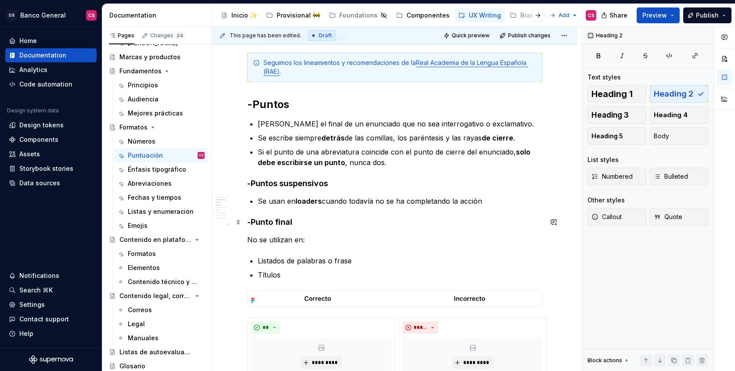
scroll to position [124, 0]
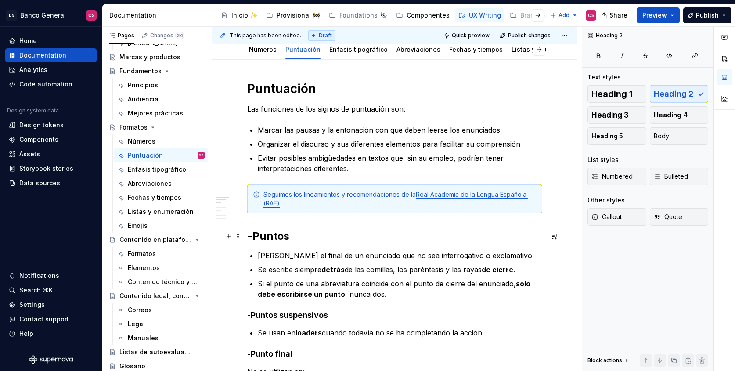
click at [250, 238] on h2 "-Puntos" at bounding box center [394, 236] width 295 height 14
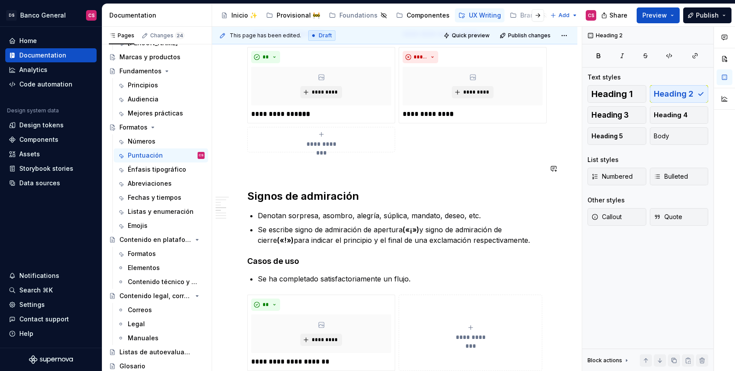
scroll to position [700, 0]
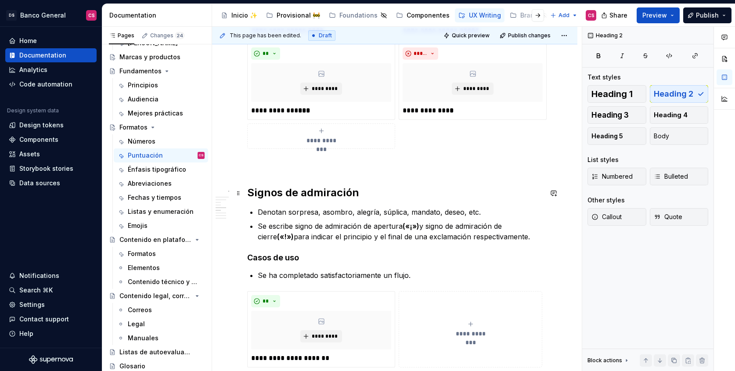
click at [262, 196] on h2 "Signos de admiración" at bounding box center [394, 193] width 295 height 14
click at [249, 255] on h4 "Casos de uso" at bounding box center [394, 257] width 295 height 11
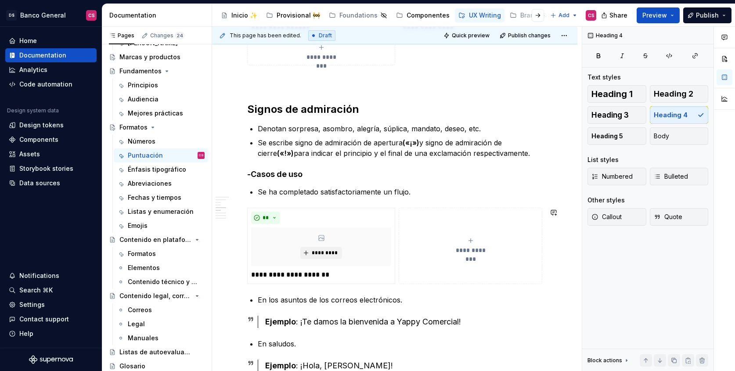
scroll to position [810, 0]
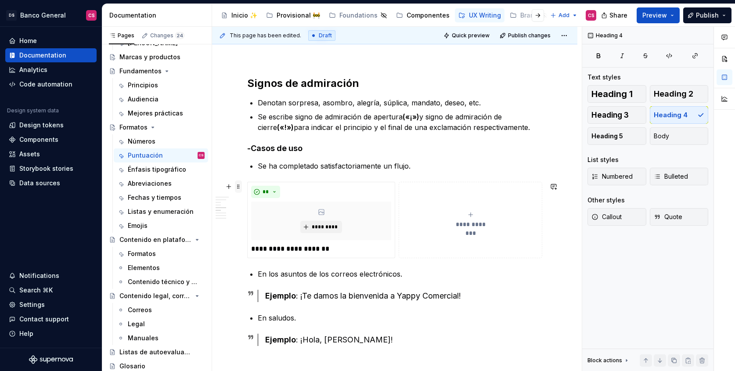
click at [238, 184] on span at bounding box center [238, 186] width 7 height 12
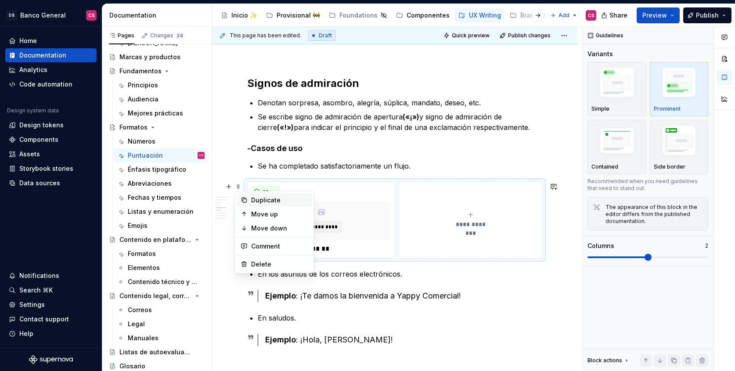
click at [254, 202] on div "Duplicate" at bounding box center [279, 200] width 57 height 9
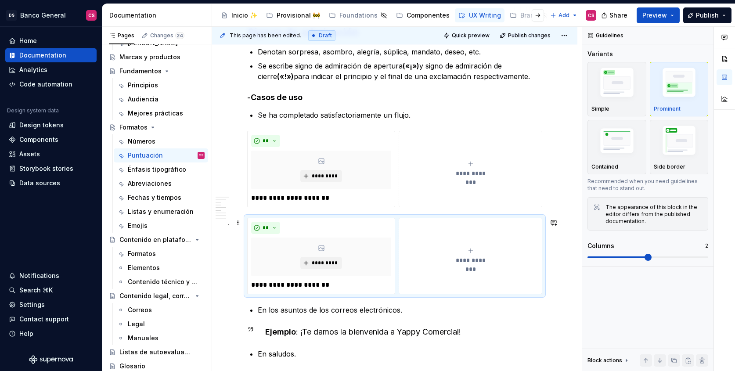
scroll to position [877, 0]
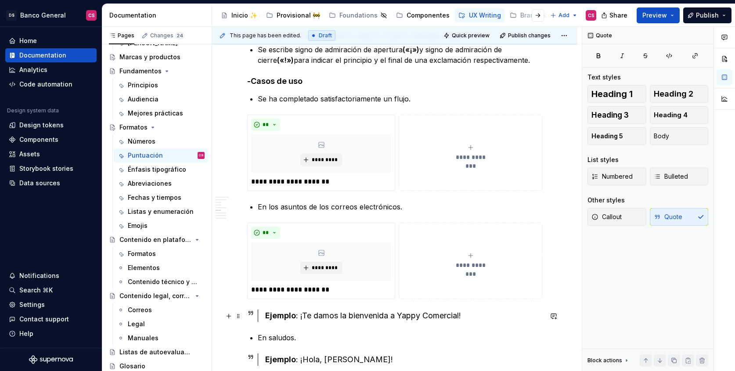
click at [303, 314] on div "Ejemplo : ¡Te damos la bienvenida a Yappy Comercial!" at bounding box center [403, 316] width 277 height 12
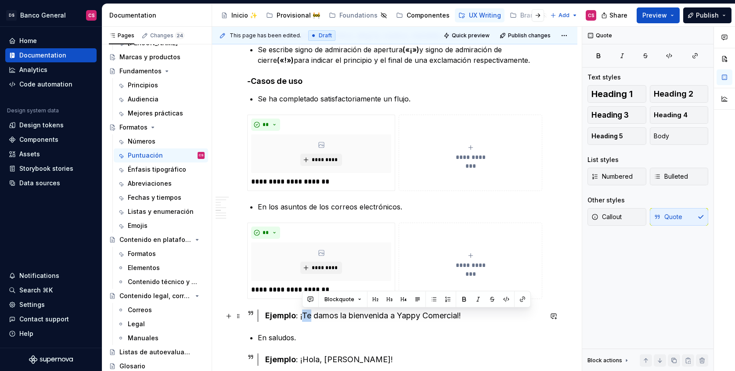
click at [303, 314] on div "Ejemplo : ¡Te damos la bienvenida a Yappy Comercial!" at bounding box center [403, 316] width 277 height 12
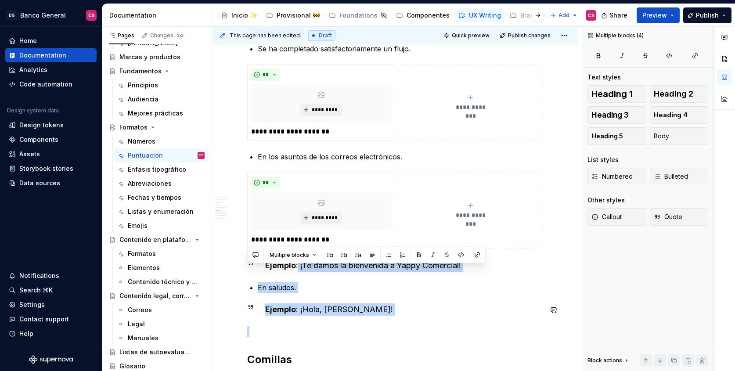
scroll to position [929, 0]
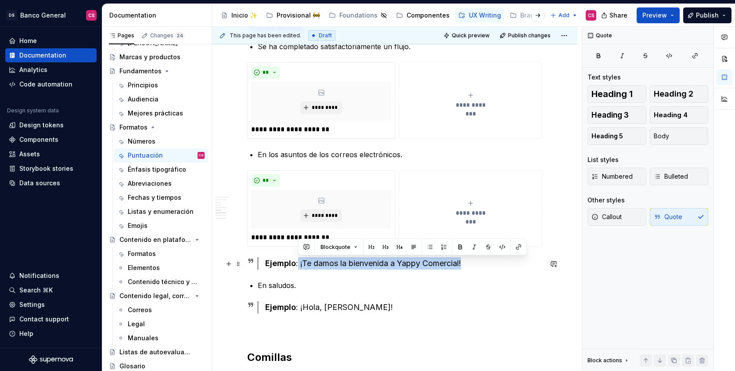
drag, startPoint x: 299, startPoint y: 314, endPoint x: 470, endPoint y: 267, distance: 178.2
click at [470, 267] on div "Ejemplo : ¡Te damos la bienvenida a Yappy Comercial!" at bounding box center [403, 263] width 277 height 12
copy div "¡Te damos la bienvenida a Yappy Comercial!"
click at [275, 239] on p "**********" at bounding box center [321, 237] width 140 height 11
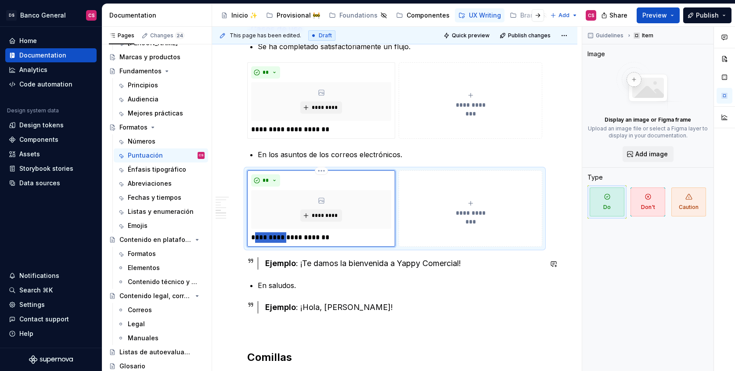
click at [275, 239] on p "**********" at bounding box center [321, 237] width 140 height 11
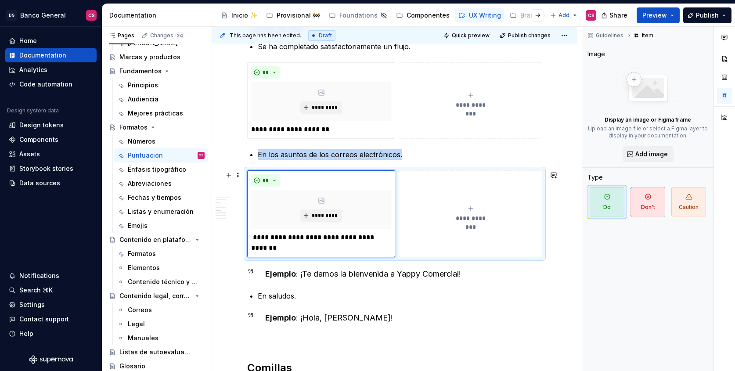
click at [427, 206] on div "**********" at bounding box center [471, 214] width 136 height 18
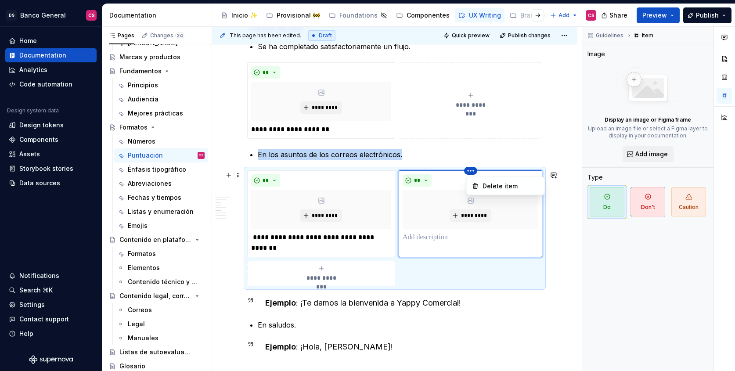
click at [475, 173] on html "DS Banco General CS Home Documentation Analytics Code automation Design system …" at bounding box center [367, 185] width 735 height 371
click at [490, 192] on div "Delete item" at bounding box center [506, 186] width 75 height 14
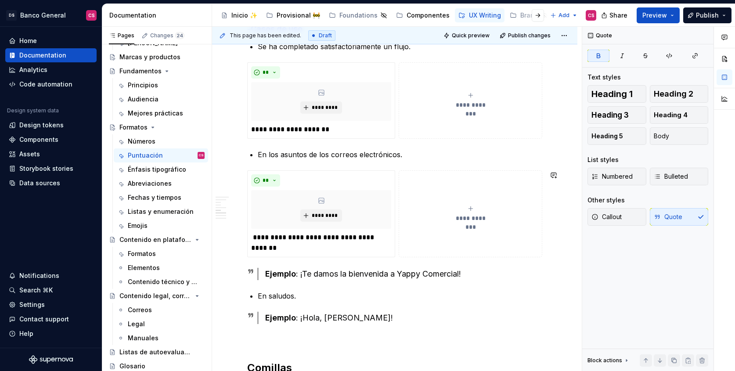
click at [396, 257] on div "**********" at bounding box center [394, 213] width 295 height 87
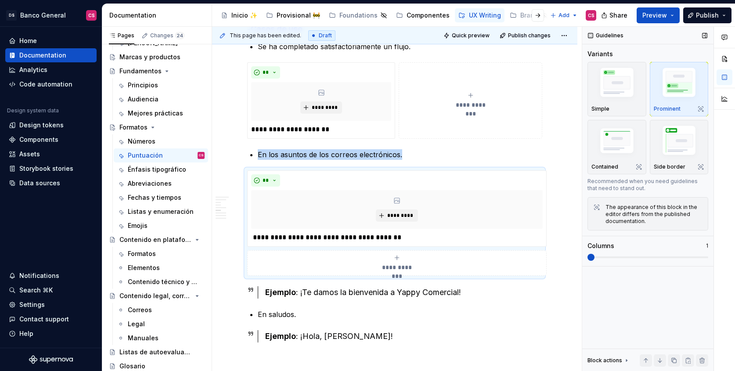
click at [596, 256] on span at bounding box center [648, 257] width 121 height 7
click at [395, 139] on div "**********" at bounding box center [394, 100] width 295 height 76
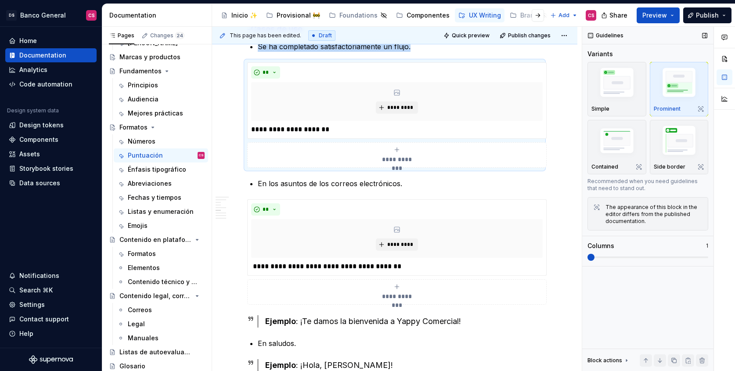
click at [590, 259] on span at bounding box center [648, 257] width 121 height 7
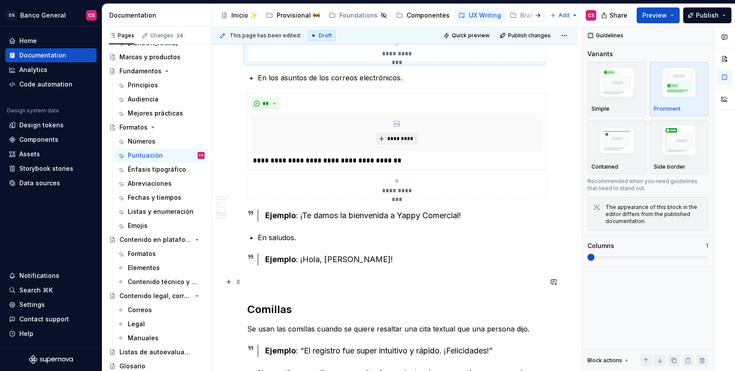
scroll to position [1039, 0]
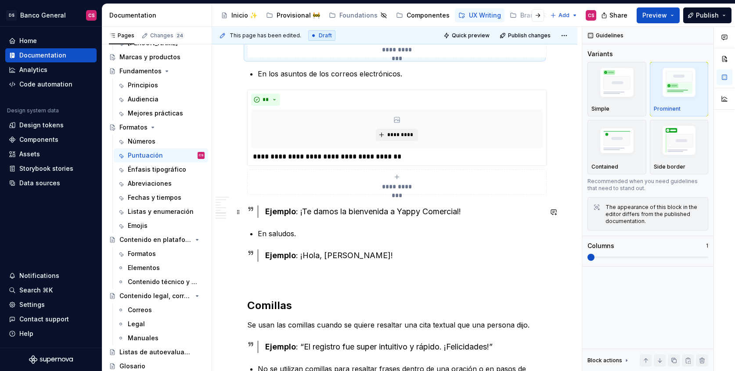
click at [256, 208] on div "Ejemplo : ¡Te damos la bienvenida a Yappy Comercial!" at bounding box center [394, 212] width 295 height 12
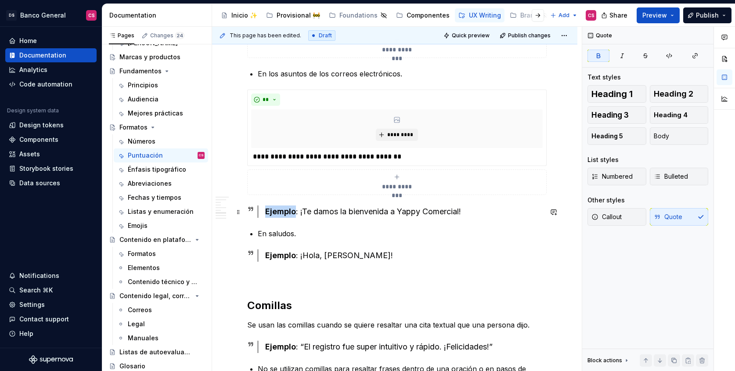
click at [256, 208] on div "Ejemplo : ¡Te damos la bienvenida a Yappy Comercial!" at bounding box center [394, 212] width 295 height 12
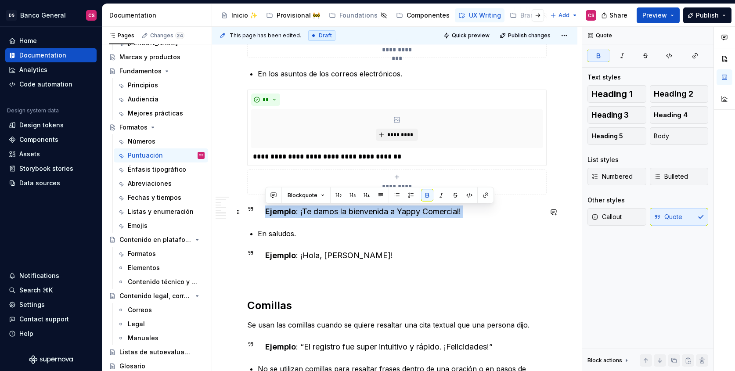
click at [256, 208] on div "Ejemplo : ¡Te damos la bienvenida a Yappy Comercial!" at bounding box center [394, 212] width 295 height 12
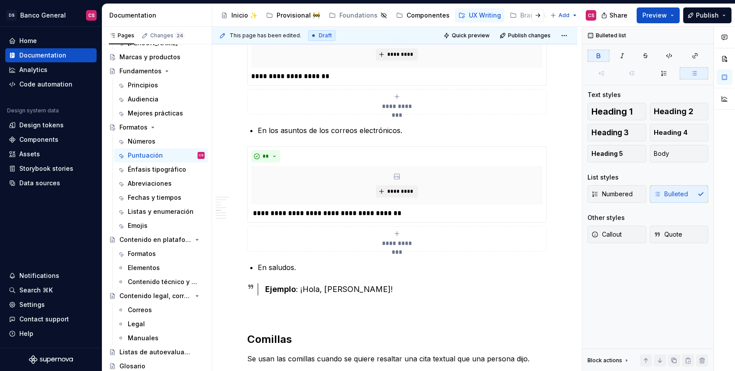
scroll to position [998, 0]
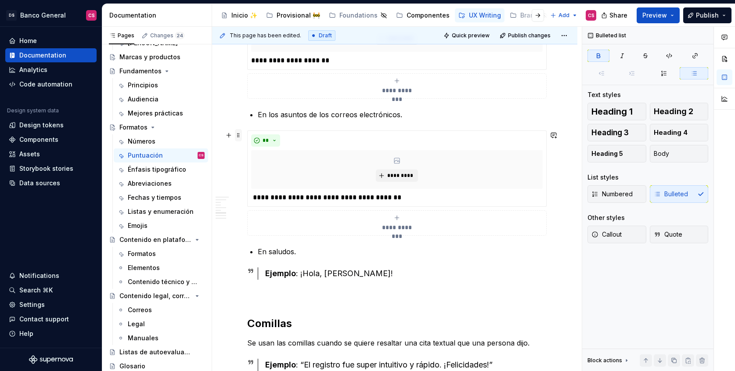
click at [239, 137] on span at bounding box center [238, 135] width 7 height 12
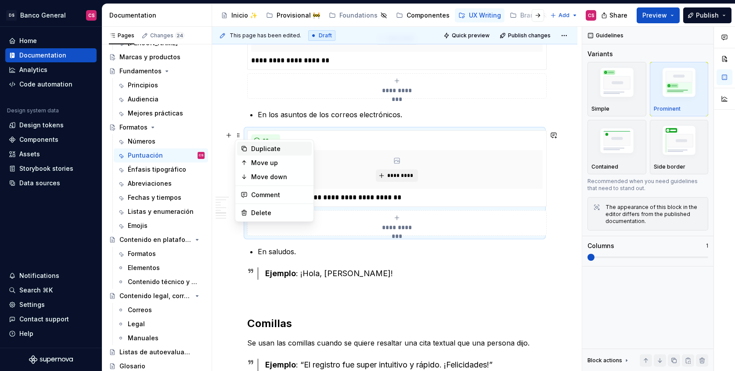
click at [259, 146] on div "Duplicate" at bounding box center [279, 148] width 57 height 9
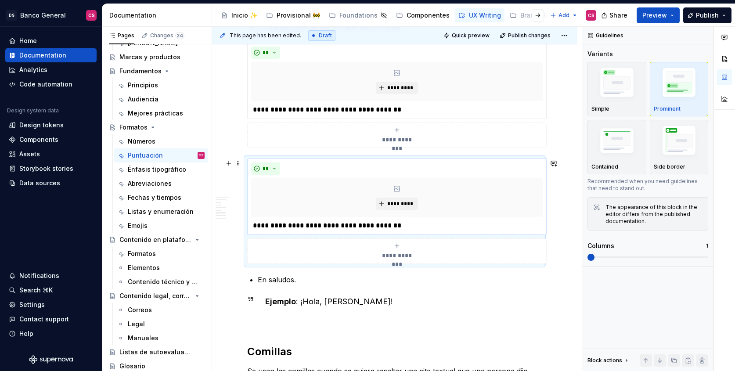
scroll to position [1093, 0]
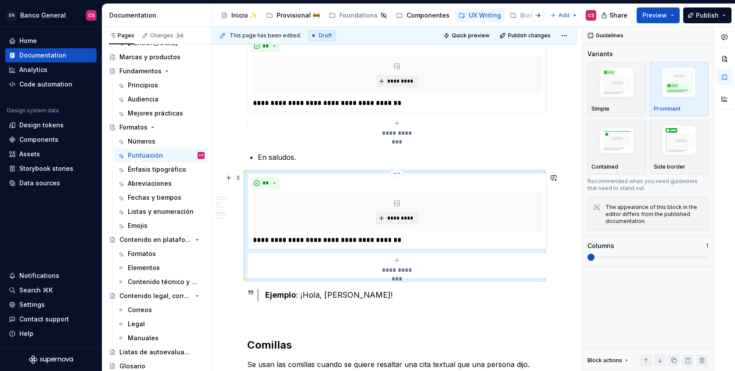
click at [257, 240] on p "**********" at bounding box center [397, 240] width 292 height 11
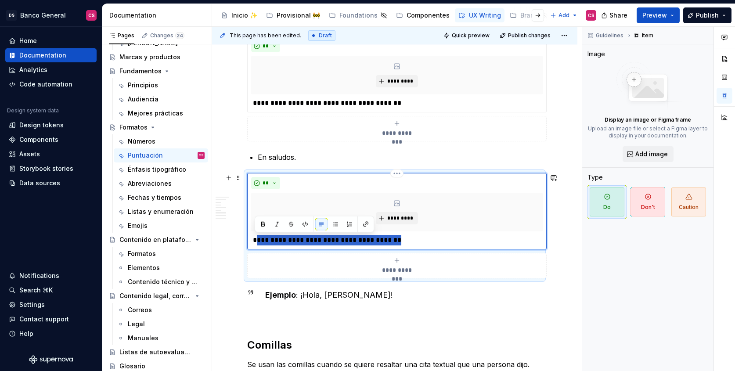
drag, startPoint x: 257, startPoint y: 240, endPoint x: 396, endPoint y: 243, distance: 138.8
click at [396, 243] on p "**********" at bounding box center [397, 240] width 292 height 11
click at [393, 241] on p "**********" at bounding box center [397, 240] width 292 height 11
drag, startPoint x: 393, startPoint y: 241, endPoint x: 259, endPoint y: 242, distance: 134.4
click at [259, 242] on p "**********" at bounding box center [397, 240] width 292 height 11
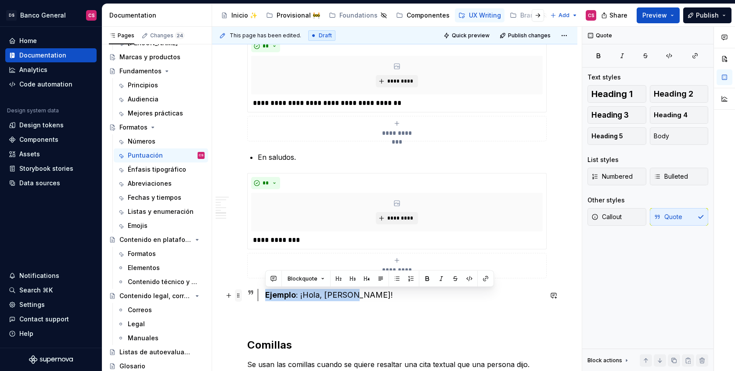
drag, startPoint x: 362, startPoint y: 295, endPoint x: 236, endPoint y: 293, distance: 126.5
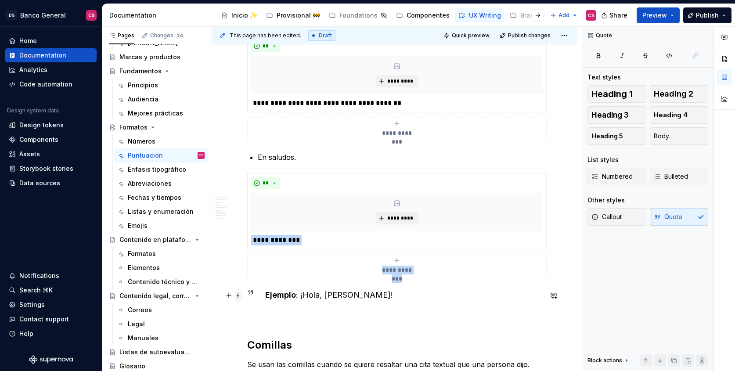
click at [239, 296] on span at bounding box center [238, 295] width 7 height 12
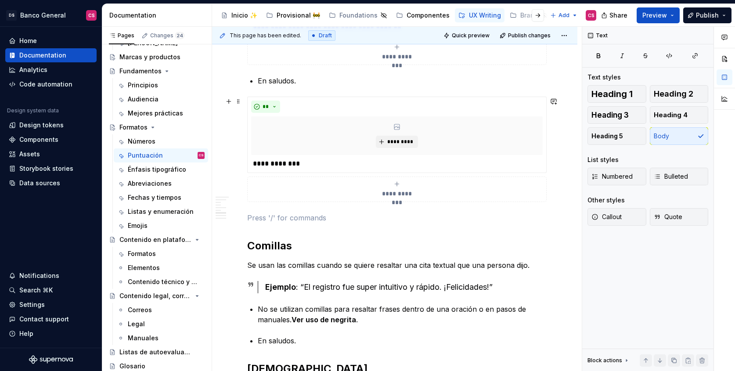
scroll to position [1179, 0]
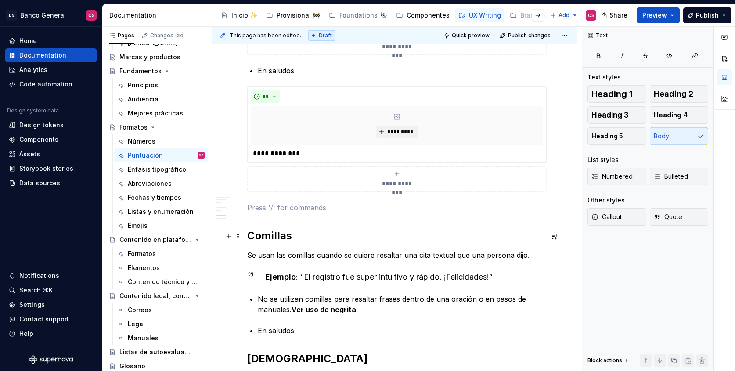
click at [275, 239] on h2 "Comillas" at bounding box center [394, 236] width 295 height 14
click at [259, 204] on p at bounding box center [394, 207] width 295 height 11
click at [260, 253] on p "Se usan las comillas cuando se quiere resaltar una cita textual que una persona…" at bounding box center [394, 255] width 295 height 11
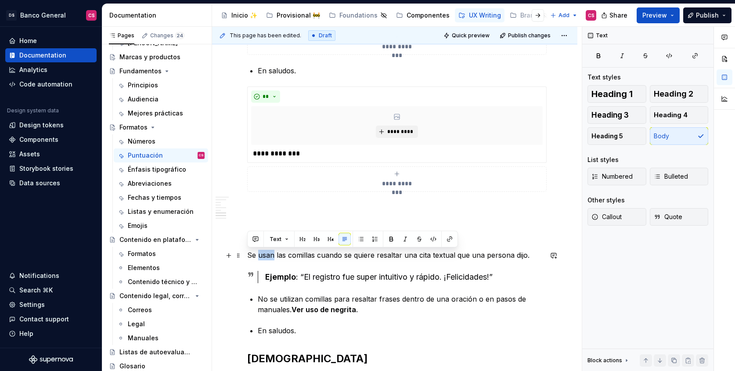
click at [260, 253] on p "Se usan las comillas cuando se quiere resaltar una cita textual que una persona…" at bounding box center [394, 255] width 295 height 11
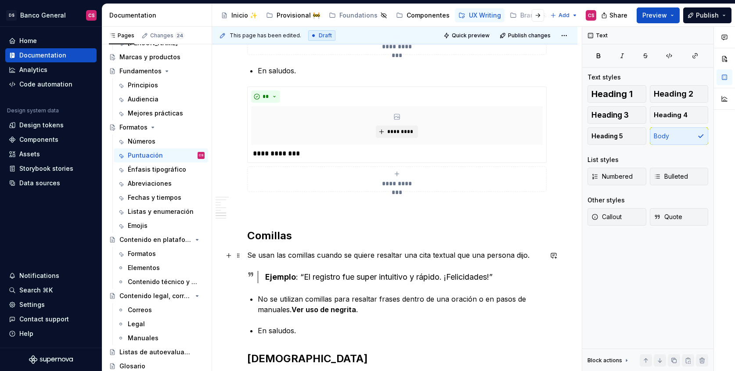
click at [674, 180] on span "Bulleted" at bounding box center [671, 176] width 34 height 9
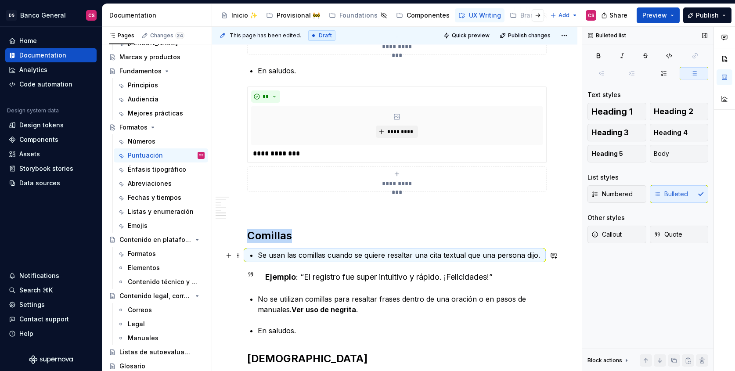
click at [273, 252] on p "Se usan las comillas cuando se quiere resaltar una cita textual que una persona…" at bounding box center [400, 255] width 285 height 11
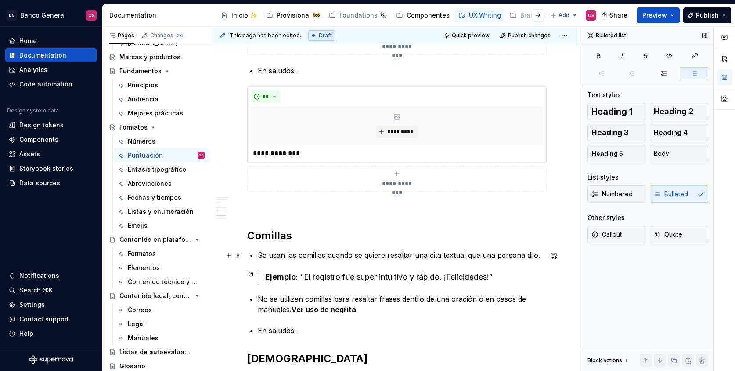
click at [289, 256] on p "Se usan las comillas cuando se quiere resaltar una cita textual que una persona…" at bounding box center [400, 255] width 285 height 11
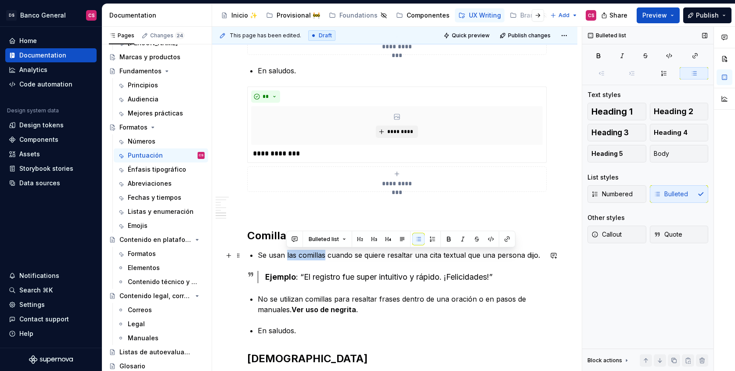
drag, startPoint x: 289, startPoint y: 256, endPoint x: 310, endPoint y: 257, distance: 21.6
click at [310, 257] on p "Se usan las comillas cuando se quiere resaltar una cita textual que una persona…" at bounding box center [400, 255] width 285 height 11
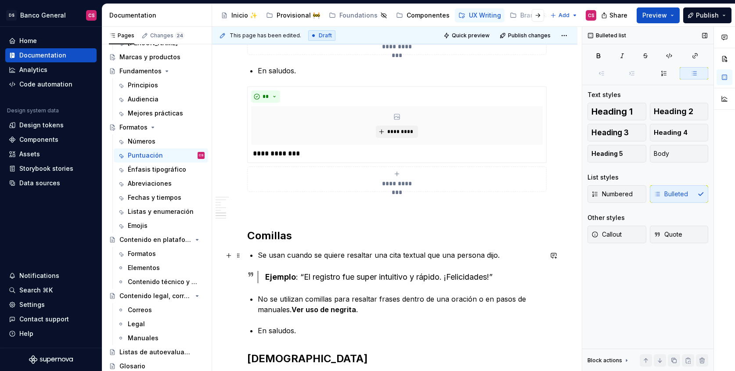
click at [332, 257] on p "Se usan cuando se quiere resaltar una cita textual que una persona dijo." at bounding box center [400, 255] width 285 height 11
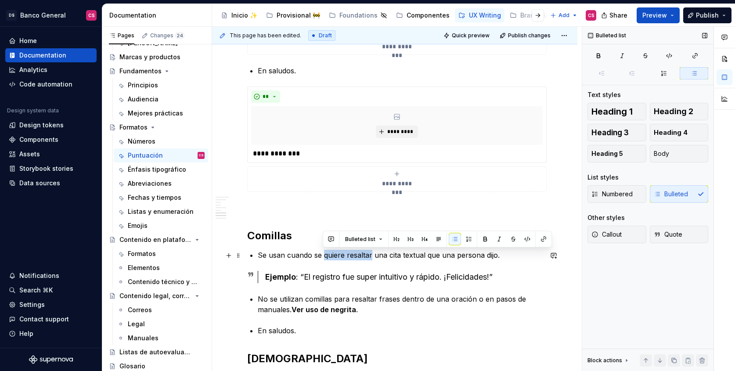
drag, startPoint x: 332, startPoint y: 257, endPoint x: 366, endPoint y: 257, distance: 34.7
click at [367, 257] on p "Se usan cuando se quiere resaltar una cita textual que una persona dijo." at bounding box center [400, 255] width 285 height 11
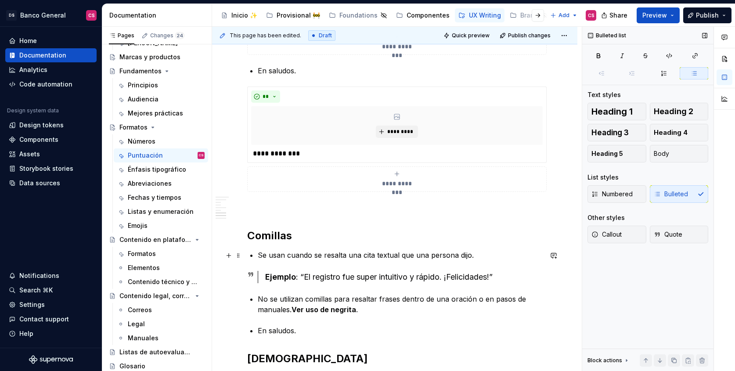
click at [367, 257] on p "Se usan cuando se resalta una cita textual que una persona dijo." at bounding box center [400, 255] width 285 height 11
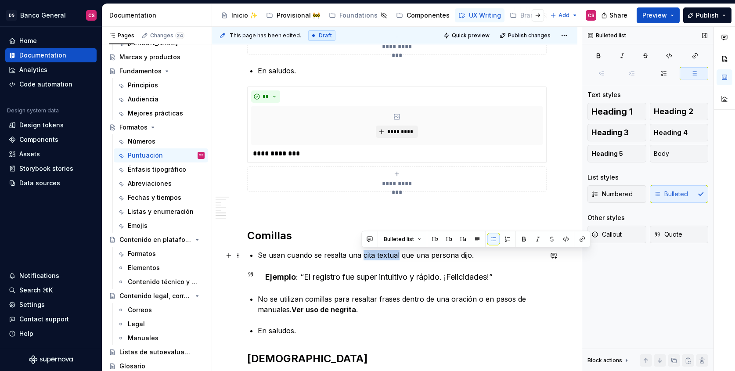
drag, startPoint x: 367, startPoint y: 257, endPoint x: 382, endPoint y: 257, distance: 15.4
click at [382, 257] on p "Se usan cuando se resalta una cita textual que una persona dijo." at bounding box center [400, 255] width 285 height 11
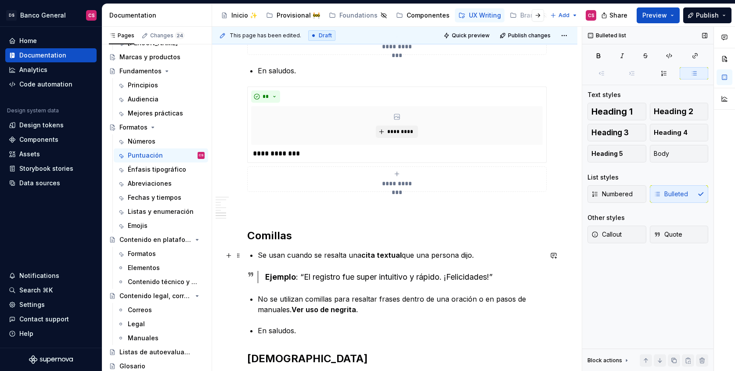
click at [446, 254] on p "Se usan cuando se resalta una cita textual que una persona dijo." at bounding box center [400, 255] width 285 height 11
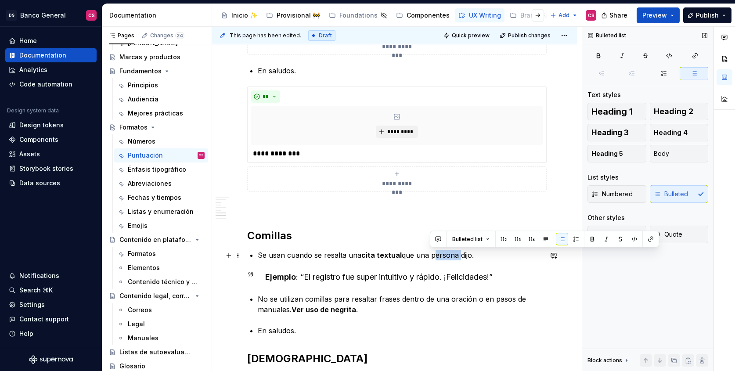
click at [446, 254] on p "Se usan cuando se resalta una cita textual que una persona dijo." at bounding box center [400, 255] width 285 height 11
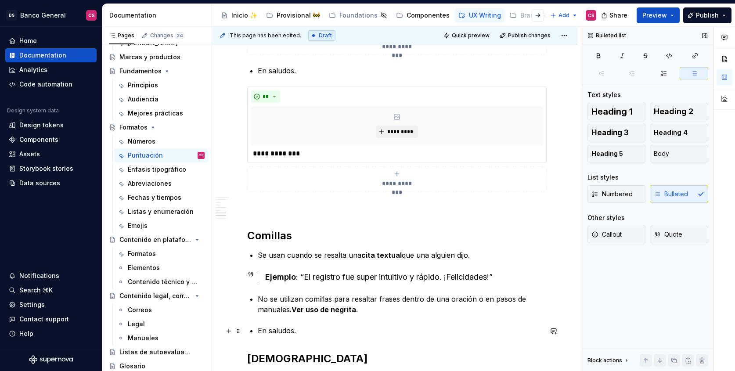
click at [267, 331] on p "En saludos." at bounding box center [400, 330] width 285 height 11
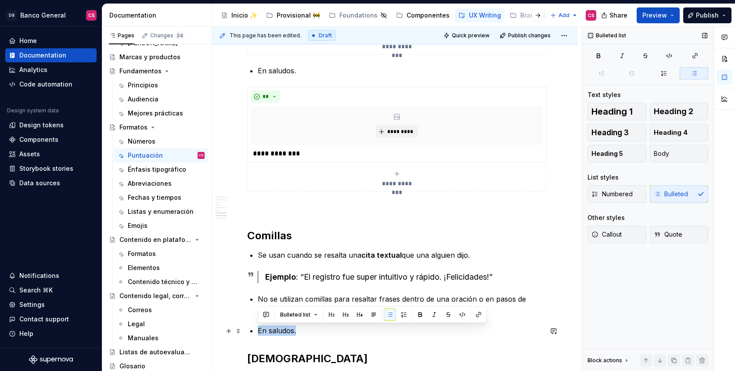
click at [267, 331] on p "En saludos." at bounding box center [400, 330] width 285 height 11
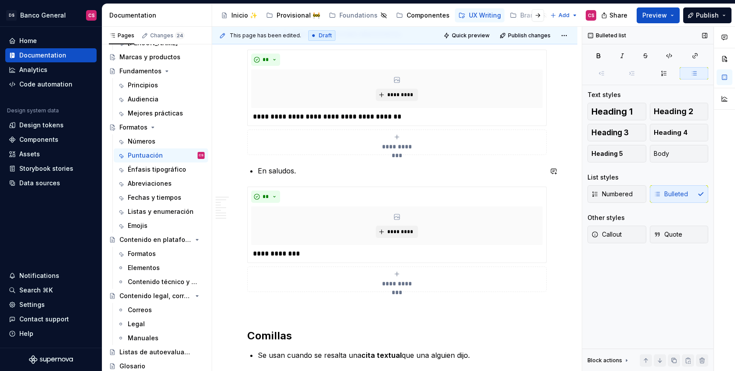
scroll to position [1032, 0]
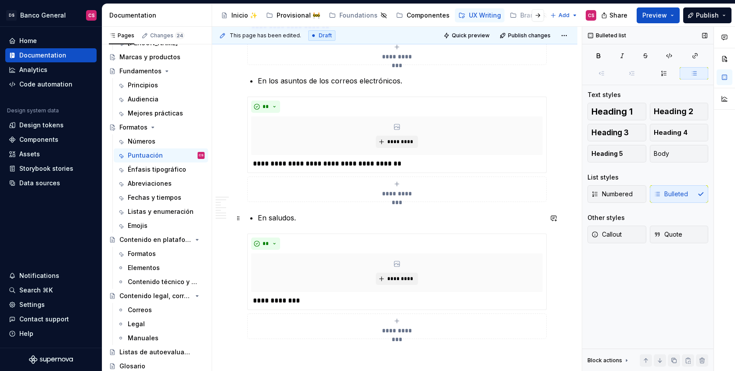
click at [324, 216] on p "En saludos." at bounding box center [400, 218] width 285 height 11
click at [422, 83] on p "En los asuntos de los correos electrónicos." at bounding box center [400, 81] width 285 height 11
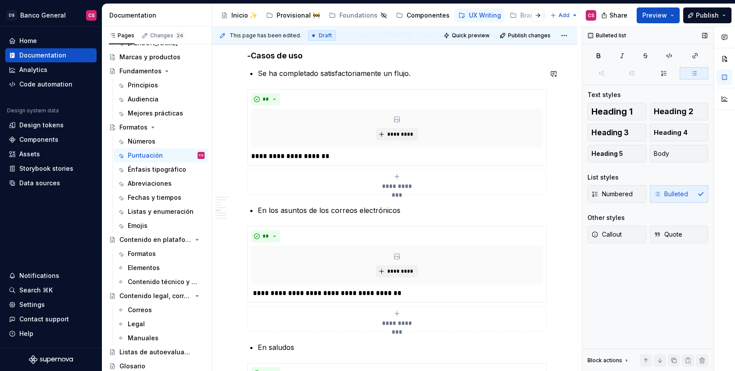
scroll to position [874, 0]
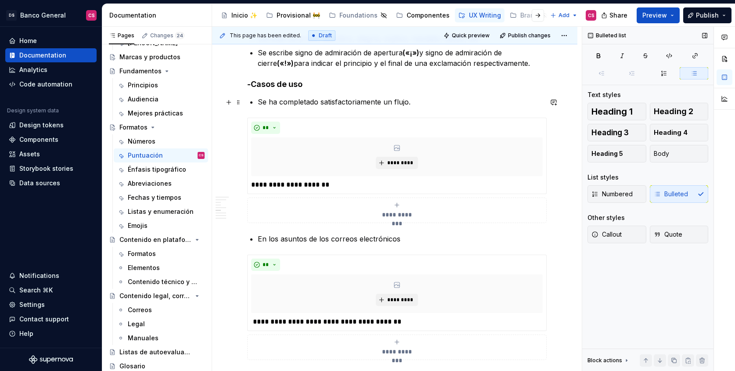
click at [416, 106] on p "Se ha completado satisfactoriamente un flujo." at bounding box center [400, 102] width 285 height 11
click at [258, 100] on p "Se ha completado satisfactoriamente un flujo" at bounding box center [400, 102] width 285 height 11
click at [298, 102] on p "Cuando se ha completado satisfactoriamente un flujo" at bounding box center [400, 102] width 285 height 11
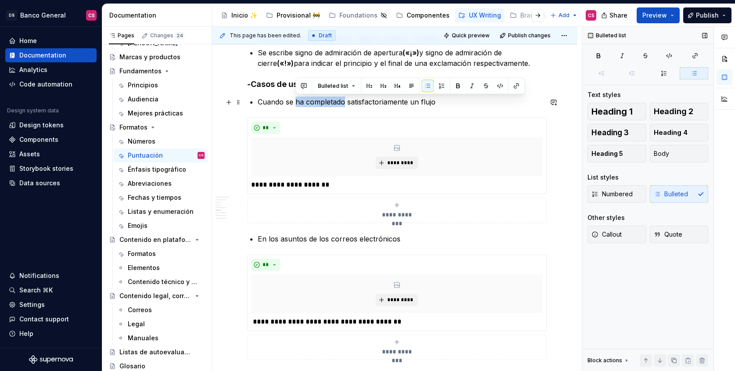
drag, startPoint x: 298, startPoint y: 102, endPoint x: 319, endPoint y: 103, distance: 20.6
click at [319, 103] on p "Cuando se ha completado satisfactoriamente un flujo" at bounding box center [400, 102] width 285 height 11
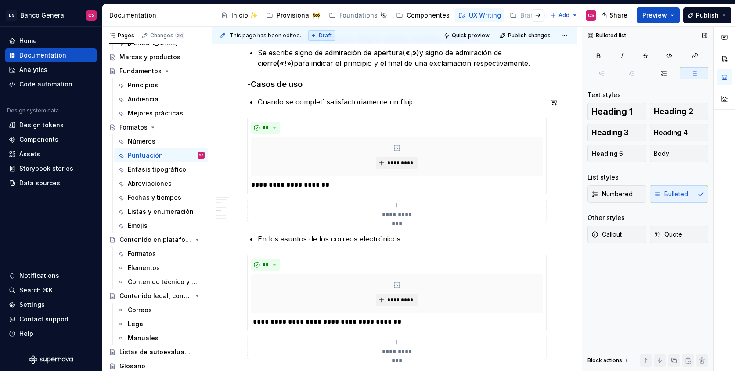
type textarea "*"
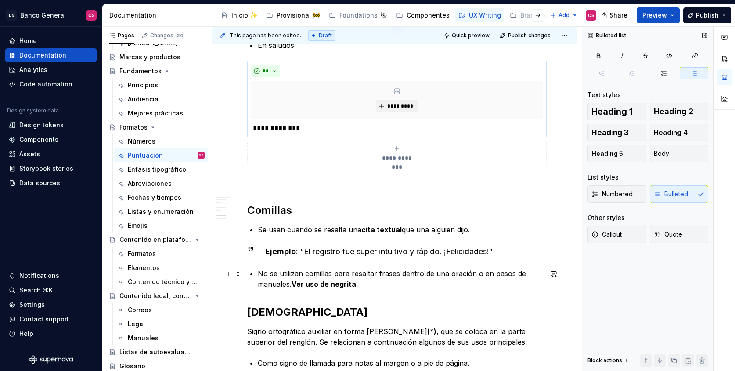
scroll to position [1240, 0]
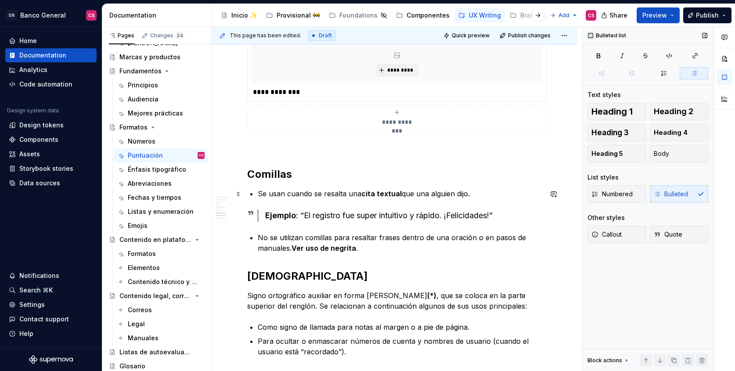
click at [281, 195] on p "Se usan cuando se resalta una cita textual que una alguien dijo." at bounding box center [400, 193] width 285 height 11
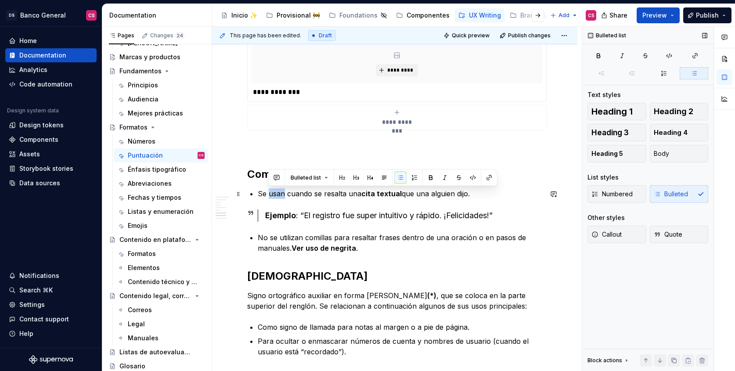
click at [281, 195] on p "Se usan cuando se resalta una cita textual que una alguien dijo." at bounding box center [400, 193] width 285 height 11
click at [254, 212] on icon at bounding box center [250, 212] width 7 height 7
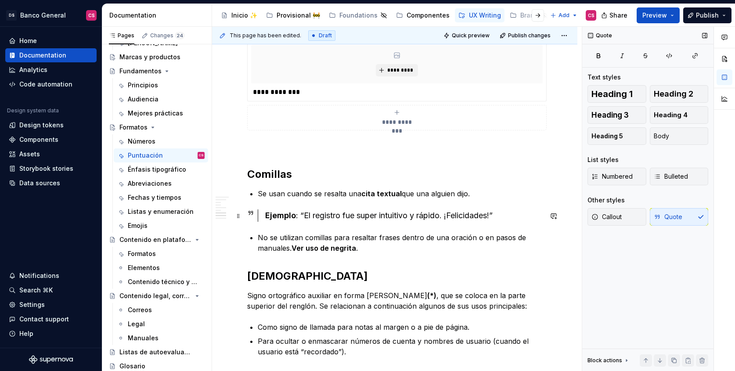
click at [302, 213] on div "Ejemplo : “El registro fue super intuitivo y rápido. ¡Felicidades!”" at bounding box center [403, 215] width 277 height 12
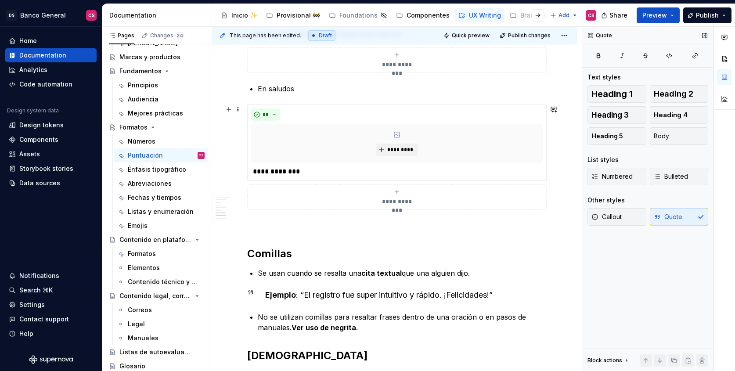
scroll to position [1045, 0]
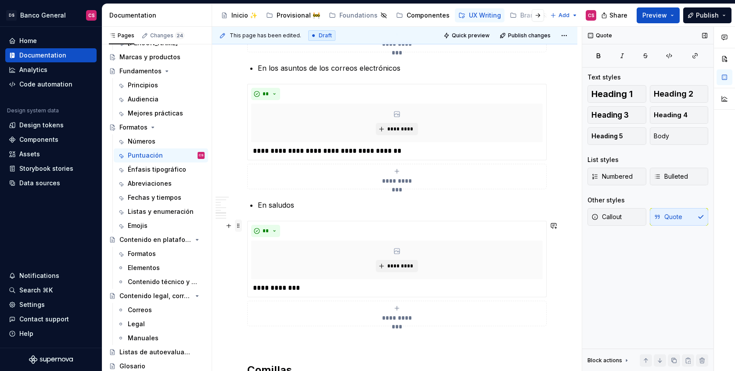
click at [239, 224] on span at bounding box center [238, 226] width 7 height 12
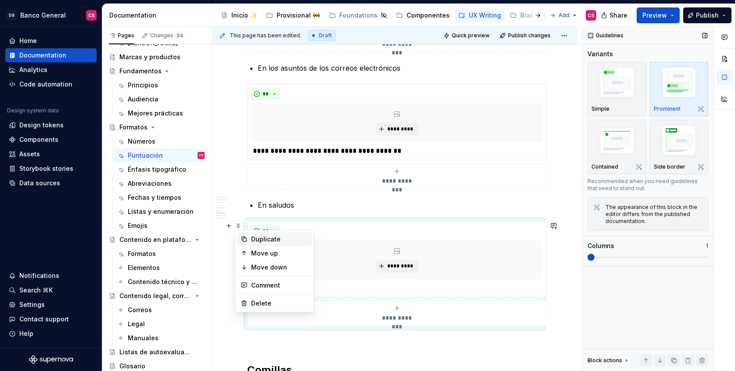
click at [249, 241] on div "Duplicate" at bounding box center [274, 239] width 75 height 14
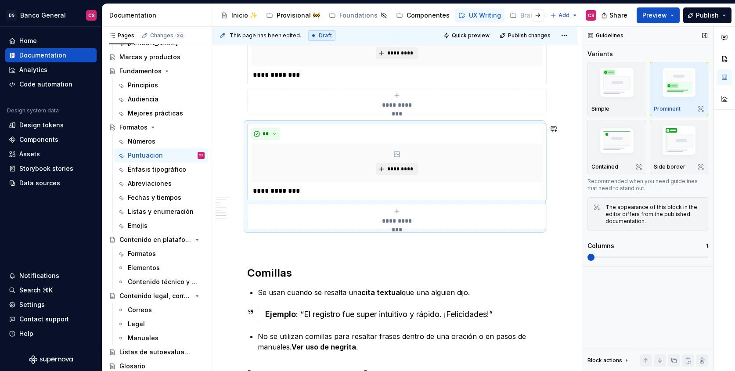
scroll to position [1269, 0]
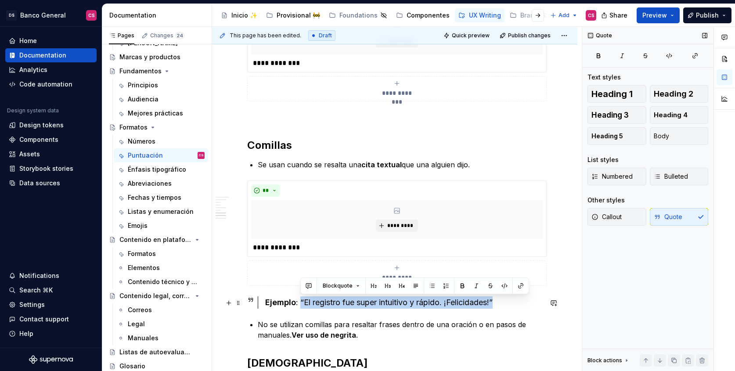
drag, startPoint x: 300, startPoint y: 302, endPoint x: 502, endPoint y: 305, distance: 202.0
click at [502, 305] on div "Ejemplo : “El registro fue super intuitivo y rápido. ¡Felicidades!”" at bounding box center [403, 302] width 277 height 12
copy div "“El registro fue super intuitivo y rápido. ¡Felicidades!”"
click at [275, 247] on p "**********" at bounding box center [397, 247] width 292 height 11
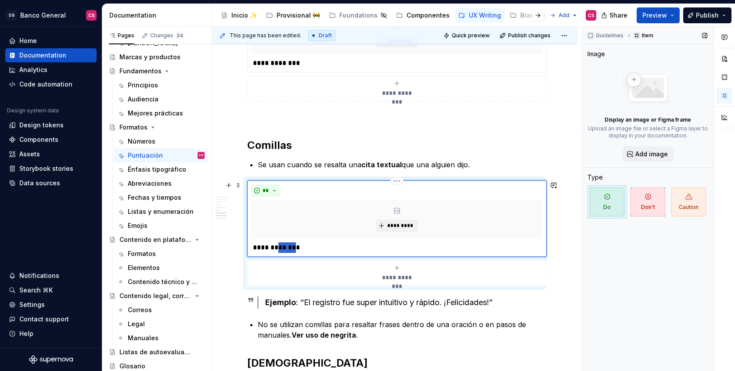
click at [275, 247] on p "**********" at bounding box center [397, 247] width 292 height 11
click at [238, 302] on span at bounding box center [238, 303] width 7 height 12
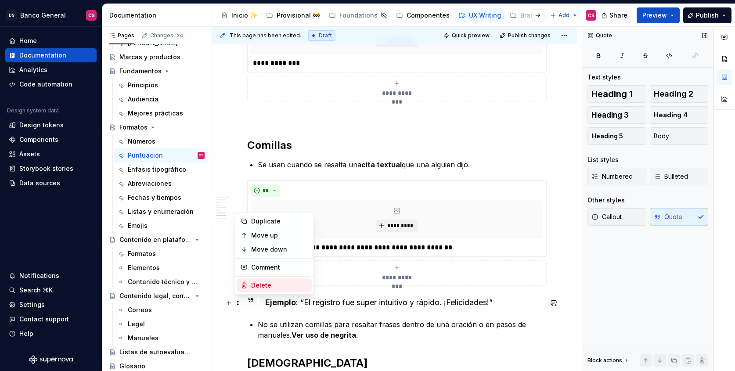
click at [266, 285] on div "Delete" at bounding box center [279, 285] width 57 height 9
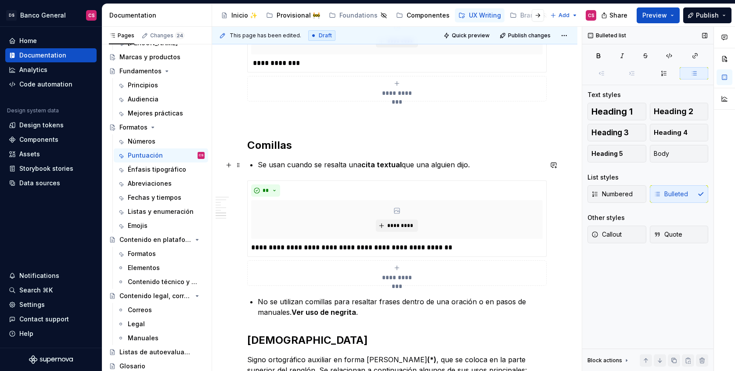
click at [487, 167] on p "Se usan cuando se resalta una cita textual que una alguien dijo." at bounding box center [400, 164] width 285 height 11
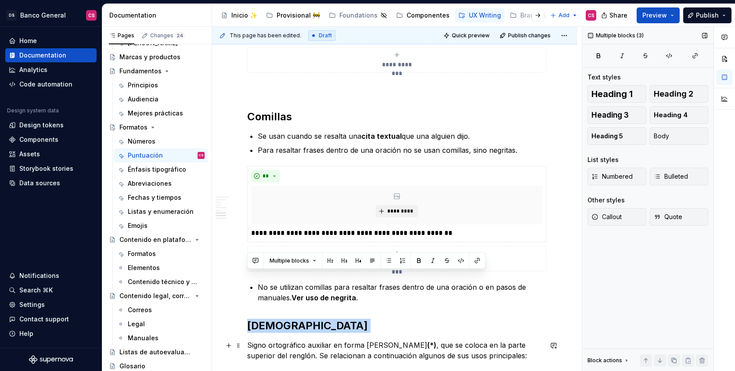
scroll to position [1319, 0]
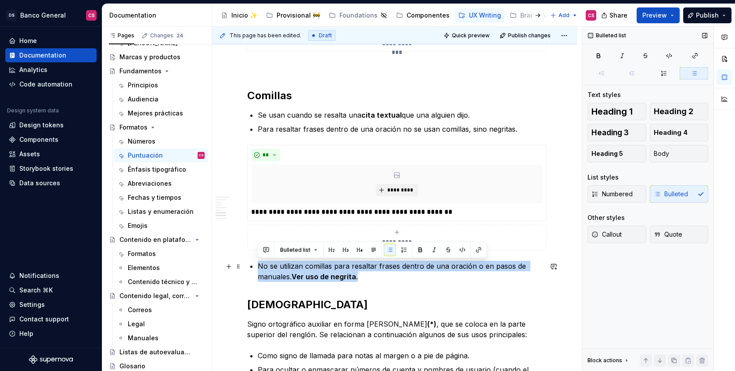
drag, startPoint x: 364, startPoint y: 323, endPoint x: 252, endPoint y: 267, distance: 126.1
click at [258, 267] on li "No se utilizan comillas para resaltar frases dentro de una oración o en pasos d…" at bounding box center [400, 271] width 285 height 21
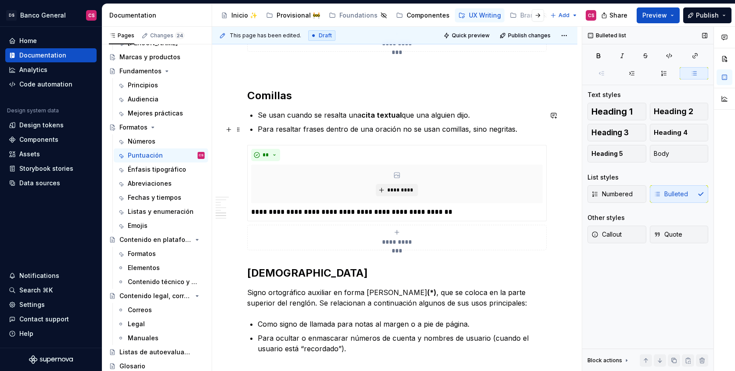
click at [496, 128] on p "Para resaltar frases dentro de una oración no se usan comillas, sino negritas." at bounding box center [400, 129] width 285 height 11
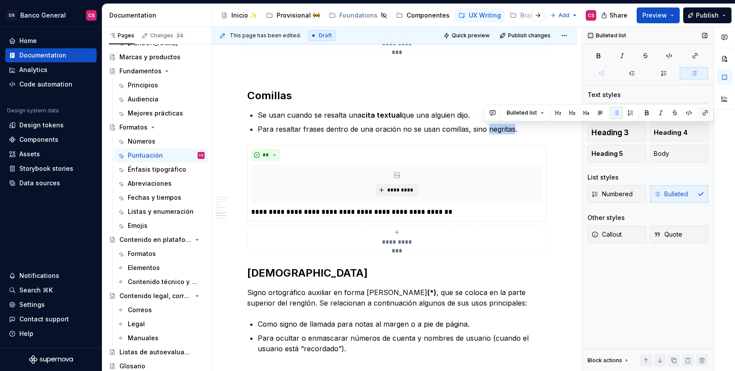
click at [699, 112] on button "button" at bounding box center [705, 113] width 12 height 12
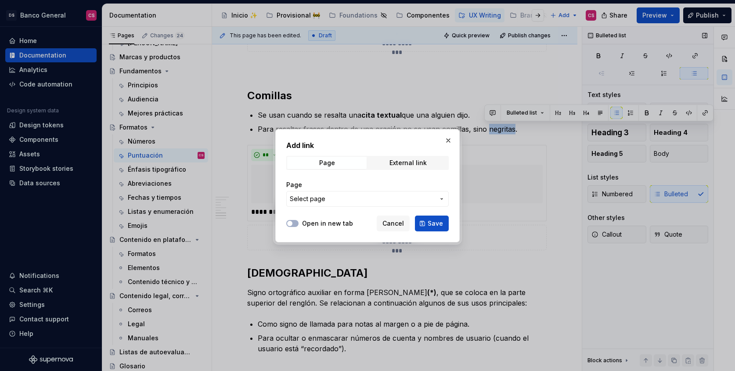
click at [303, 198] on span "Select page" at bounding box center [308, 199] width 36 height 9
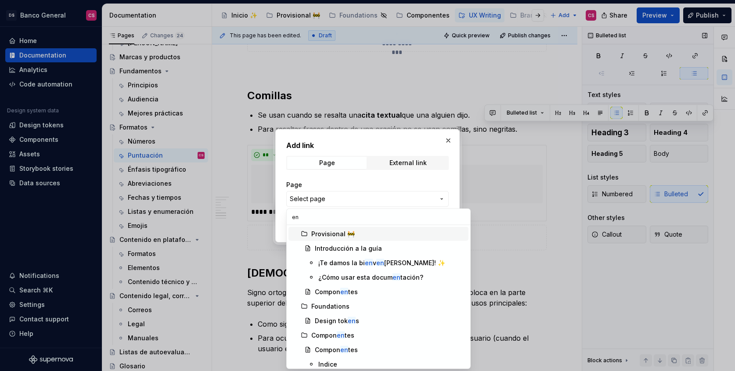
type input "e"
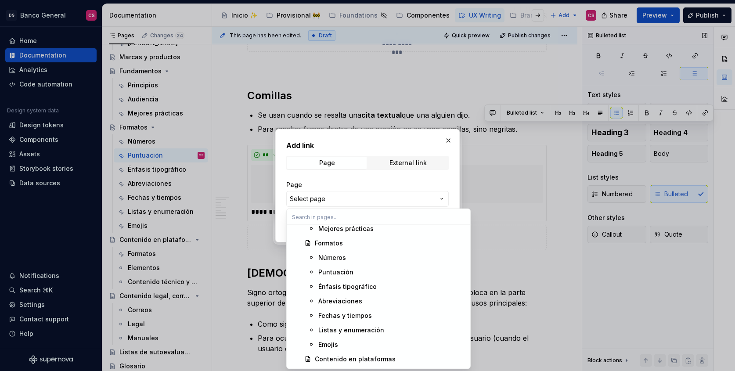
scroll to position [1817, 0]
click at [333, 286] on div "Énfasis tipográfico" at bounding box center [347, 286] width 58 height 9
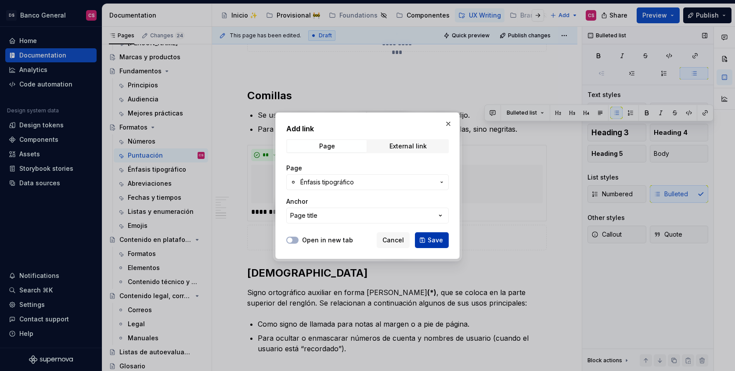
click at [433, 234] on button "Save" at bounding box center [432, 240] width 34 height 16
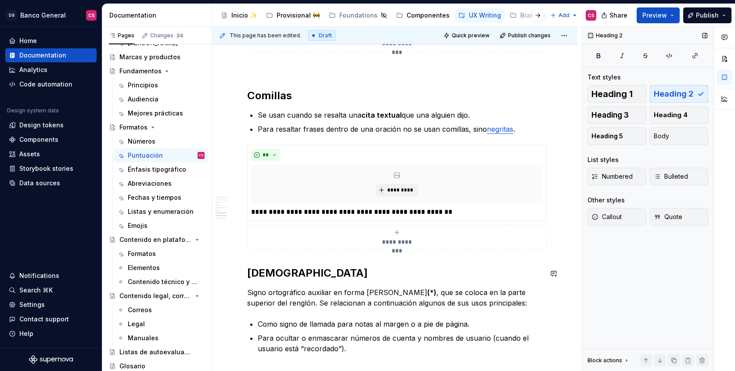
click at [261, 250] on div "**********" at bounding box center [394, 197] width 295 height 105
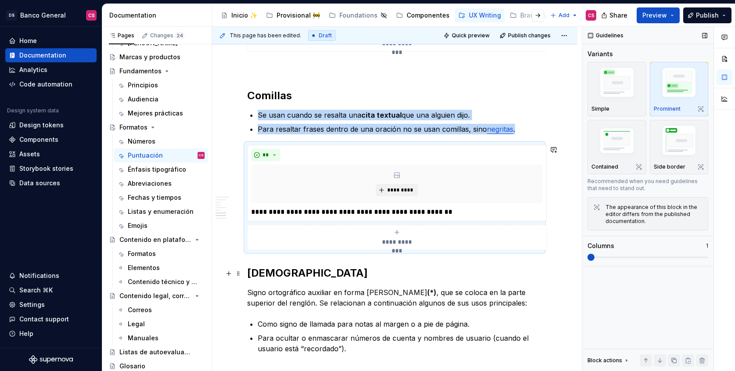
click at [245, 269] on div "This page has been edited. Draft Quick preview Publish changes Formatos El cont…" at bounding box center [397, 199] width 370 height 345
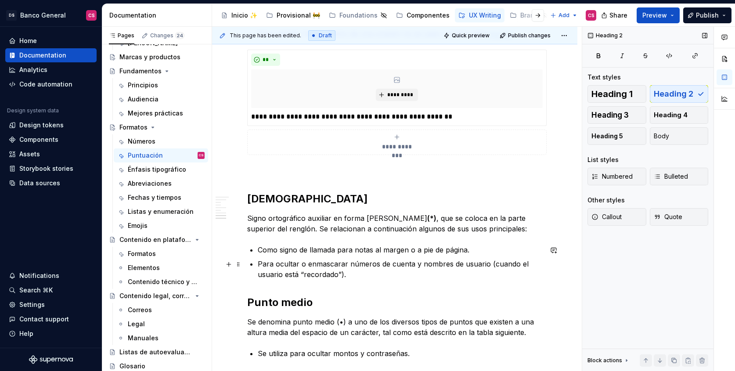
scroll to position [1423, 0]
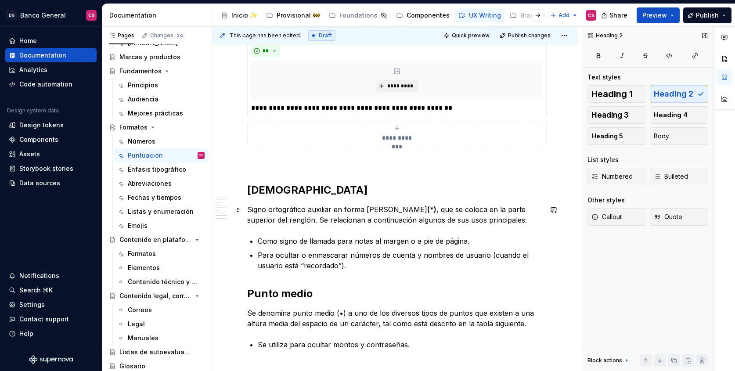
click at [250, 205] on p "Signo ortográfico auxiliar en forma [PERSON_NAME] (*) , que se coloca en la par…" at bounding box center [394, 214] width 295 height 21
click at [248, 206] on p "Signo ortográfico auxiliar en forma [PERSON_NAME] (*) , que se coloca en la par…" at bounding box center [394, 214] width 295 height 21
click at [664, 173] on span "Bulleted" at bounding box center [671, 176] width 34 height 9
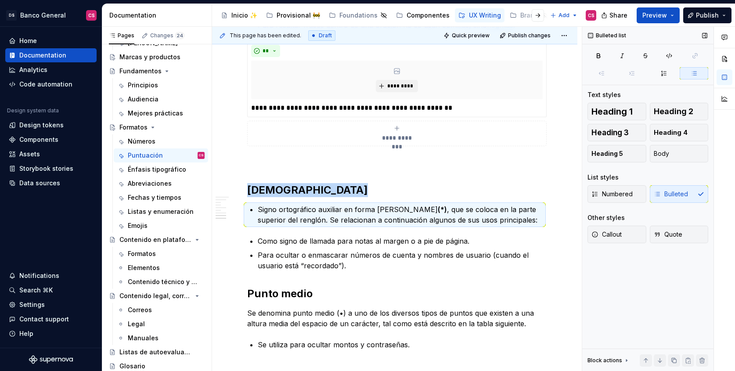
click at [428, 209] on p "Signo ortográfico auxiliar en forma [PERSON_NAME] (*) , que se coloca en la par…" at bounding box center [400, 214] width 285 height 21
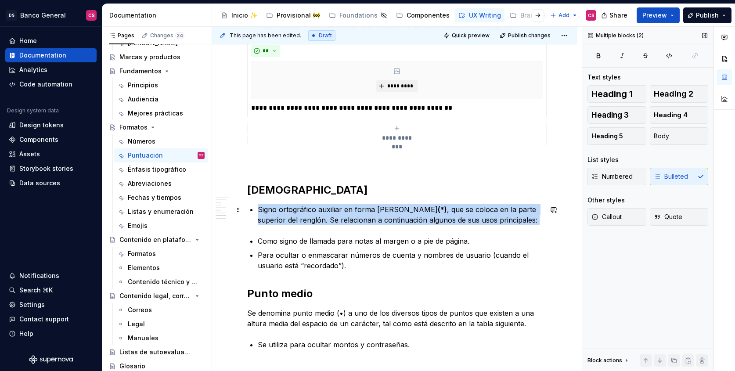
drag, startPoint x: 259, startPoint y: 239, endPoint x: 260, endPoint y: 211, distance: 28.1
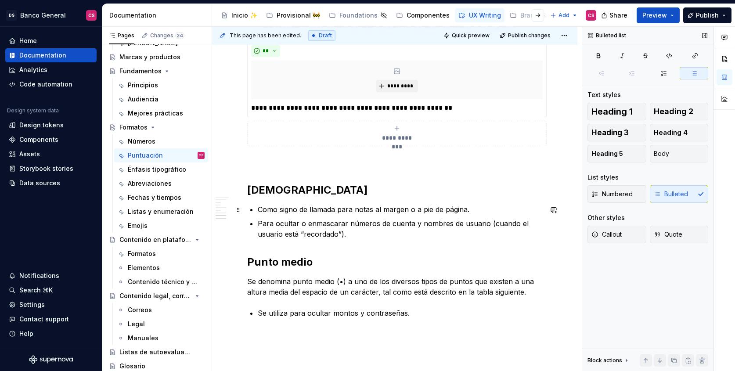
click at [261, 209] on p "Como signo de llamada para notas al margen o a pie de página." at bounding box center [400, 209] width 285 height 11
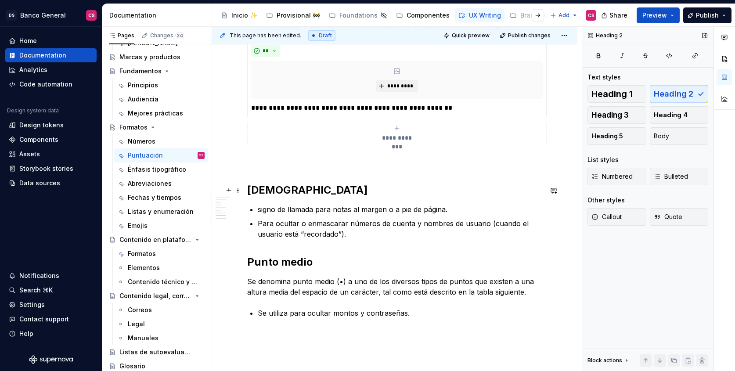
click at [302, 193] on h2 "[DEMOGRAPHIC_DATA]" at bounding box center [394, 190] width 295 height 14
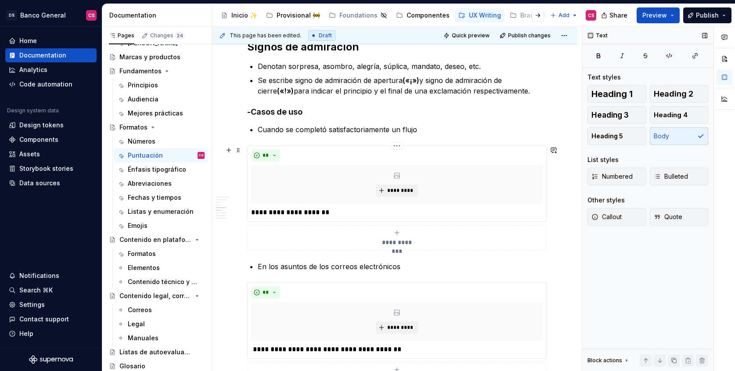
scroll to position [839, 0]
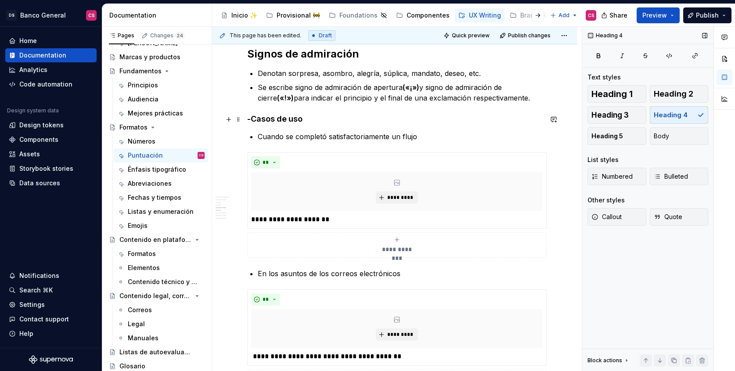
click at [285, 118] on h4 "-Casos de uso" at bounding box center [394, 119] width 295 height 11
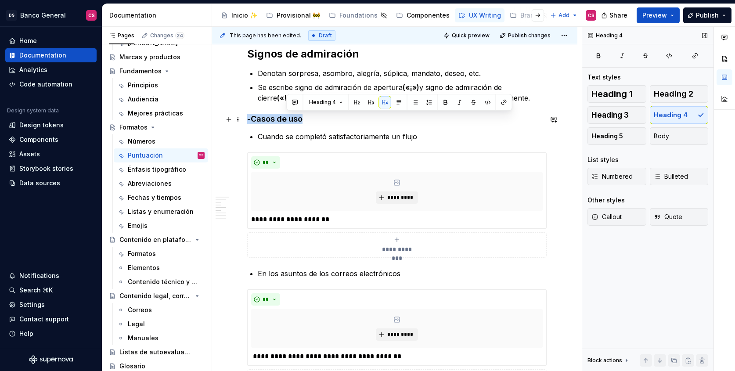
click at [285, 118] on h4 "-Casos de uso" at bounding box center [394, 119] width 295 height 11
copy h4 "-Casos de uso"
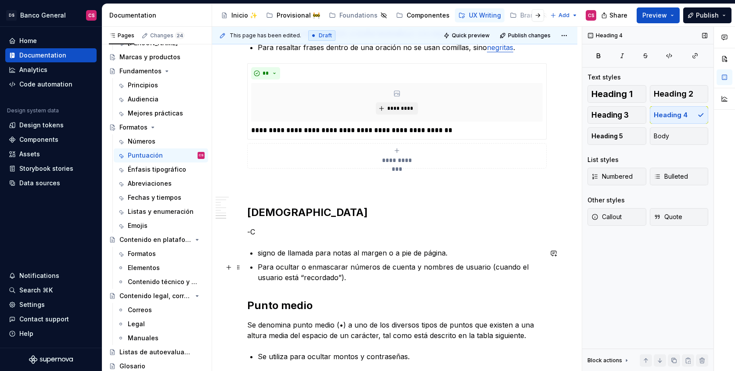
scroll to position [1418, 0]
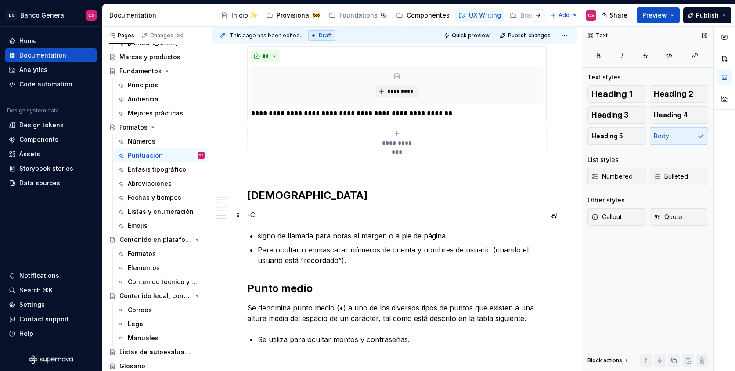
click at [250, 215] on p "-C" at bounding box center [394, 214] width 295 height 11
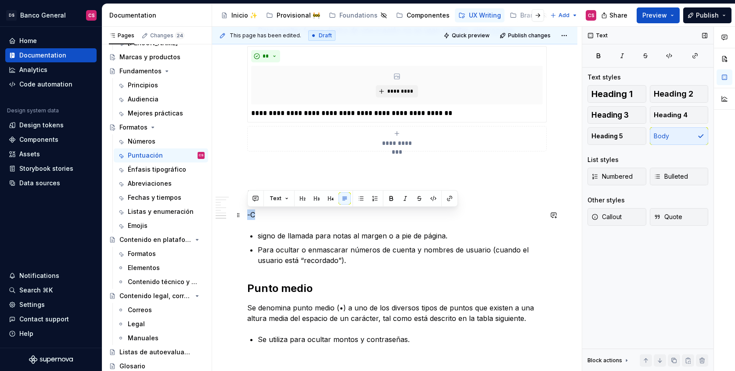
click at [250, 215] on p "-C" at bounding box center [394, 214] width 295 height 11
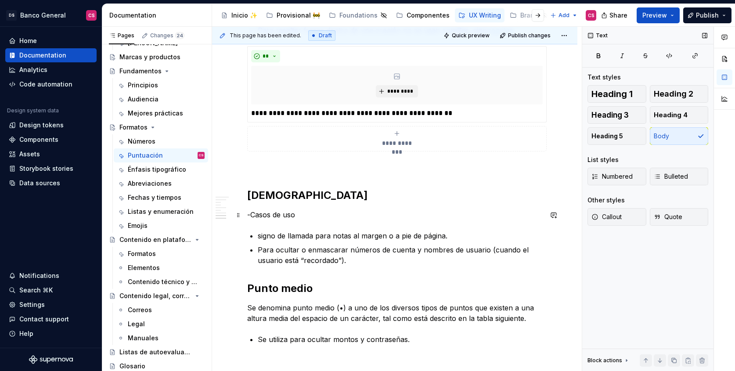
click at [258, 215] on p "-Casos de uso" at bounding box center [394, 214] width 295 height 11
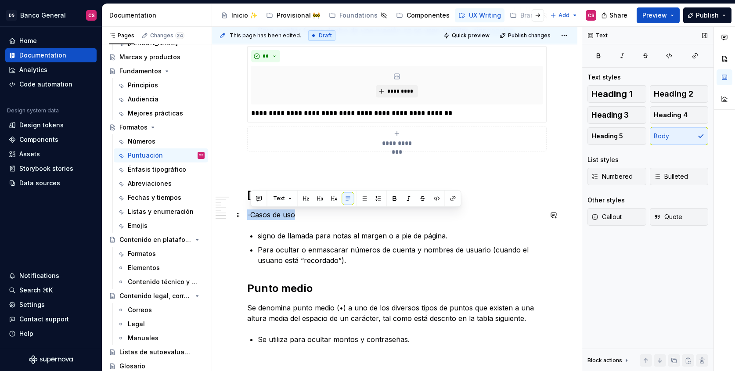
click at [258, 215] on p "-Casos de uso" at bounding box center [394, 214] width 295 height 11
click at [664, 117] on span "Heading 4" at bounding box center [671, 115] width 34 height 9
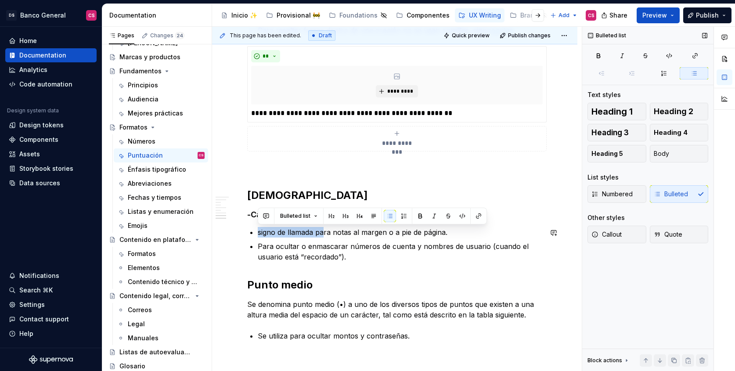
drag, startPoint x: 321, startPoint y: 232, endPoint x: 266, endPoint y: 226, distance: 55.6
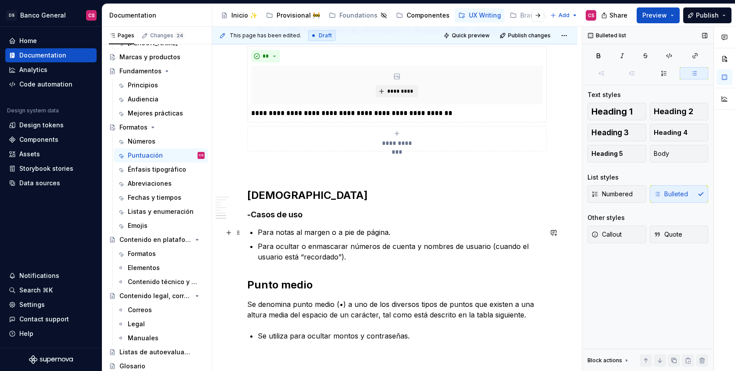
click at [404, 232] on p "Para notas al margen o a pie de página." at bounding box center [400, 232] width 285 height 11
click at [351, 256] on p "Para ocultar o enmascarar números de cuenta y nombres de usuario (cuando el usu…" at bounding box center [400, 251] width 285 height 21
click at [302, 256] on p "Para ocultar o enmascarar números de cuenta y nombres de usuario (cuando el usu…" at bounding box center [400, 251] width 285 height 21
click at [338, 255] on p "Para ocultar o enmascarar números de cuenta y nombres de usuario (cuando el usu…" at bounding box center [400, 251] width 285 height 21
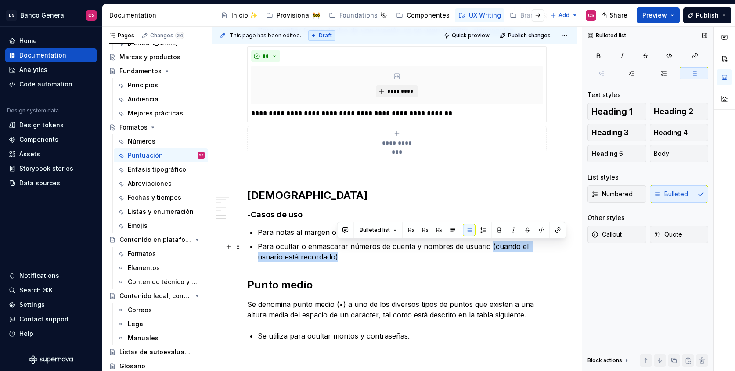
drag, startPoint x: 337, startPoint y: 256, endPoint x: 487, endPoint y: 242, distance: 150.4
click at [487, 242] on p "Para ocultar o enmascarar números de cuenta y nombres de usuario (cuando el usu…" at bounding box center [400, 251] width 285 height 21
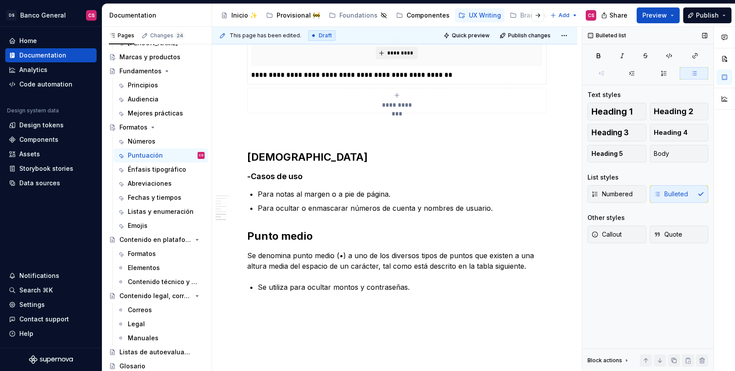
scroll to position [1499, 0]
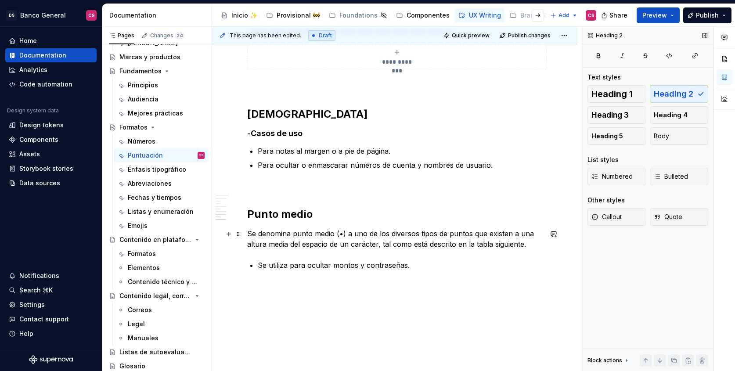
click at [247, 232] on p "Se denomina punto medio (•) a uno de los diversos tipos de puntos que existen a…" at bounding box center [394, 238] width 295 height 21
click at [684, 99] on button "Heading 2" at bounding box center [679, 94] width 59 height 18
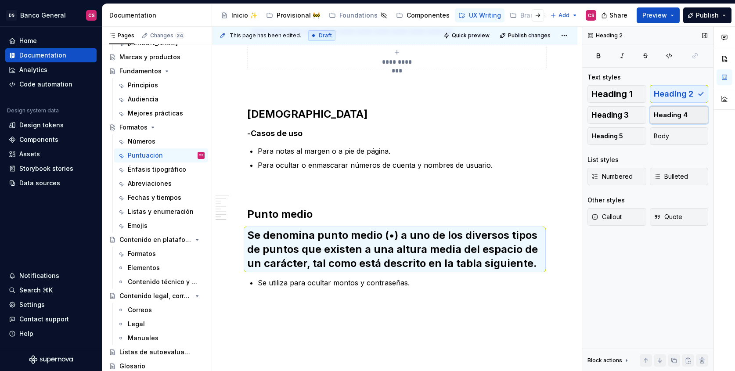
click at [678, 114] on span "Heading 4" at bounding box center [671, 115] width 34 height 9
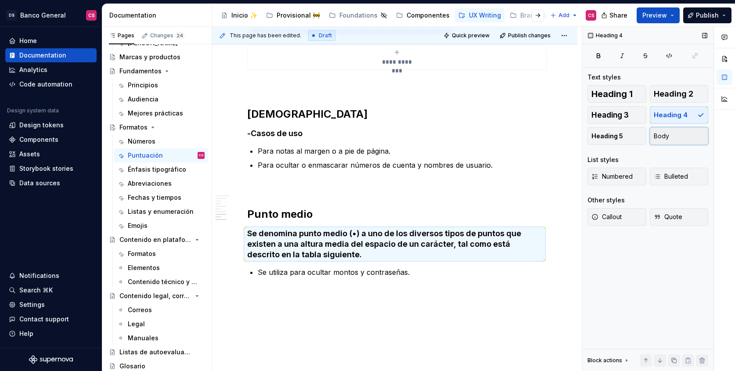
click at [655, 132] on span "Body" at bounding box center [661, 136] width 15 height 9
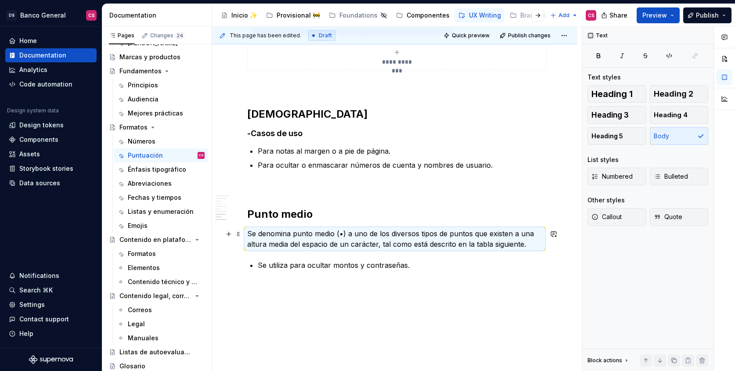
click at [248, 232] on p "Se denomina punto medio (•) a uno de los diversos tipos de puntos que existen a…" at bounding box center [394, 238] width 295 height 21
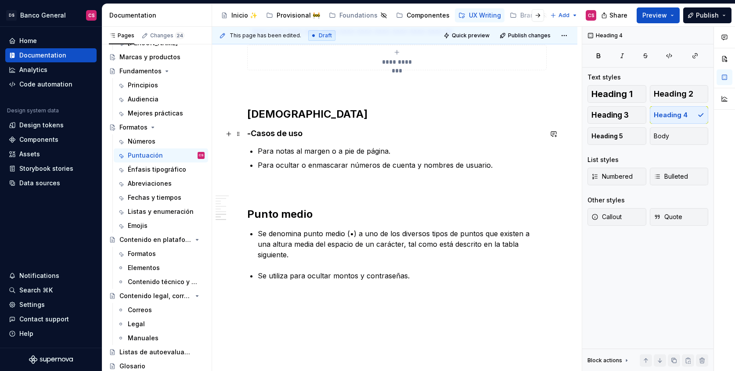
click at [309, 136] on h4 "-Casos de uso" at bounding box center [394, 133] width 295 height 11
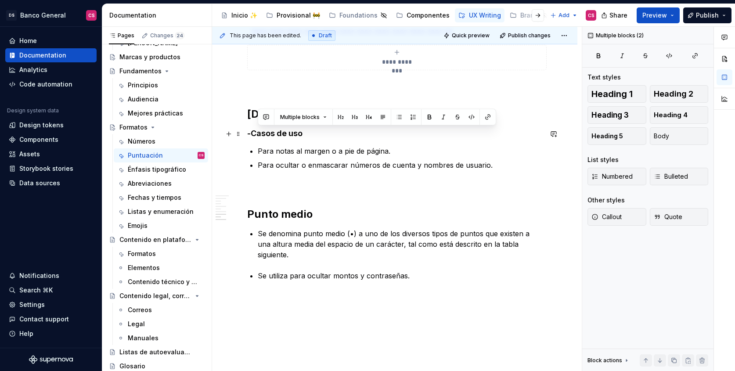
click at [309, 136] on h4 "-Casos de uso" at bounding box center [394, 133] width 295 height 11
copy h4 "-Casos de uso"
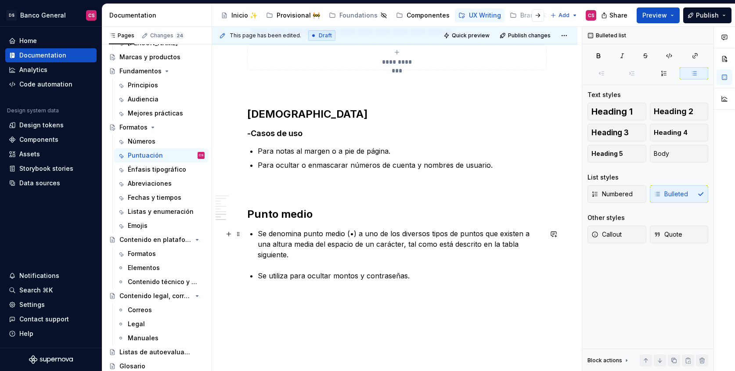
click at [270, 249] on p "Se denomina punto medio (•) a uno de los diversos tipos de puntos que existen a…" at bounding box center [400, 244] width 285 height 32
click at [258, 270] on li "-Casos de uso" at bounding box center [400, 275] width 285 height 11
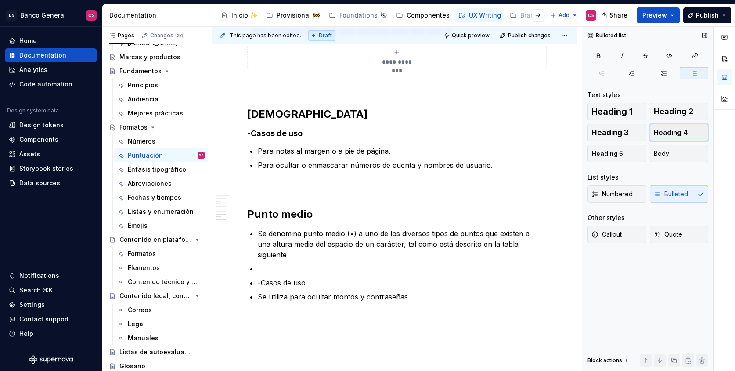
click at [661, 135] on span "Heading 4" at bounding box center [671, 132] width 34 height 9
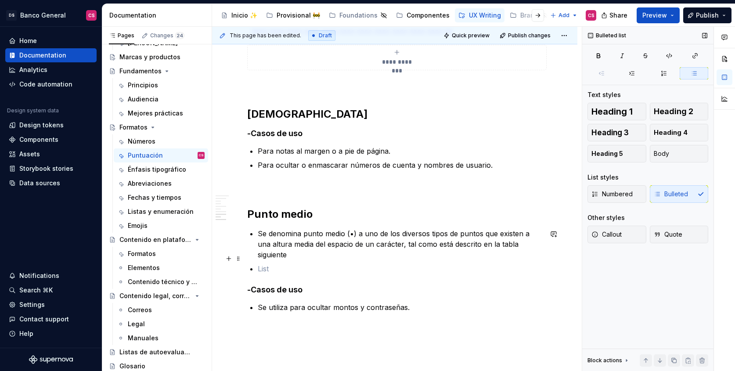
click at [260, 263] on p at bounding box center [400, 268] width 285 height 11
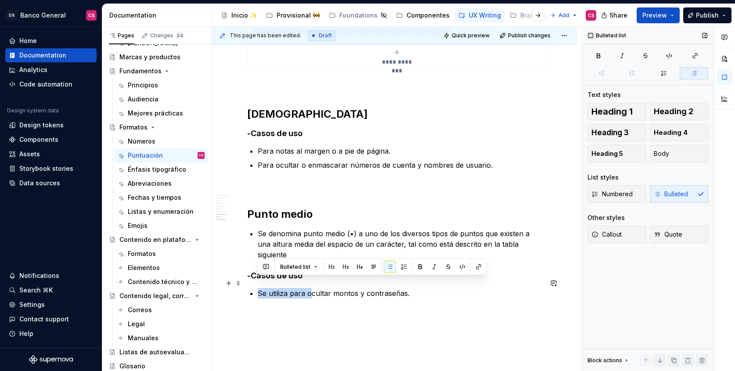
drag, startPoint x: 310, startPoint y: 281, endPoint x: 256, endPoint y: 281, distance: 53.6
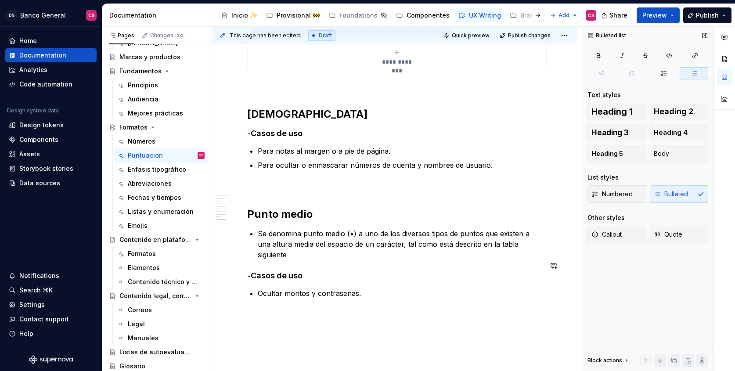
click at [382, 288] on p "Ocultar montos y contraseñas." at bounding box center [400, 293] width 285 height 11
click at [280, 236] on p "Se denomina punto medio (•) a uno de los diversos tipos de puntos que existen a…" at bounding box center [400, 244] width 285 height 32
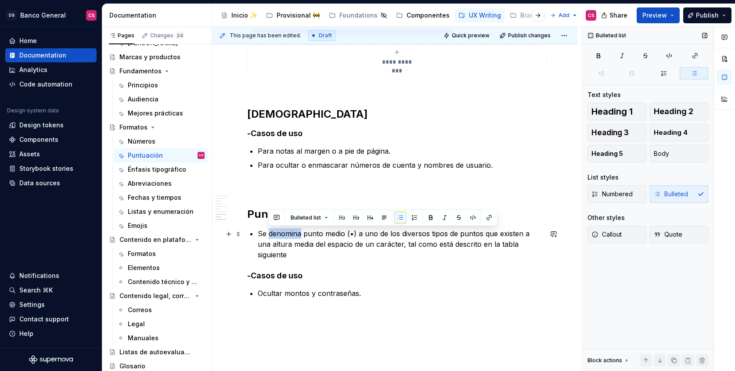
click at [280, 236] on p "Se denomina punto medio (•) a uno de los diversos tipos de puntos que existen a…" at bounding box center [400, 244] width 285 height 32
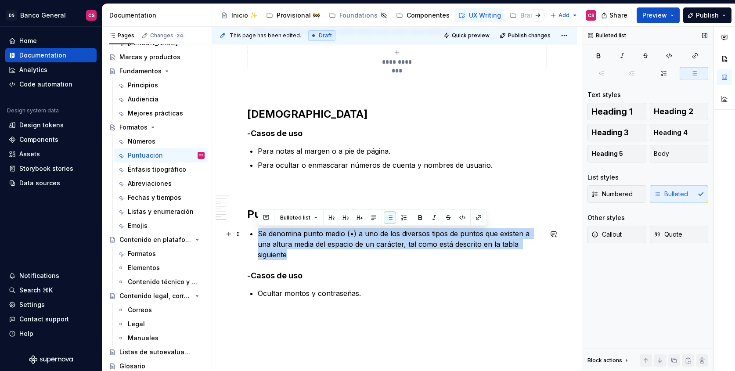
click at [280, 236] on p "Se denomina punto medio (•) a uno de los diversos tipos de puntos que existen a…" at bounding box center [400, 244] width 285 height 32
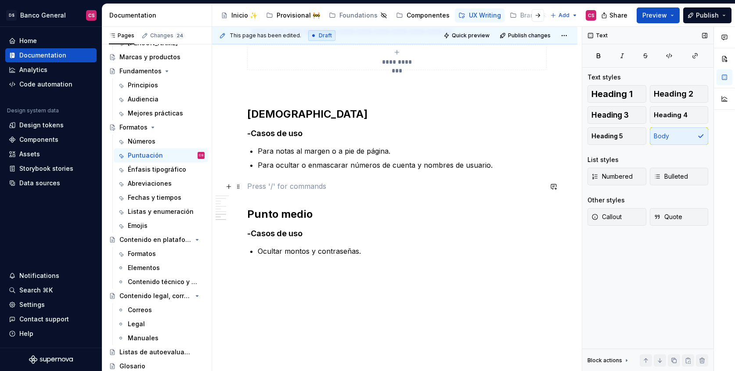
click at [346, 190] on p at bounding box center [394, 186] width 295 height 11
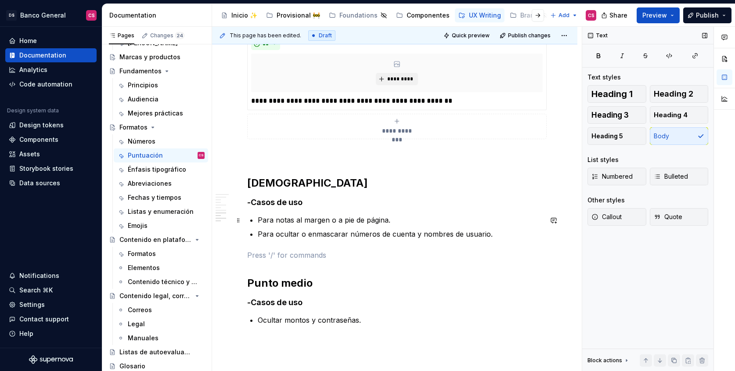
scroll to position [1487, 0]
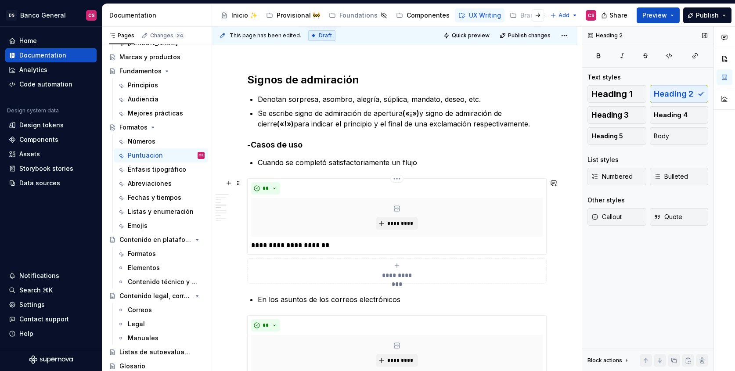
scroll to position [804, 0]
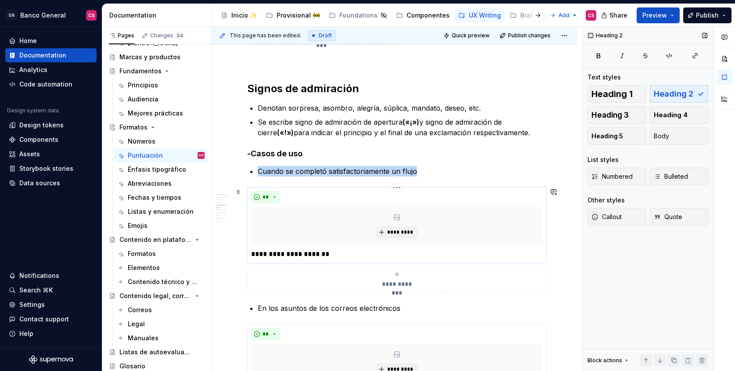
click at [303, 194] on div "**" at bounding box center [397, 197] width 292 height 12
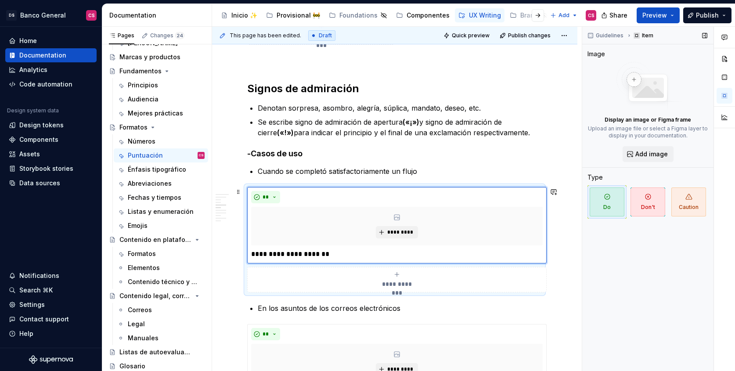
click at [308, 292] on div "**********" at bounding box center [394, 239] width 295 height 105
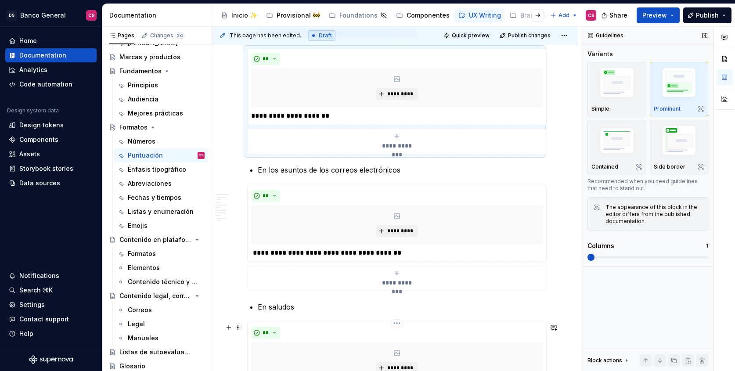
scroll to position [965, 0]
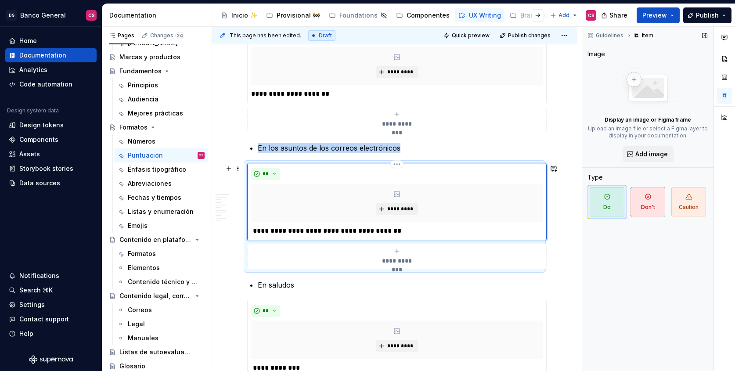
click at [321, 240] on div "**********" at bounding box center [396, 202] width 299 height 76
click at [326, 269] on div "**********" at bounding box center [394, 216] width 295 height 105
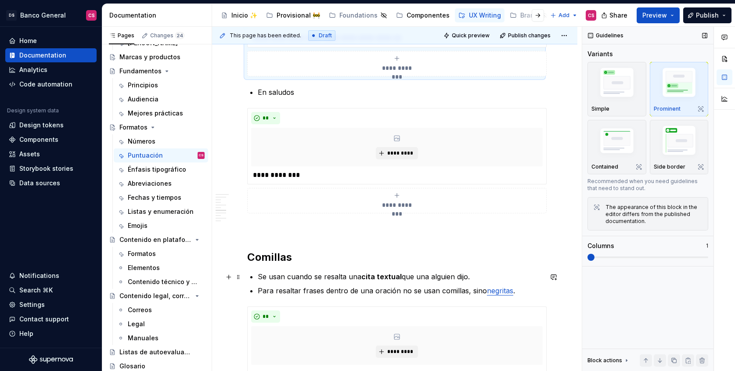
scroll to position [1165, 0]
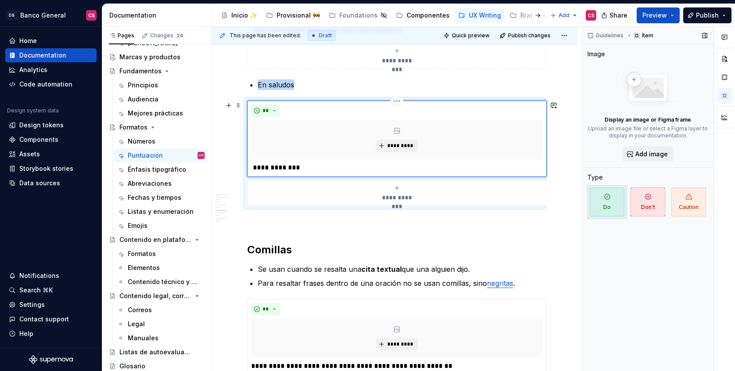
click at [352, 174] on div "**********" at bounding box center [396, 139] width 299 height 76
click at [350, 206] on div "**********" at bounding box center [394, 153] width 295 height 105
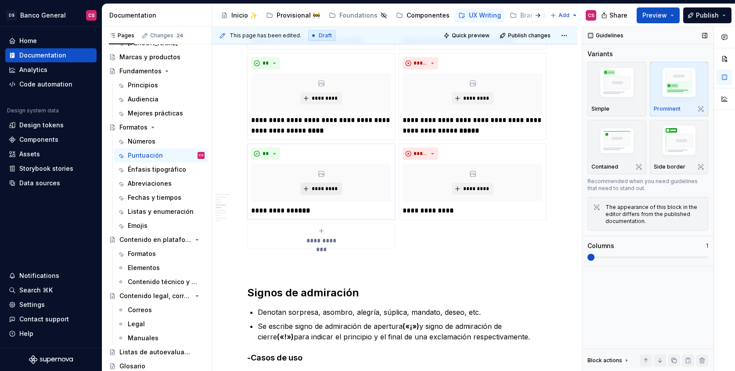
scroll to position [599, 0]
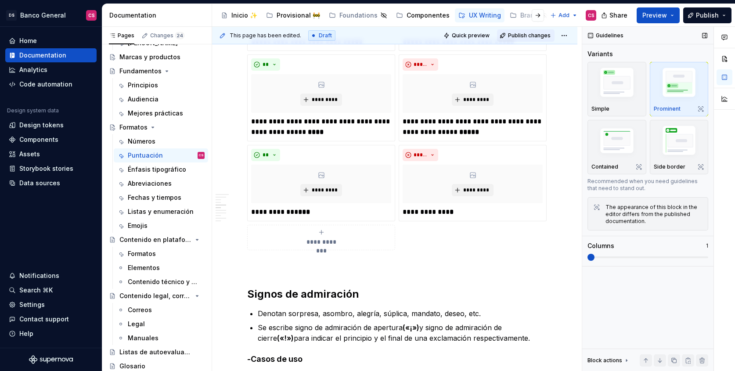
click at [533, 35] on span "Publish changes" at bounding box center [529, 35] width 43 height 7
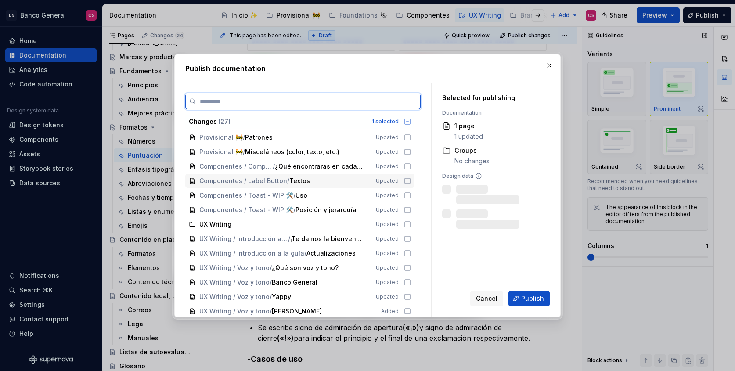
click at [411, 180] on icon at bounding box center [407, 180] width 7 height 7
click at [410, 224] on icon at bounding box center [407, 224] width 7 height 7
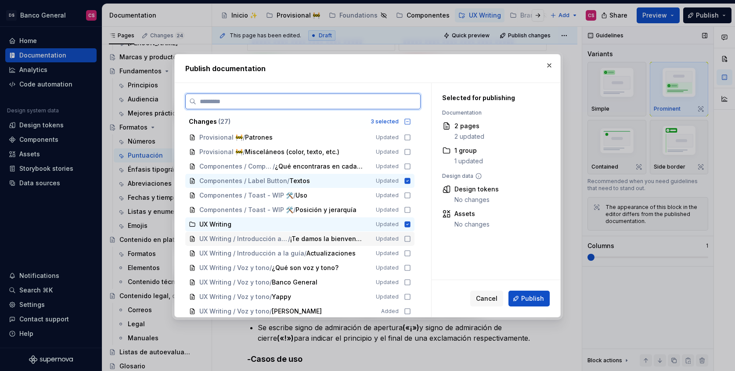
click at [412, 234] on div "UX Writing / Introducción a la guía / ¡Te damos la bienvenida! 🚀 Updated" at bounding box center [299, 239] width 229 height 14
click at [410, 253] on icon at bounding box center [407, 253] width 7 height 7
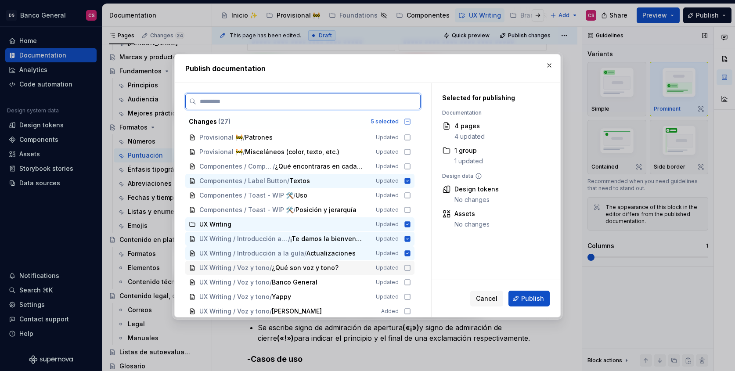
click at [410, 267] on icon at bounding box center [407, 267] width 7 height 7
click at [409, 280] on icon at bounding box center [407, 282] width 5 height 5
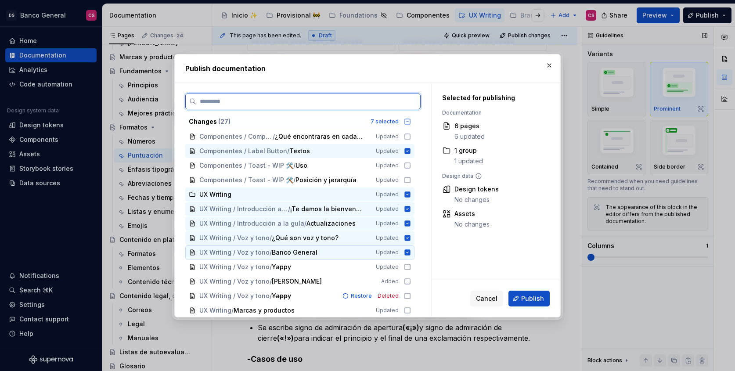
scroll to position [34, 0]
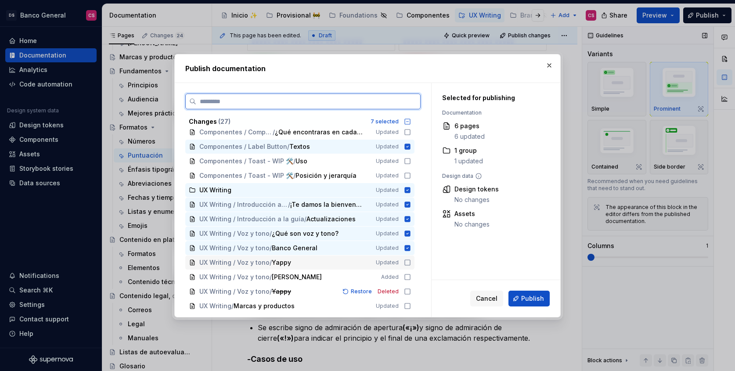
click at [411, 263] on icon at bounding box center [407, 262] width 7 height 7
click at [408, 274] on div "UX Writing / Voz y tono / [PERSON_NAME] Added" at bounding box center [299, 277] width 229 height 14
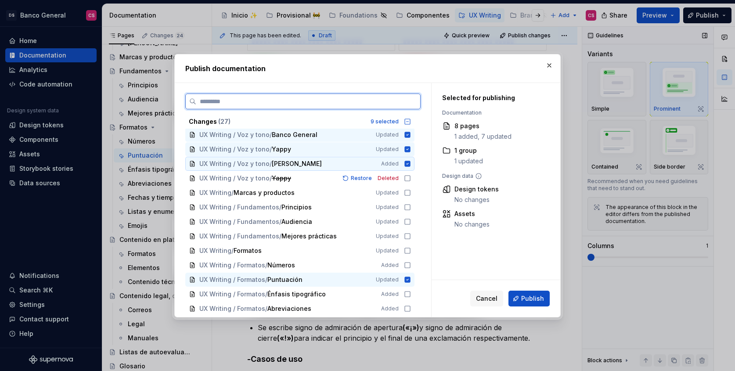
scroll to position [147, 0]
click at [409, 191] on icon at bounding box center [407, 193] width 5 height 5
click at [406, 207] on div "UX Writing / Fundamentos / Principios Updated" at bounding box center [299, 208] width 229 height 14
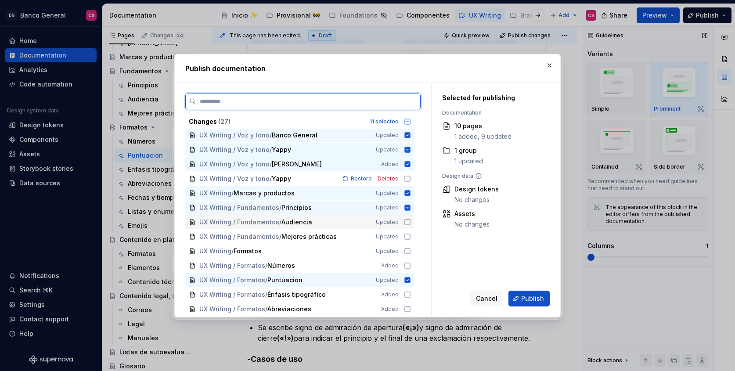
click at [406, 218] on div "UX Writing / Fundamentos / Audiencia Updated" at bounding box center [299, 222] width 229 height 14
click at [407, 234] on div "UX Writing / Fundamentos / Mejores prácticas Updated" at bounding box center [299, 237] width 229 height 14
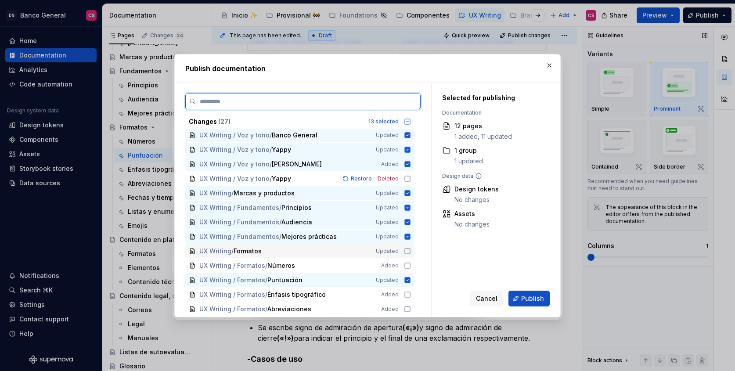
click at [409, 249] on icon at bounding box center [407, 251] width 5 height 5
click at [407, 262] on div "UX Writing / Formatos / Números Added" at bounding box center [299, 266] width 229 height 14
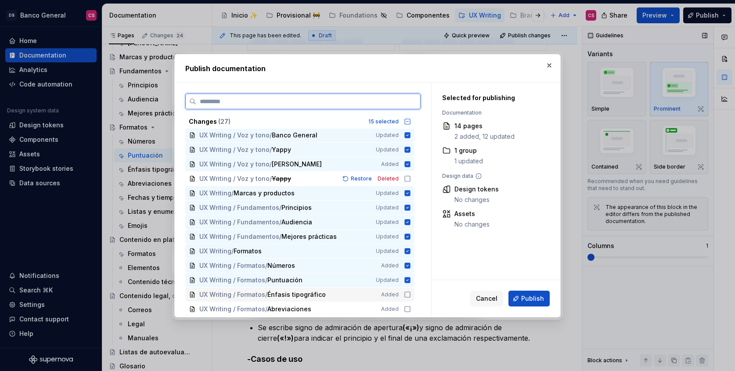
click at [411, 296] on icon at bounding box center [407, 294] width 7 height 7
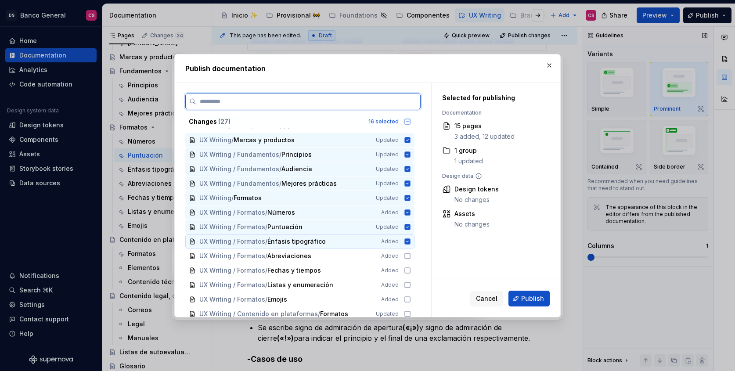
scroll to position [205, 0]
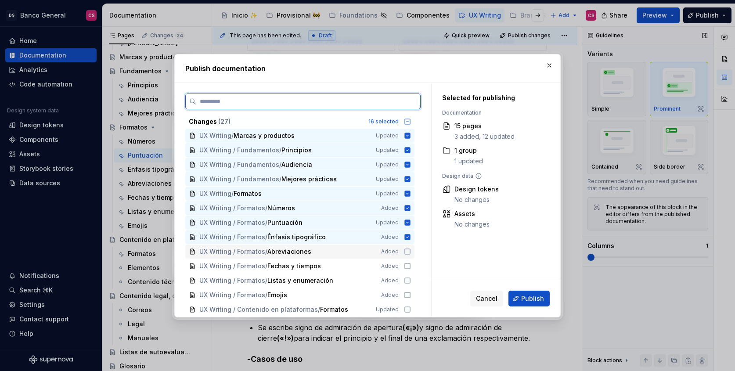
click at [407, 251] on div "UX Writing / Formatos / Abreviaciones Added" at bounding box center [299, 252] width 229 height 14
click at [406, 262] on div "UX Writing / Formatos / Fechas y tiempos Added" at bounding box center [299, 266] width 229 height 14
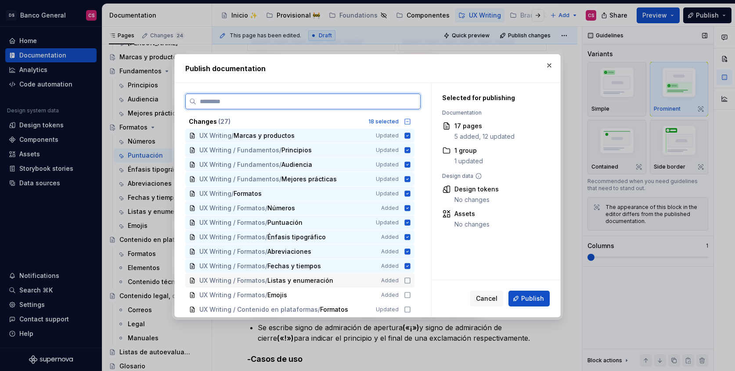
click at [408, 277] on icon at bounding box center [407, 280] width 7 height 7
click at [409, 289] on div "UX Writing / Formatos / Emojis Added" at bounding box center [299, 295] width 229 height 14
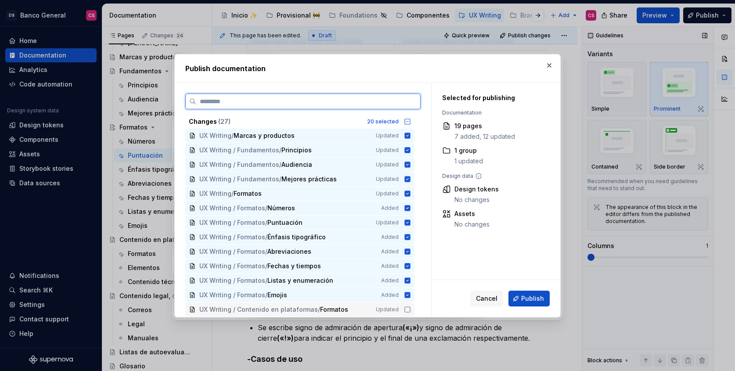
click at [411, 307] on icon at bounding box center [407, 309] width 7 height 7
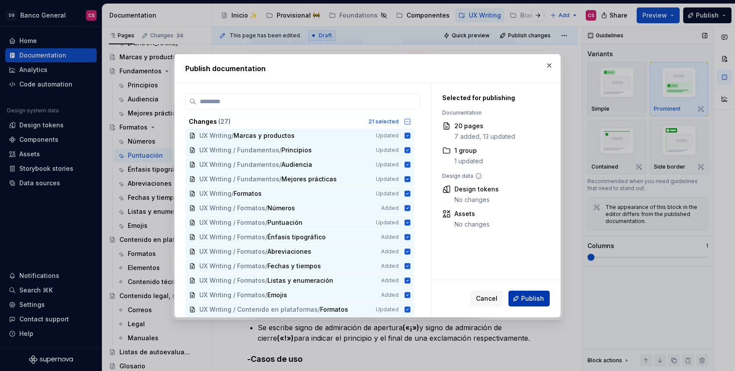
click at [527, 298] on span "Publish" at bounding box center [532, 298] width 23 height 9
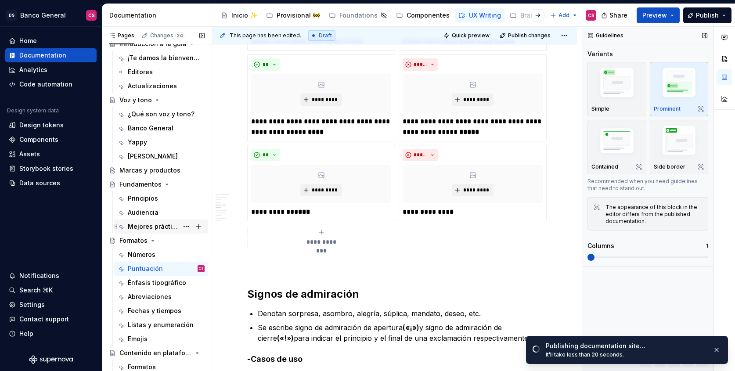
scroll to position [0, 0]
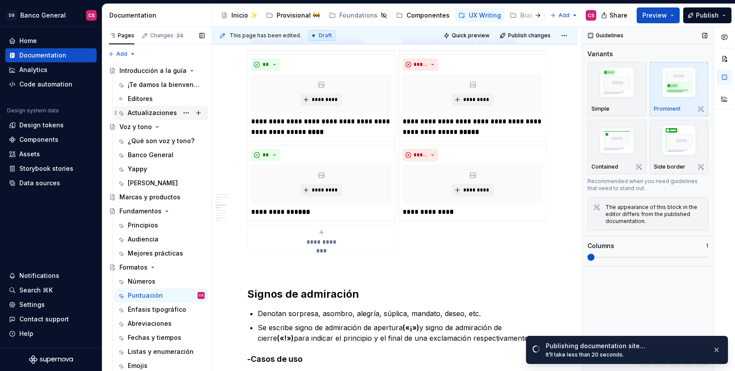
click at [157, 109] on div "Actualizaciones" at bounding box center [152, 112] width 49 height 9
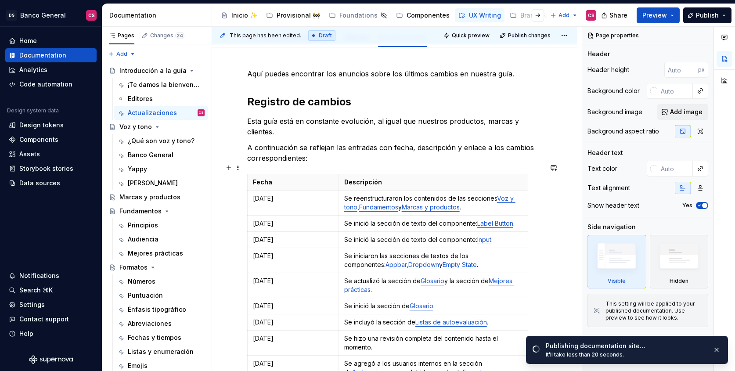
scroll to position [141, 0]
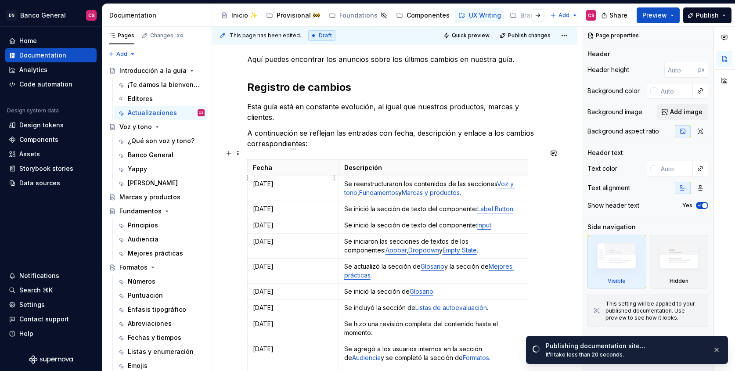
type textarea "*"
click at [253, 180] on p "[DATE]" at bounding box center [293, 184] width 80 height 9
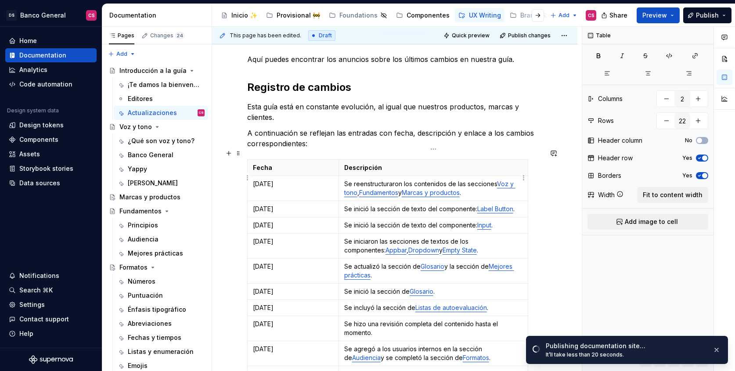
click at [404, 180] on p "Se reenstructuraron los contenidos de las secciones Voz y tono , Fundamentos y …" at bounding box center [433, 189] width 178 height 18
click at [468, 183] on p "Se reenstructuraron los contenidos de las secciones Voz y tono , Fundamentos , …" at bounding box center [433, 189] width 178 height 18
click at [485, 181] on p "Se reenstructuraron los contenidos de las secciones Voz y tono , Fundamentos , …" at bounding box center [433, 189] width 178 height 18
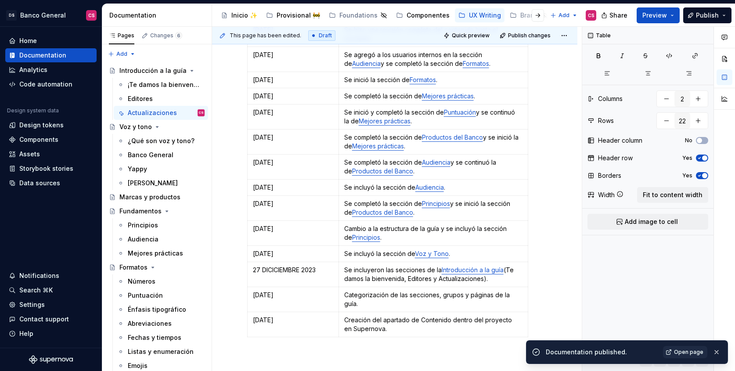
scroll to position [448, 0]
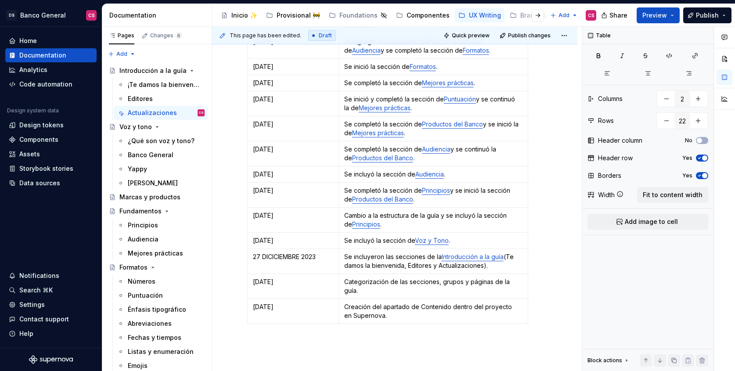
type textarea "*"
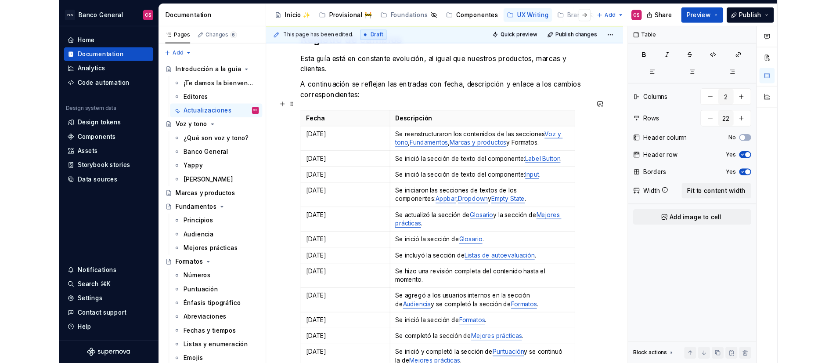
scroll to position [187, 0]
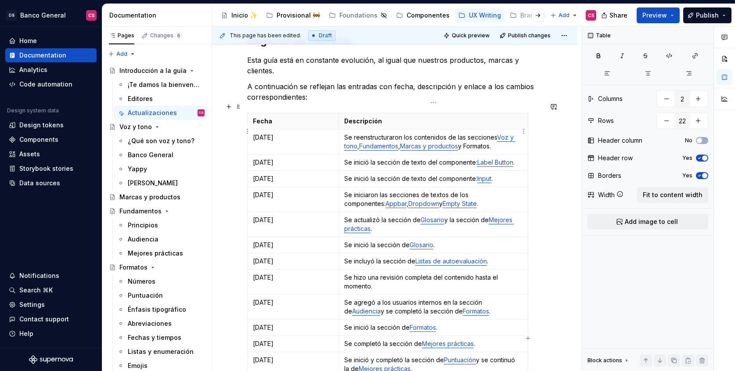
click at [483, 137] on p "Se reenstructuraron los contenidos de las secciones Voz y tono , Fundamentos , …" at bounding box center [433, 142] width 178 height 18
click at [553, 118] on button "button" at bounding box center [551, 120] width 12 height 12
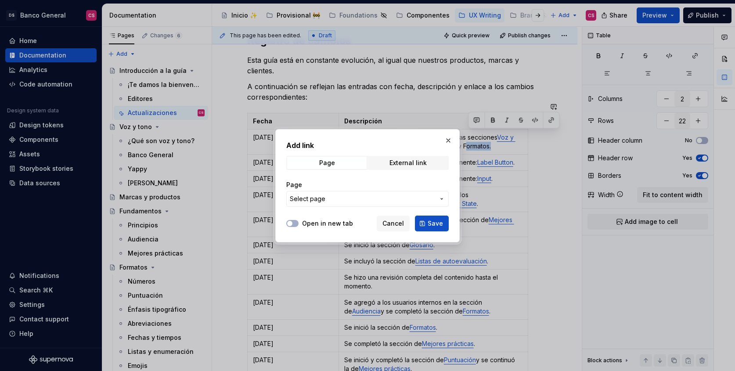
click at [359, 199] on span "Select page" at bounding box center [362, 199] width 145 height 9
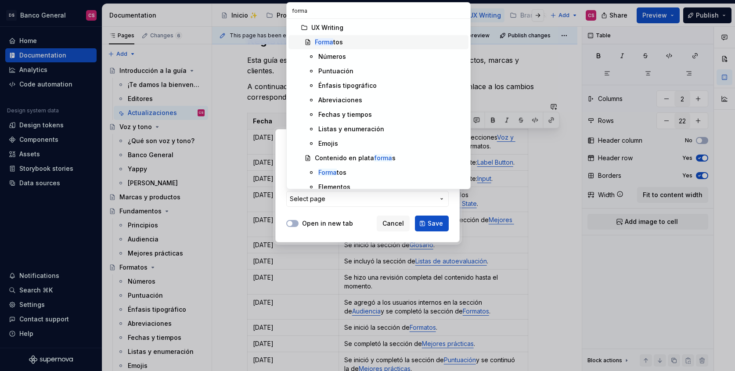
type input "forma"
click at [346, 43] on div "Forma tos" at bounding box center [390, 42] width 150 height 9
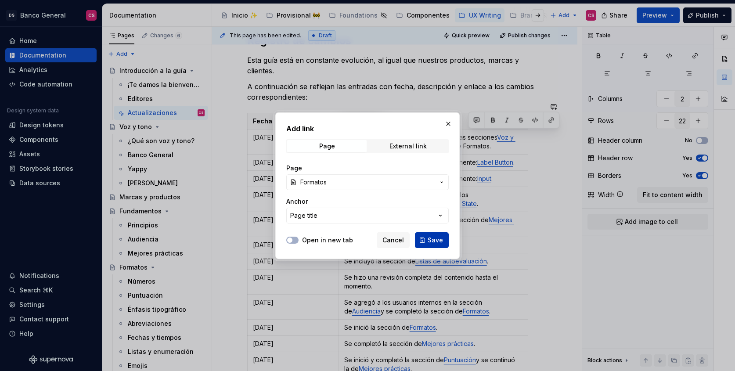
click at [438, 239] on span "Save" at bounding box center [435, 240] width 15 height 9
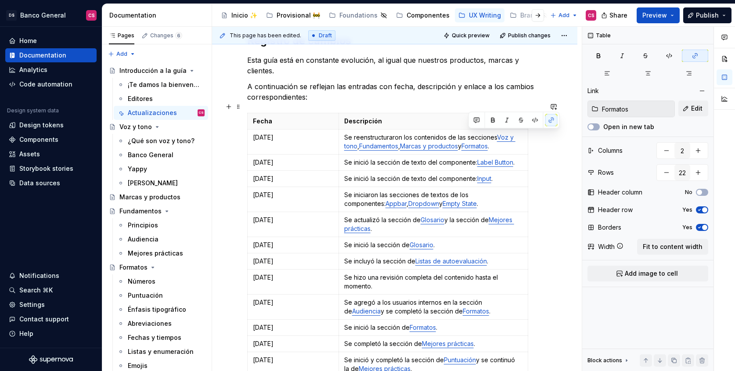
click at [553, 172] on div "Aquí puedes encontrar los anuncios sobre los últimos cambios en nuestra guía. R…" at bounding box center [394, 374] width 365 height 777
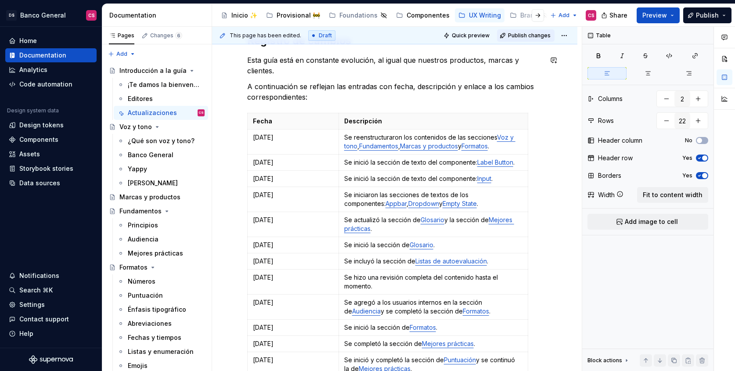
click at [524, 31] on button "Publish changes" at bounding box center [526, 35] width 58 height 12
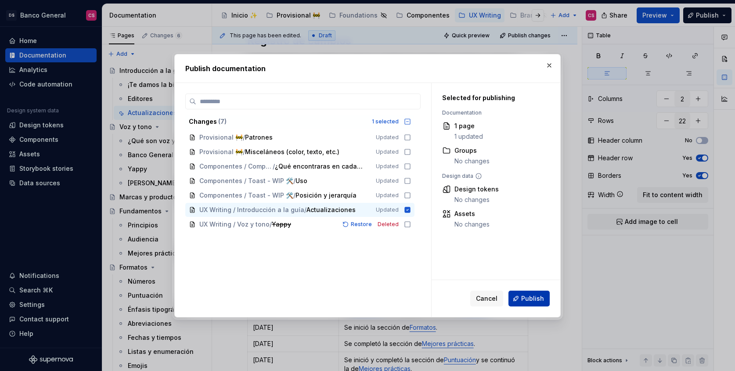
click at [519, 296] on button "Publish" at bounding box center [528, 299] width 41 height 16
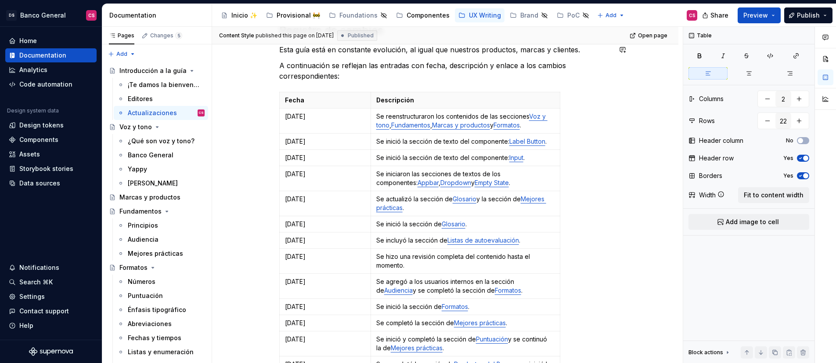
scroll to position [177, 0]
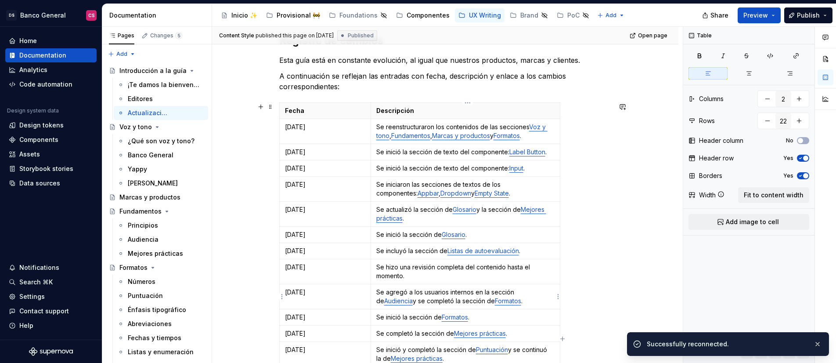
type textarea "*"
